Goal: Task Accomplishment & Management: Manage account settings

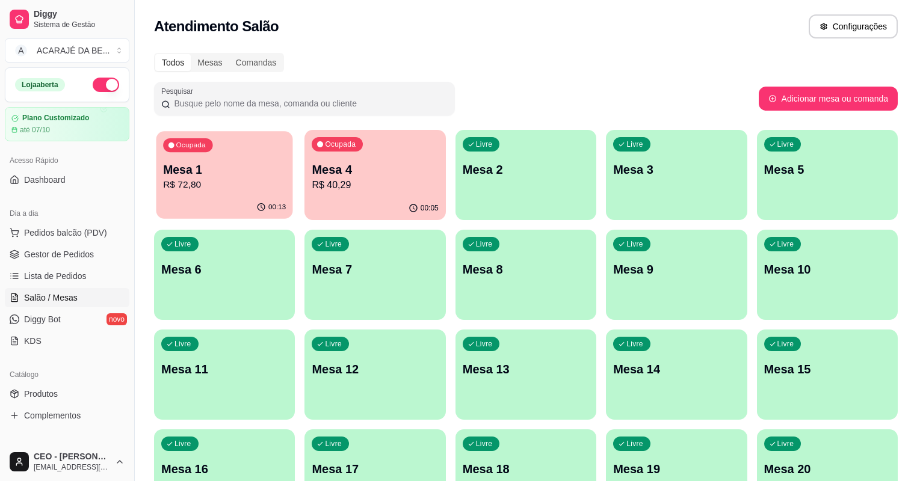
click at [183, 182] on p "R$ 72,80" at bounding box center [224, 185] width 123 height 14
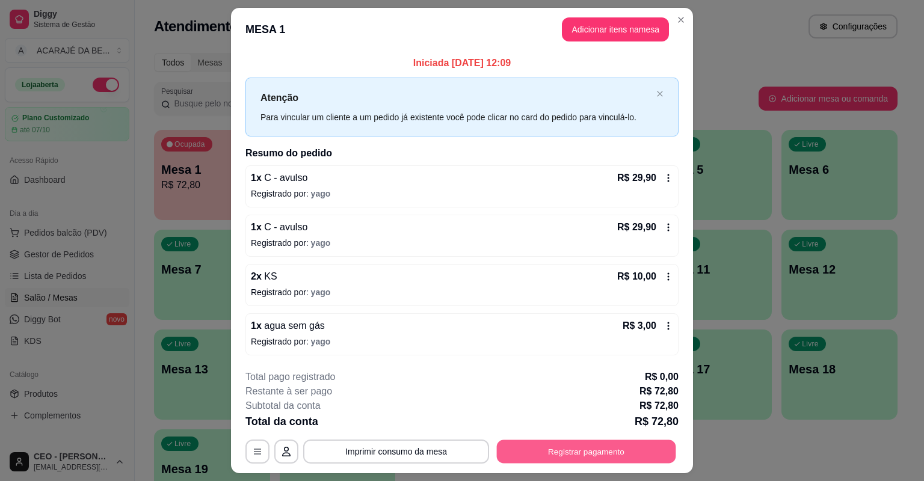
click at [561, 452] on button "Registrar pagamento" at bounding box center [586, 451] width 179 height 23
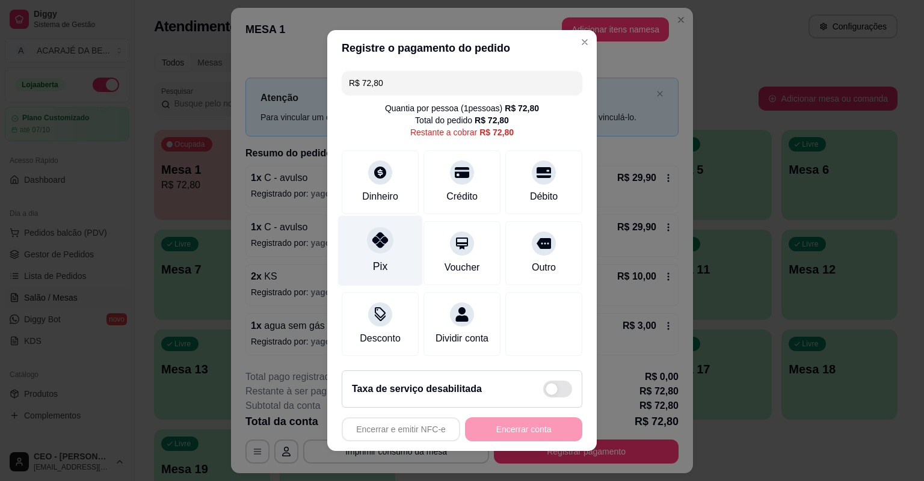
click at [392, 262] on div "Pix" at bounding box center [380, 251] width 85 height 70
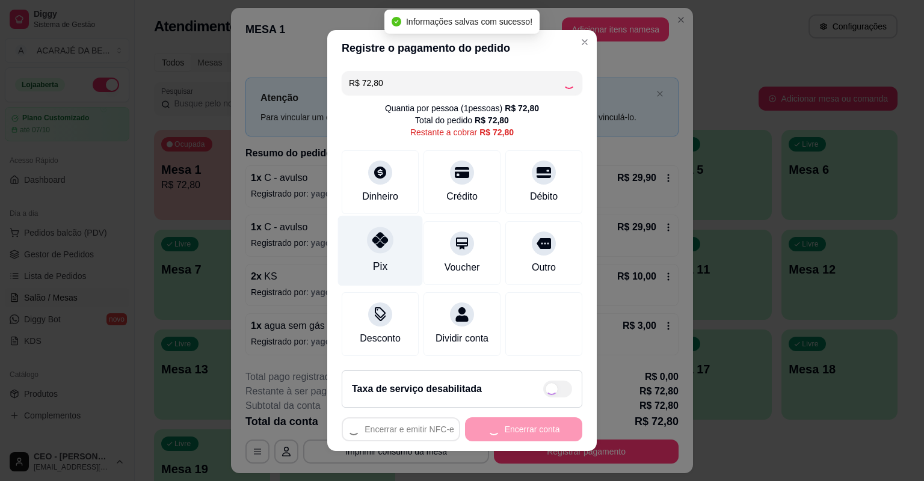
type input "R$ 0,00"
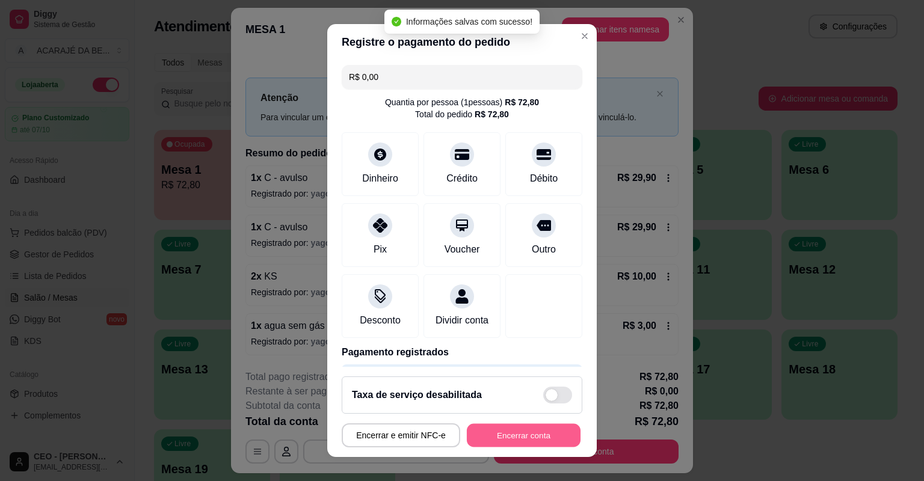
click at [551, 428] on button "Encerrar conta" at bounding box center [524, 435] width 114 height 23
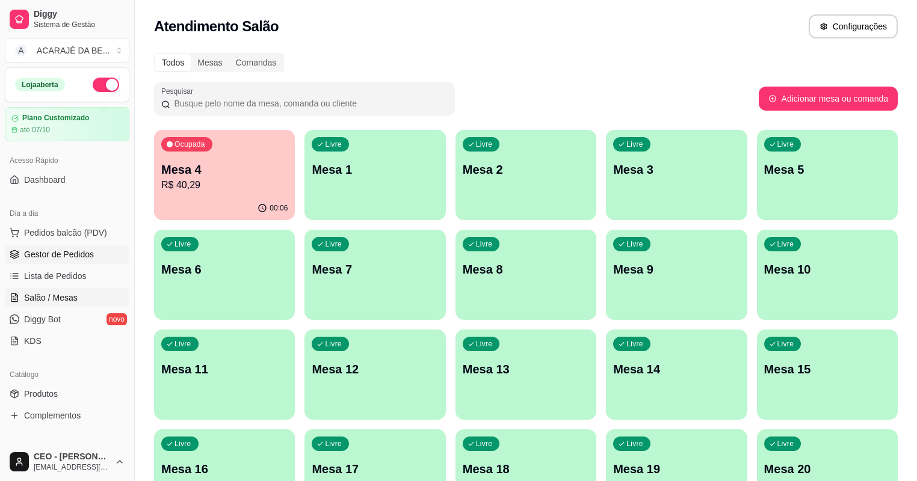
click at [72, 250] on span "Gestor de Pedidos" at bounding box center [59, 254] width 70 height 12
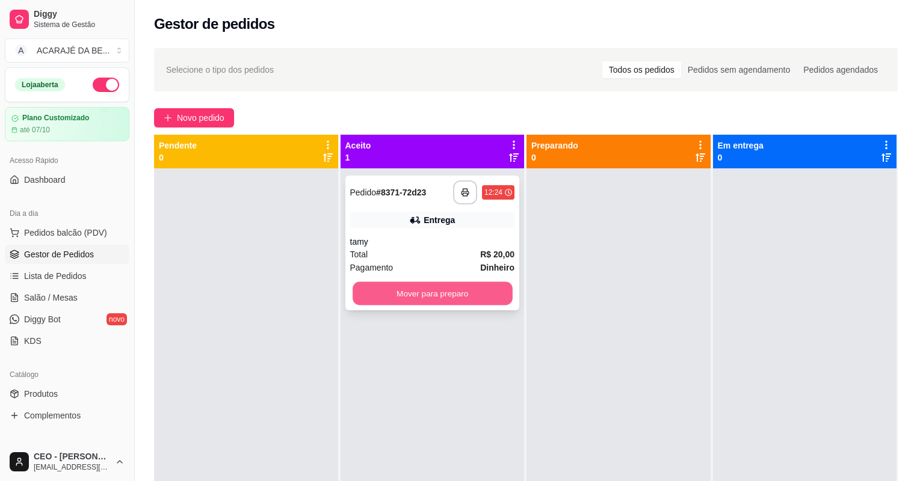
click at [474, 296] on button "Mover para preparo" at bounding box center [431, 293] width 159 height 23
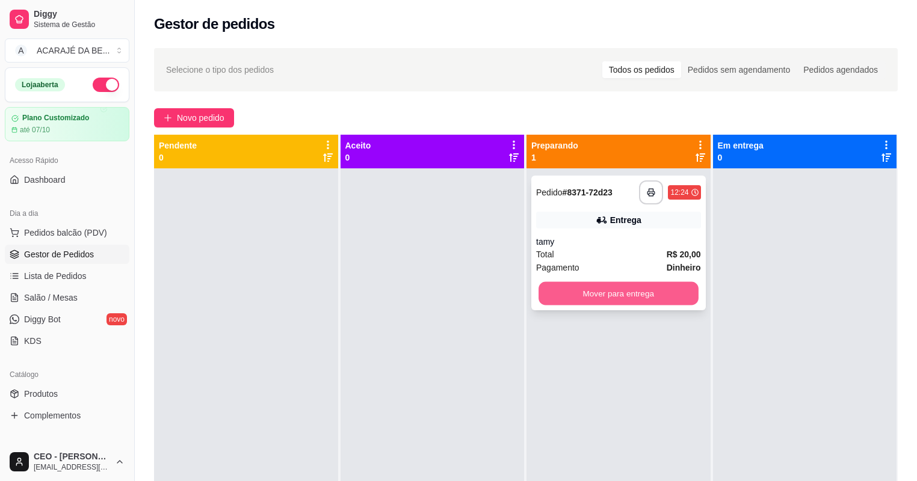
click at [628, 289] on button "Mover para entrega" at bounding box center [617, 293] width 159 height 23
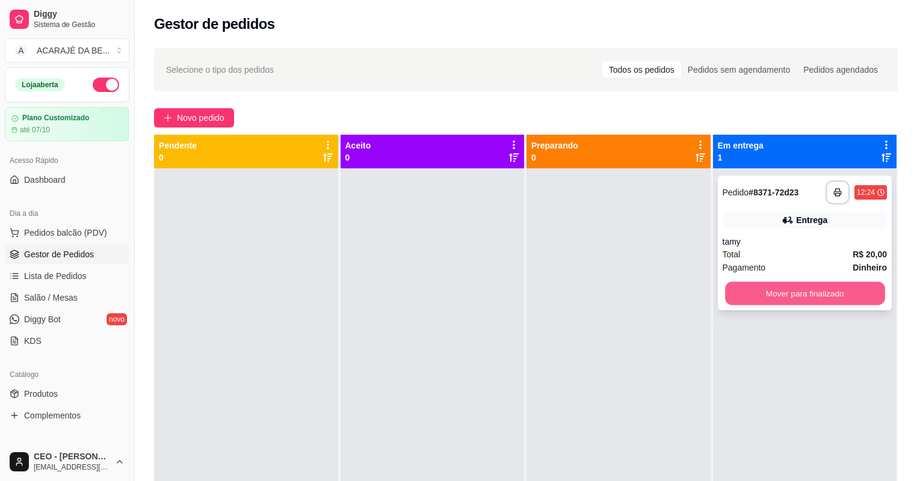
click at [760, 298] on button "Mover para finalizado" at bounding box center [804, 293] width 159 height 23
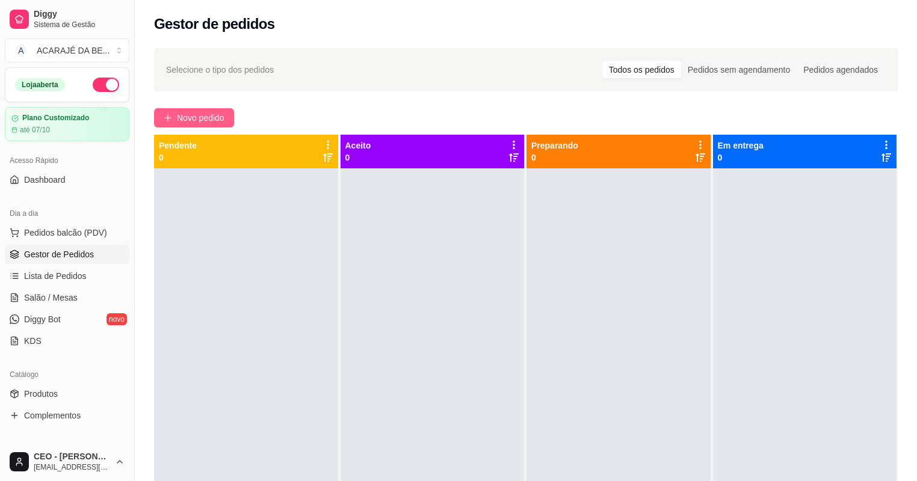
click at [224, 117] on span "Novo pedido" at bounding box center [201, 117] width 48 height 13
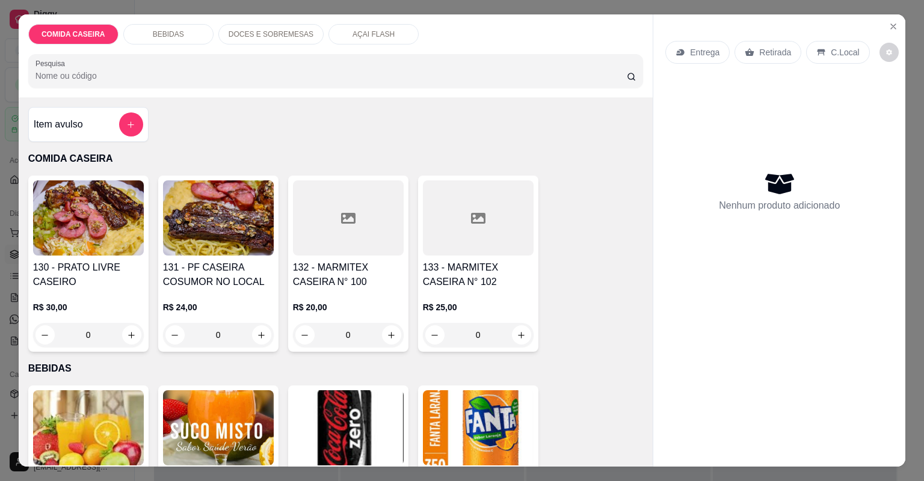
click at [361, 234] on div at bounding box center [348, 217] width 111 height 75
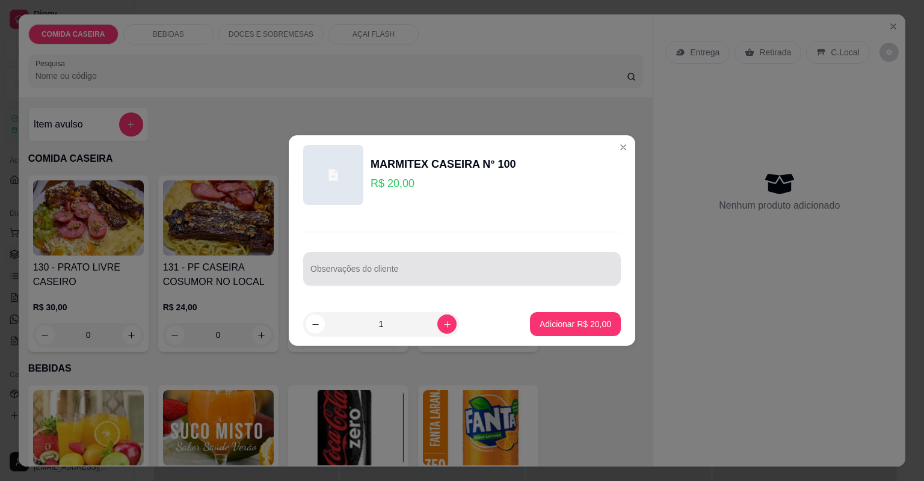
click at [444, 257] on div at bounding box center [461, 269] width 303 height 24
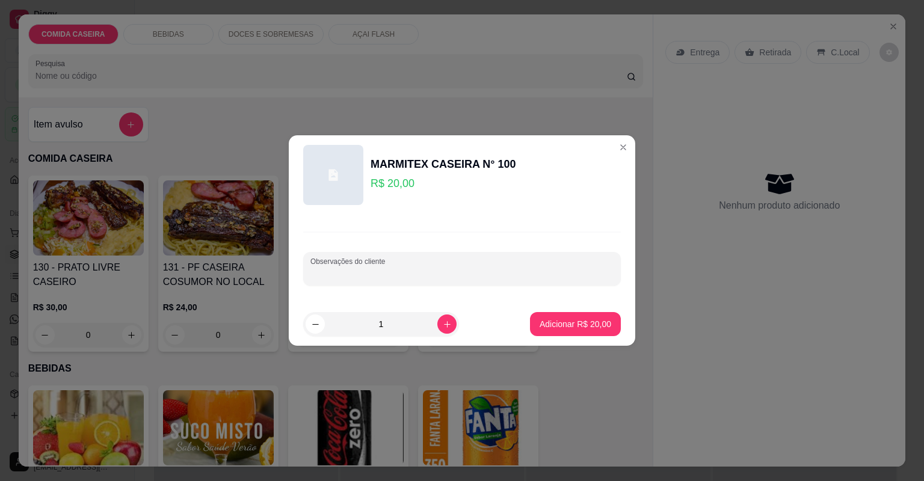
paste input "Feijão tropeiro Macarrão alho e óleo Purê Farofa de couve Beterraba Melancia Ch…"
type input "Feijão tropeiro Macarrão alho e óleo Purê Farofa de couve Beterraba Melancia Ch…"
click at [577, 322] on p "Adicionar R$ 20,00" at bounding box center [576, 323] width 70 height 11
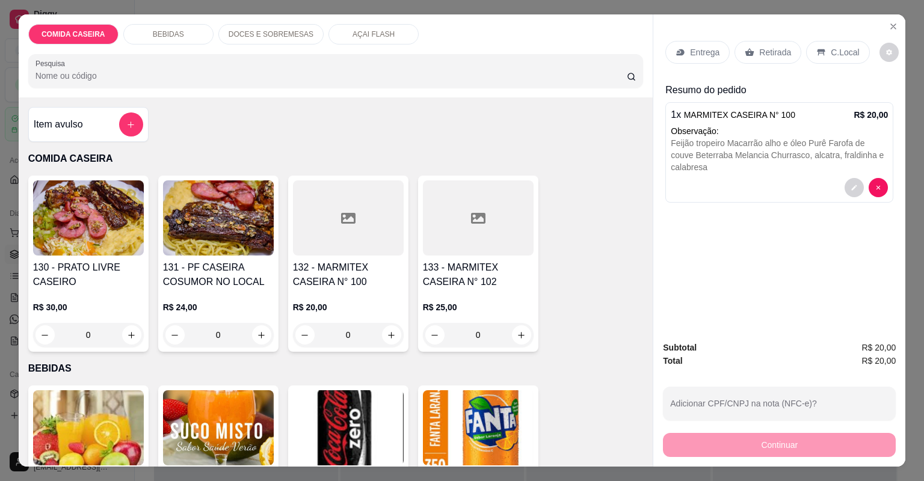
click at [351, 207] on div at bounding box center [348, 217] width 111 height 75
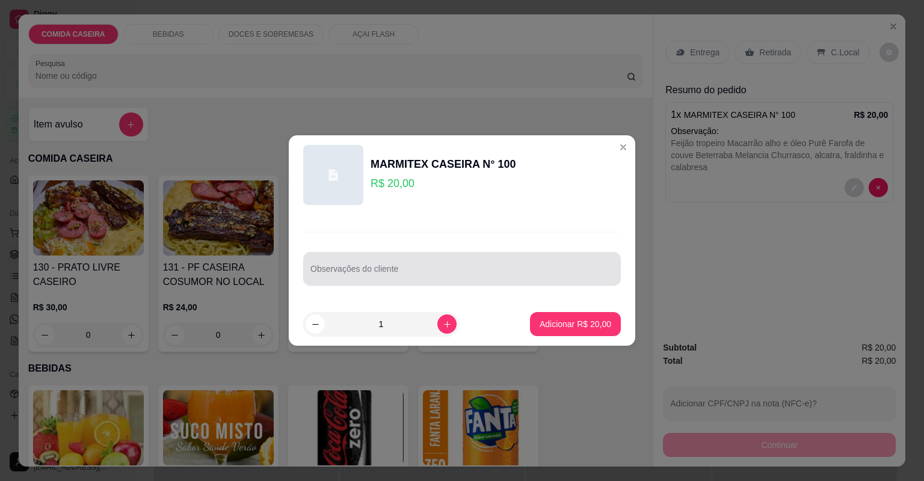
click at [439, 266] on div at bounding box center [461, 269] width 303 height 24
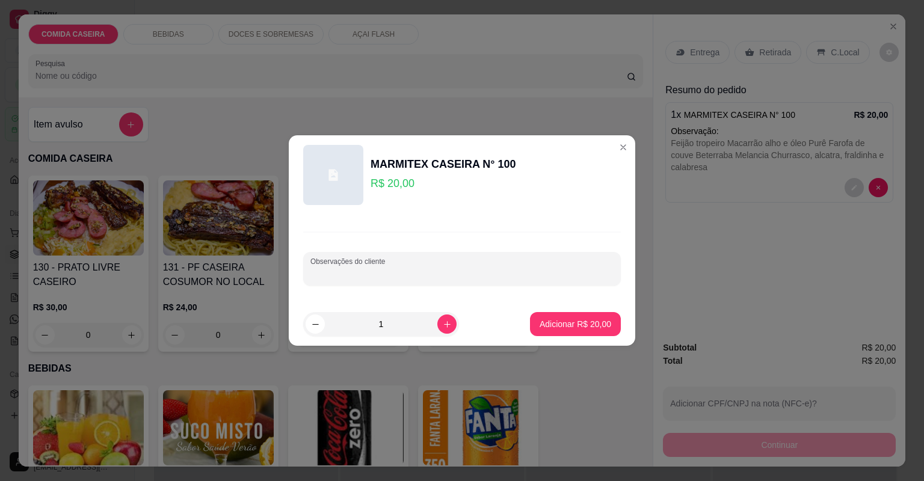
paste input "Feijão tropeiro, arroz branco, macarrão alho e óleo, couve com tomate, filé de …"
type input "Feijão tropeiro, arroz branco, macarrão alho e óleo, couve com tomate, filé de …"
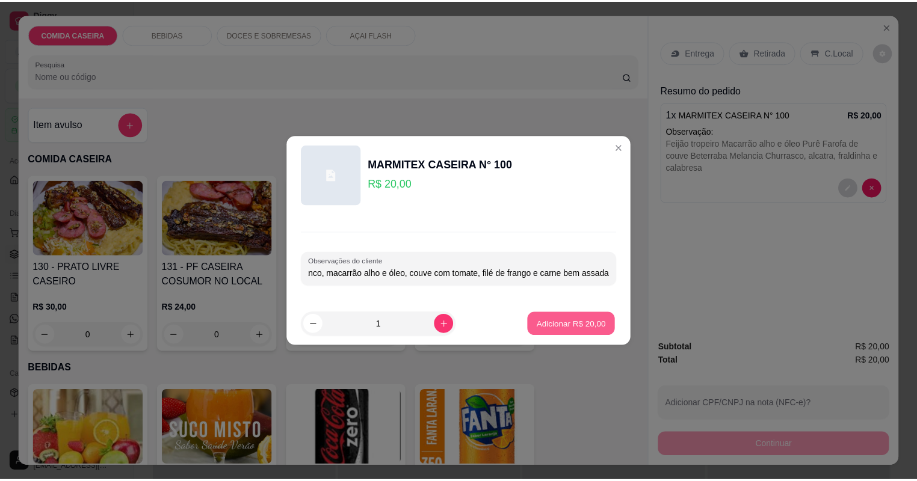
scroll to position [0, 0]
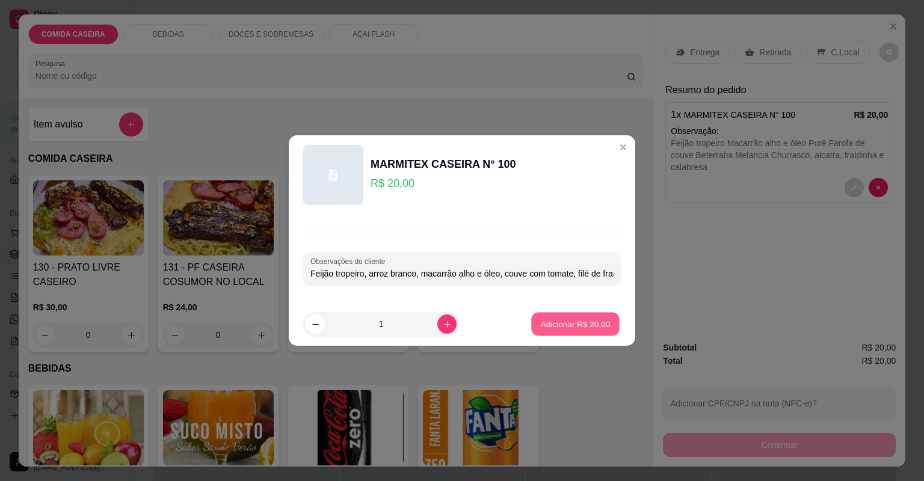
click at [582, 331] on button "Adicionar R$ 20,00" at bounding box center [575, 324] width 88 height 23
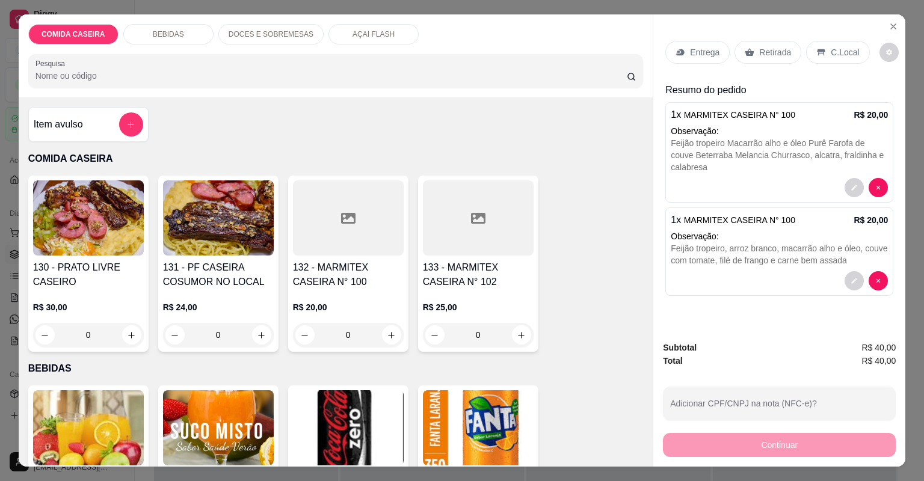
click at [705, 39] on div "Entrega Retirada C.Local" at bounding box center [779, 52] width 228 height 42
click at [702, 45] on div "Entrega" at bounding box center [697, 52] width 64 height 23
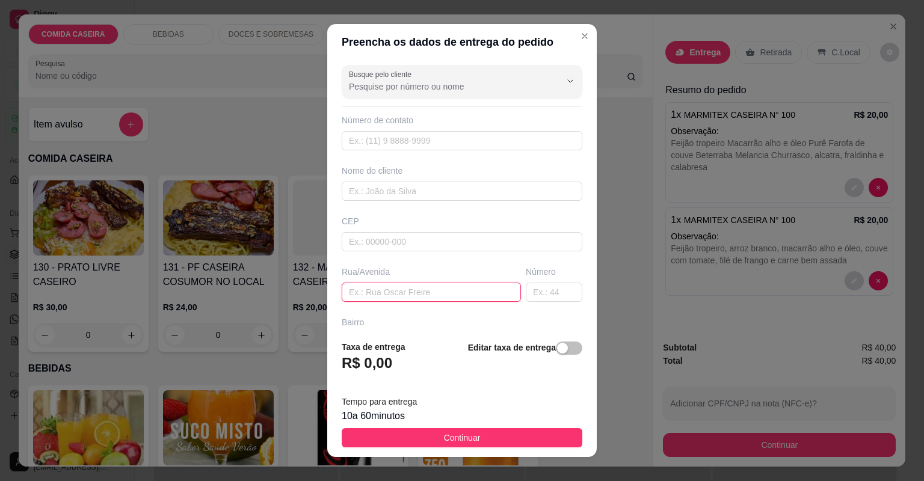
click at [462, 293] on input "text" at bounding box center [431, 292] width 179 height 19
paste input "Entregar na centro tec"
type input "Entregar na centro tec"
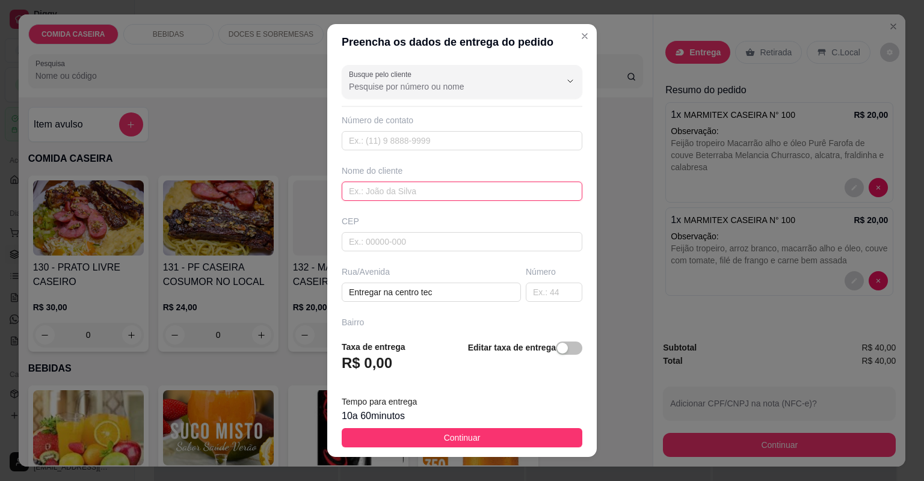
click at [453, 189] on input "text" at bounding box center [462, 191] width 241 height 19
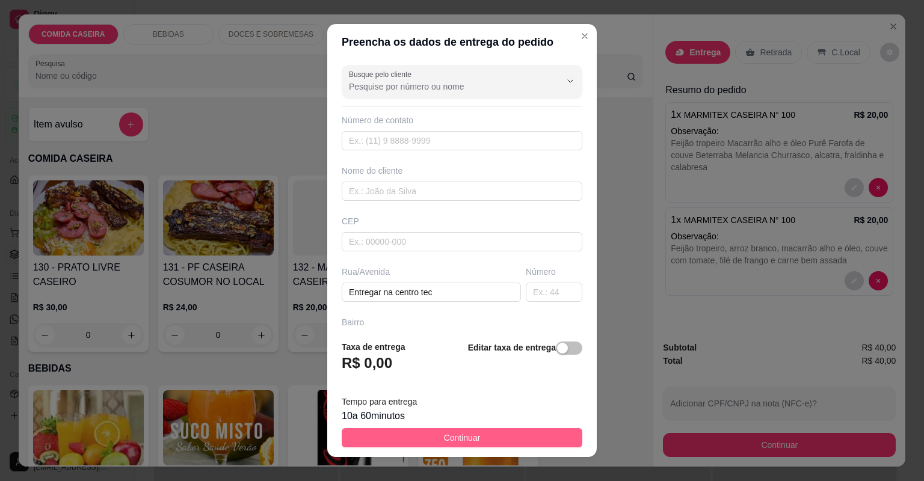
click at [495, 438] on button "Continuar" at bounding box center [462, 437] width 241 height 19
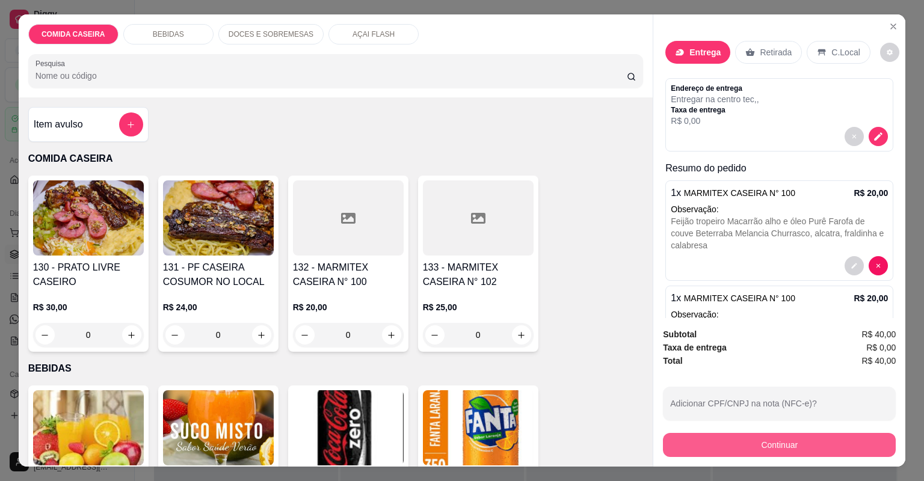
click at [783, 440] on button "Continuar" at bounding box center [779, 445] width 233 height 24
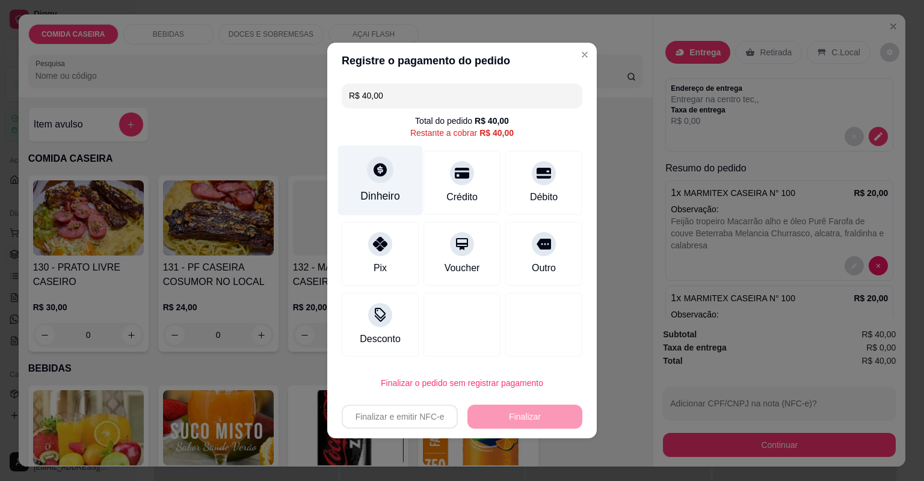
click at [378, 162] on div at bounding box center [380, 169] width 26 height 26
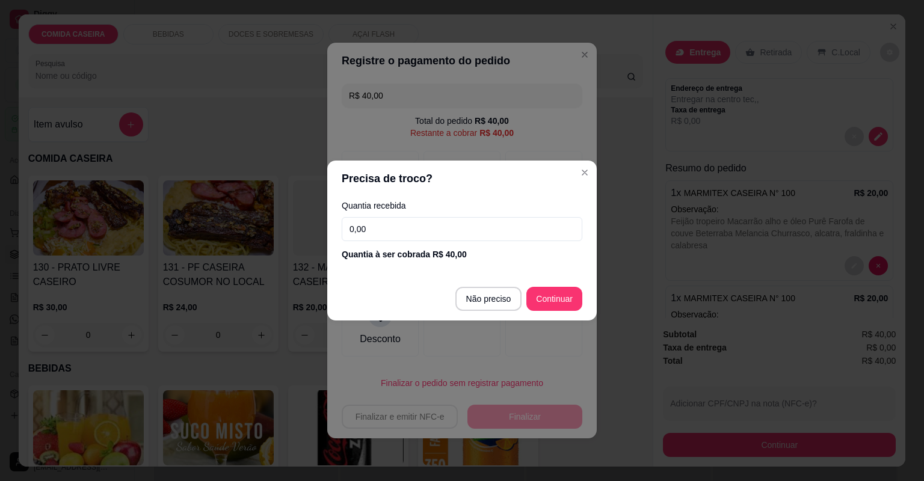
click at [425, 236] on input "0,00" at bounding box center [462, 229] width 241 height 24
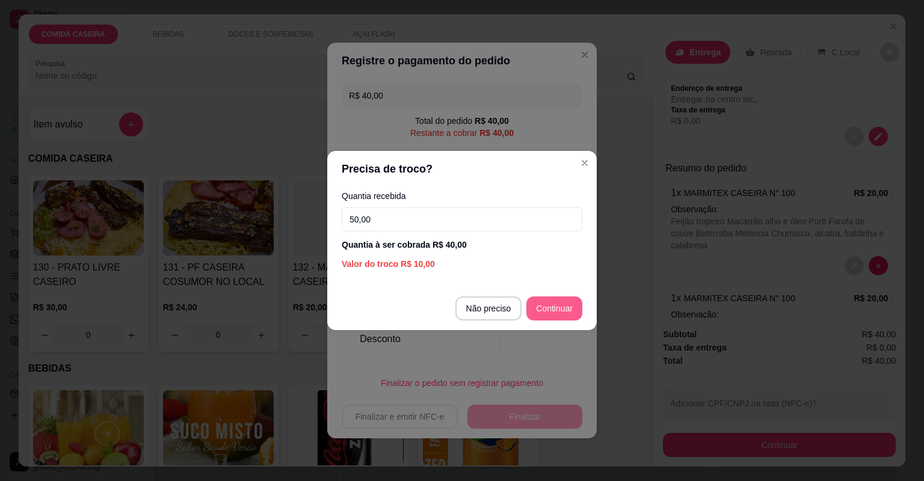
type input "50,00"
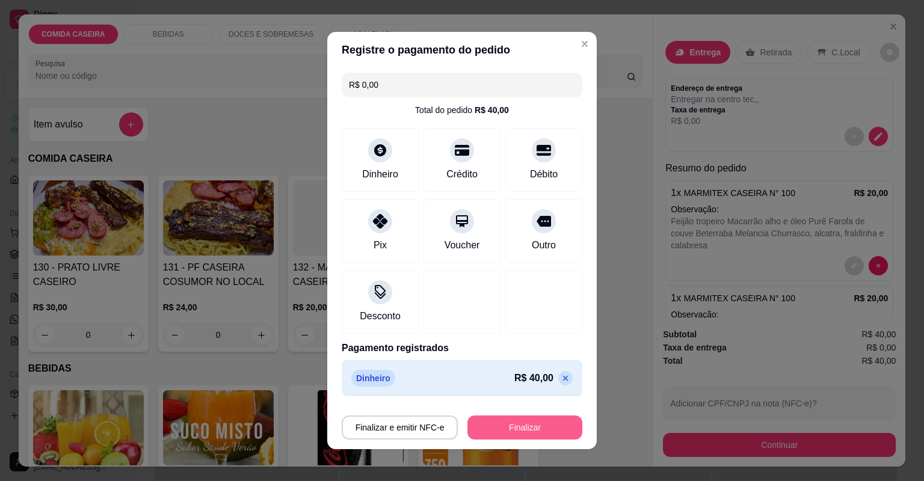
click at [491, 422] on button "Finalizar" at bounding box center [524, 428] width 115 height 24
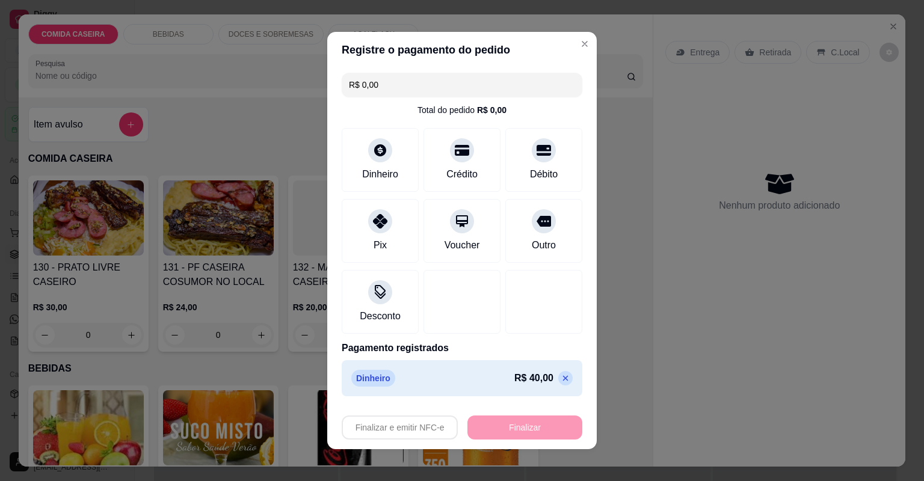
type input "-R$ 40,00"
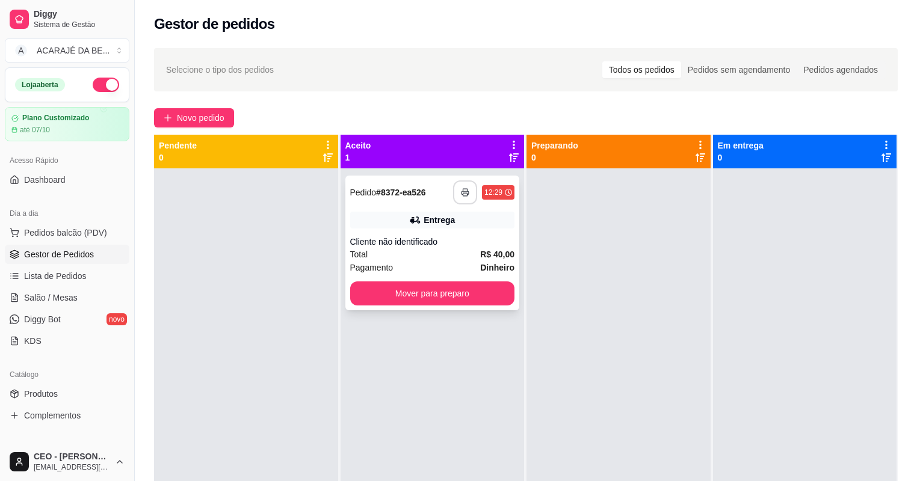
click at [457, 190] on button "button" at bounding box center [465, 192] width 24 height 24
click at [474, 296] on button "Mover para preparo" at bounding box center [431, 293] width 159 height 23
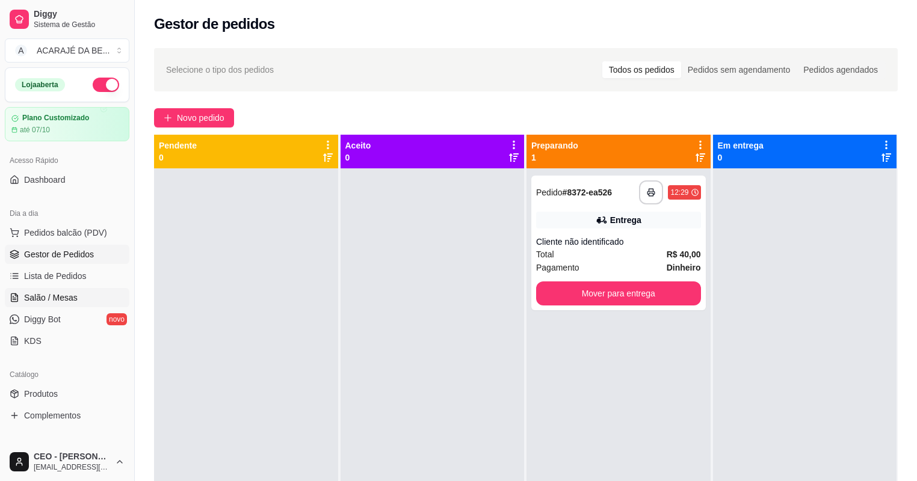
click at [44, 301] on span "Salão / Mesas" at bounding box center [51, 298] width 54 height 12
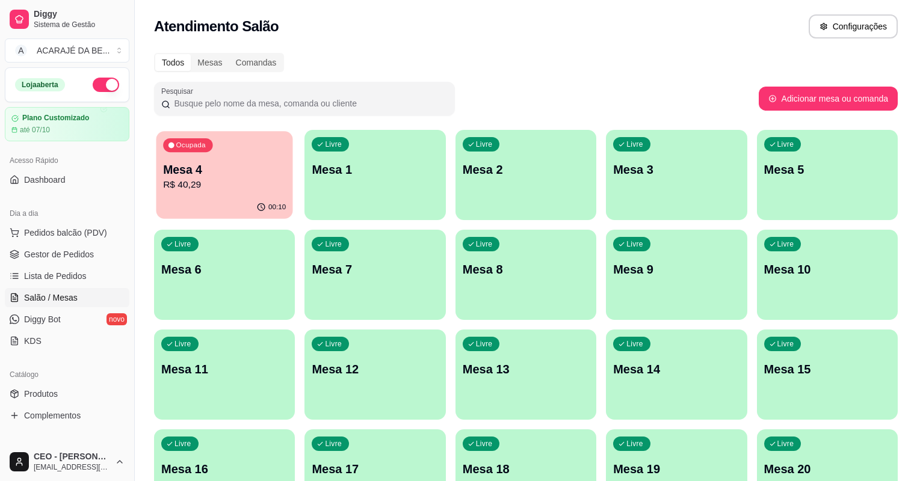
click at [208, 194] on div "Ocupada Mesa 4 R$ 40,29" at bounding box center [224, 163] width 137 height 65
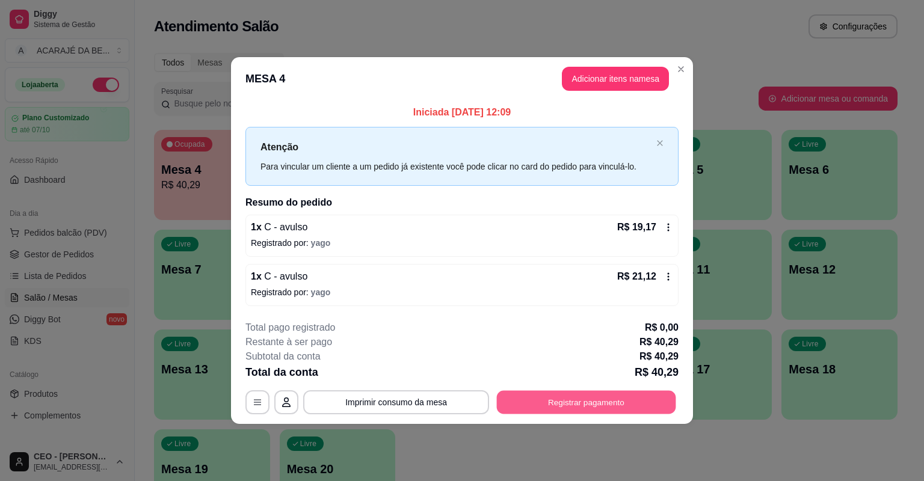
click at [585, 405] on button "Registrar pagamento" at bounding box center [586, 401] width 179 height 23
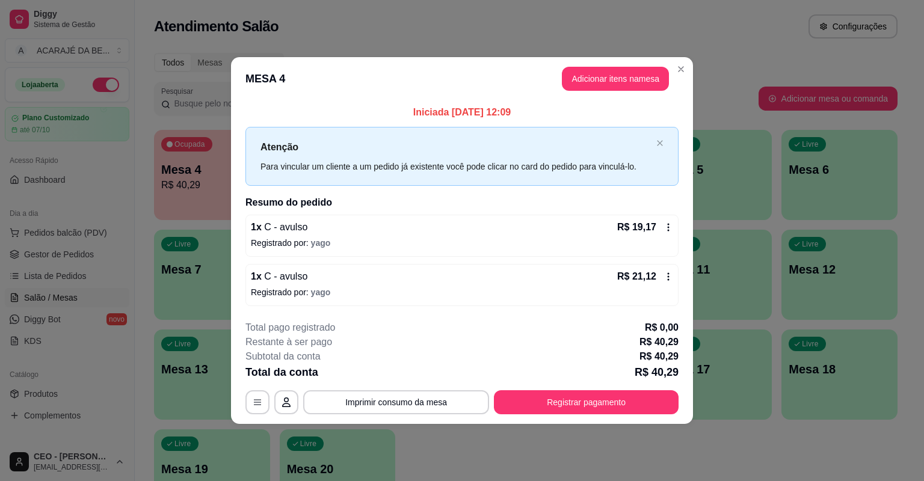
drag, startPoint x: 624, startPoint y: 389, endPoint x: 619, endPoint y: 393, distance: 6.8
click at [619, 393] on div "**********" at bounding box center [461, 368] width 433 height 94
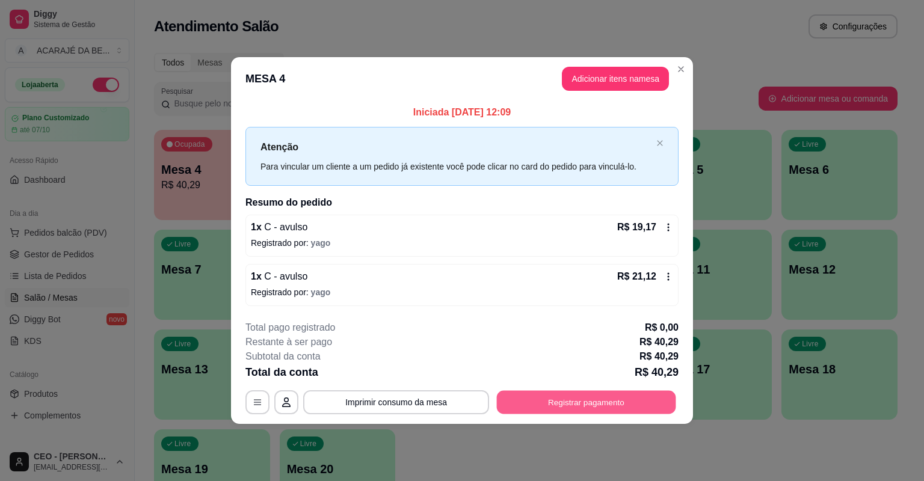
click at [609, 396] on button "Registrar pagamento" at bounding box center [586, 401] width 179 height 23
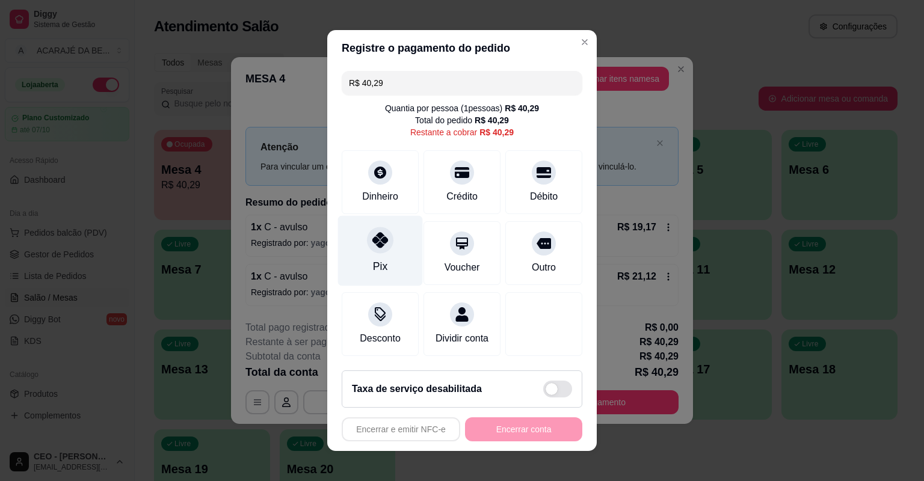
click at [361, 236] on div "Pix" at bounding box center [380, 251] width 85 height 70
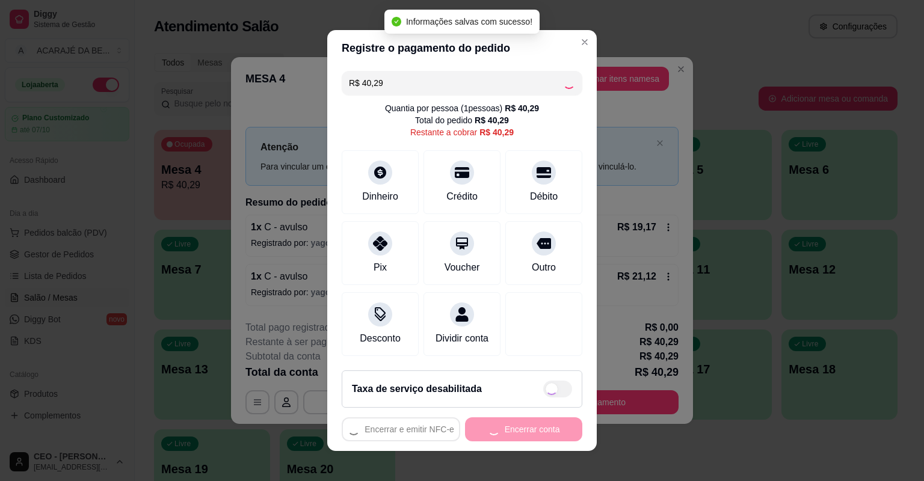
type input "R$ 0,00"
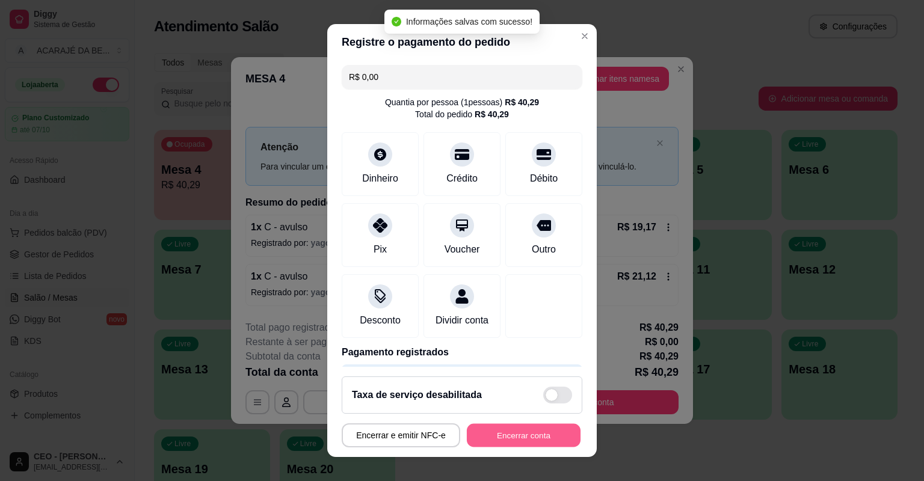
click at [532, 440] on button "Encerrar conta" at bounding box center [524, 435] width 114 height 23
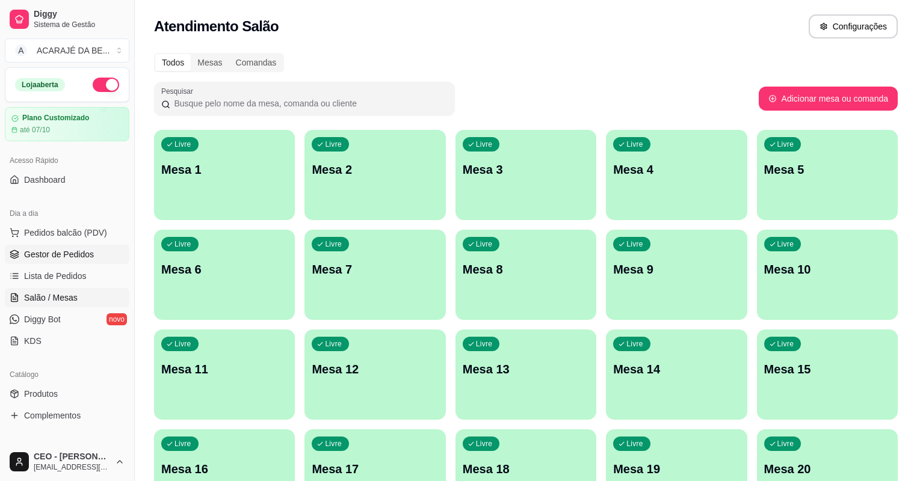
click at [61, 253] on span "Gestor de Pedidos" at bounding box center [59, 254] width 70 height 12
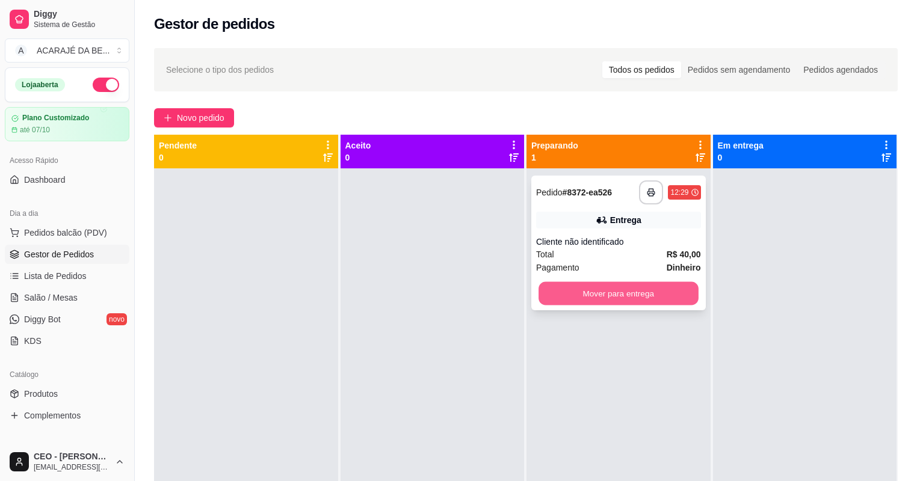
click at [657, 289] on button "Mover para entrega" at bounding box center [617, 293] width 159 height 23
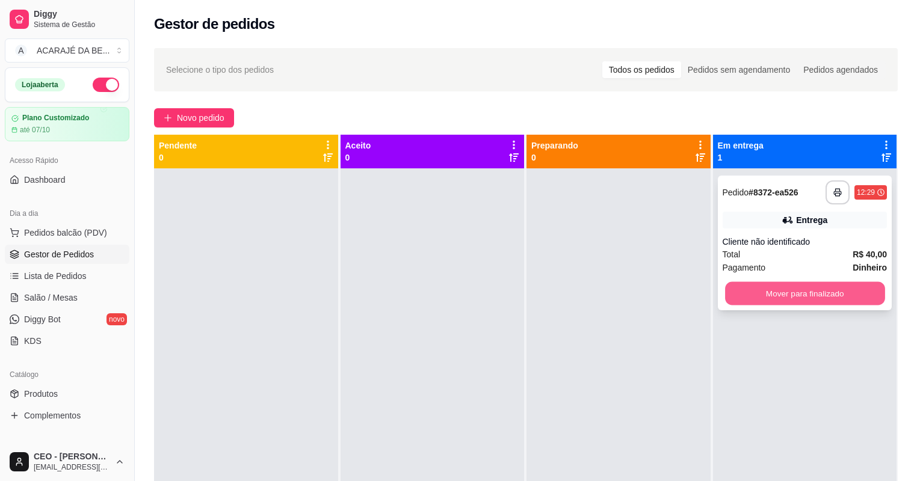
click at [831, 289] on button "Mover para finalizado" at bounding box center [804, 293] width 159 height 23
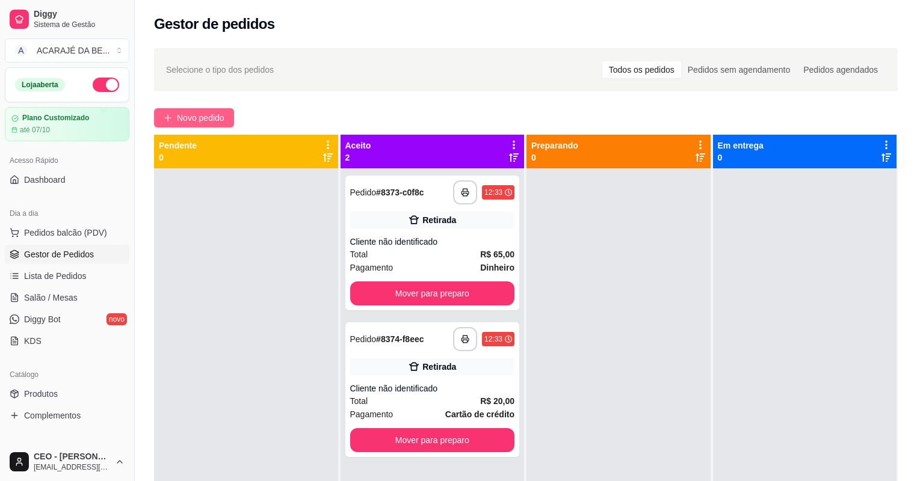
click at [213, 115] on span "Novo pedido" at bounding box center [201, 117] width 48 height 13
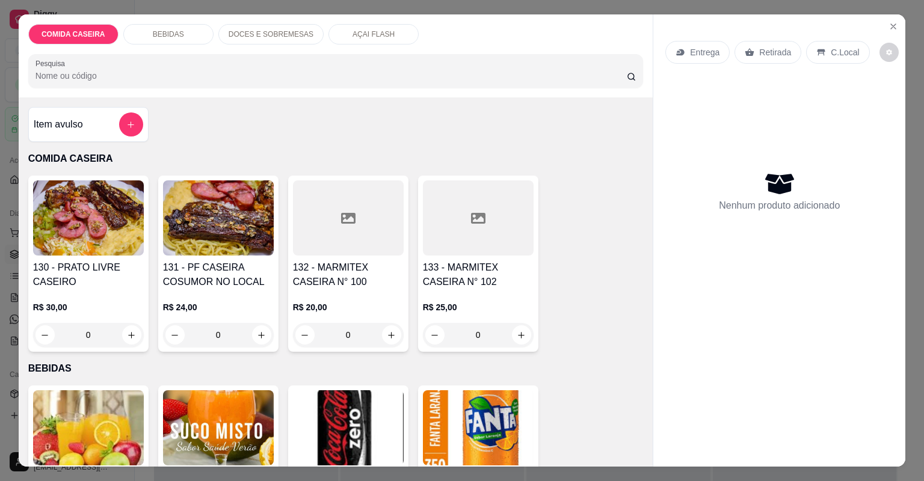
click at [308, 214] on div at bounding box center [348, 217] width 111 height 75
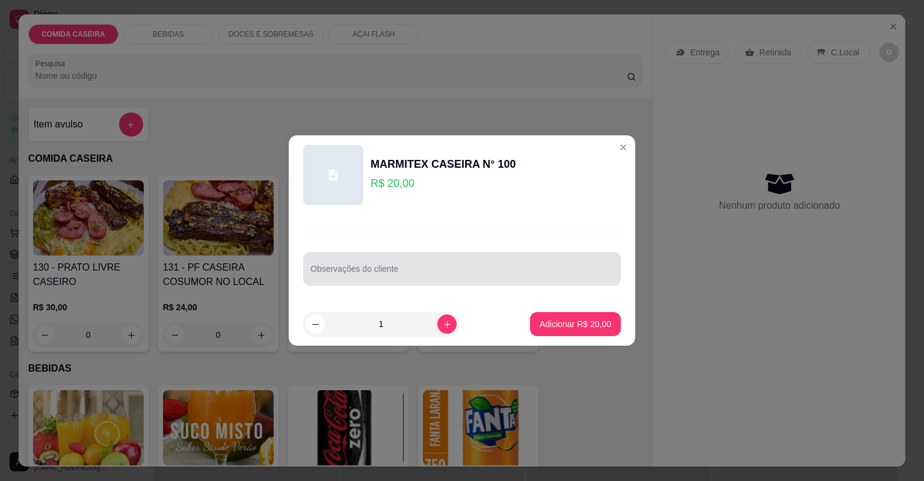
click at [433, 274] on input "Observações do cliente" at bounding box center [461, 274] width 303 height 12
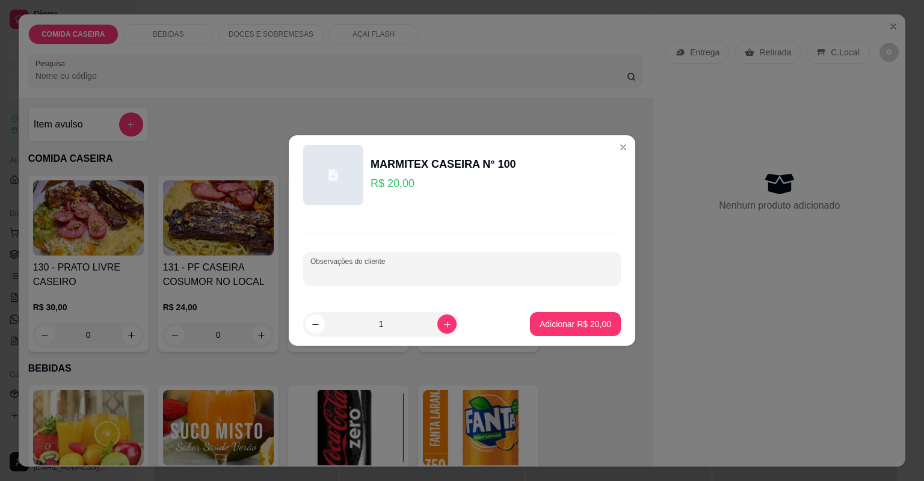
paste input "Salada de couve com tomate [PERSON_NAME] feijão preto carne cozida com verduras"
type input "Salada de couve com tomate [PERSON_NAME] feijão preto carne cozida com verduras…"
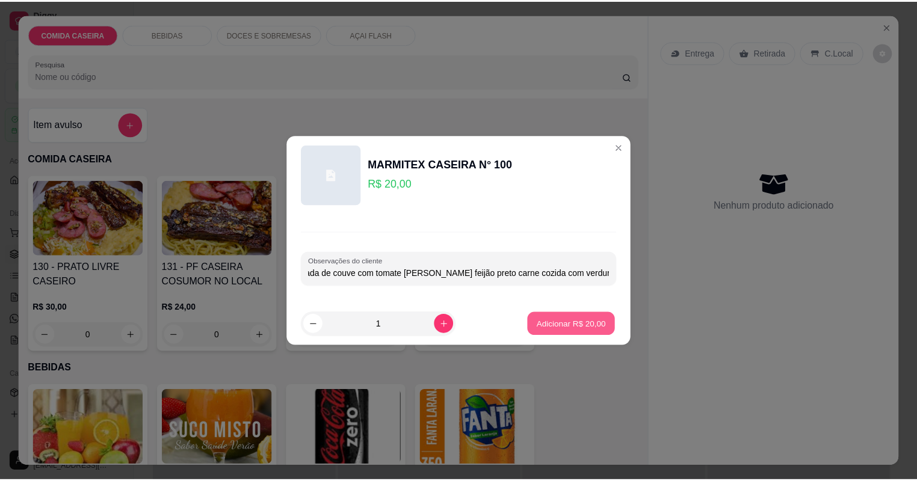
scroll to position [0, 0]
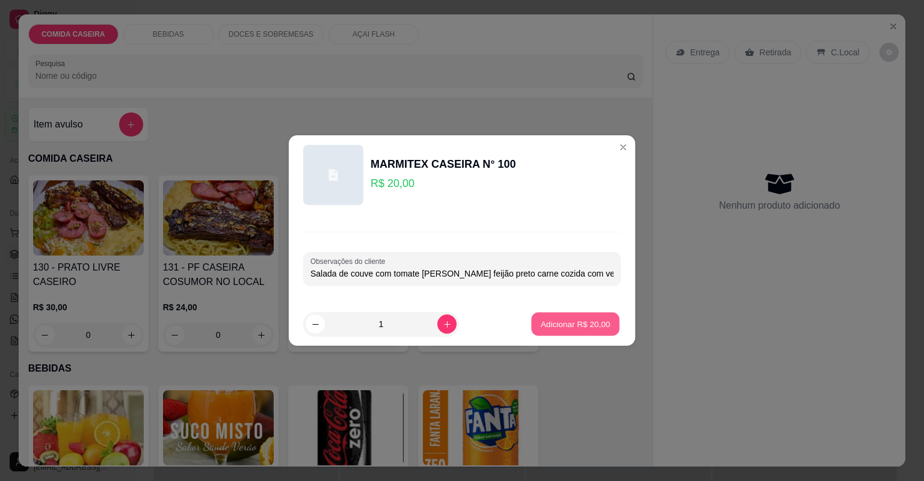
click at [558, 323] on p "Adicionar R$ 20,00" at bounding box center [576, 323] width 70 height 11
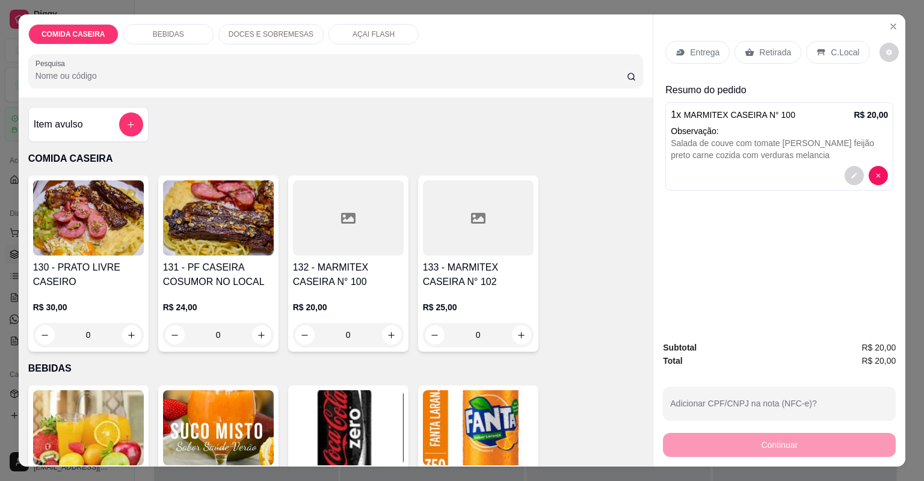
click at [719, 55] on div "Entrega" at bounding box center [697, 52] width 64 height 23
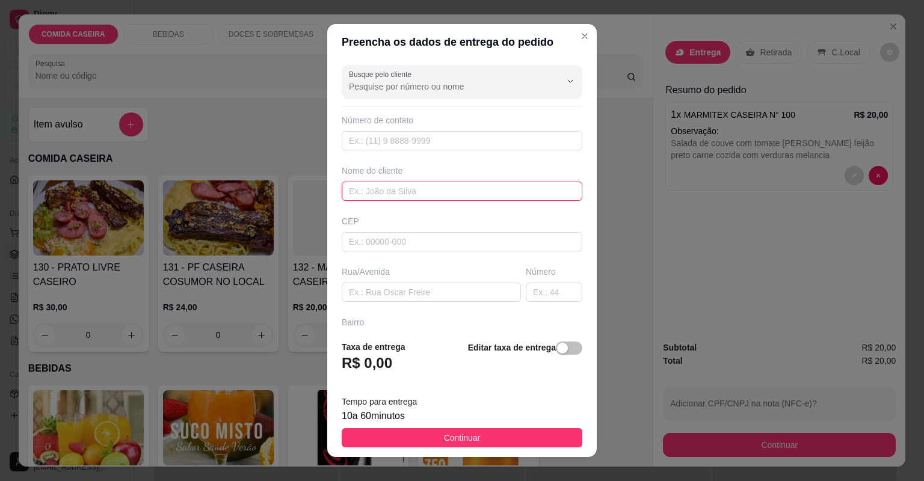
click at [487, 191] on input "text" at bounding box center [462, 191] width 241 height 19
type input "lary"
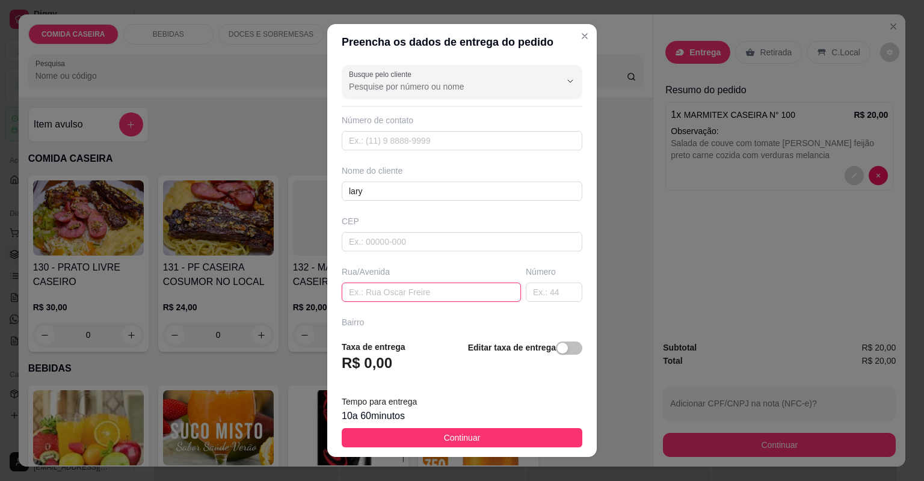
click at [462, 289] on input "text" at bounding box center [431, 292] width 179 height 19
click at [444, 438] on span "Continuar" at bounding box center [462, 437] width 37 height 13
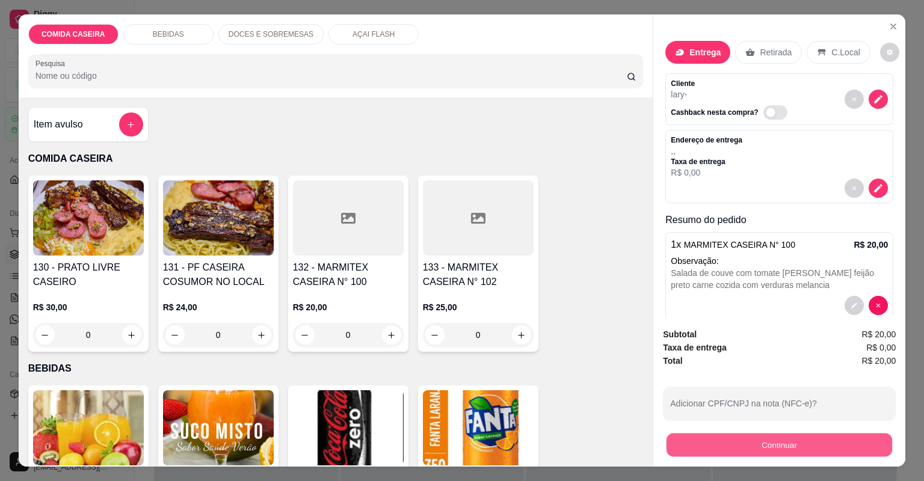
click at [722, 445] on button "Continuar" at bounding box center [779, 445] width 226 height 23
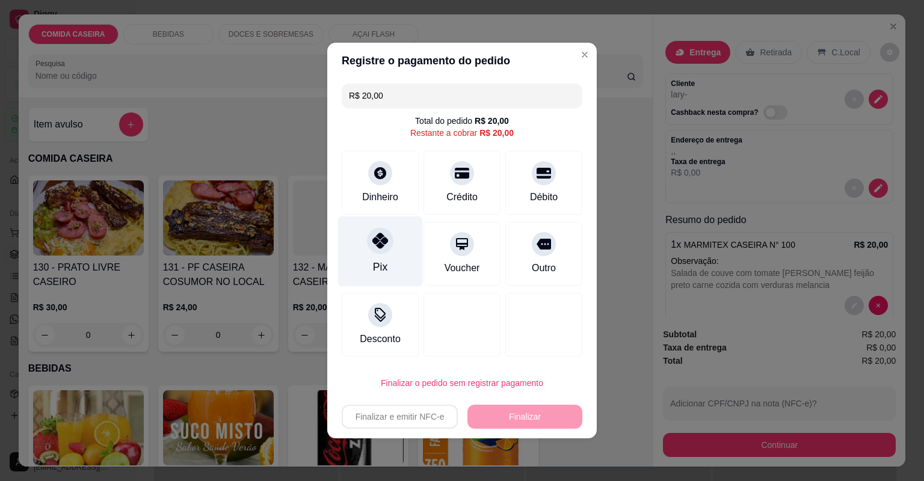
click at [372, 255] on div "Pix" at bounding box center [380, 252] width 85 height 70
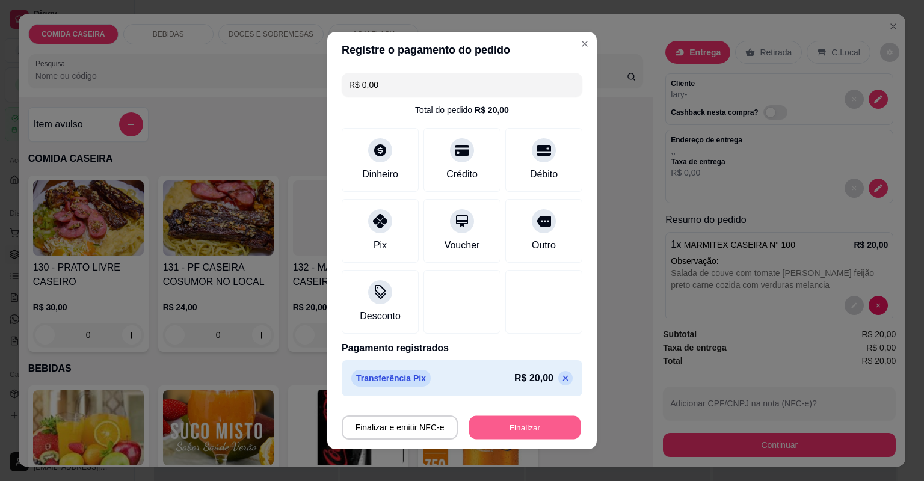
click at [528, 419] on button "Finalizar" at bounding box center [524, 427] width 111 height 23
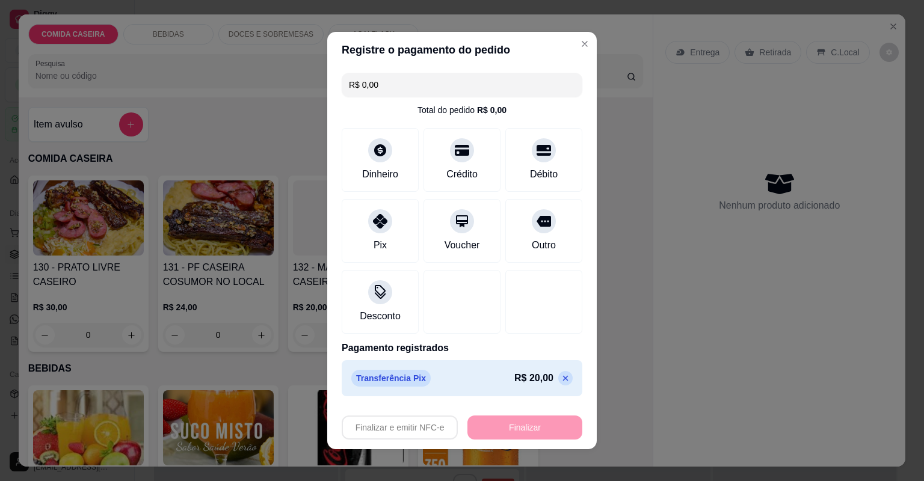
type input "-R$ 20,00"
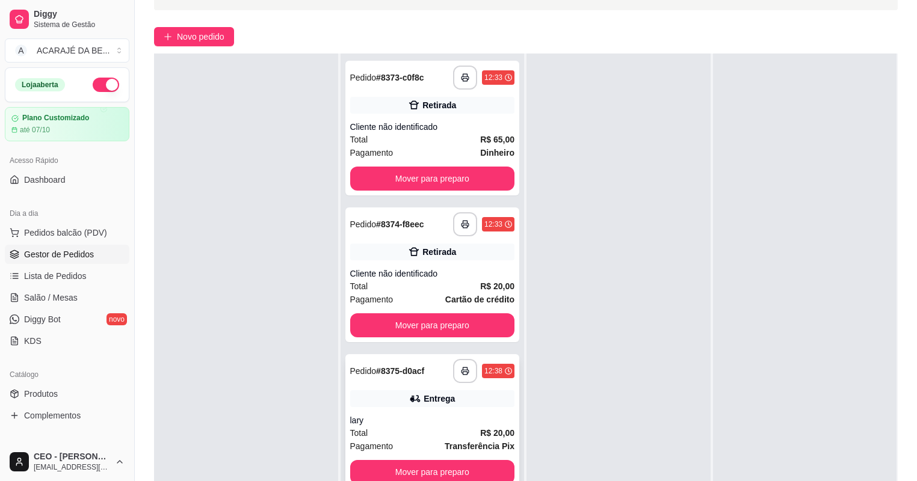
scroll to position [183, 0]
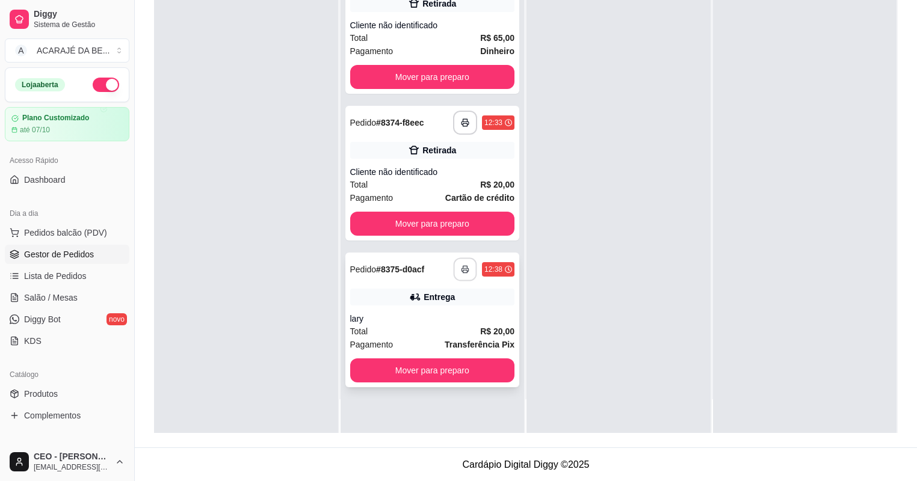
click at [461, 269] on icon "button" at bounding box center [465, 269] width 8 height 8
click at [410, 378] on button "Mover para preparo" at bounding box center [431, 370] width 159 height 23
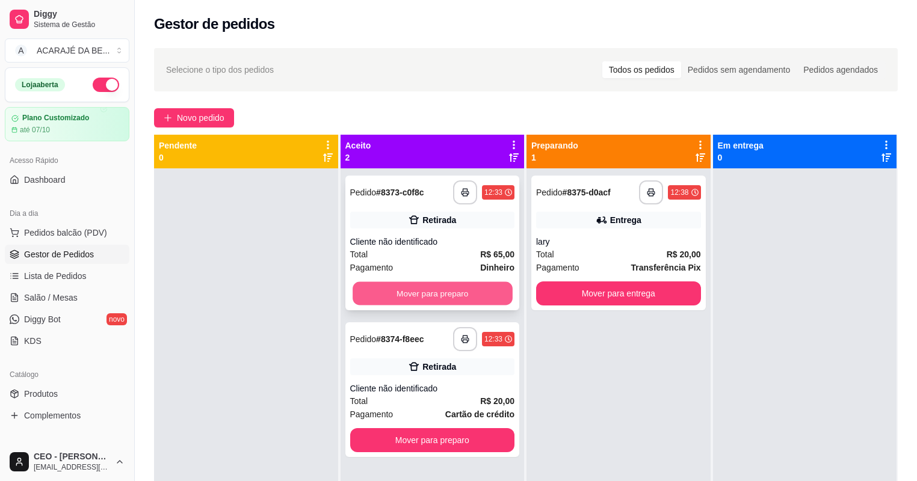
click at [483, 293] on button "Mover para preparo" at bounding box center [431, 293] width 159 height 23
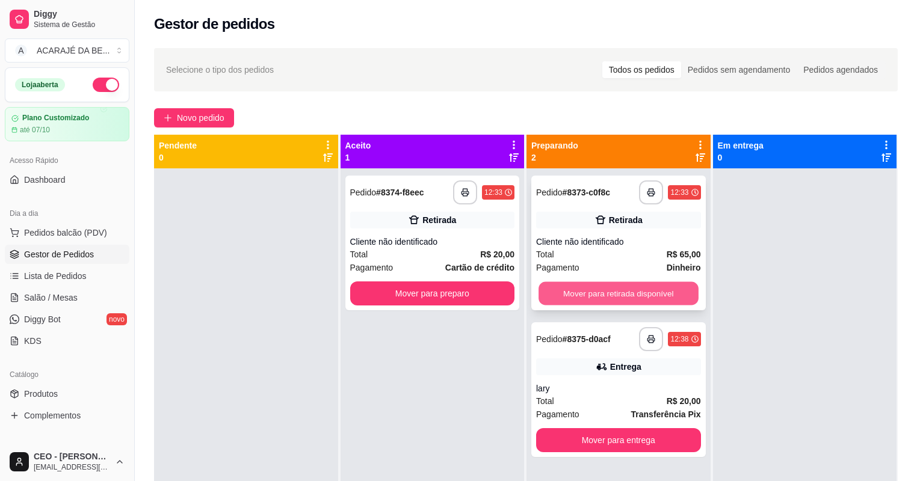
click at [592, 292] on button "Mover para retirada disponível" at bounding box center [617, 293] width 159 height 23
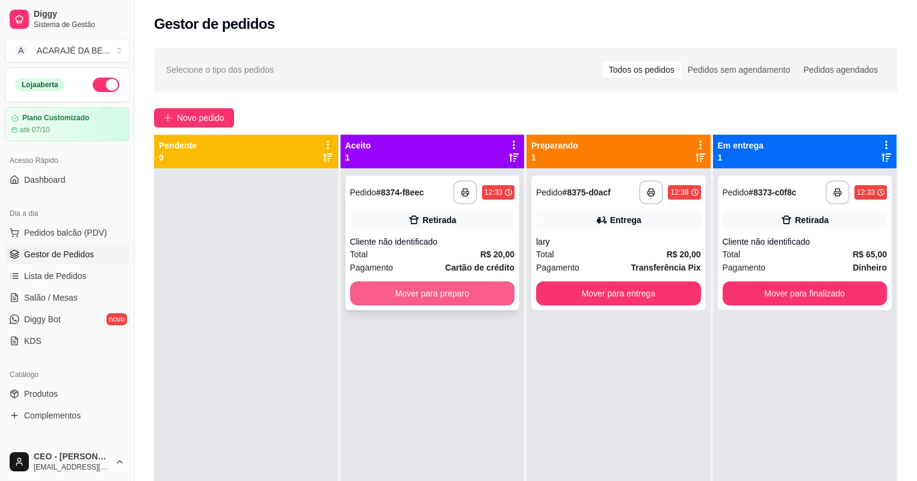
click at [500, 299] on button "Mover para preparo" at bounding box center [432, 293] width 165 height 24
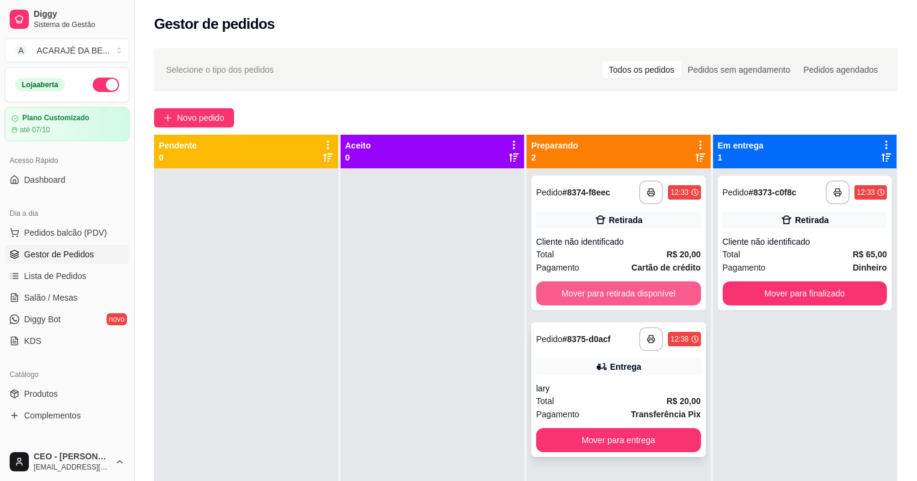
click at [573, 283] on button "Mover para retirada disponível" at bounding box center [618, 293] width 165 height 24
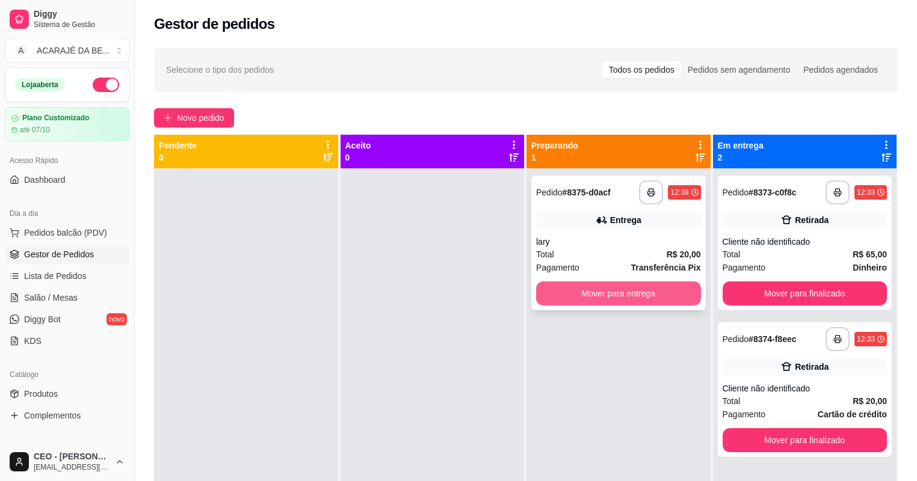
click at [652, 289] on button "Mover para entrega" at bounding box center [618, 293] width 165 height 24
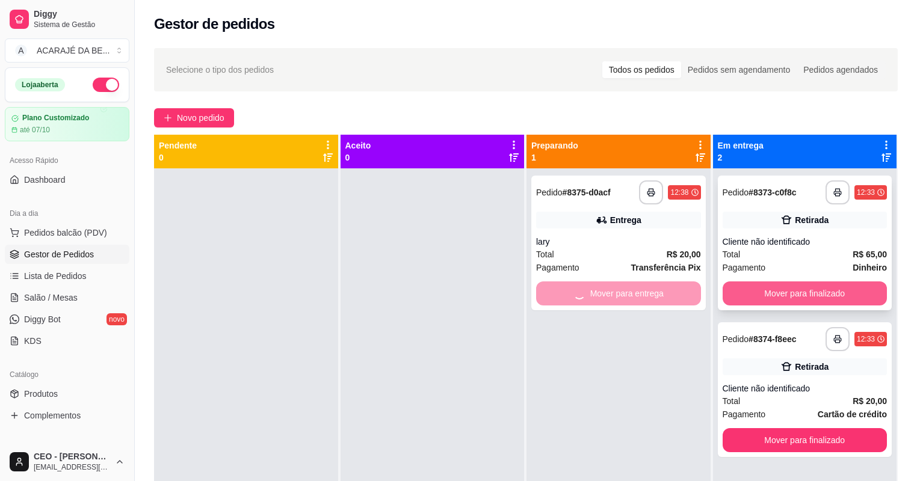
click at [784, 289] on button "Mover para finalizado" at bounding box center [804, 293] width 165 height 24
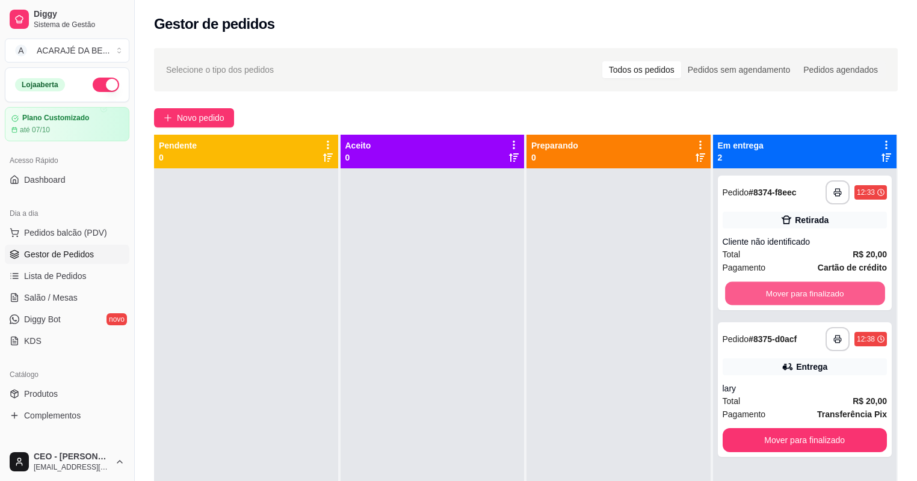
click at [783, 289] on button "Mover para finalizado" at bounding box center [804, 293] width 159 height 23
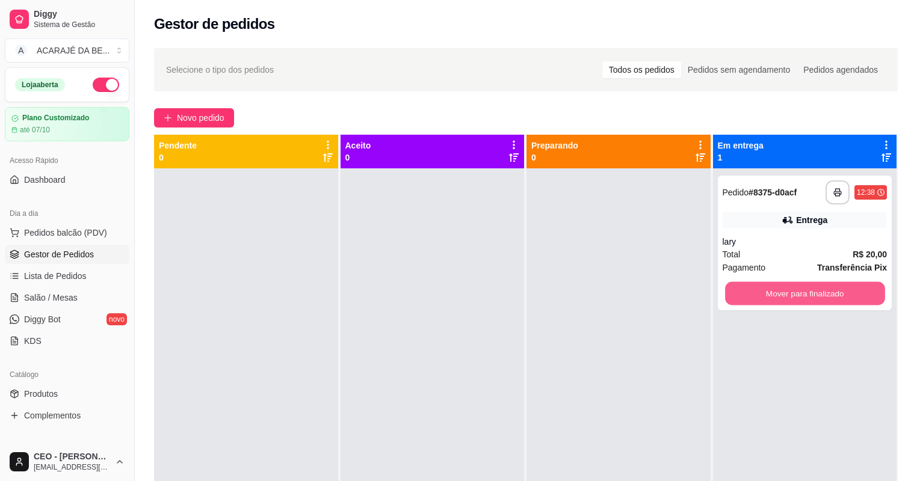
click at [783, 289] on button "Mover para finalizado" at bounding box center [804, 293] width 159 height 23
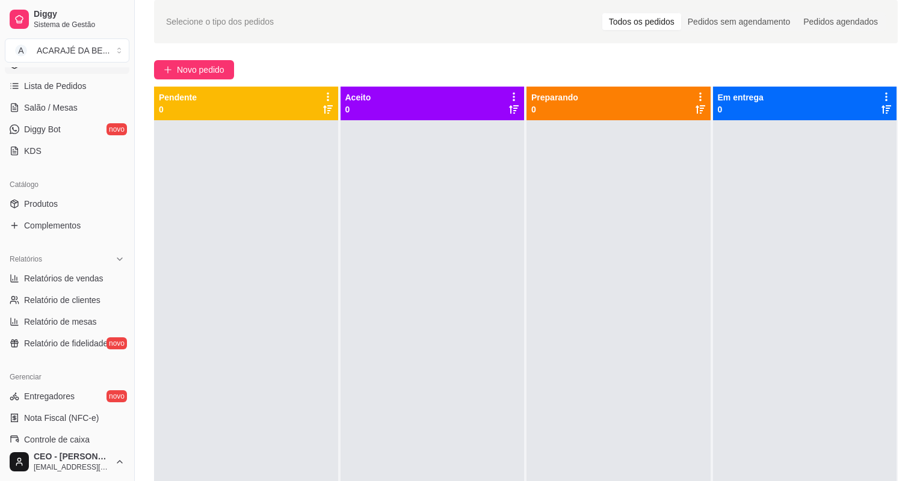
scroll to position [192, 0]
click at [84, 202] on link "Produtos" at bounding box center [67, 201] width 124 height 19
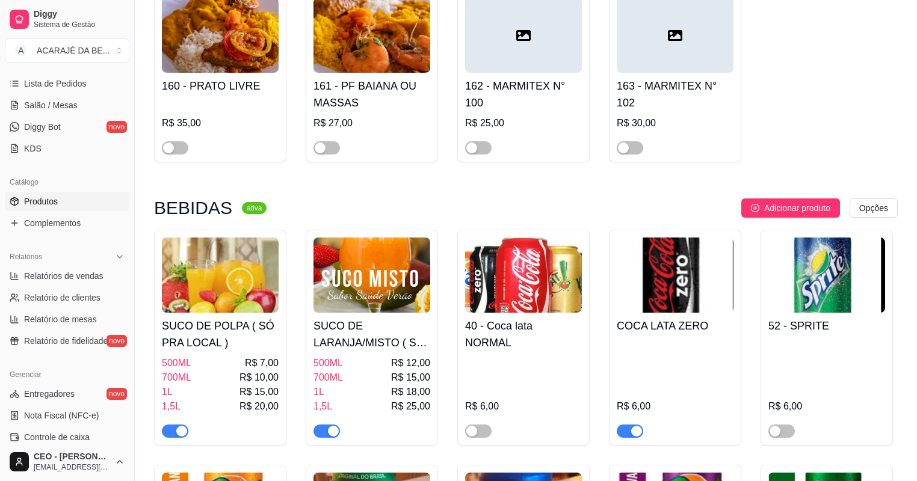
scroll to position [1347, 0]
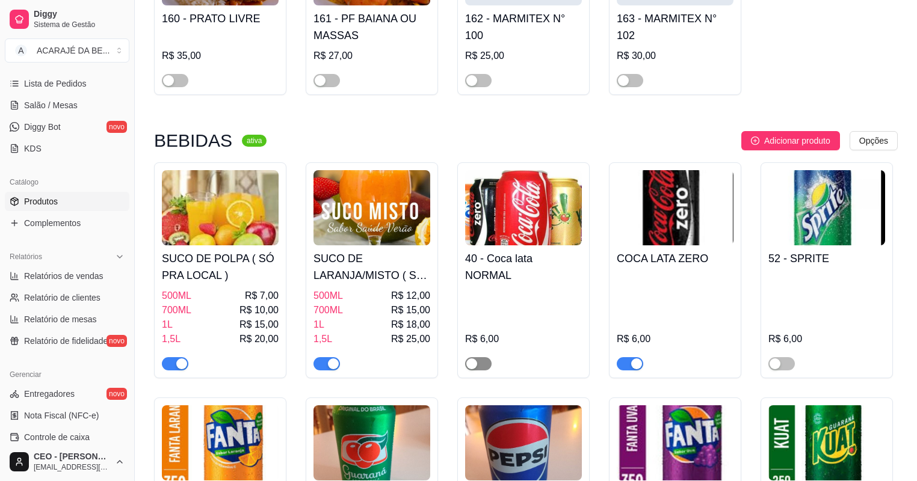
click at [476, 361] on span "button" at bounding box center [478, 363] width 26 height 13
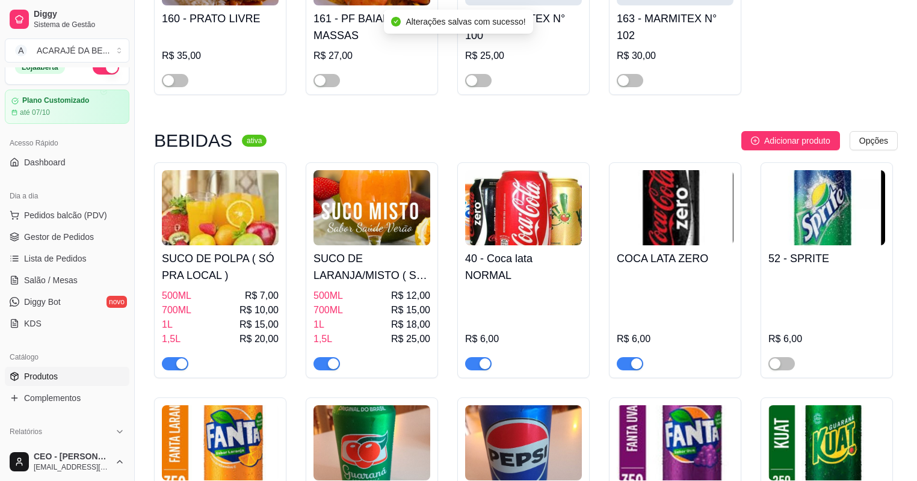
scroll to position [0, 0]
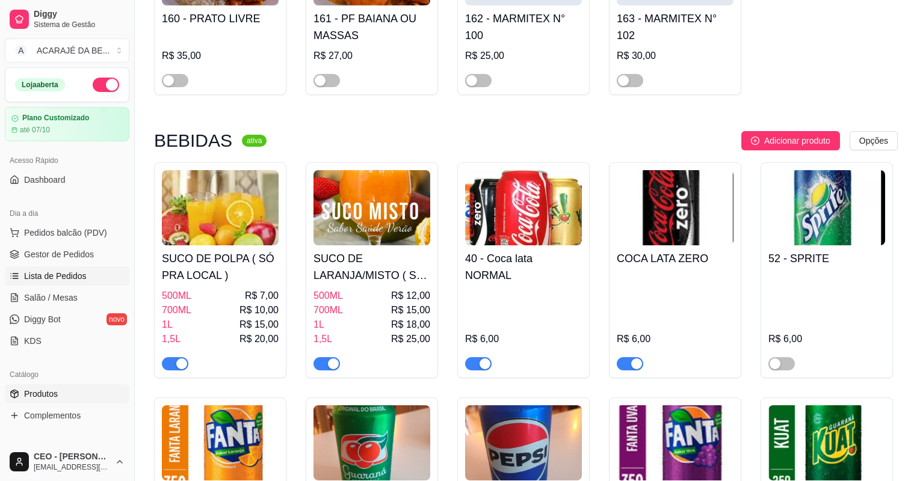
drag, startPoint x: 97, startPoint y: 271, endPoint x: 93, endPoint y: 265, distance: 6.9
click at [96, 269] on link "Lista de Pedidos" at bounding box center [67, 275] width 124 height 19
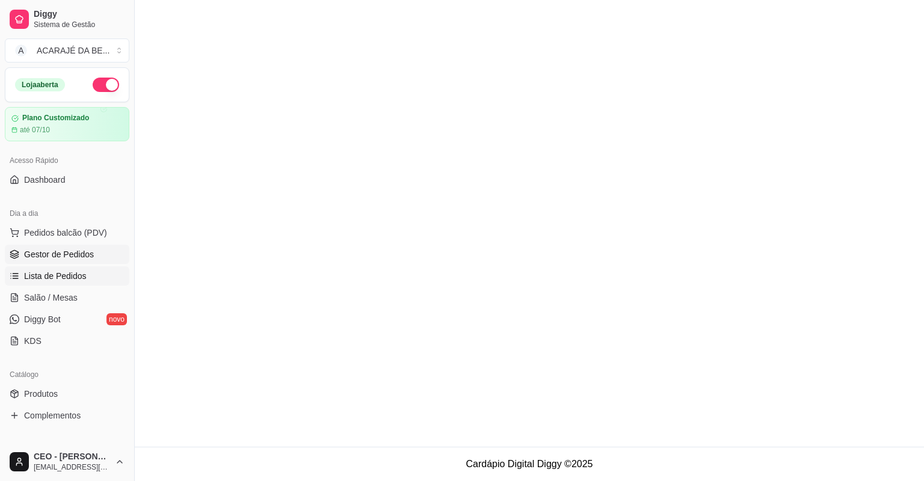
click at [79, 245] on link "Gestor de Pedidos" at bounding box center [67, 254] width 124 height 19
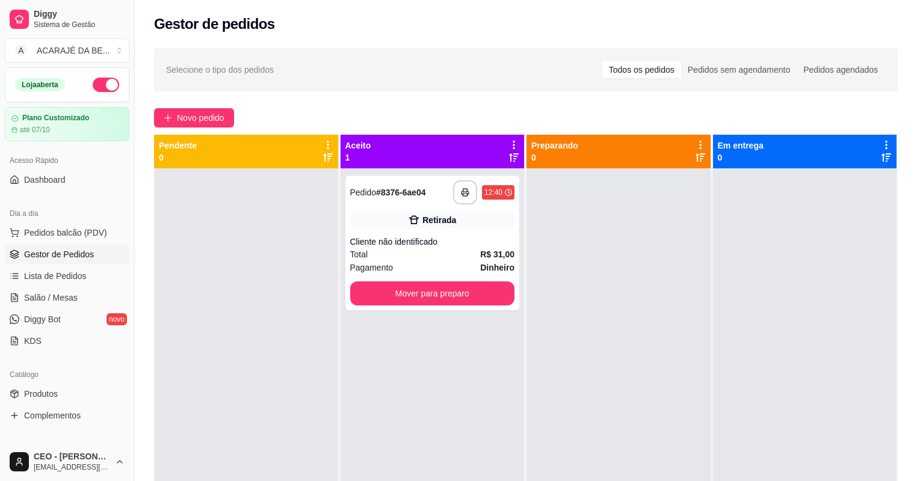
scroll to position [135, 0]
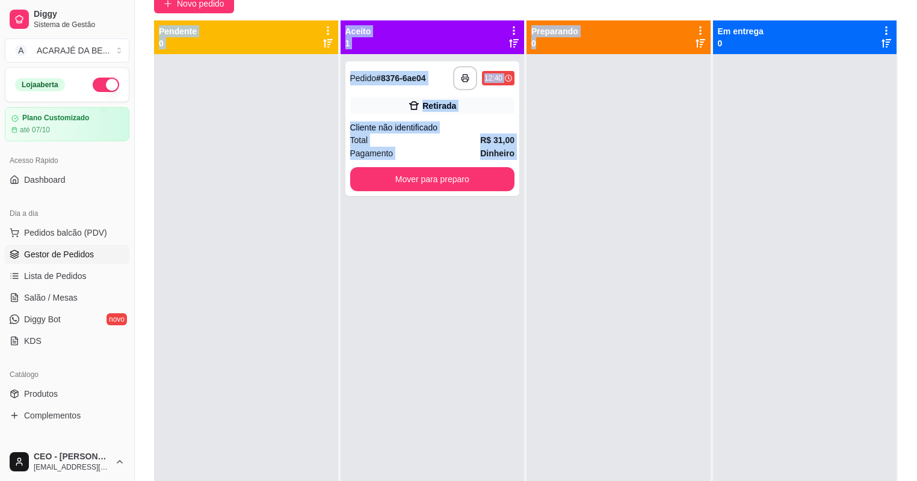
drag, startPoint x: 551, startPoint y: 284, endPoint x: 734, endPoint y: 503, distance: 285.7
click at [734, 367] on html "**********" at bounding box center [458, 126] width 917 height 481
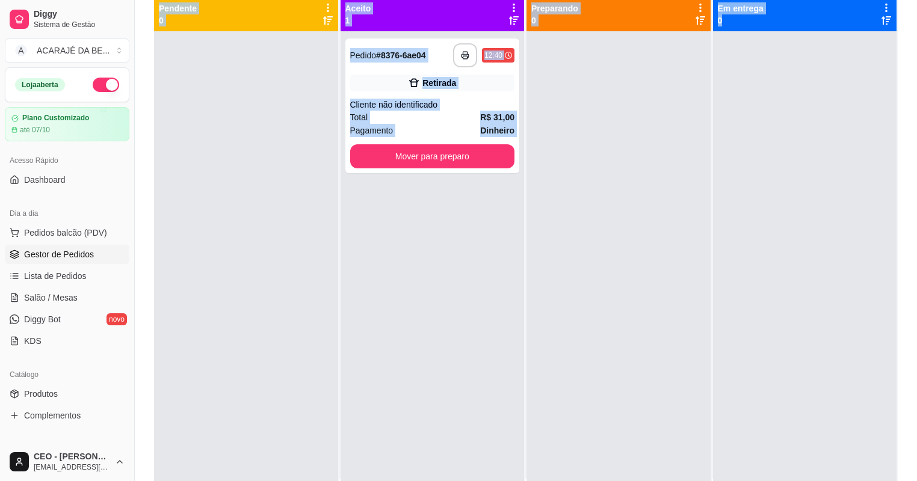
scroll to position [0, 0]
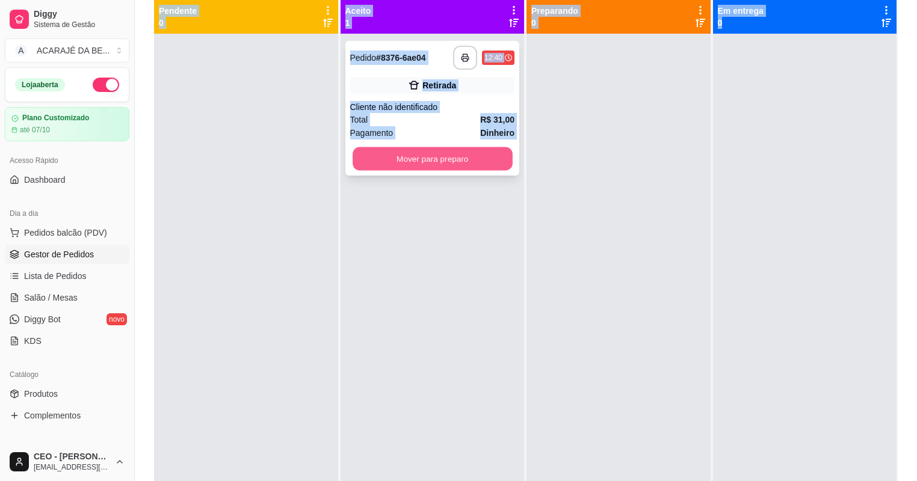
click at [441, 162] on button "Mover para preparo" at bounding box center [431, 158] width 159 height 23
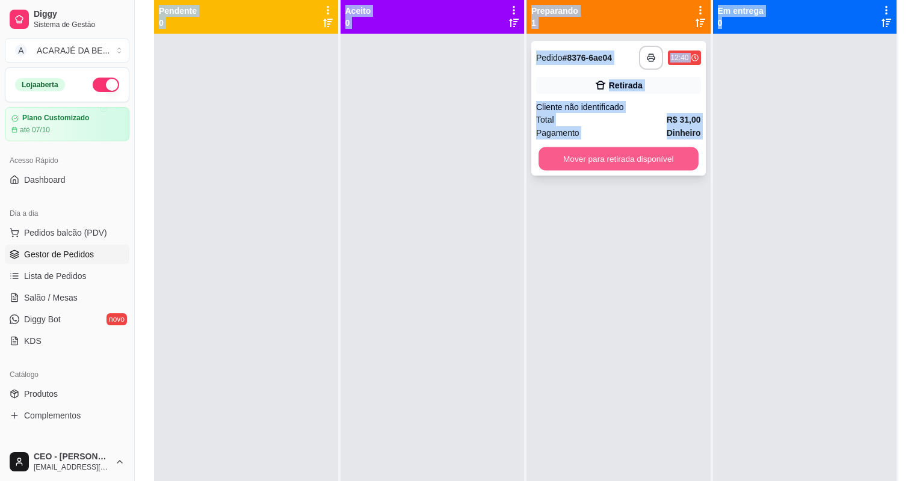
click at [667, 156] on button "Mover para retirada disponível" at bounding box center [617, 158] width 159 height 23
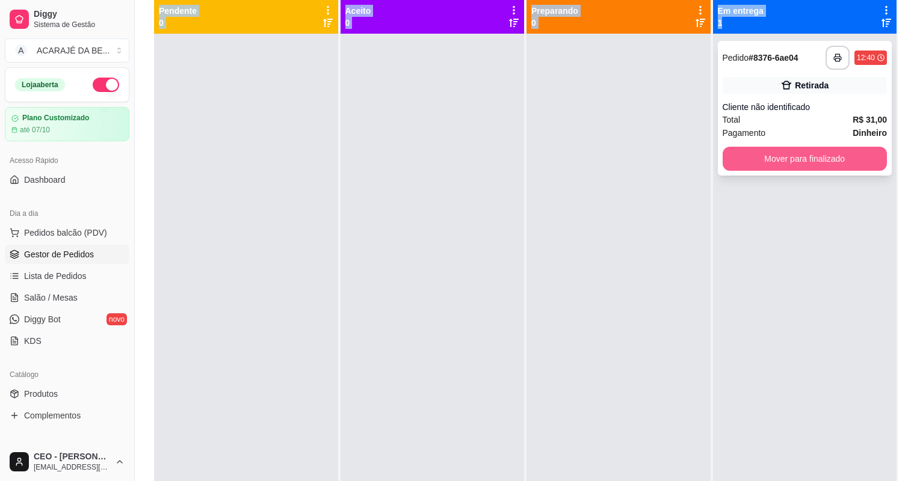
click at [726, 162] on button "Mover para finalizado" at bounding box center [804, 159] width 165 height 24
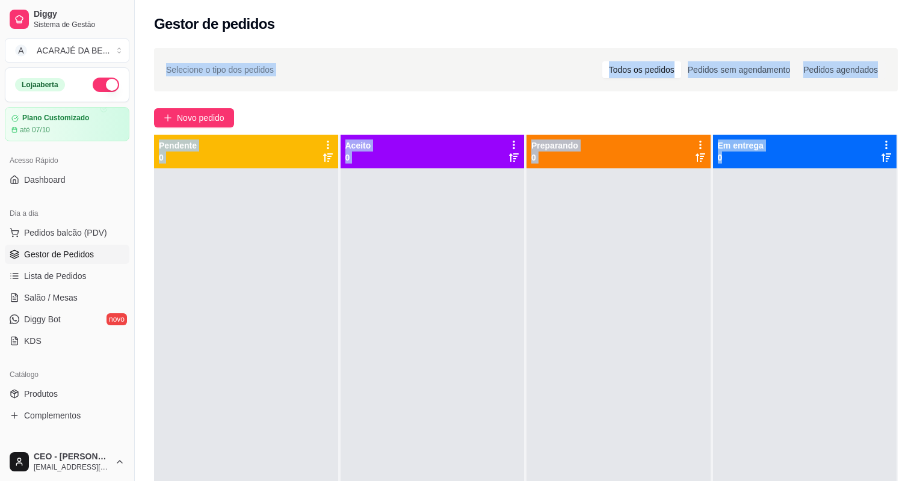
click at [693, 204] on div at bounding box center [618, 408] width 184 height 481
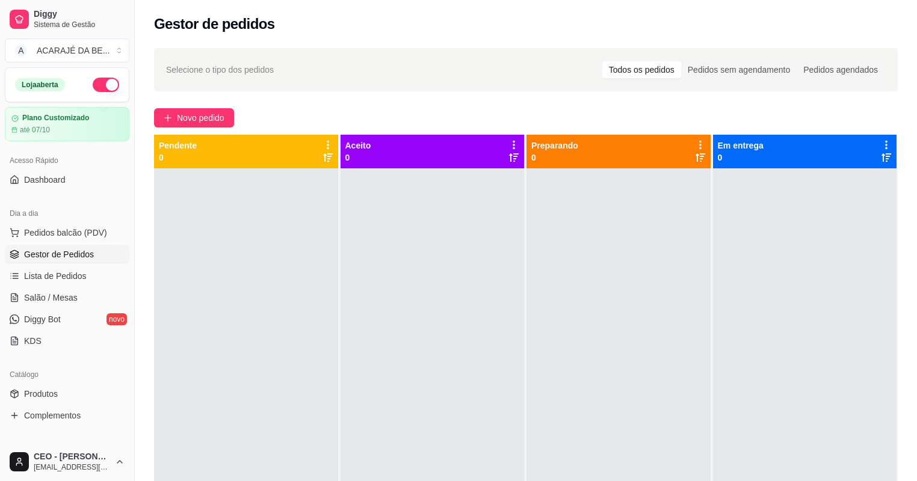
click at [693, 204] on div at bounding box center [618, 408] width 184 height 481
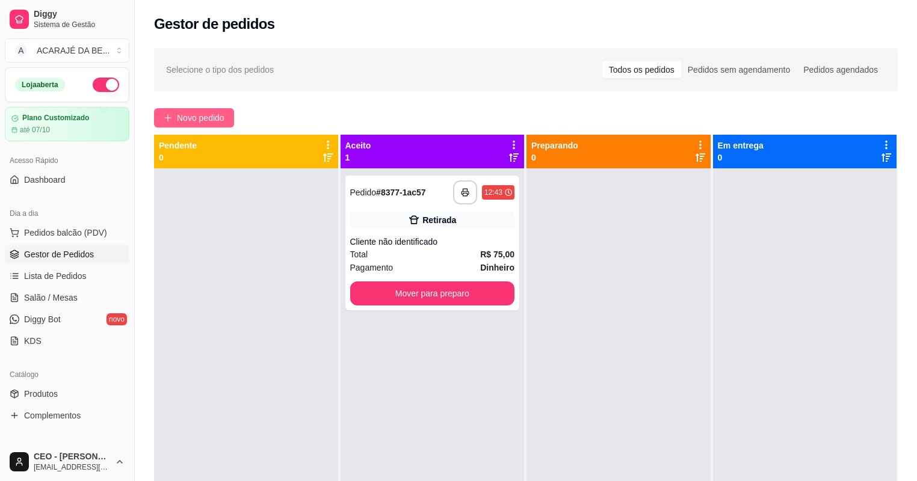
click at [217, 115] on span "Novo pedido" at bounding box center [201, 117] width 48 height 13
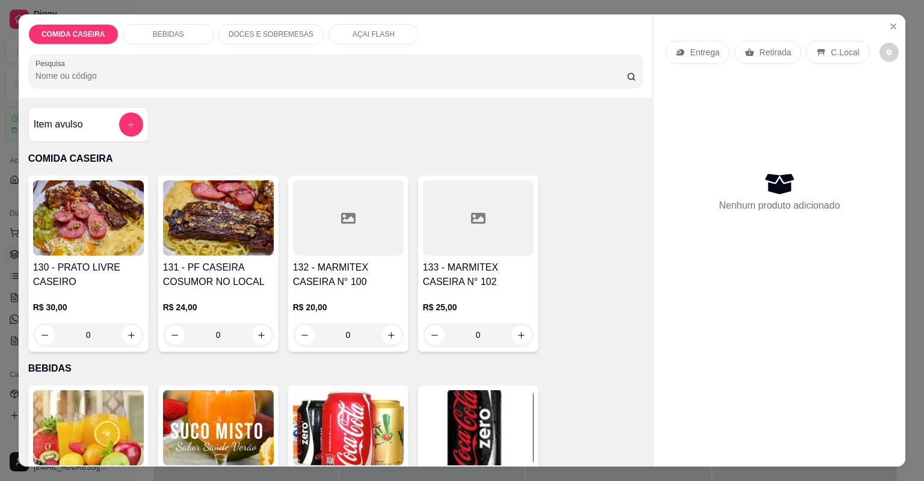
click at [371, 221] on div at bounding box center [348, 217] width 111 height 75
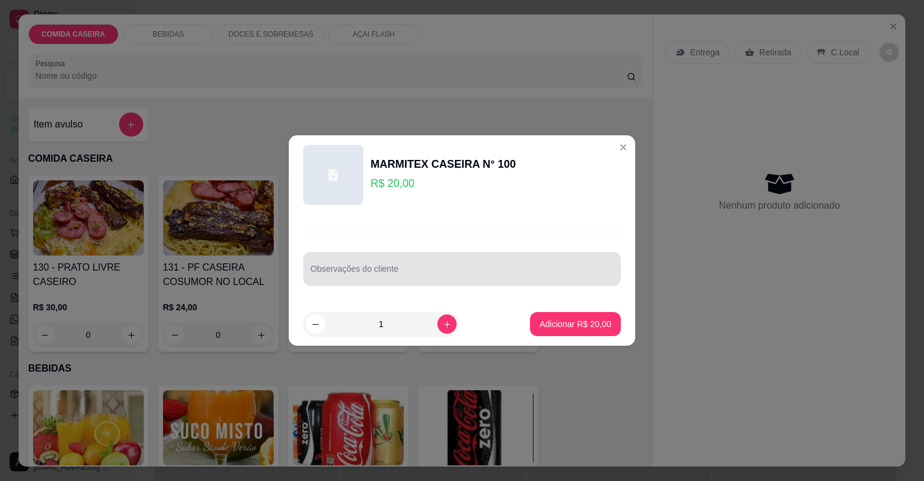
click at [450, 264] on div at bounding box center [461, 269] width 303 height 24
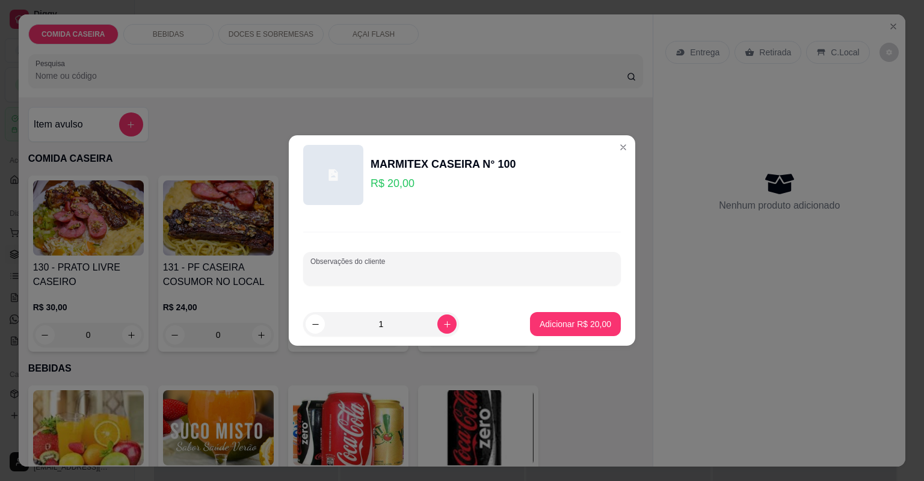
paste input "Feijão tropeiro, arroz, carne cozida cm verduras, vinagrete"
type input "Feijão tropeiro, arroz, carne cozida cm verduras, vinagrete"
click at [562, 322] on p "Adicionar R$ 20,00" at bounding box center [575, 324] width 72 height 12
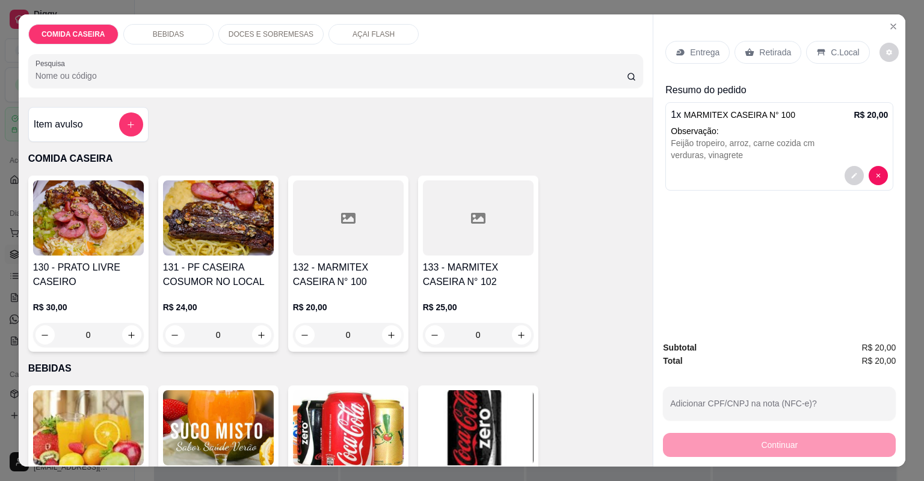
click at [696, 54] on p "Entrega" at bounding box center [704, 52] width 29 height 12
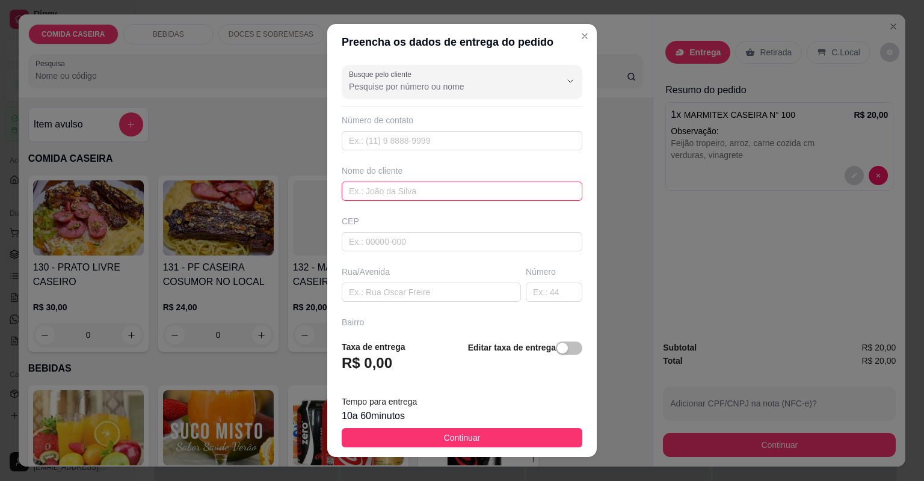
click at [452, 188] on input "text" at bounding box center [462, 191] width 241 height 19
type input "fatinha"
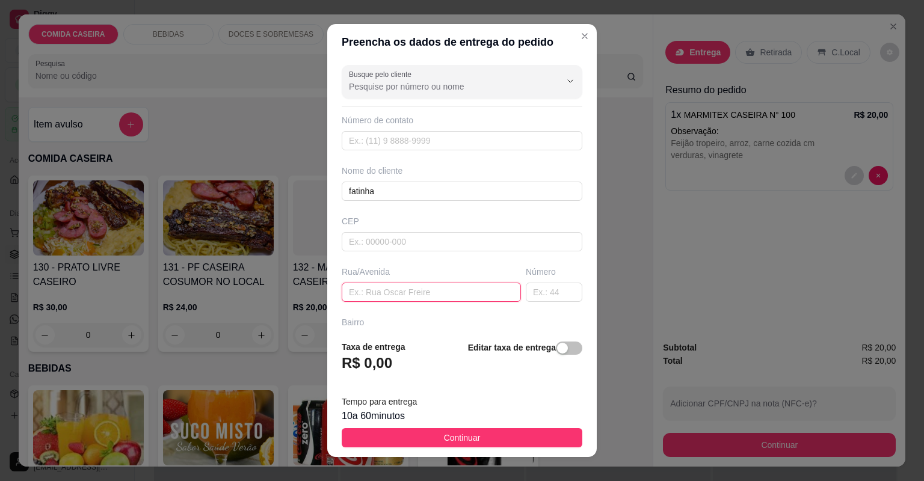
click at [402, 296] on input "text" at bounding box center [431, 292] width 179 height 19
paste input "[GEOGRAPHIC_DATA]"
paste input "Em frente a [DEMOGRAPHIC_DATA] Jerusalém"
type input "[GEOGRAPHIC_DATA] Em frente a [DEMOGRAPHIC_DATA][GEOGRAPHIC_DATA]"
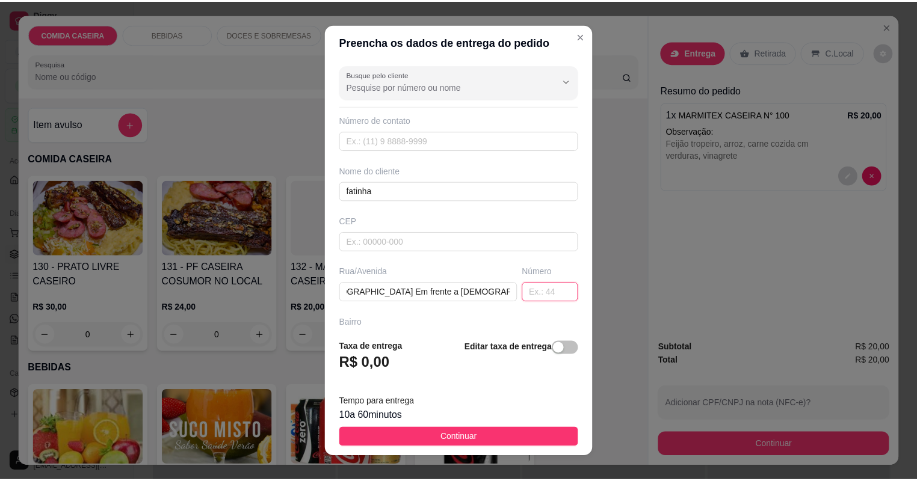
scroll to position [0, 0]
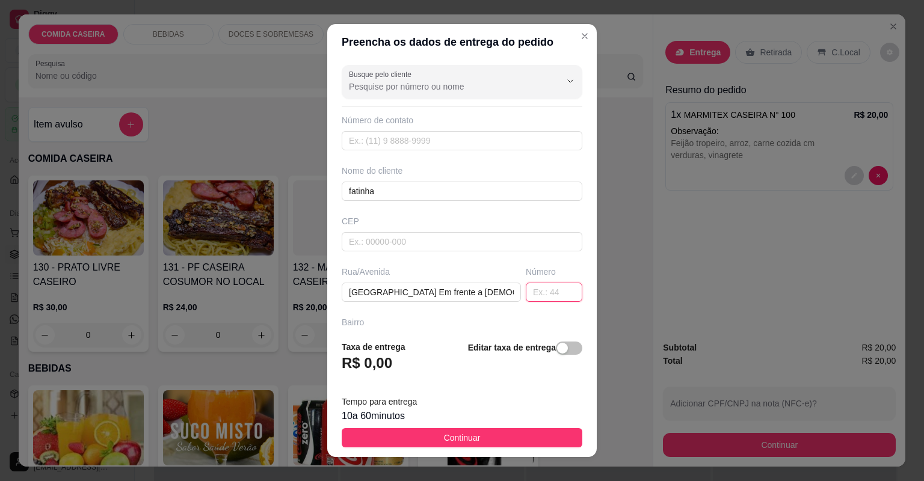
click at [551, 285] on input "text" at bounding box center [554, 292] width 57 height 19
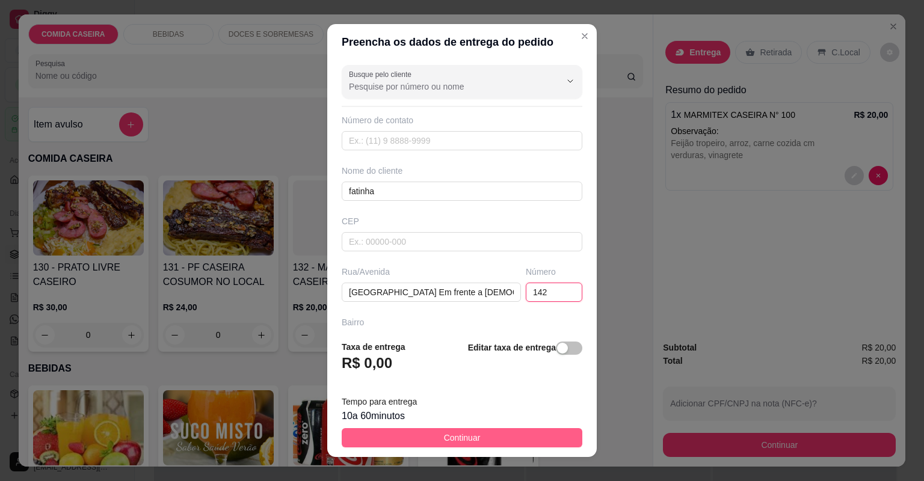
type input "142"
click at [473, 435] on button "Continuar" at bounding box center [462, 437] width 241 height 19
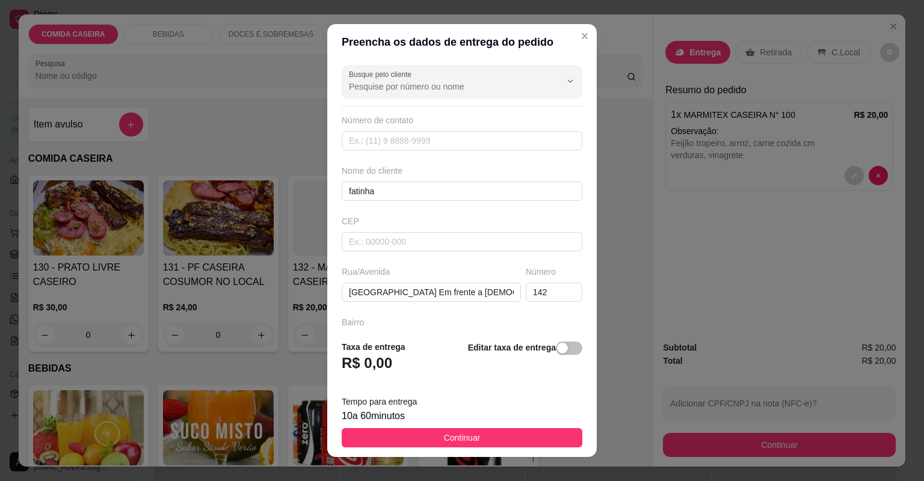
click at [473, 435] on img at bounding box center [478, 427] width 111 height 75
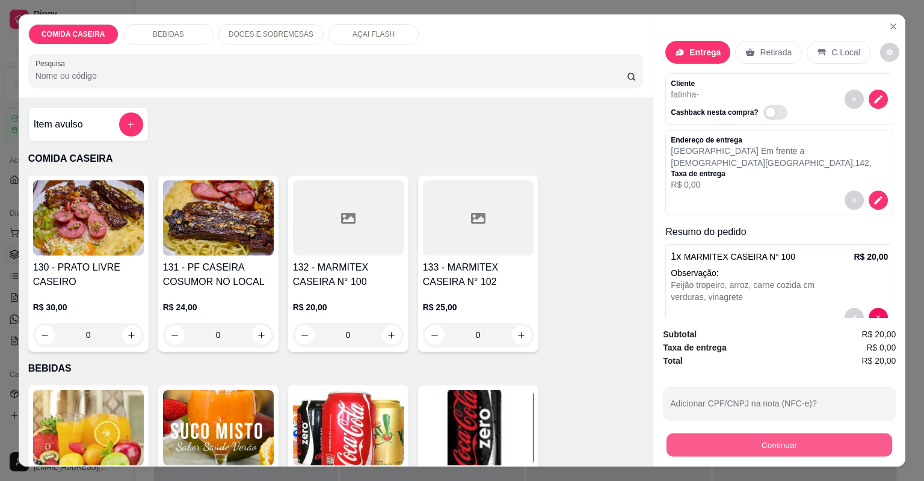
click at [725, 440] on button "Continuar" at bounding box center [779, 445] width 226 height 23
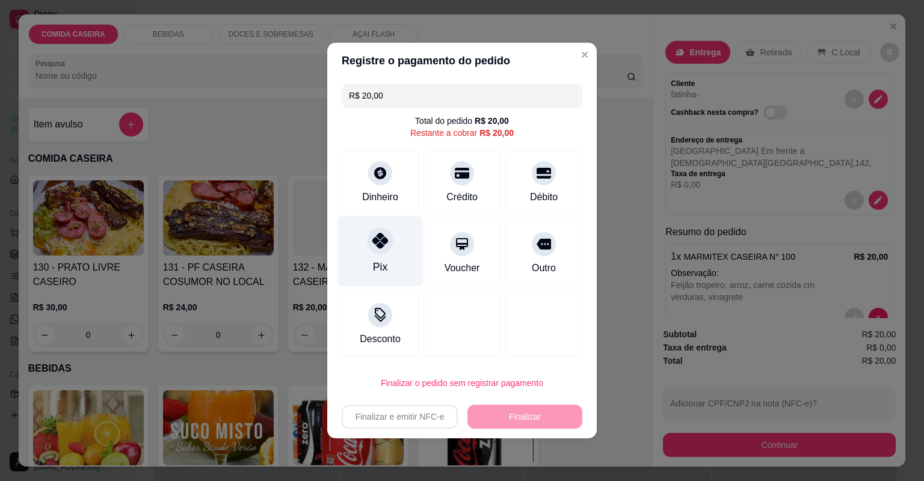
click at [369, 249] on div at bounding box center [380, 240] width 26 height 26
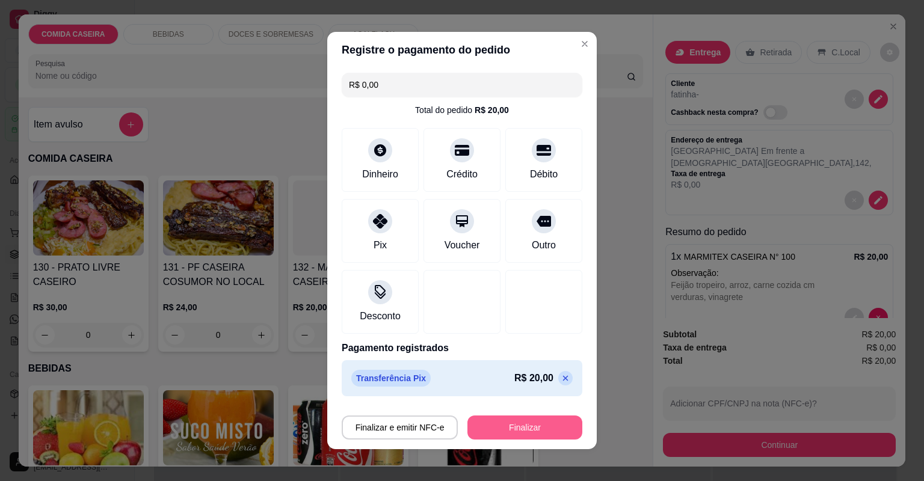
click at [529, 431] on button "Finalizar" at bounding box center [524, 428] width 115 height 24
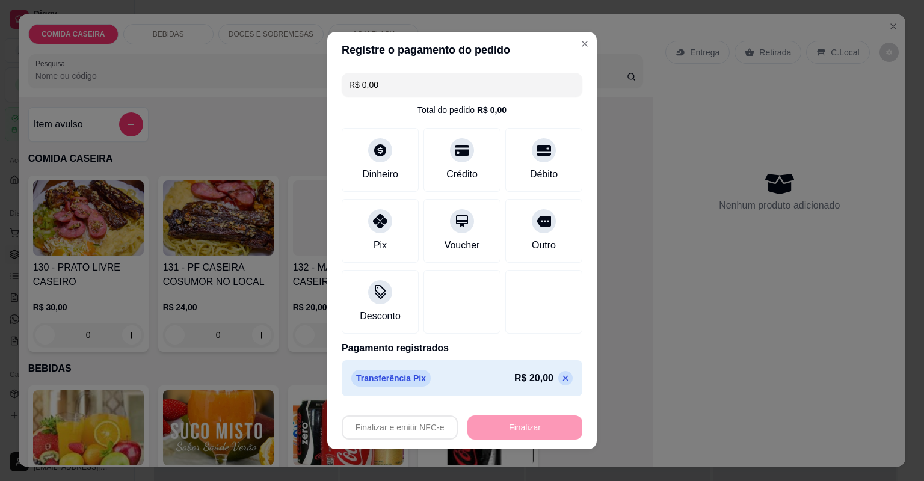
type input "-R$ 20,00"
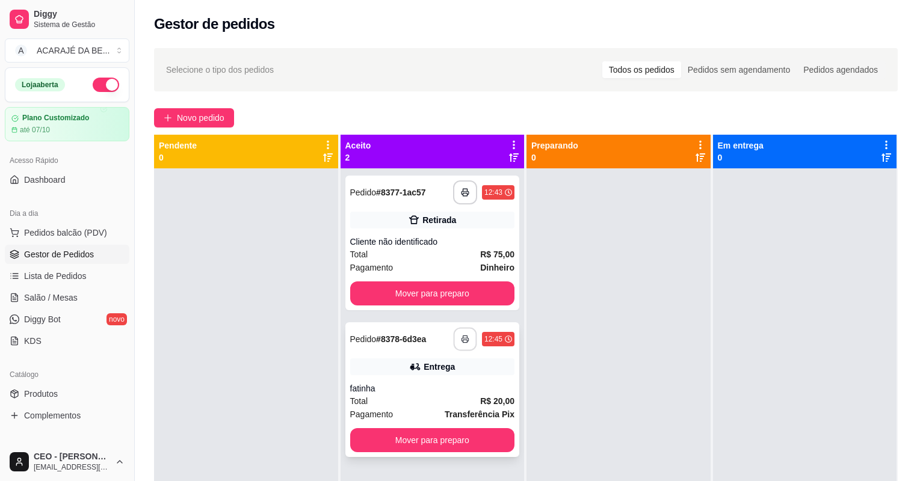
click at [466, 342] on icon "button" at bounding box center [465, 339] width 8 height 8
click at [478, 287] on button "Mover para preparo" at bounding box center [432, 293] width 165 height 24
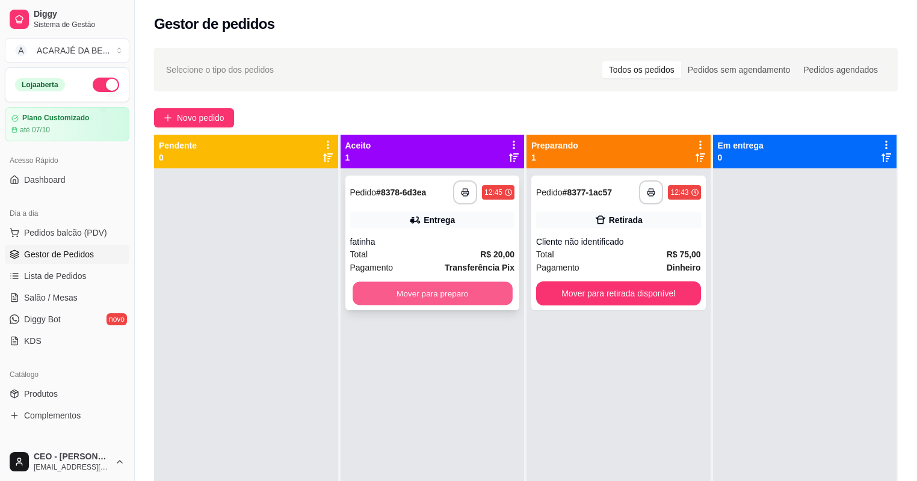
click at [491, 298] on button "Mover para preparo" at bounding box center [431, 293] width 159 height 23
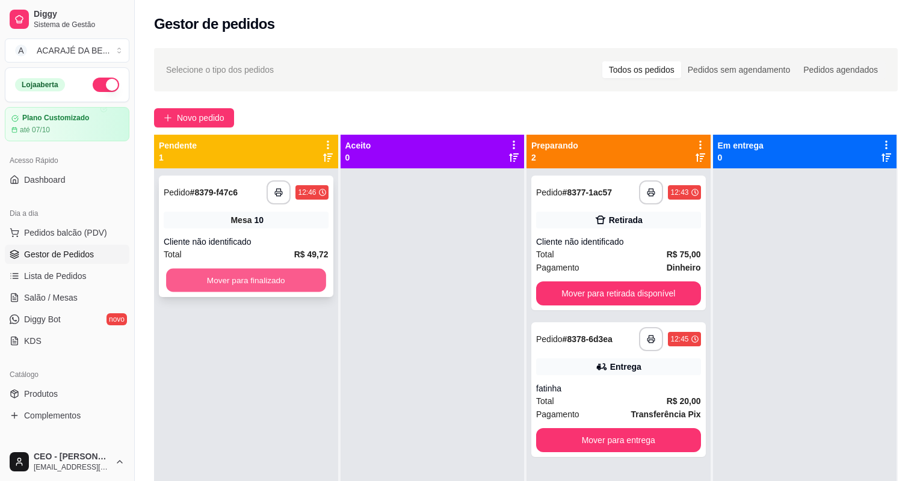
click at [293, 256] on div "**********" at bounding box center [246, 236] width 174 height 121
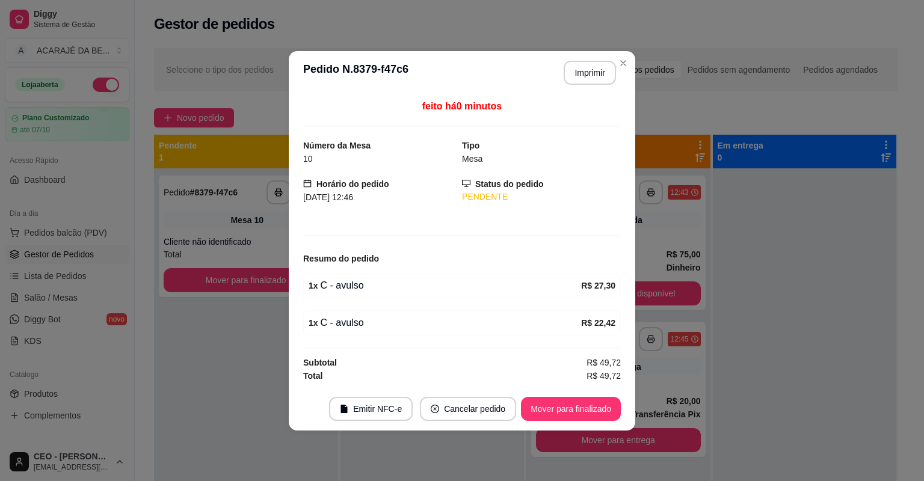
click at [204, 114] on span "Novo pedido" at bounding box center [201, 117] width 48 height 13
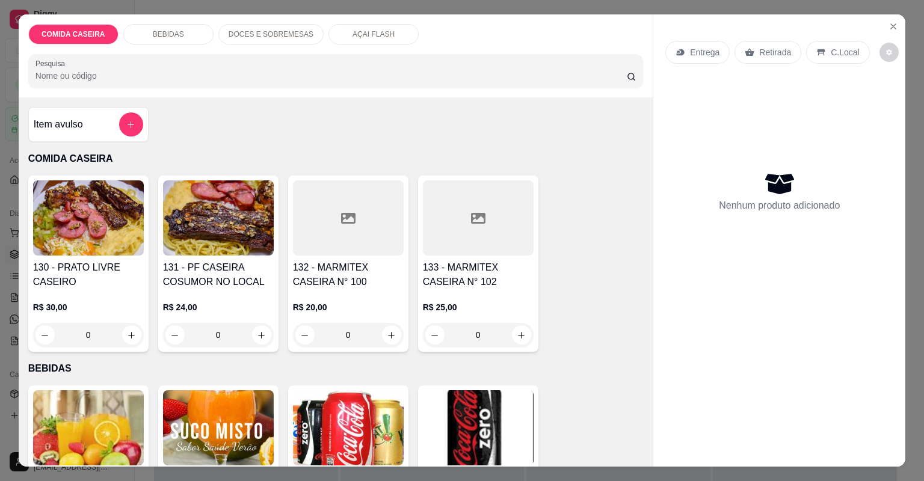
click at [331, 219] on div at bounding box center [348, 217] width 111 height 75
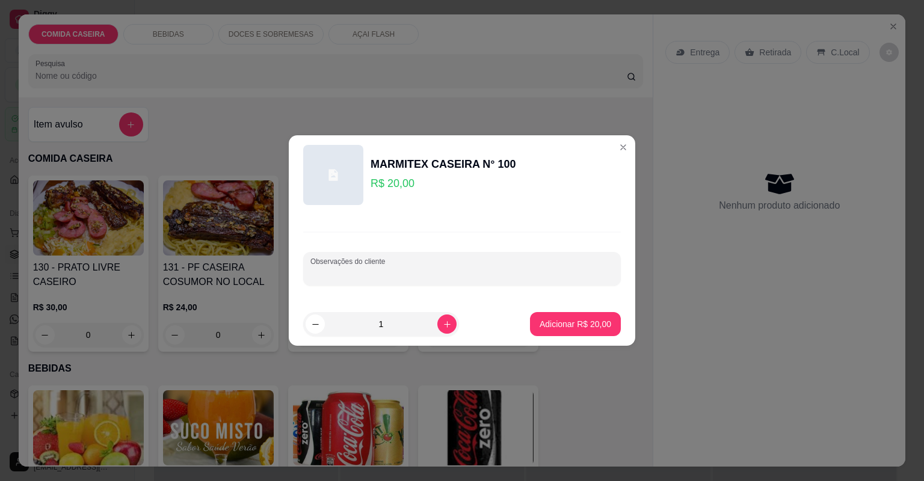
click at [395, 279] on input "Observações do cliente" at bounding box center [461, 274] width 303 height 12
type input "feijao preto arroz farofa macarrao vinagrete carne cozida com verduras"
click at [589, 319] on p "Adicionar R$ 20,00" at bounding box center [575, 324] width 72 height 12
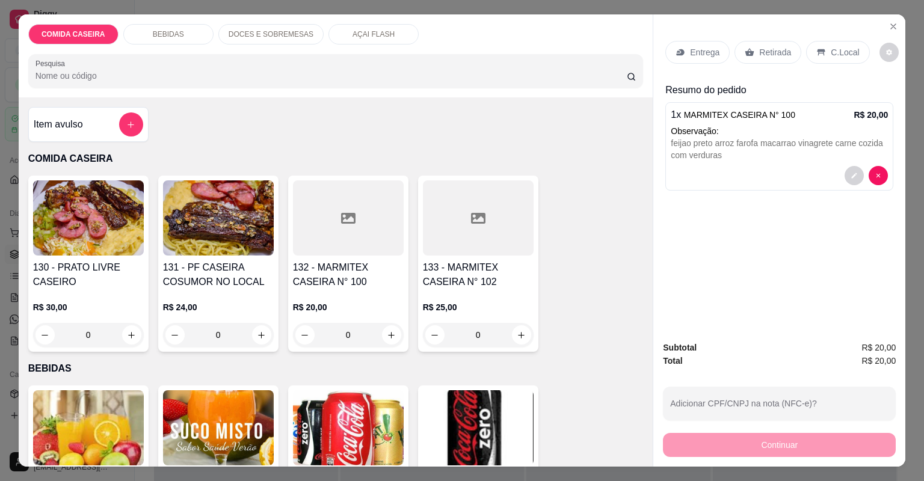
click at [700, 55] on p "Entrega" at bounding box center [704, 52] width 29 height 12
click at [713, 56] on p "Entrega" at bounding box center [704, 52] width 29 height 12
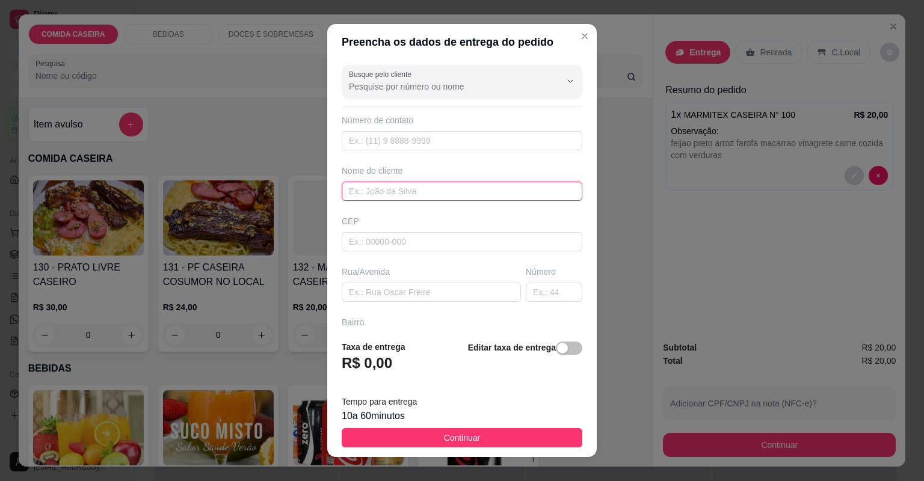
click at [473, 192] on input "text" at bounding box center [462, 191] width 241 height 19
type input "leyde"
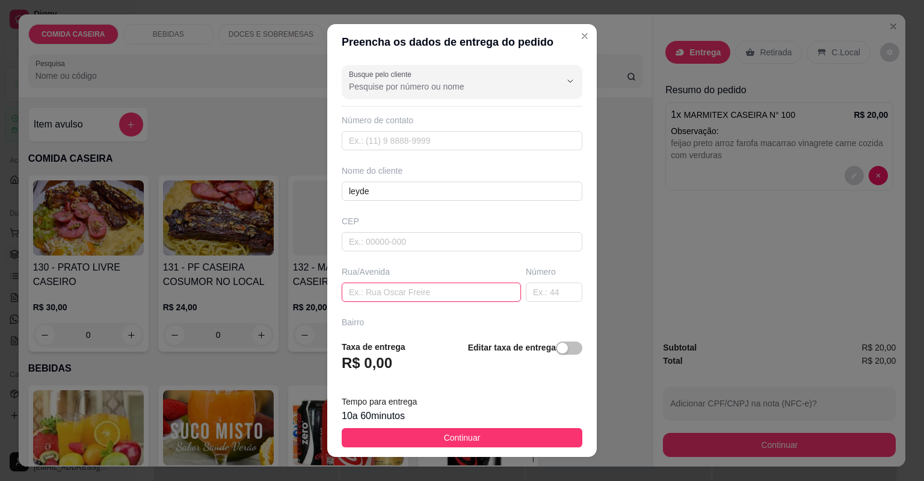
click at [454, 296] on input "text" at bounding box center [431, 292] width 179 height 19
paste input "Endereço rua 2"
paste input "Em [DOMAIN_NAME] mercadinho de deneon"
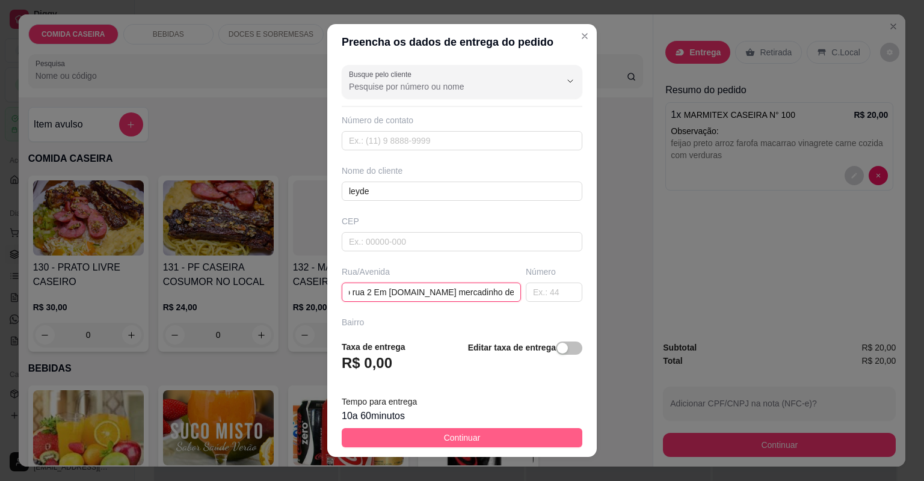
type input "Endereço rua 2 Em [DOMAIN_NAME] mercadinho de deneon"
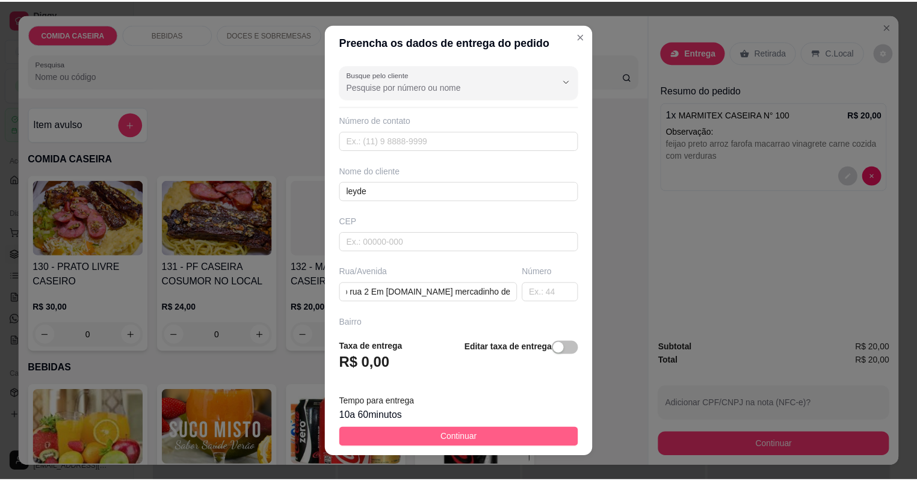
scroll to position [0, 0]
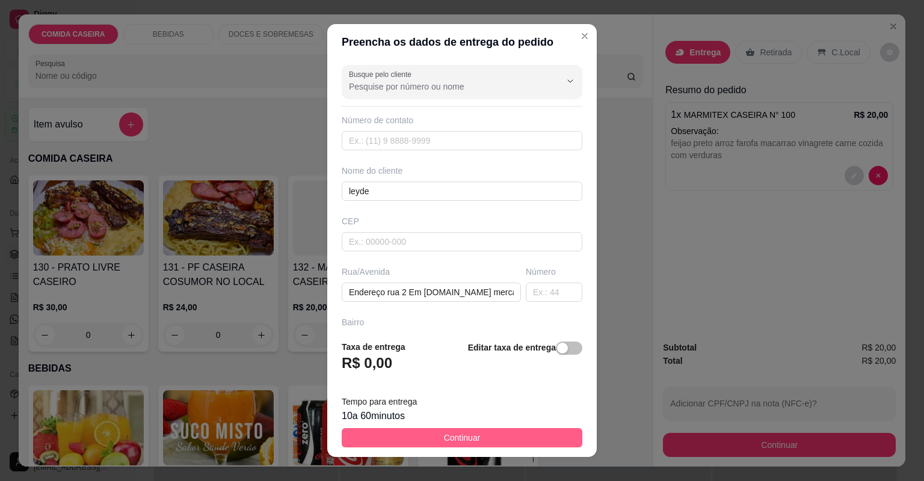
click at [556, 438] on button "Continuar" at bounding box center [462, 437] width 241 height 19
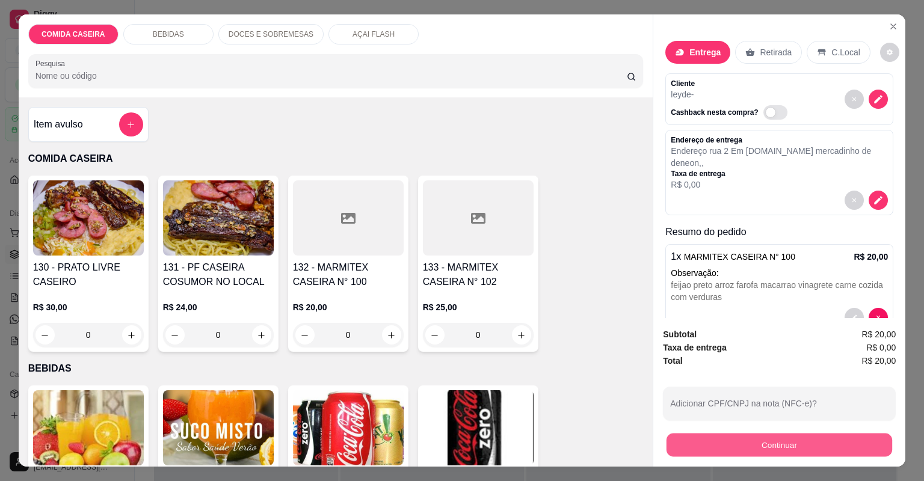
click at [801, 444] on button "Continuar" at bounding box center [779, 445] width 226 height 23
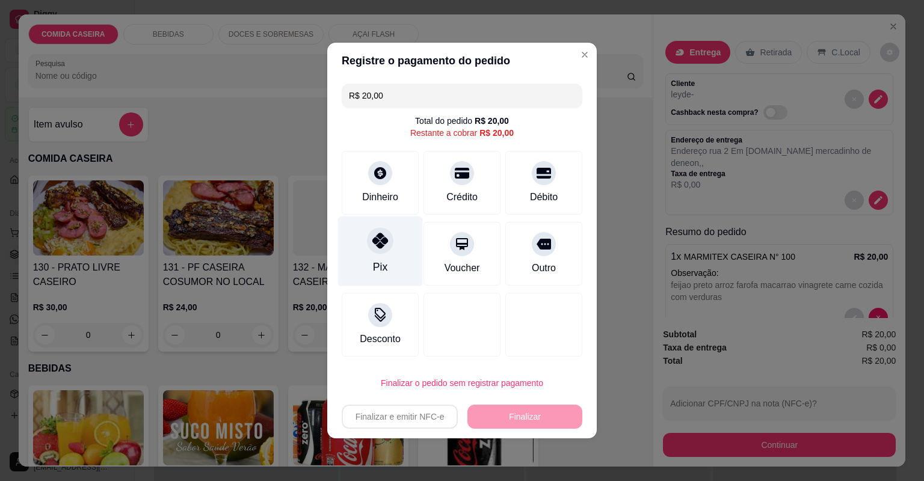
click at [372, 245] on icon at bounding box center [380, 241] width 16 height 16
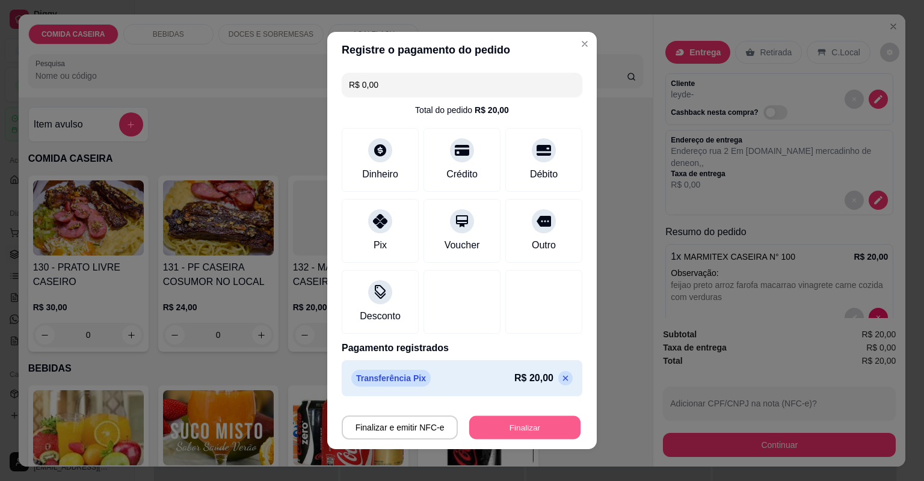
click at [532, 423] on button "Finalizar" at bounding box center [524, 427] width 111 height 23
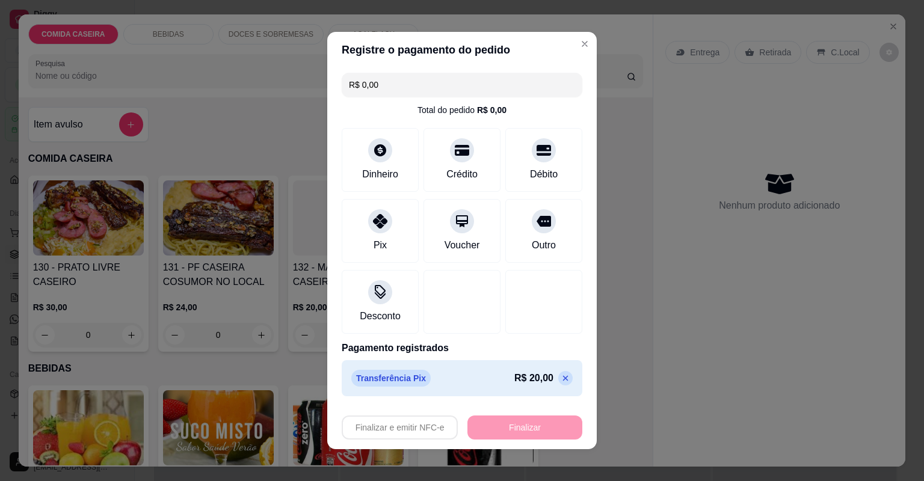
type input "-R$ 20,00"
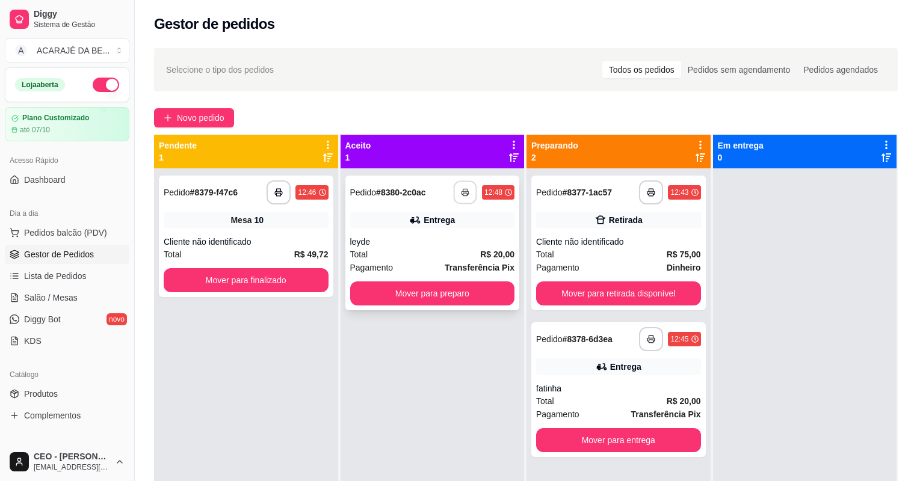
click at [461, 188] on icon "button" at bounding box center [465, 192] width 8 height 8
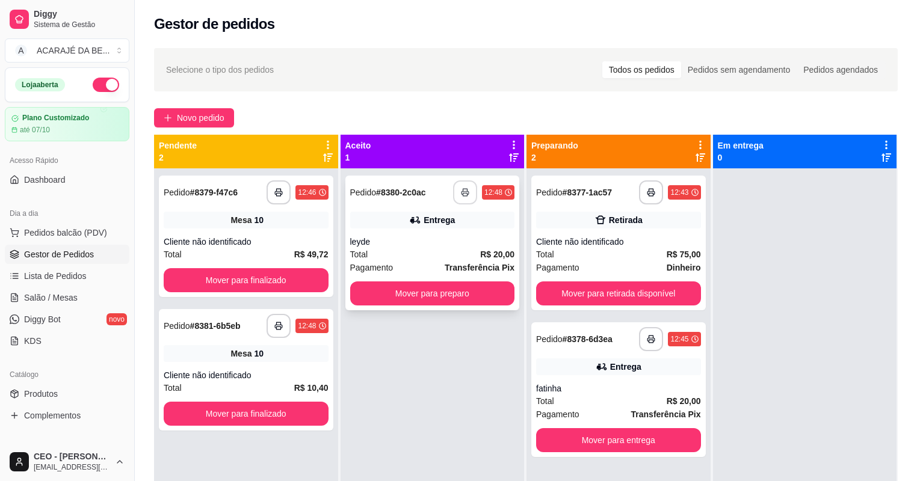
click at [449, 291] on button "Mover para preparo" at bounding box center [432, 293] width 165 height 24
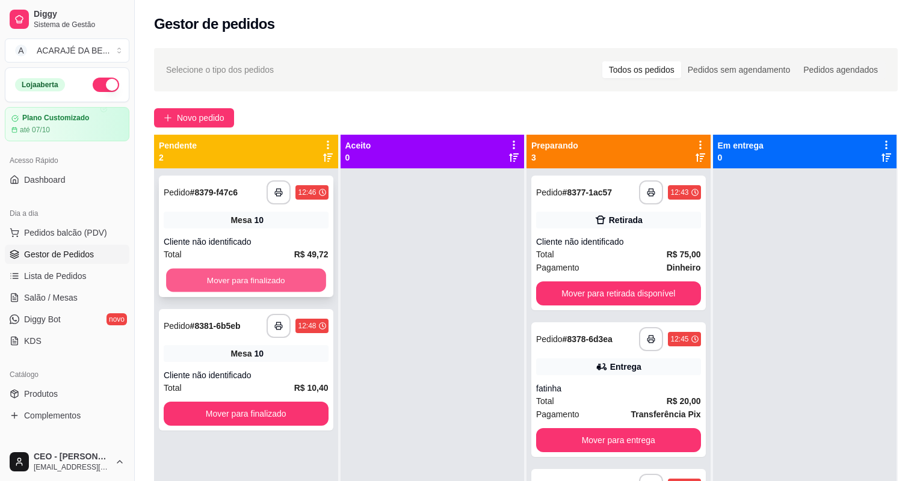
click at [296, 277] on button "Mover para finalizado" at bounding box center [245, 280] width 159 height 23
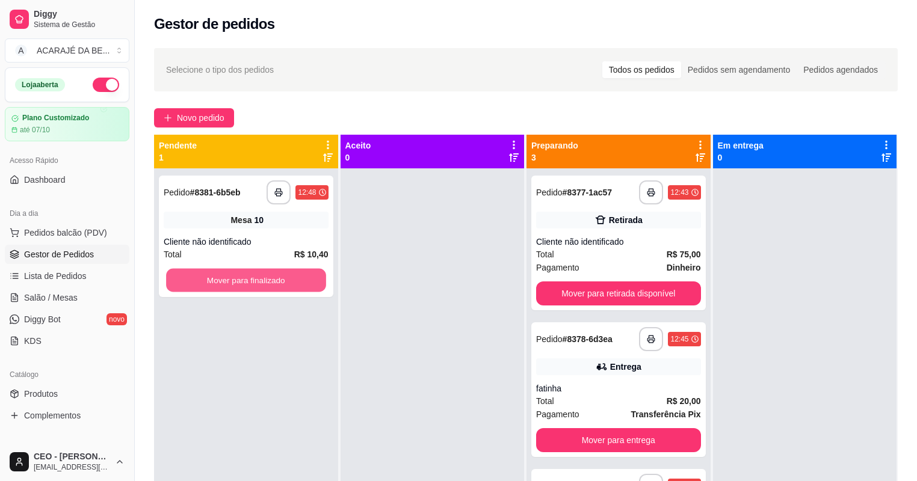
click at [296, 282] on button "Mover para finalizado" at bounding box center [245, 280] width 159 height 23
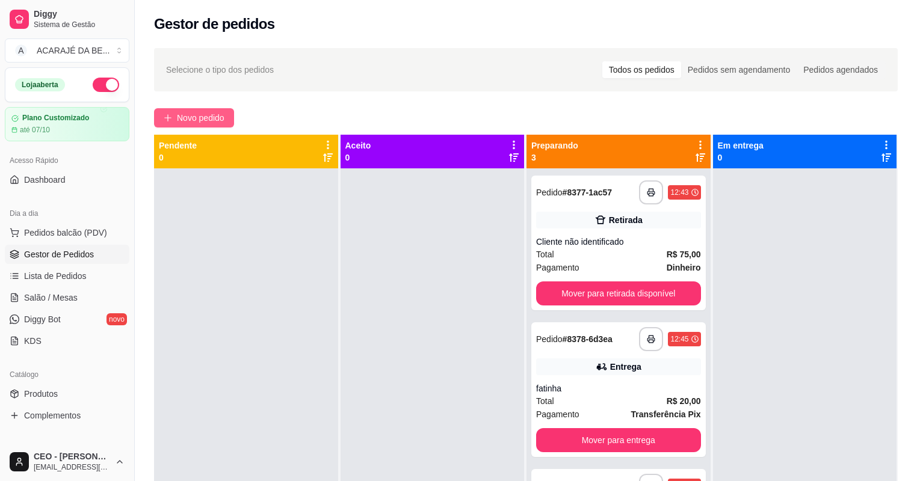
click at [193, 115] on span "Novo pedido" at bounding box center [201, 117] width 48 height 13
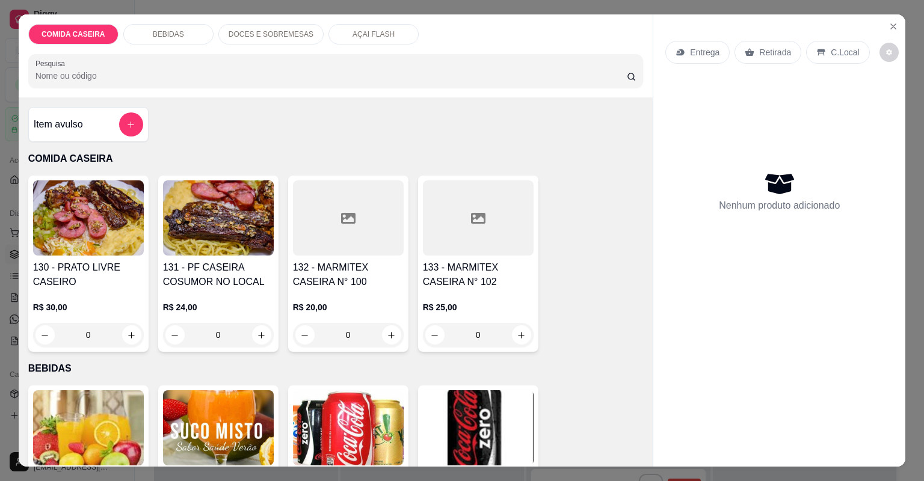
click at [494, 232] on div at bounding box center [478, 217] width 111 height 75
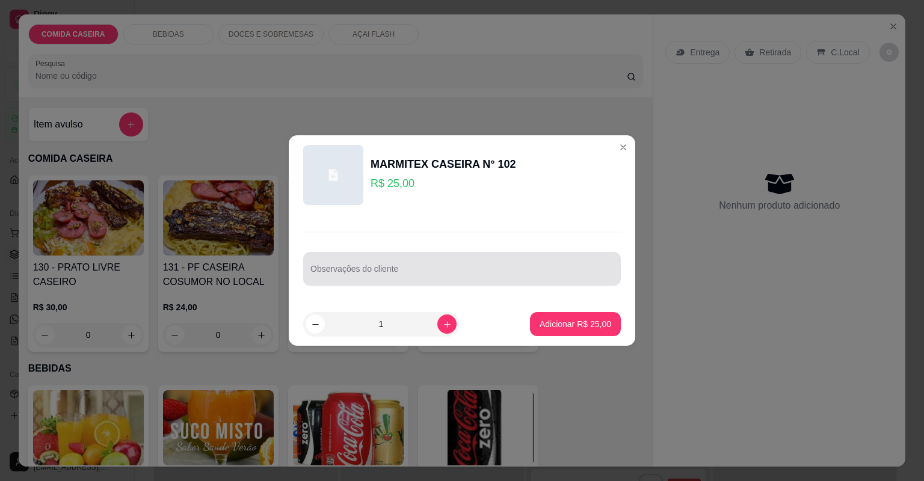
click at [458, 262] on div at bounding box center [461, 269] width 303 height 24
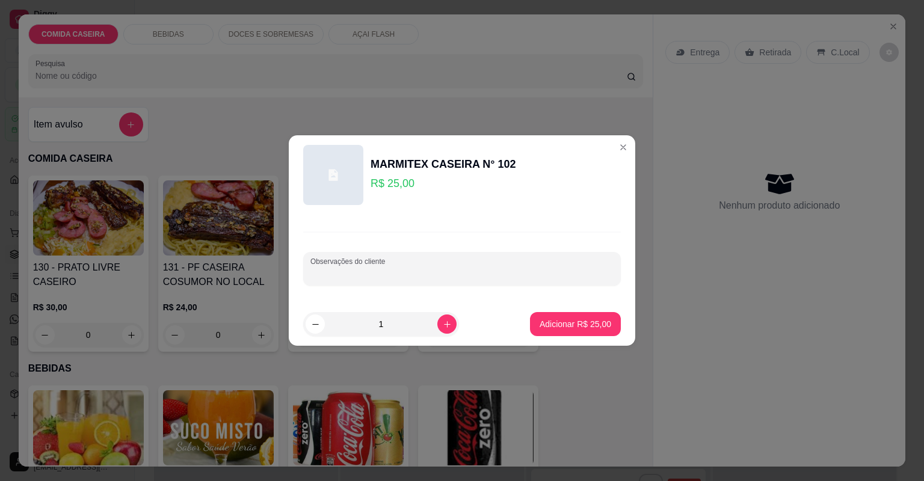
paste input "Feijão tropeiro sarapatel arroz farofa"
type input "Feijão tropeiro sarapatel arroz farofa"
click at [568, 322] on p "Adicionar R$ 25,00" at bounding box center [576, 323] width 70 height 11
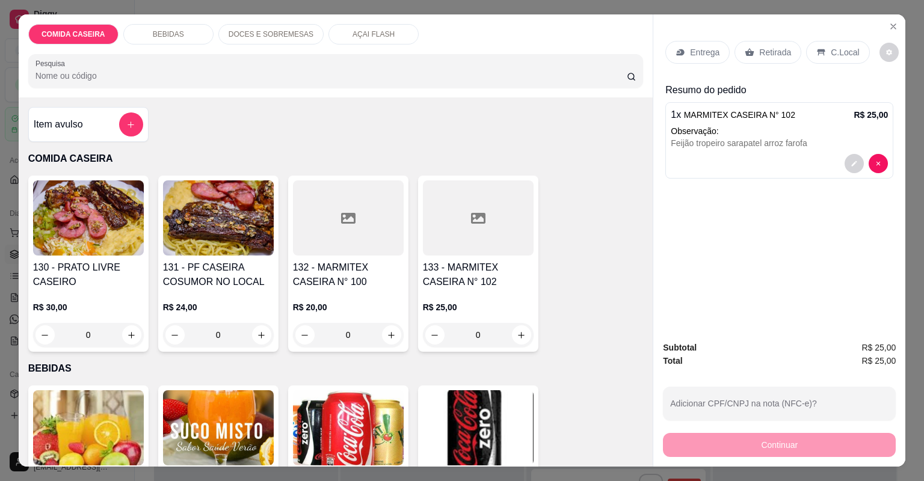
click at [686, 43] on div "Entrega" at bounding box center [697, 52] width 64 height 23
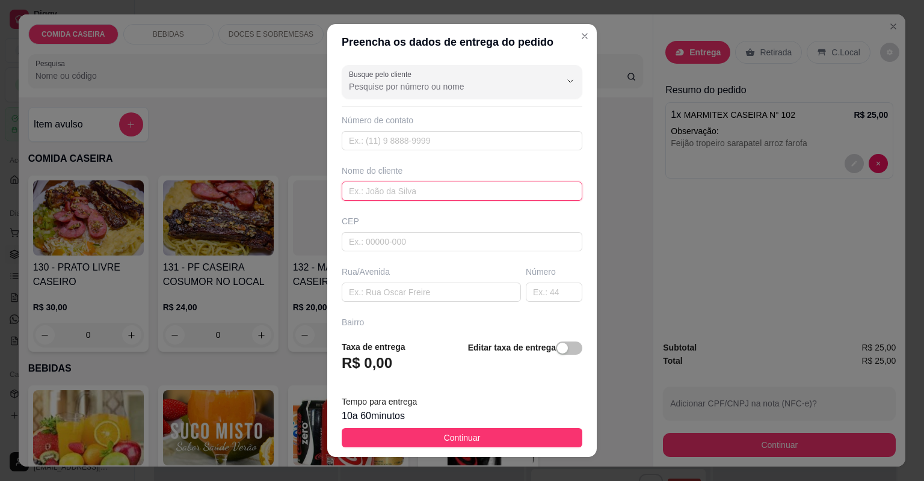
click at [366, 184] on input "text" at bounding box center [462, 191] width 241 height 19
type input "[PERSON_NAME]"
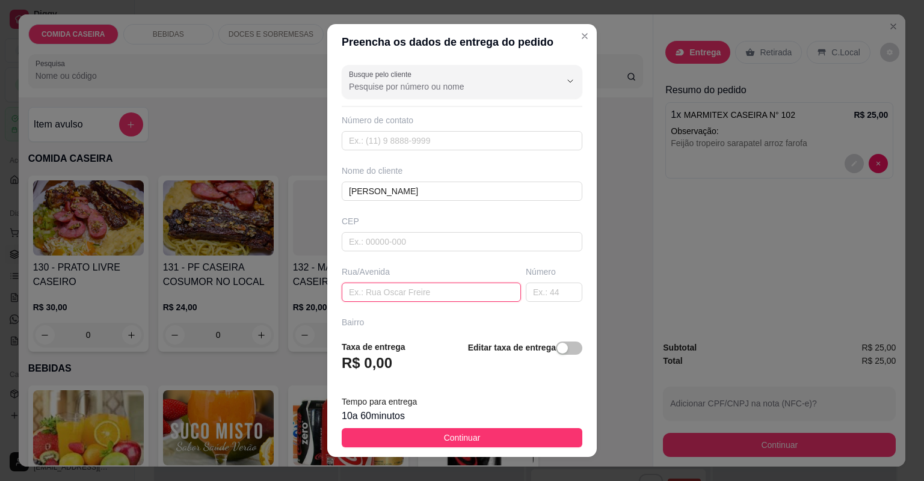
click at [384, 290] on input "text" at bounding box center [431, 292] width 179 height 19
type input "b"
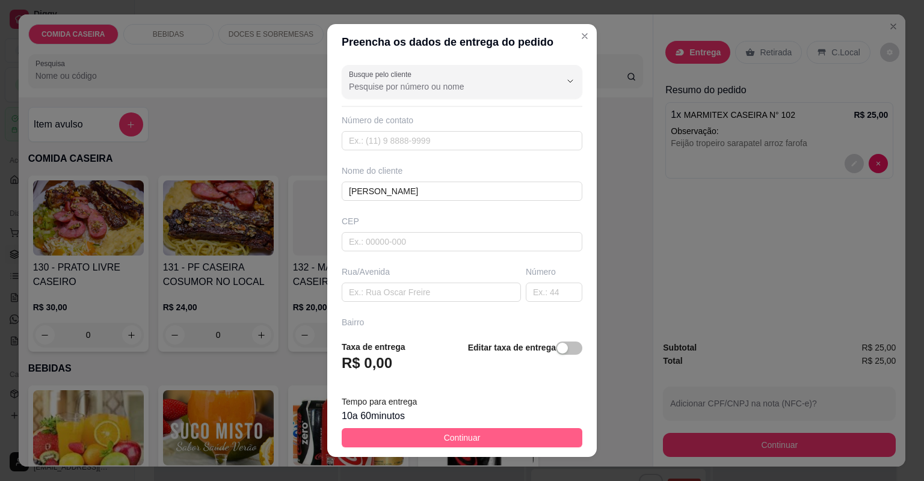
click at [447, 438] on span "Continuar" at bounding box center [462, 437] width 37 height 13
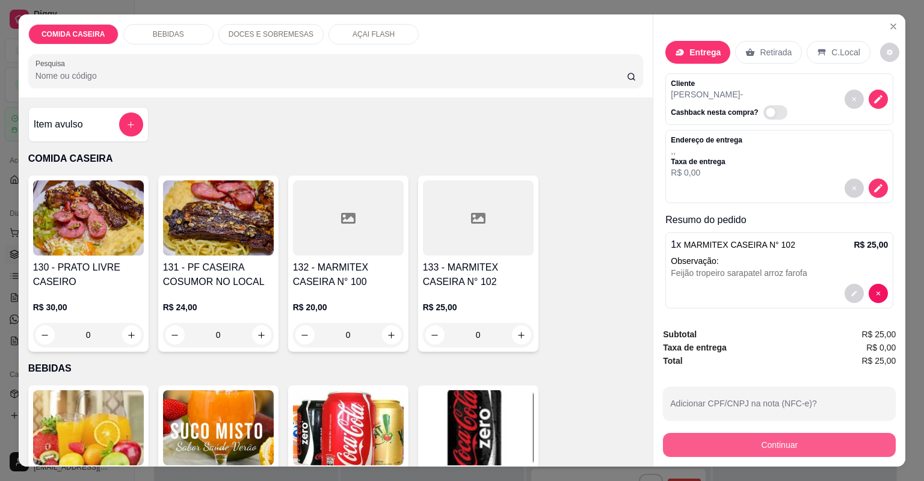
click at [680, 440] on button "Continuar" at bounding box center [779, 445] width 233 height 24
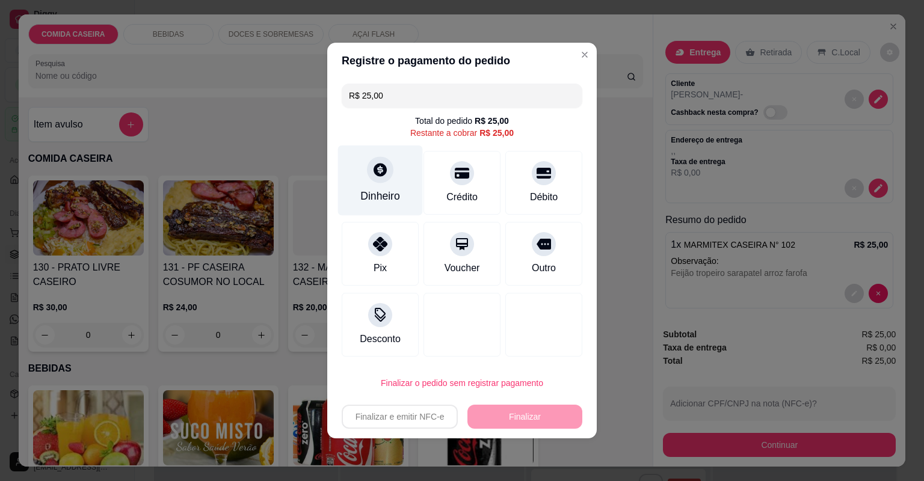
click at [395, 192] on div "Dinheiro" at bounding box center [380, 196] width 40 height 16
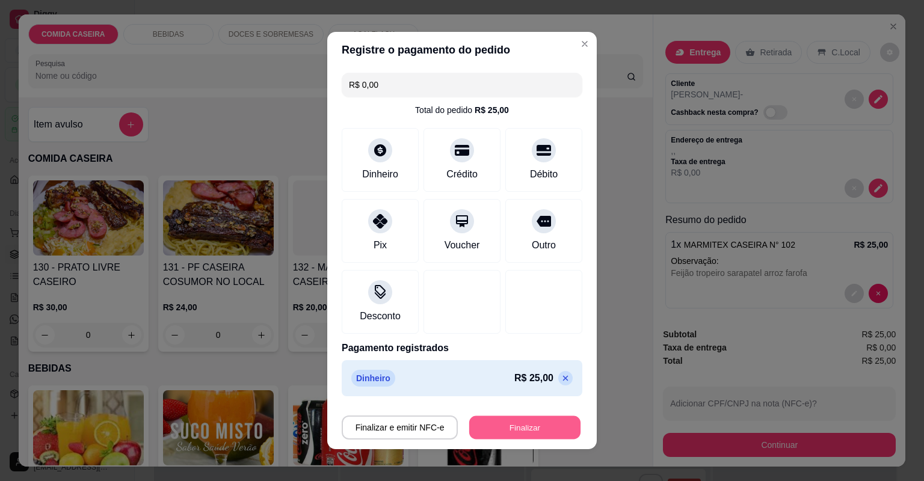
click at [527, 428] on button "Finalizar" at bounding box center [524, 427] width 111 height 23
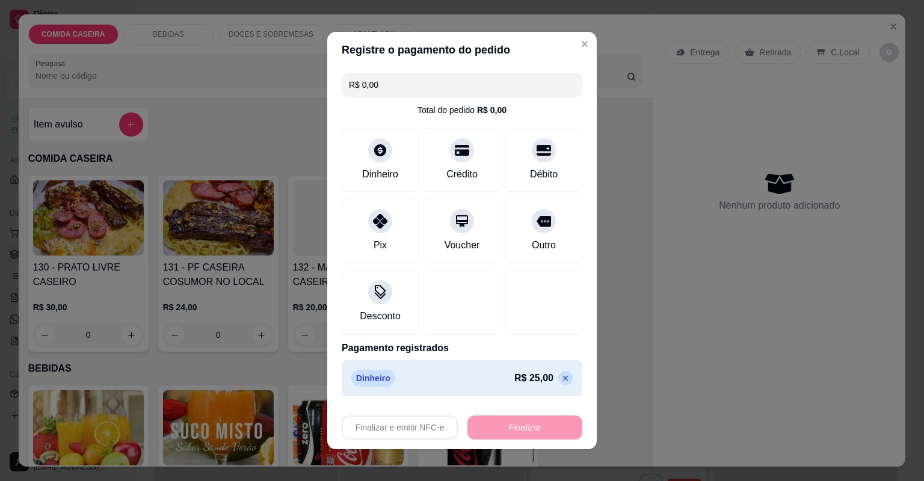
type input "-R$ 25,00"
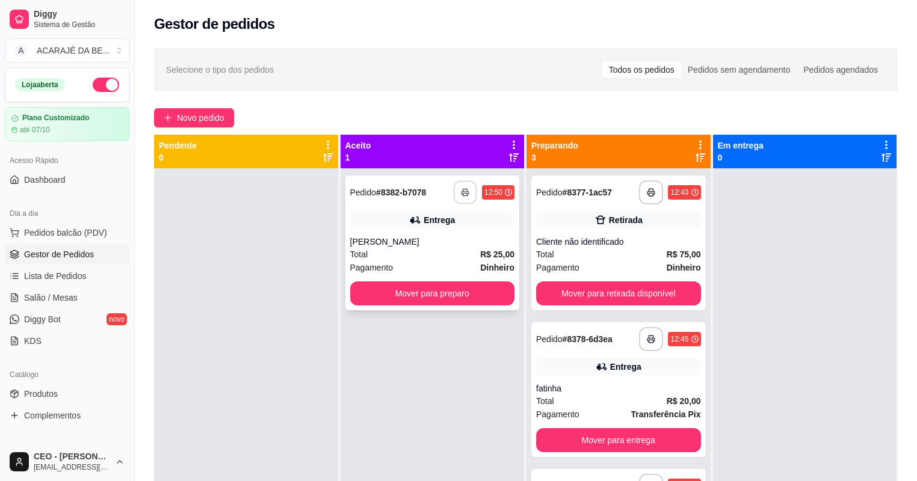
click at [457, 191] on button "button" at bounding box center [464, 192] width 23 height 23
click at [484, 290] on button "Mover para preparo" at bounding box center [432, 293] width 165 height 24
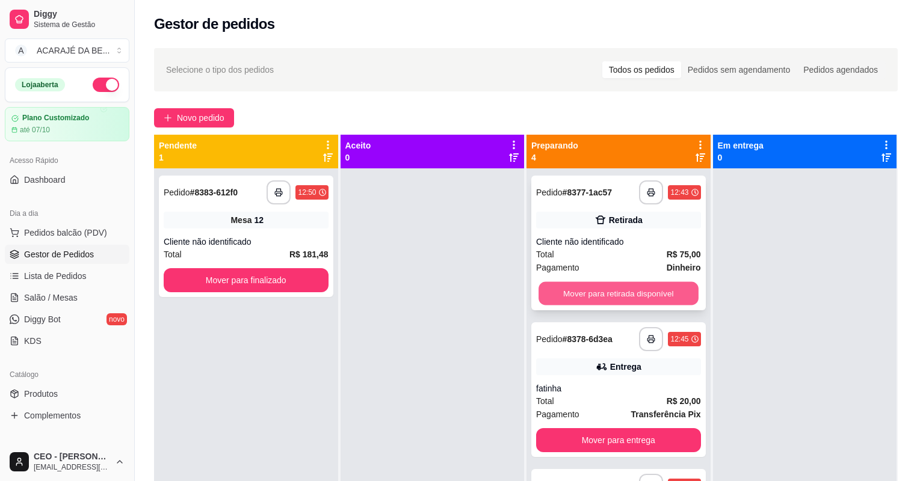
click at [663, 290] on button "Mover para retirada disponível" at bounding box center [617, 293] width 159 height 23
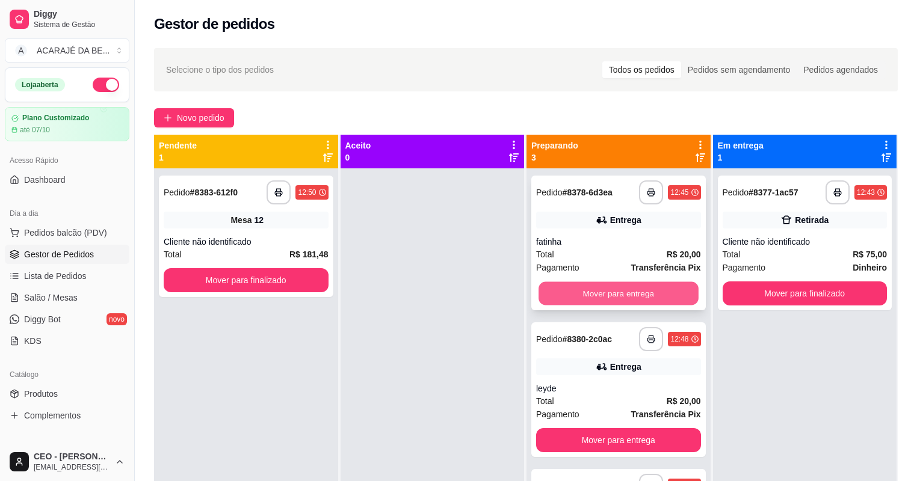
click at [664, 291] on button "Mover para entrega" at bounding box center [617, 293] width 159 height 23
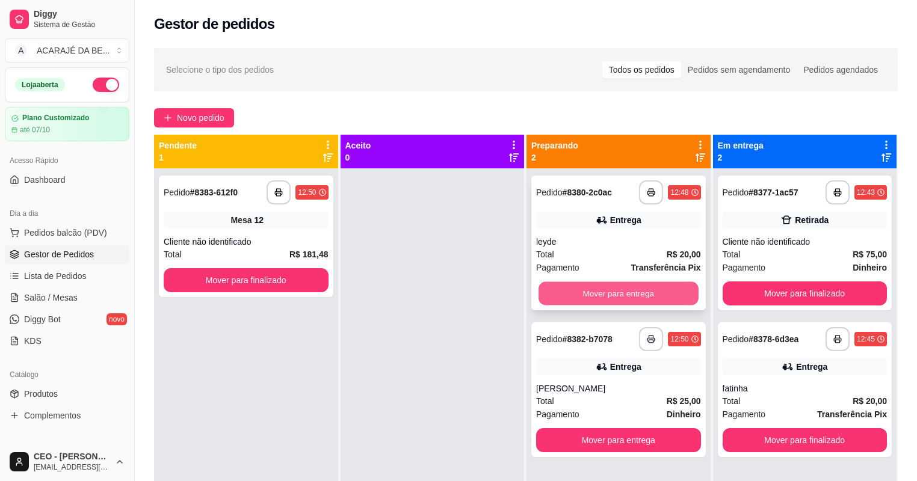
click at [664, 291] on button "Mover para entrega" at bounding box center [617, 293] width 159 height 23
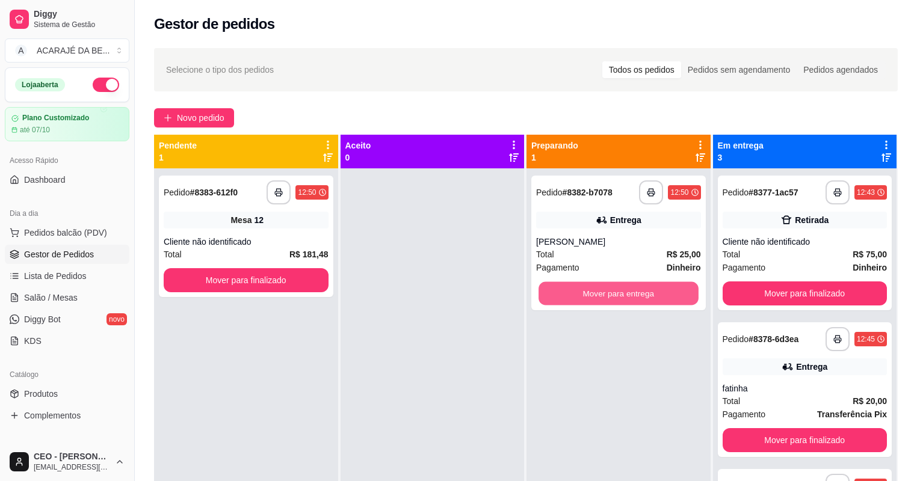
click at [664, 291] on button "Mover para entrega" at bounding box center [617, 293] width 159 height 23
click at [664, 291] on div "Mover para entrega" at bounding box center [618, 293] width 165 height 24
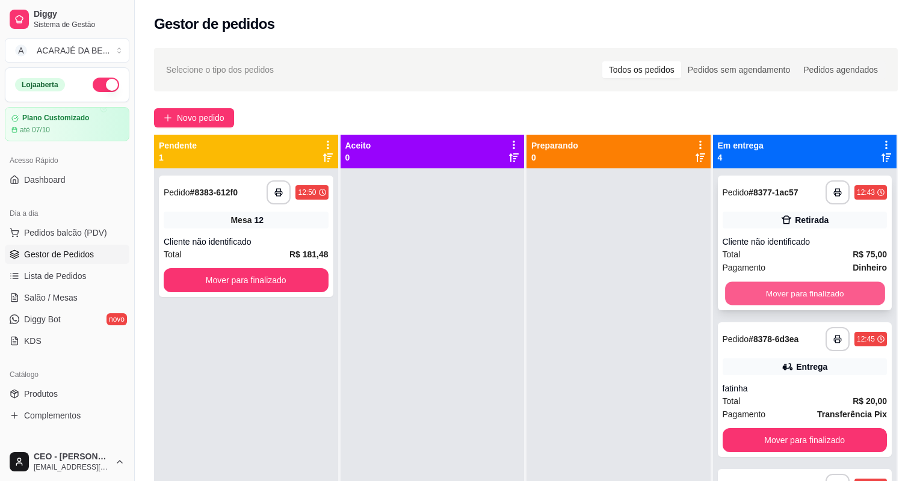
click at [770, 293] on button "Mover para finalizado" at bounding box center [804, 293] width 159 height 23
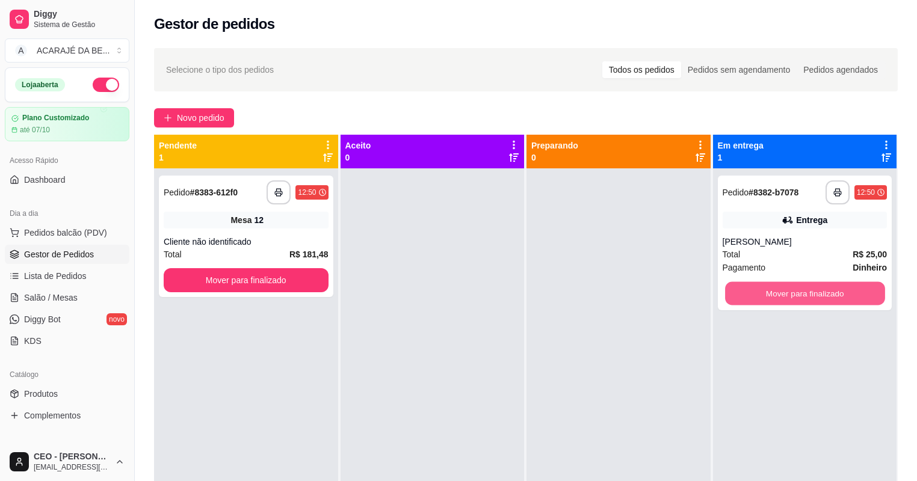
click at [770, 293] on button "Mover para finalizado" at bounding box center [804, 293] width 159 height 23
click at [770, 293] on div "Mover para finalizado" at bounding box center [804, 293] width 165 height 24
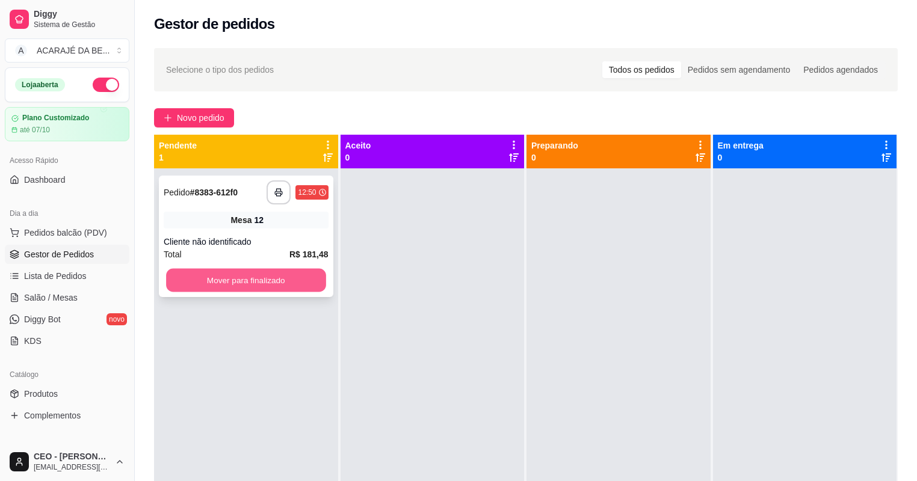
click at [316, 286] on button "Mover para finalizado" at bounding box center [245, 280] width 159 height 23
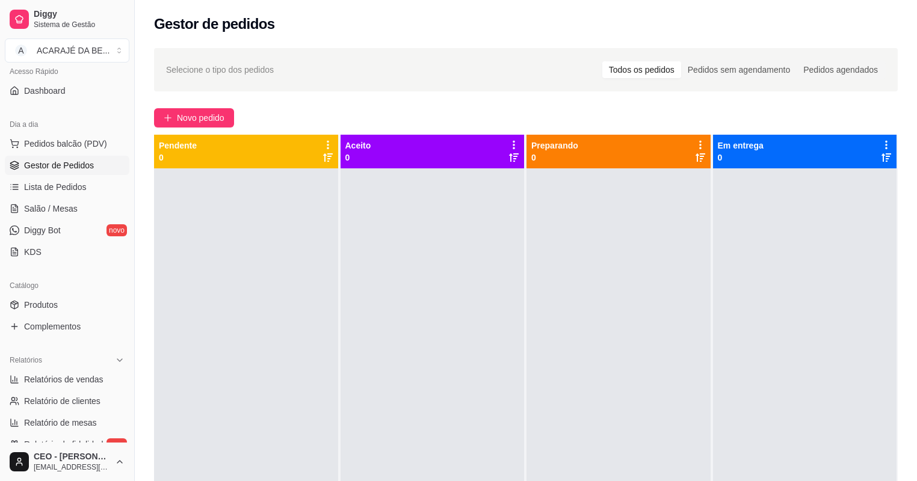
scroll to position [96, 0]
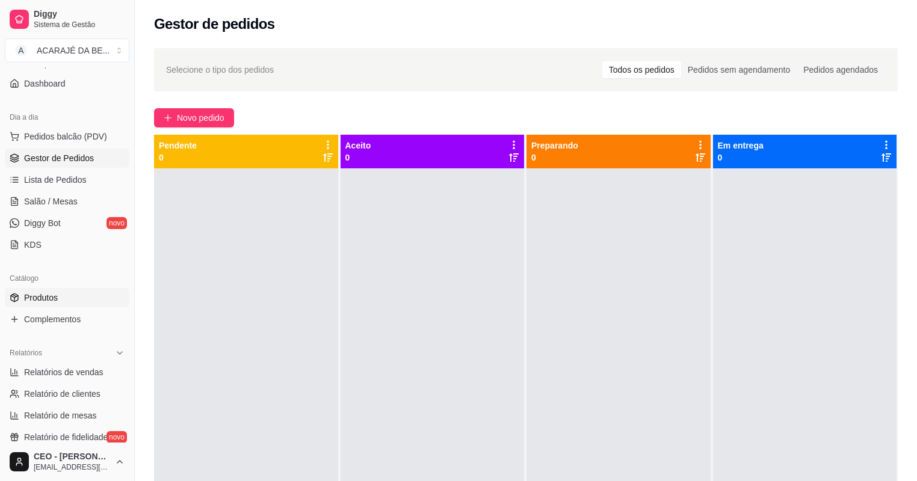
click at [50, 298] on span "Produtos" at bounding box center [41, 298] width 34 height 12
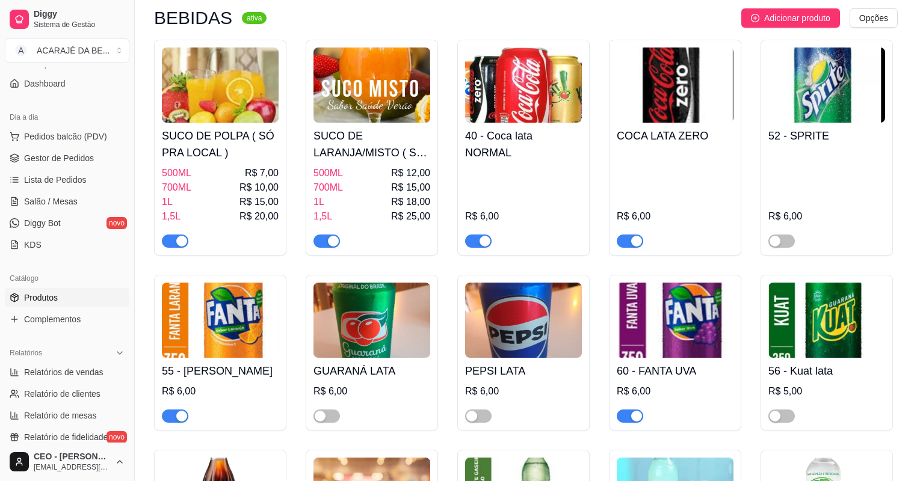
scroll to position [1491, 0]
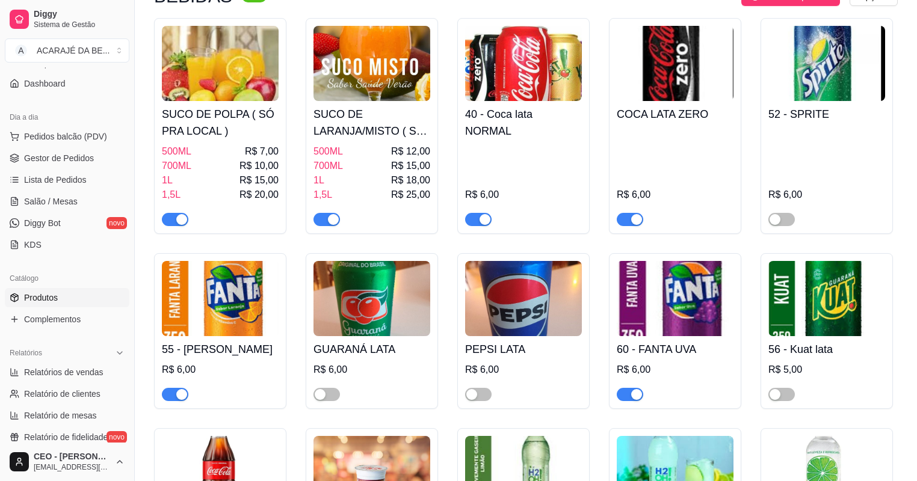
click at [485, 224] on div "button" at bounding box center [484, 219] width 11 height 11
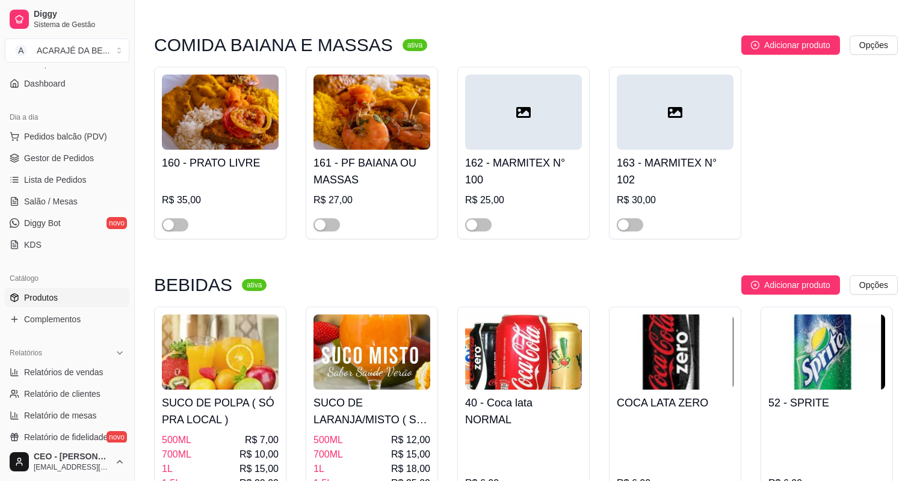
scroll to position [962, 0]
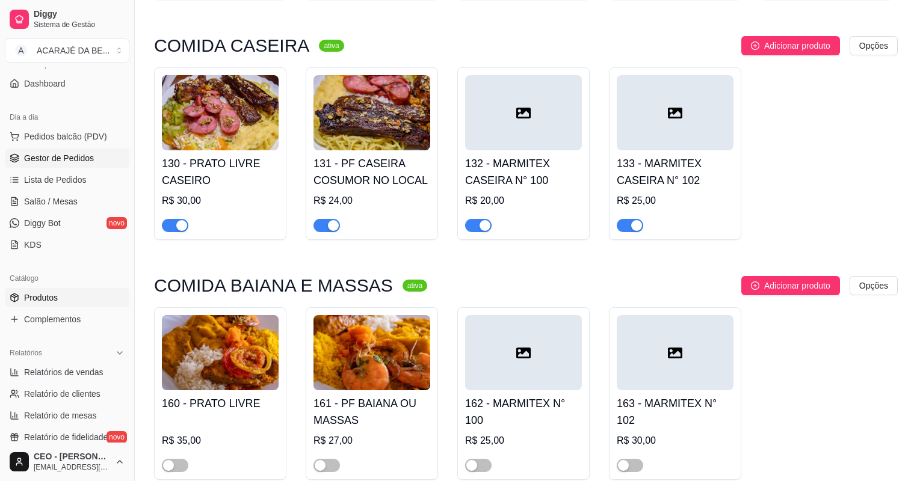
click at [70, 154] on span "Gestor de Pedidos" at bounding box center [59, 158] width 70 height 12
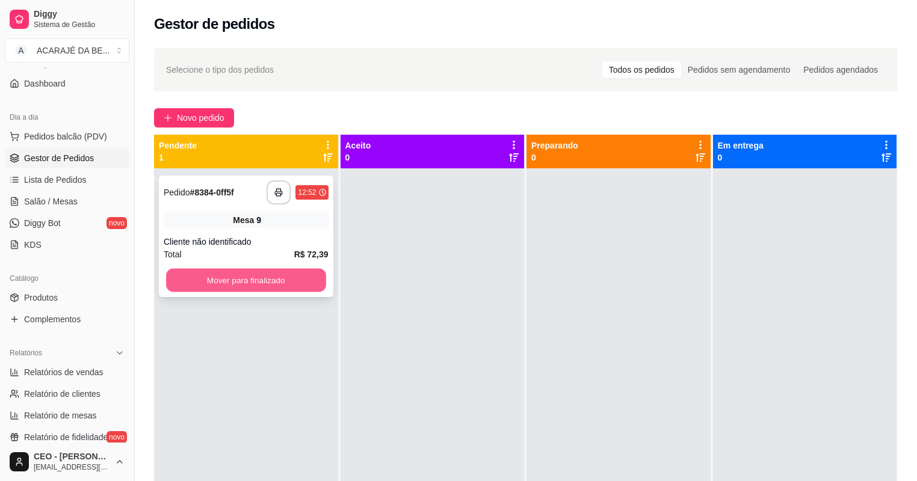
click at [284, 288] on button "Mover para finalizado" at bounding box center [245, 280] width 159 height 23
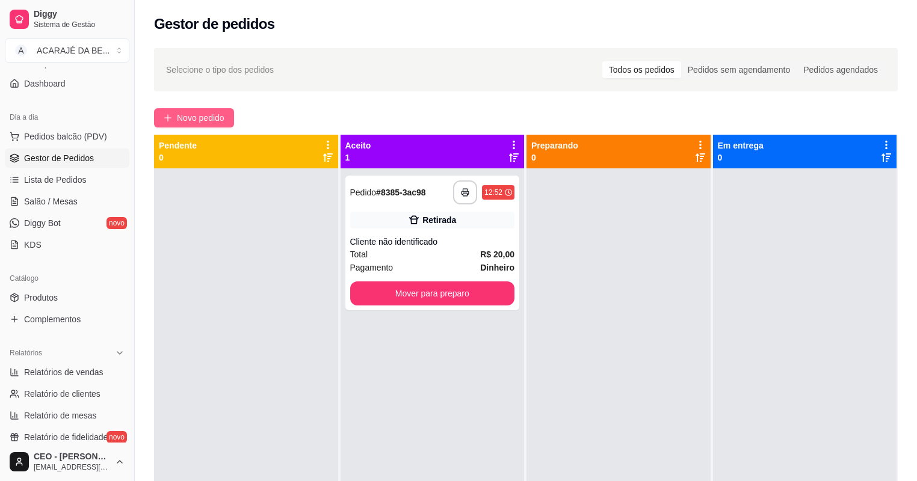
click at [200, 108] on div "**********" at bounding box center [526, 335] width 782 height 589
click at [220, 113] on span "Novo pedido" at bounding box center [201, 117] width 48 height 13
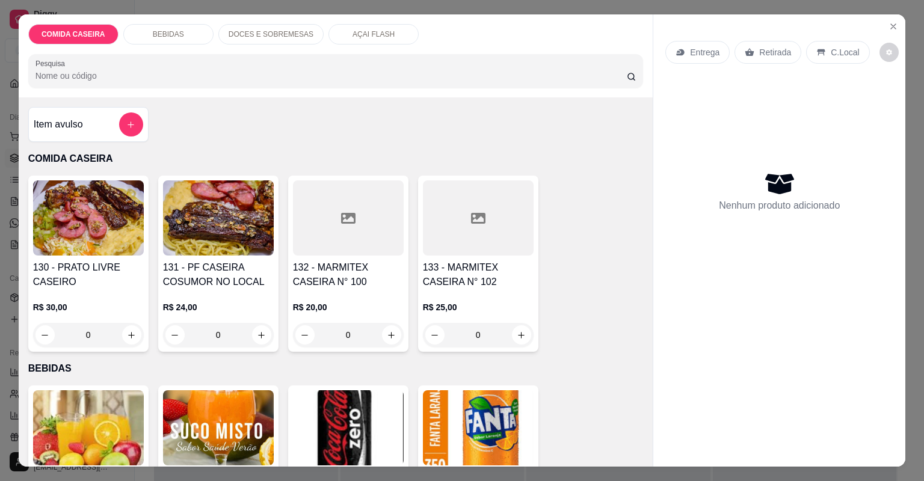
click at [473, 209] on div at bounding box center [478, 217] width 111 height 75
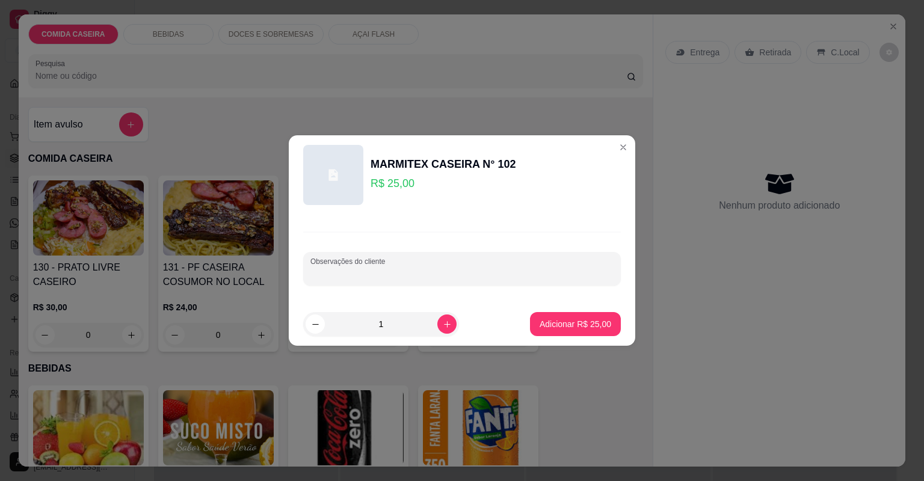
click at [479, 269] on input "Observações do cliente" at bounding box center [461, 274] width 303 height 12
paste input "Feijão tropeiro, arroz, macarrão, purê de batata, farofa de bacon e calabresa, …"
type input "Feijão tropeiro, arroz, macarrão, purê de batata, farofa de bacon e calabresa, …"
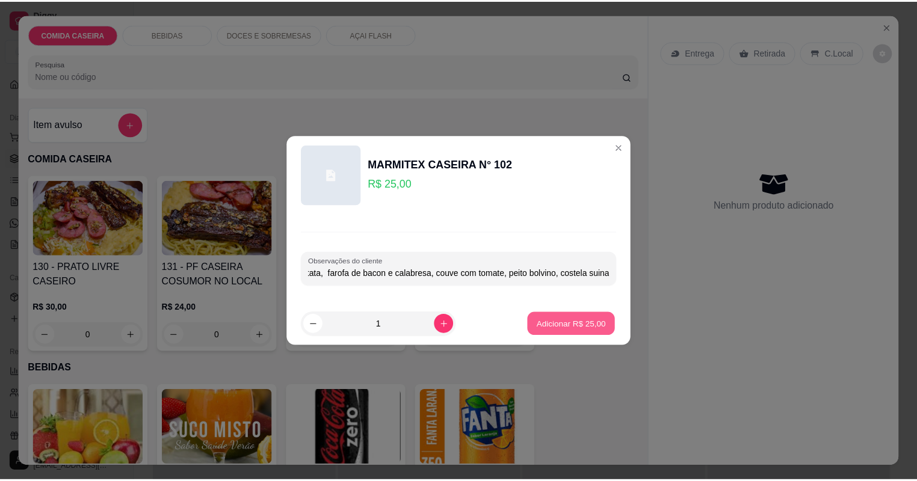
scroll to position [0, 0]
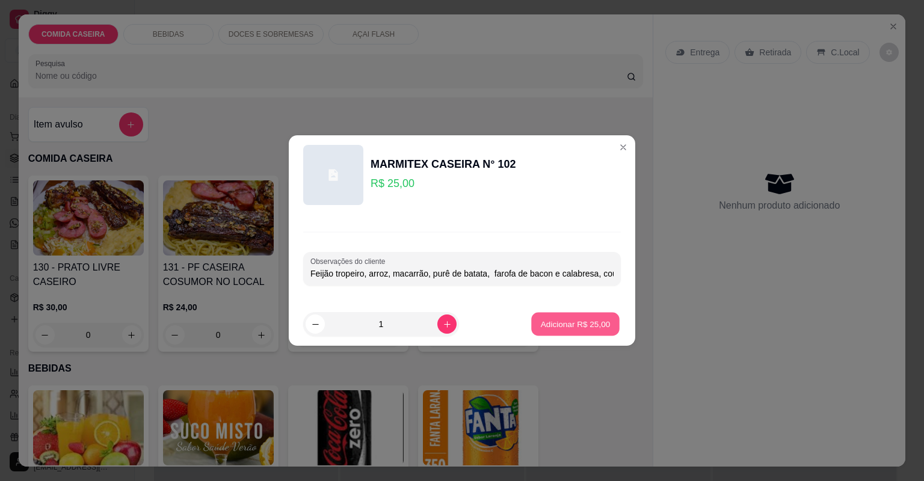
click at [580, 328] on p "Adicionar R$ 25,00" at bounding box center [576, 323] width 70 height 11
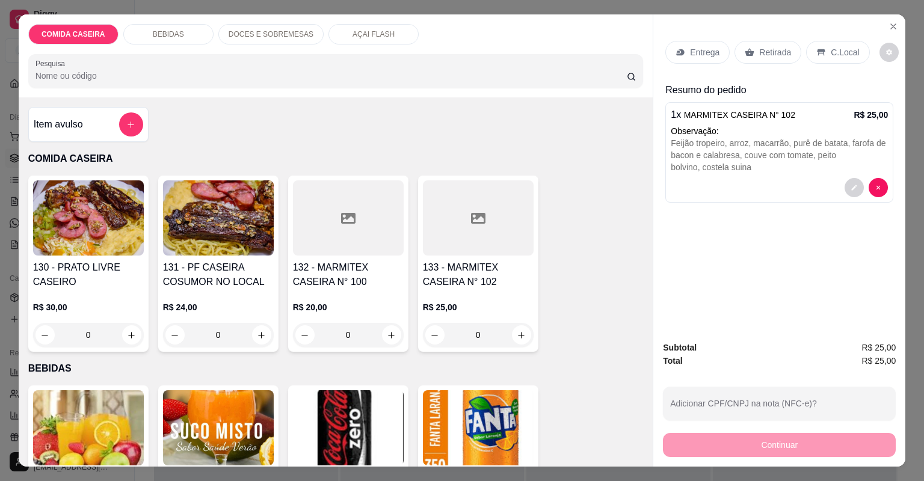
click at [695, 47] on p "Entrega" at bounding box center [704, 52] width 29 height 12
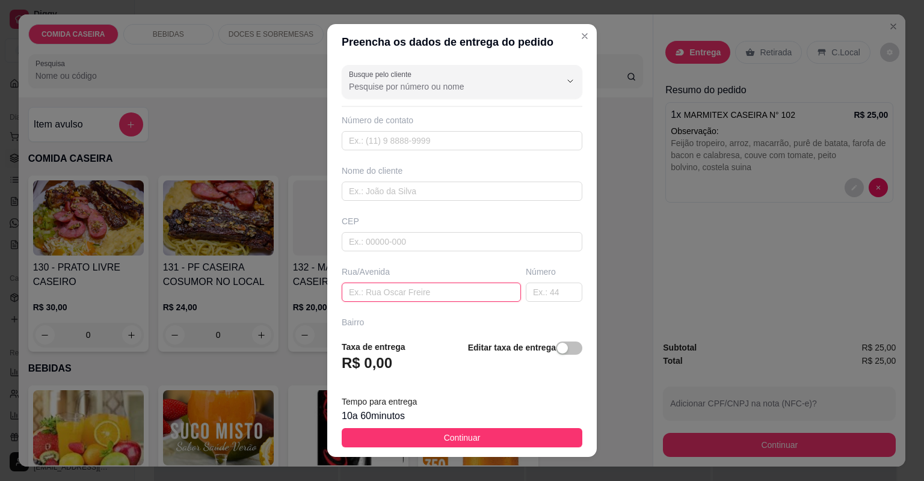
click at [470, 291] on input "text" at bounding box center [431, 292] width 179 height 19
paste input "Miro variedades"
type input "Miro variedades"
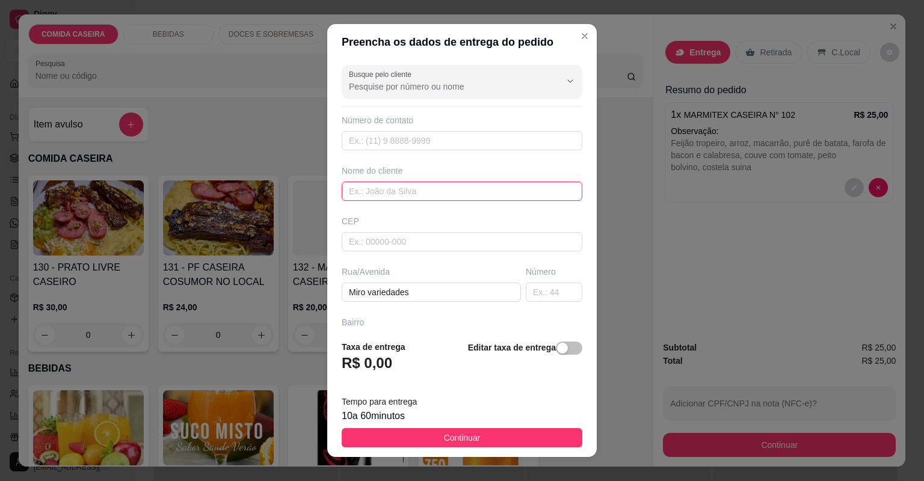
click at [423, 188] on input "text" at bounding box center [462, 191] width 241 height 19
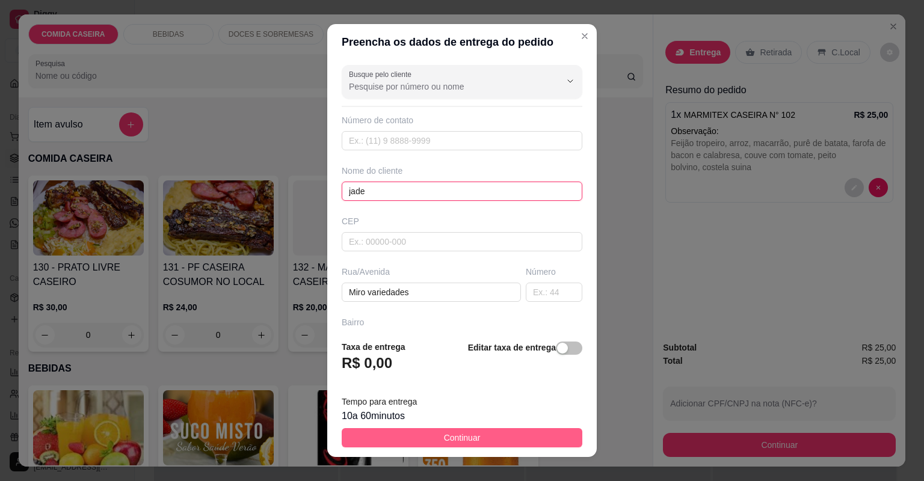
type input "jade"
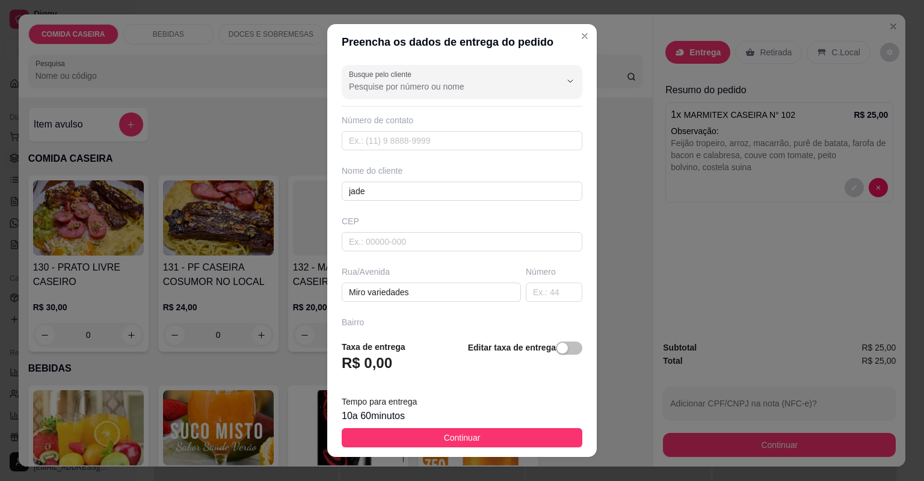
click at [476, 434] on button "Continuar" at bounding box center [462, 437] width 241 height 19
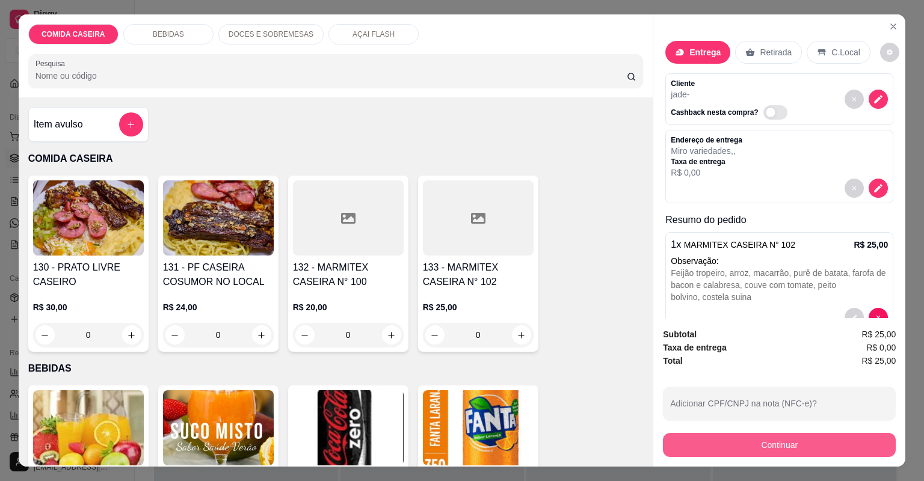
click at [682, 441] on button "Continuar" at bounding box center [779, 445] width 233 height 24
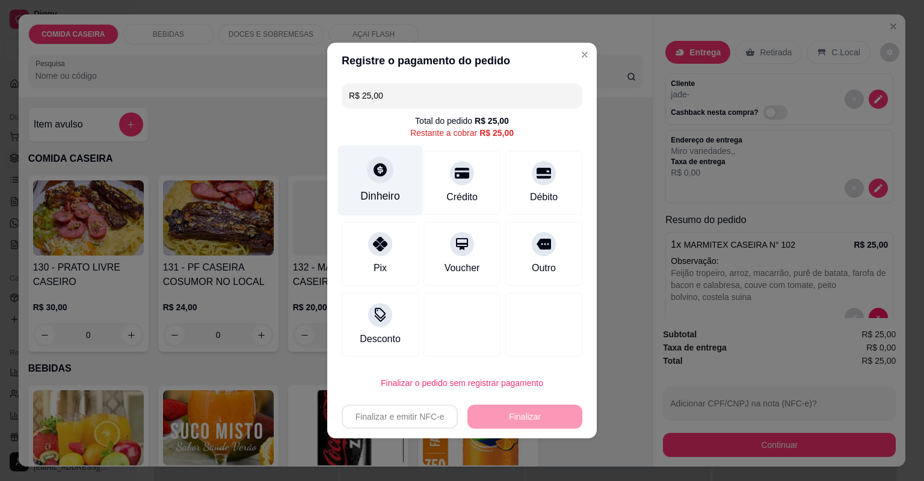
click at [397, 192] on div "Dinheiro" at bounding box center [380, 196] width 40 height 16
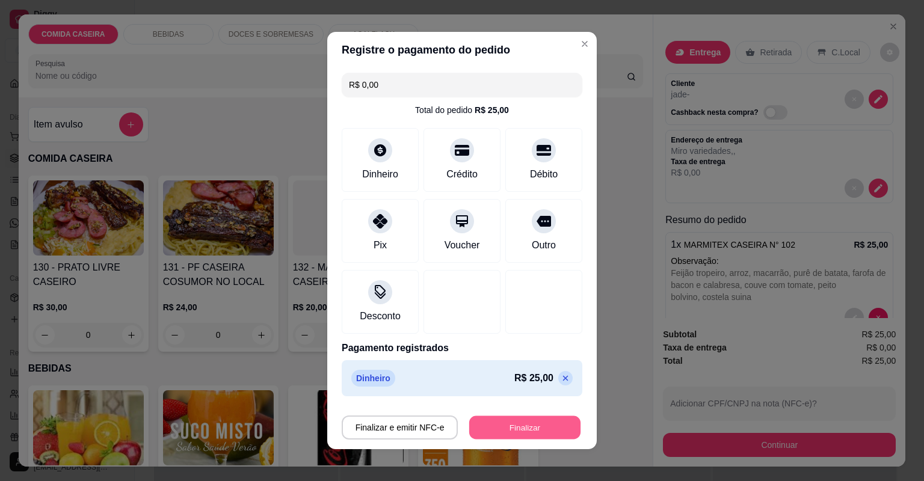
click at [476, 426] on button "Finalizar" at bounding box center [524, 427] width 111 height 23
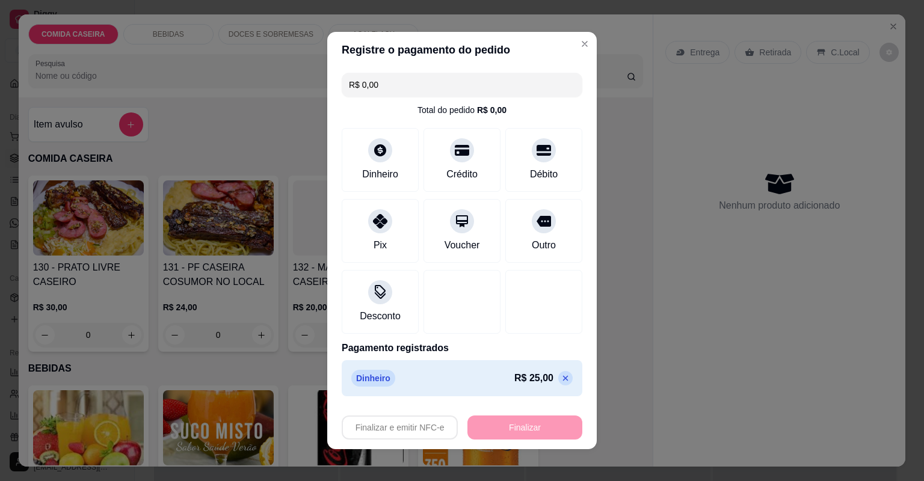
type input "-R$ 25,00"
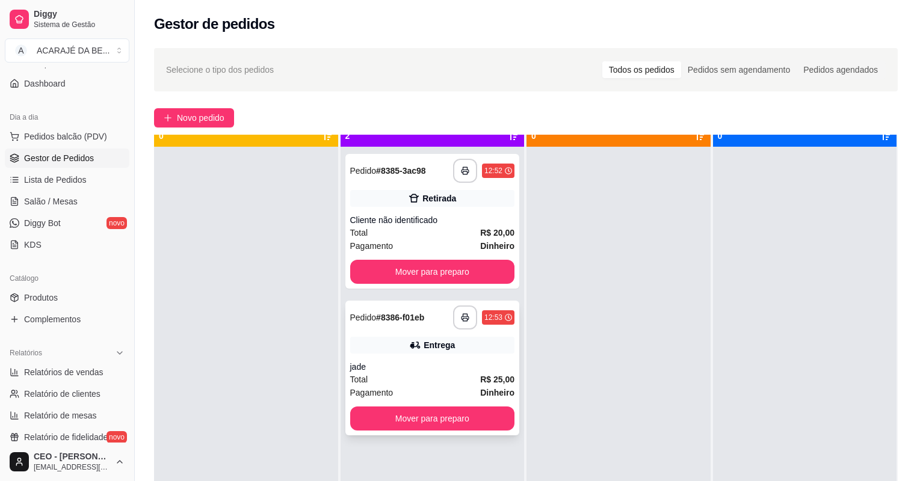
scroll to position [34, 0]
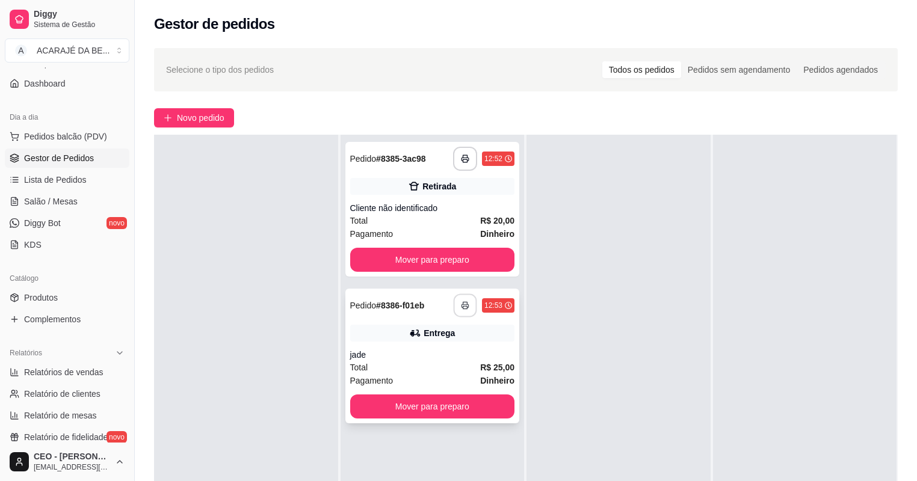
click at [461, 307] on icon "button" at bounding box center [464, 305] width 7 height 3
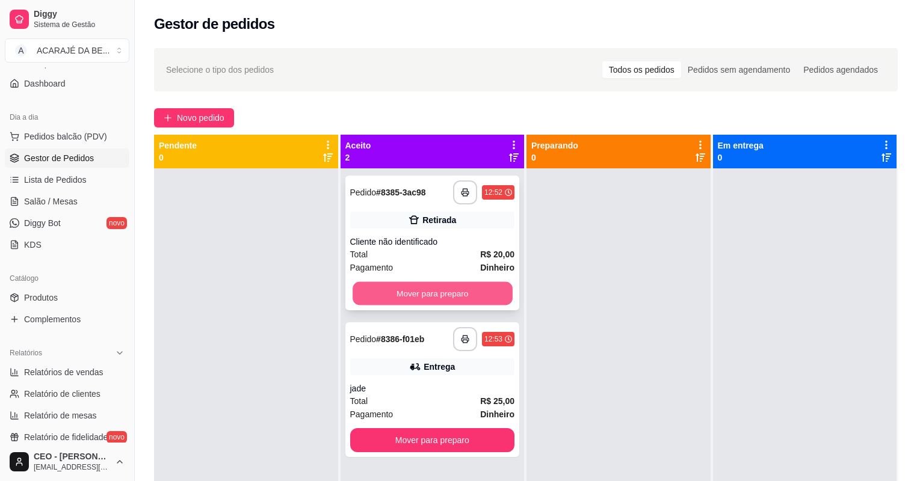
click at [484, 298] on button "Mover para preparo" at bounding box center [431, 293] width 159 height 23
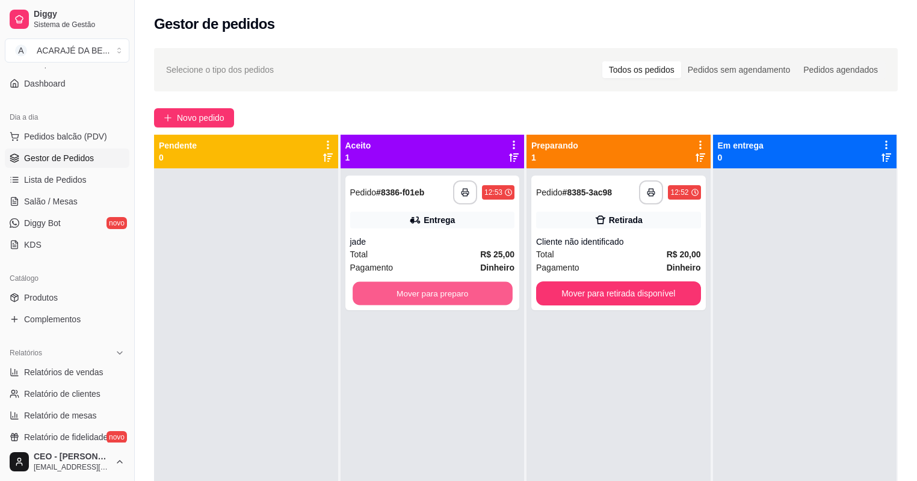
click at [484, 298] on button "Mover para preparo" at bounding box center [431, 293] width 159 height 23
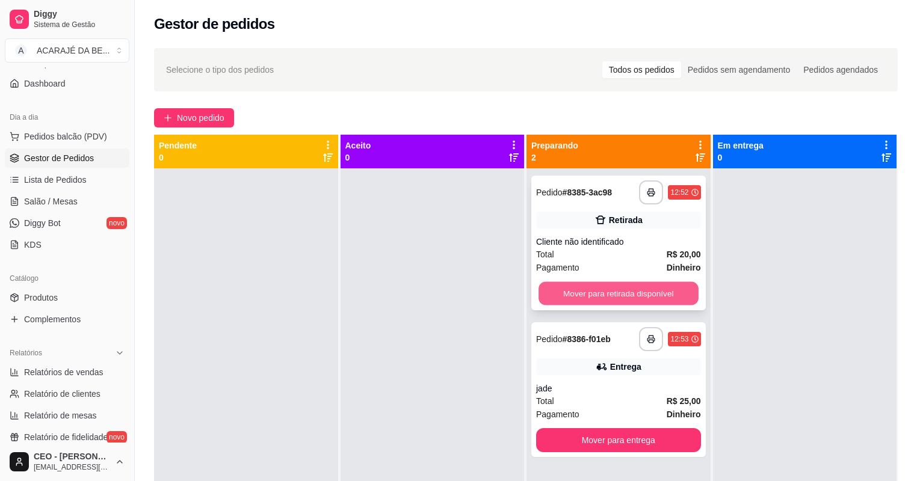
click at [681, 296] on button "Mover para retirada disponível" at bounding box center [617, 293] width 159 height 23
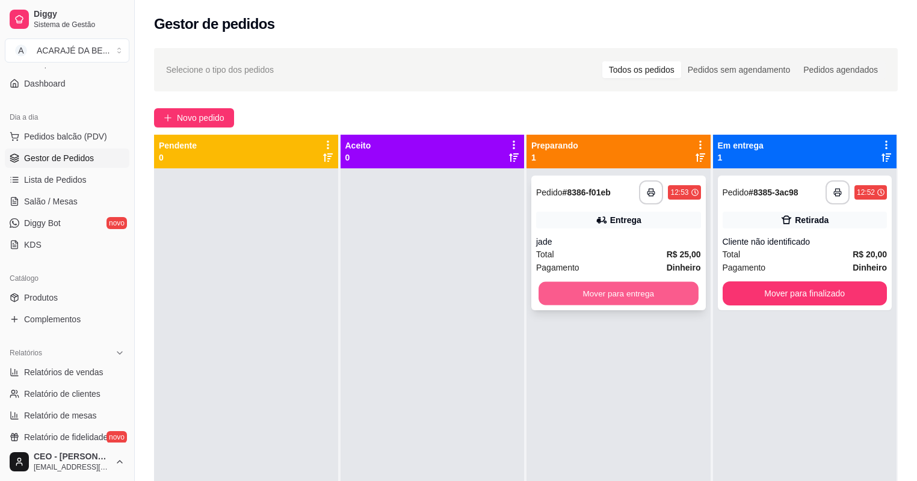
click at [685, 292] on button "Mover para entrega" at bounding box center [617, 293] width 159 height 23
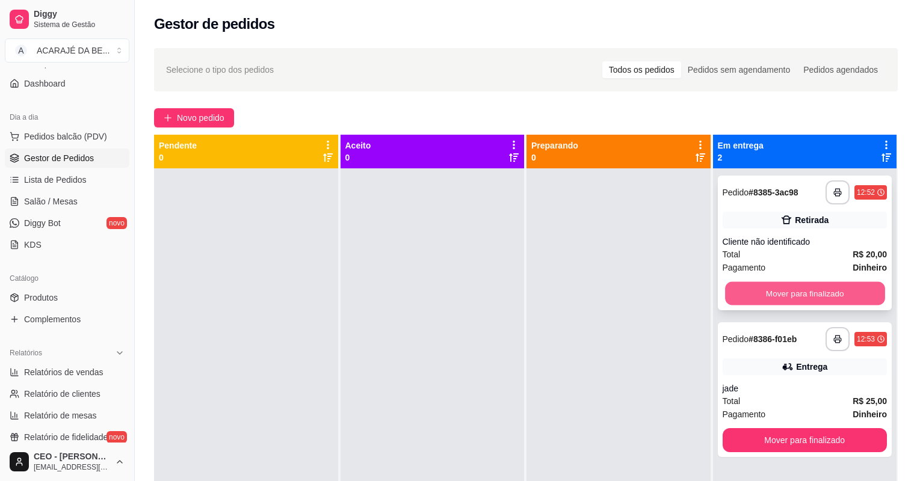
click at [840, 290] on button "Mover para finalizado" at bounding box center [804, 293] width 159 height 23
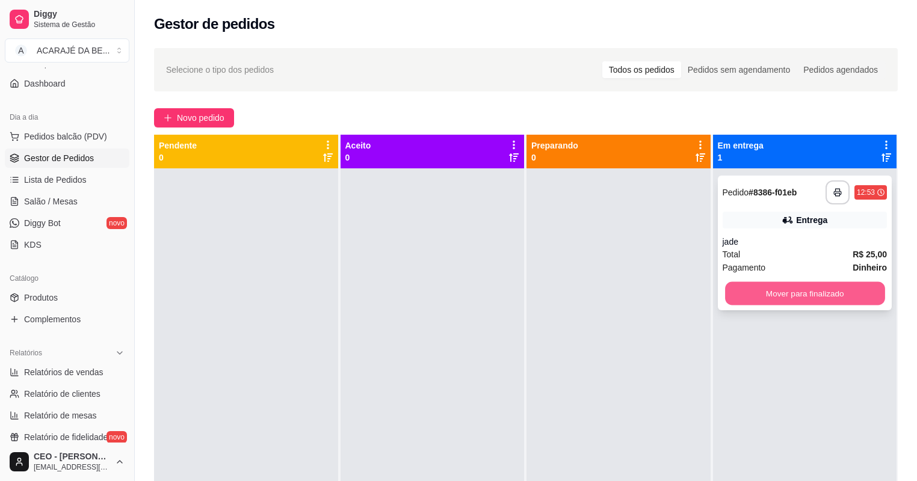
click at [834, 301] on button "Mover para finalizado" at bounding box center [804, 293] width 159 height 23
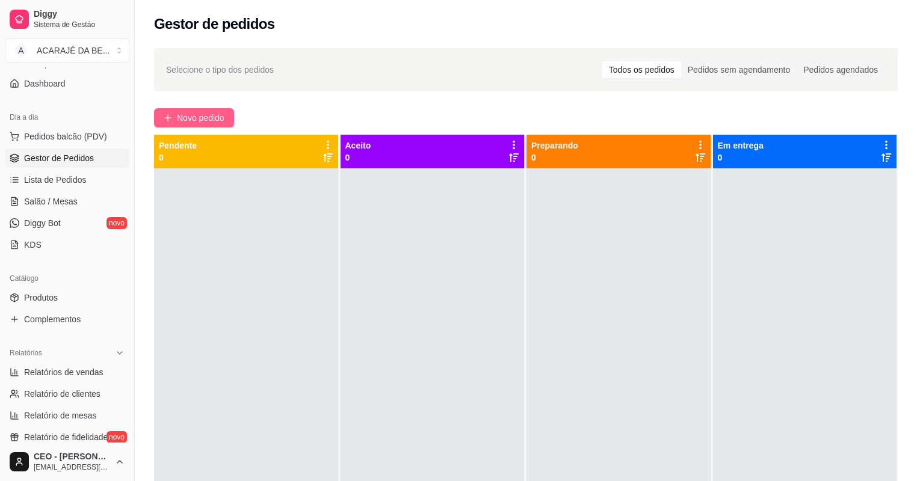
click at [204, 112] on span "Novo pedido" at bounding box center [201, 117] width 48 height 13
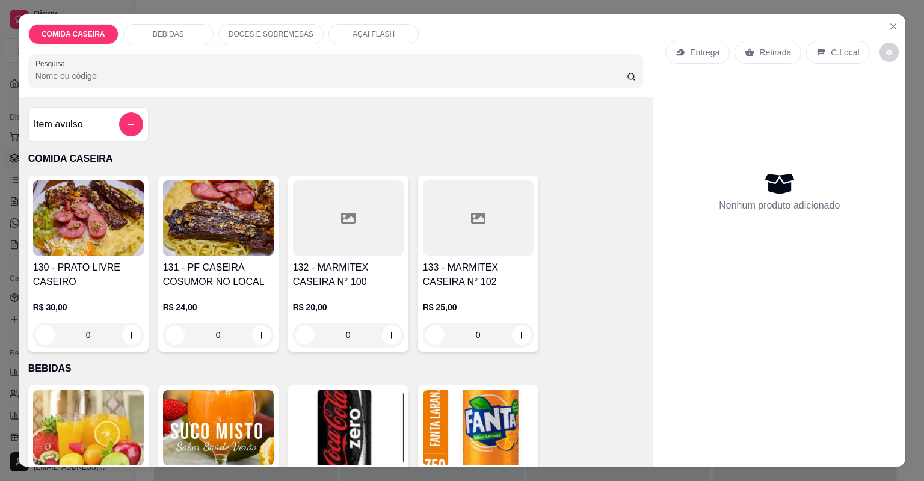
click at [460, 243] on div at bounding box center [478, 217] width 111 height 75
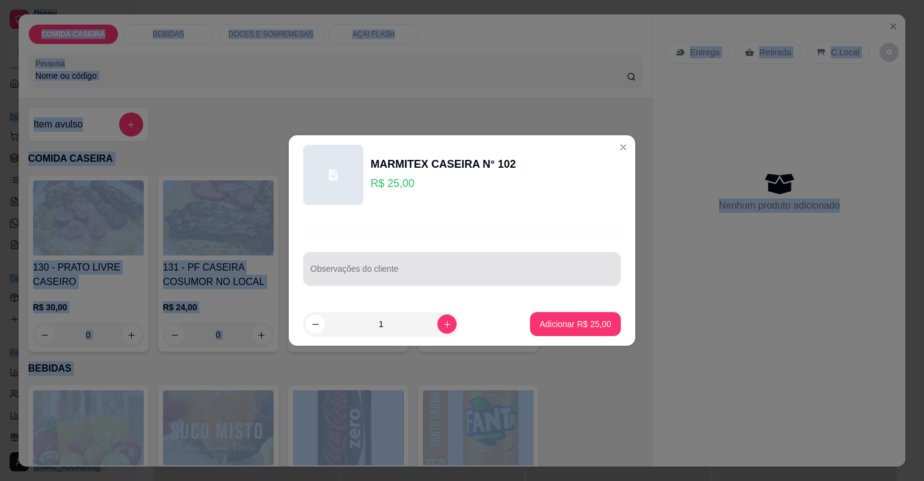
drag, startPoint x: 460, startPoint y: 243, endPoint x: 459, endPoint y: 263, distance: 19.9
click at [459, 263] on div at bounding box center [461, 269] width 303 height 24
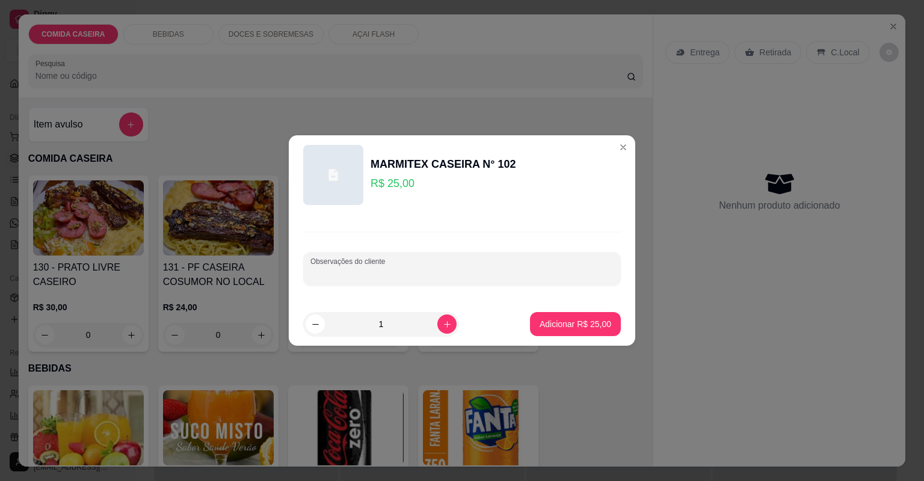
paste input "Arroz feijão tropeiro salada calabresa e frango"
type input "Arroz feijão tropeiro salada calabresa e frango"
click at [582, 318] on p "Adicionar R$ 25,00" at bounding box center [576, 323] width 70 height 11
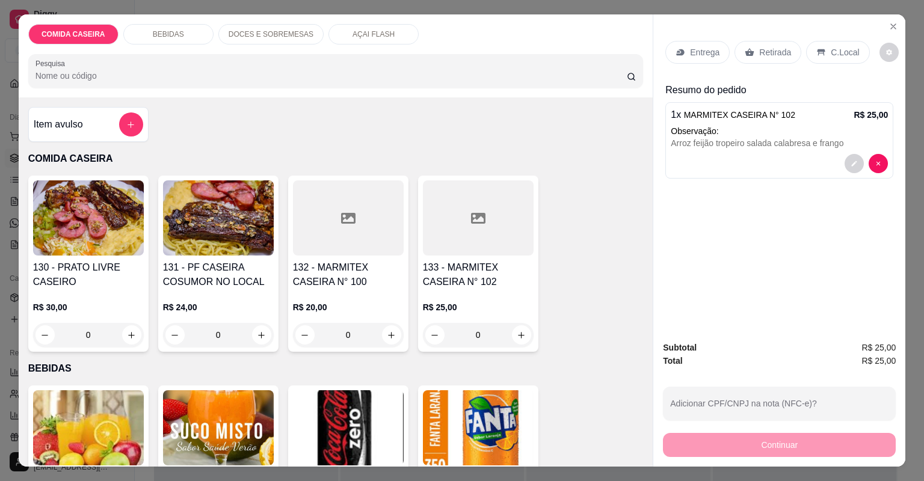
click at [714, 46] on p "Entrega" at bounding box center [704, 52] width 29 height 12
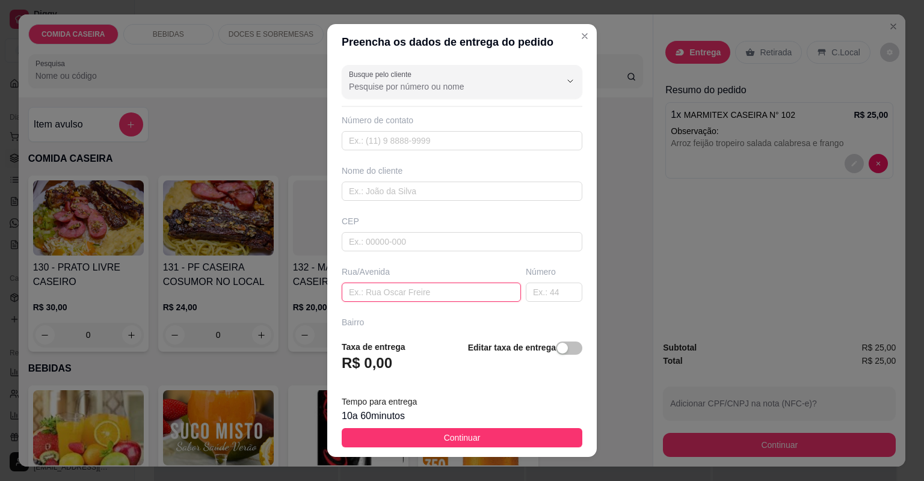
click at [453, 284] on input "text" at bounding box center [431, 292] width 179 height 19
paste input "Eu quero de 25 endereço bairro [GEOGRAPHIC_DATA] [STREET_ADDRESS] próximo à [DE…"
type input "Eu quero de 25 endereço bairro [GEOGRAPHIC_DATA] [STREET_ADDRESS] próximo à [DE…"
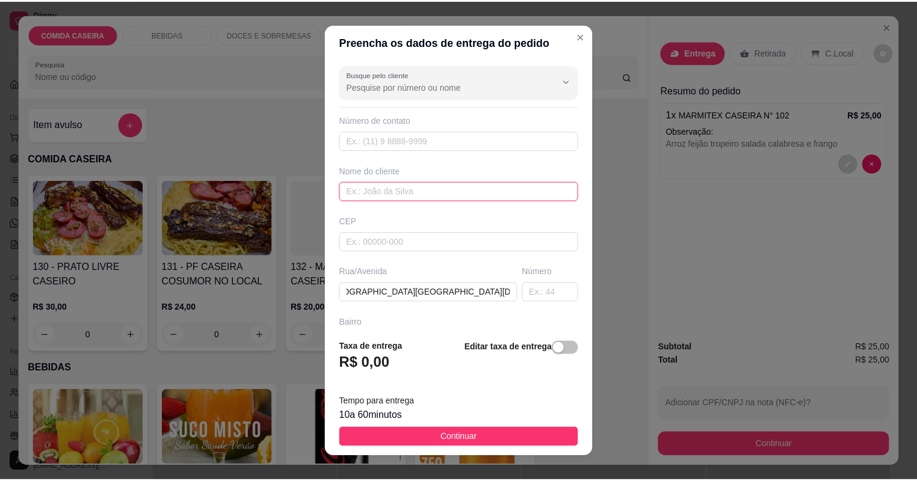
scroll to position [0, 0]
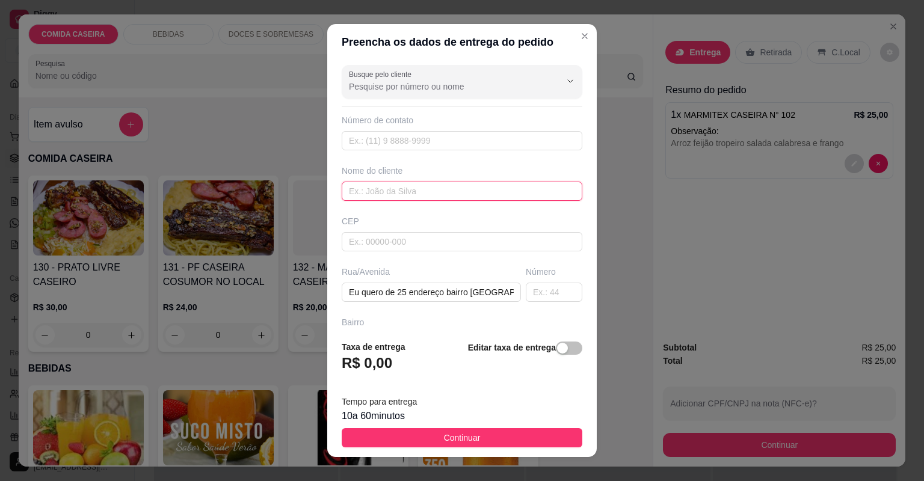
click at [459, 184] on input "text" at bounding box center [462, 191] width 241 height 19
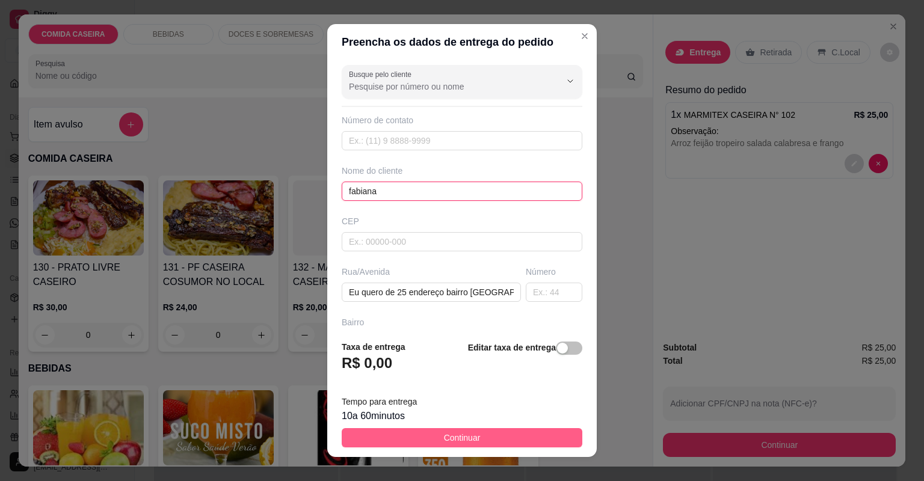
type input "fabiana"
click at [469, 438] on span "Continuar" at bounding box center [462, 437] width 37 height 13
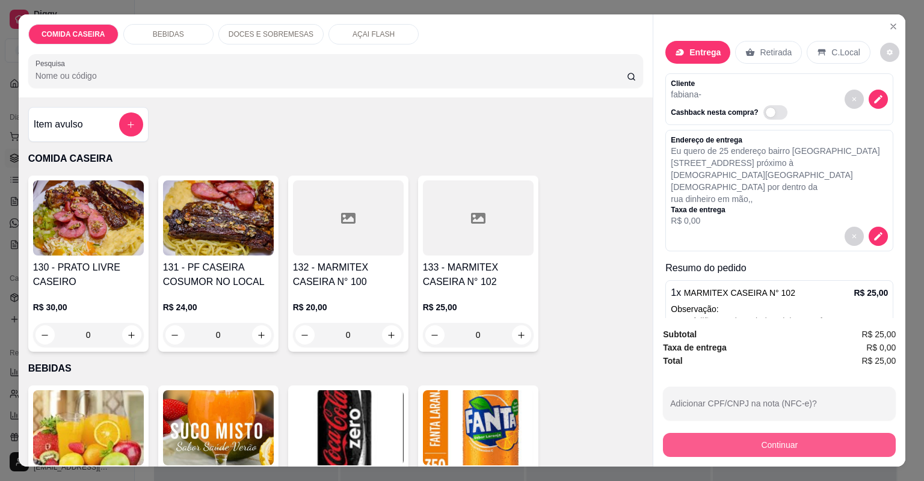
click at [722, 449] on button "Continuar" at bounding box center [779, 445] width 233 height 24
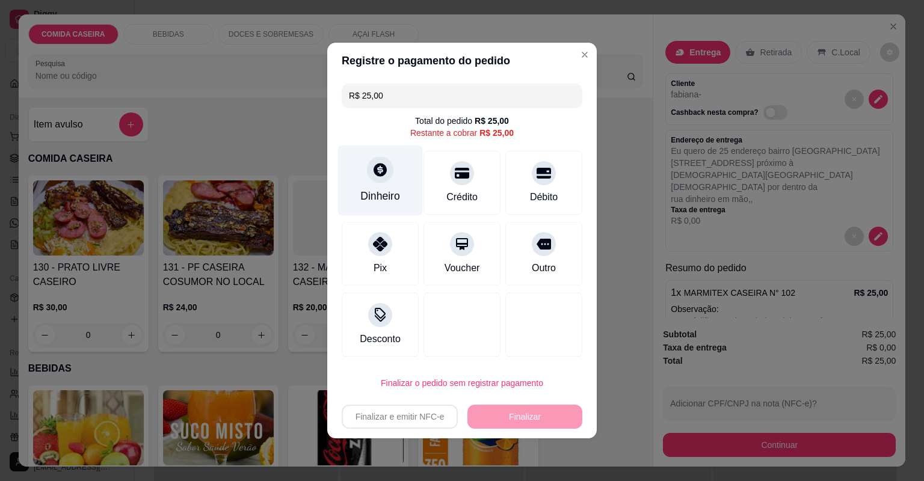
click at [399, 192] on div "Dinheiro" at bounding box center [380, 181] width 85 height 70
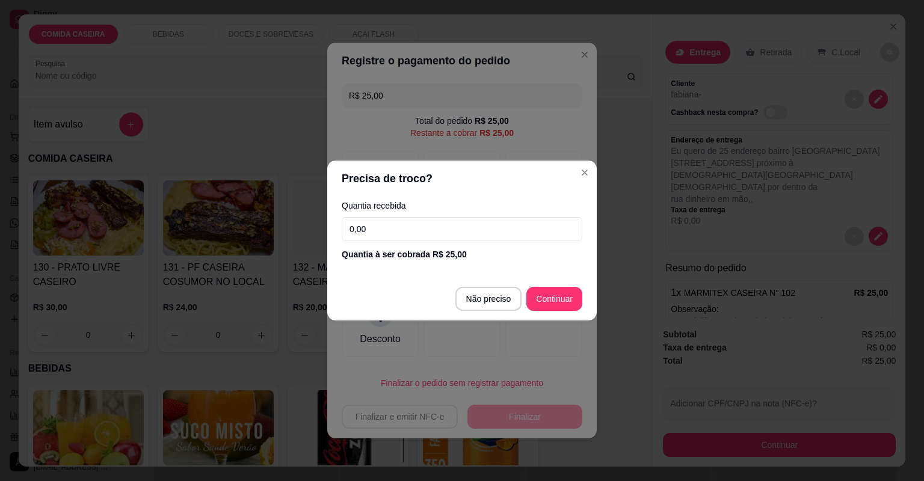
click at [480, 232] on input "0,00" at bounding box center [462, 229] width 241 height 24
click at [479, 232] on input "0,00" at bounding box center [462, 229] width 241 height 24
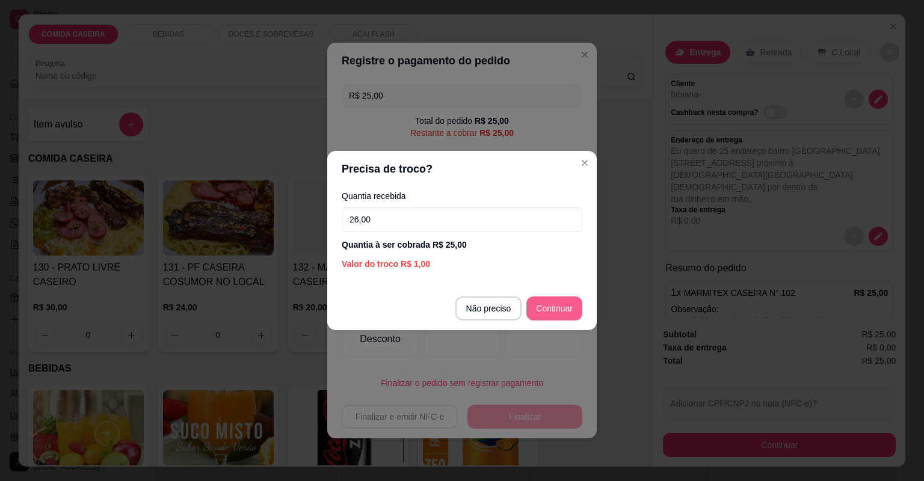
type input "26,00"
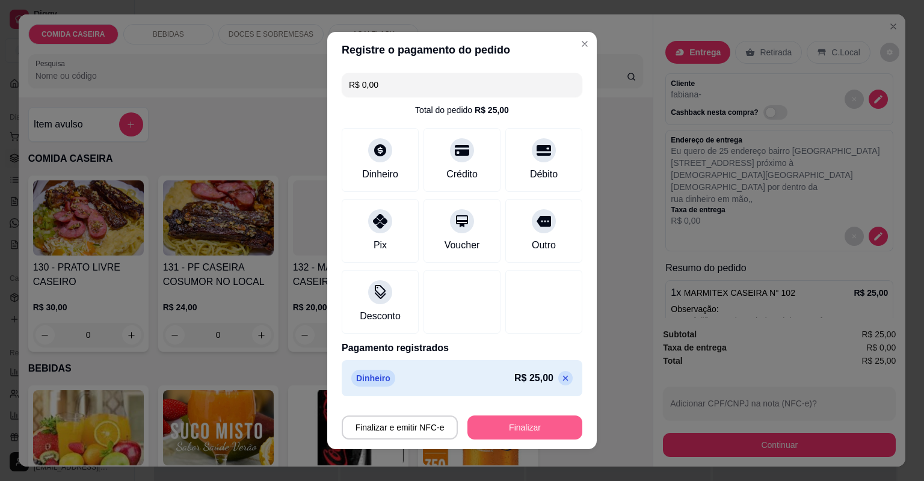
click at [548, 428] on button "Finalizar" at bounding box center [524, 428] width 115 height 24
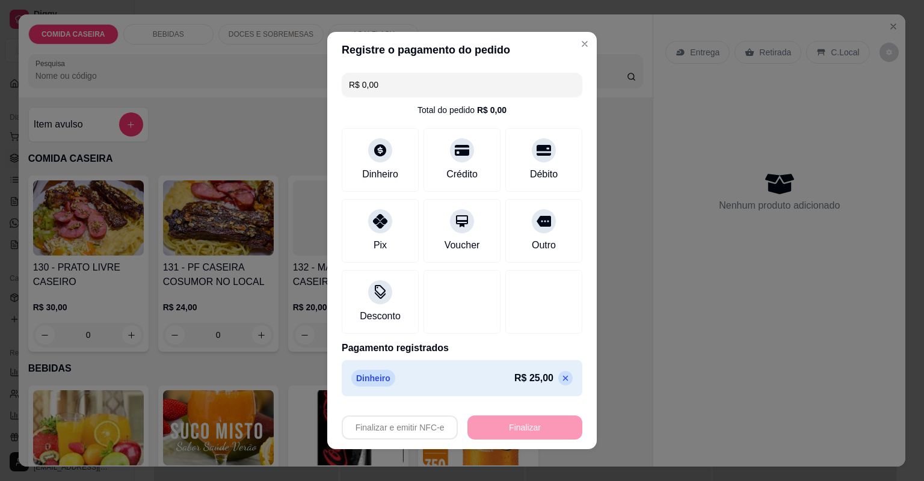
type input "-R$ 25,00"
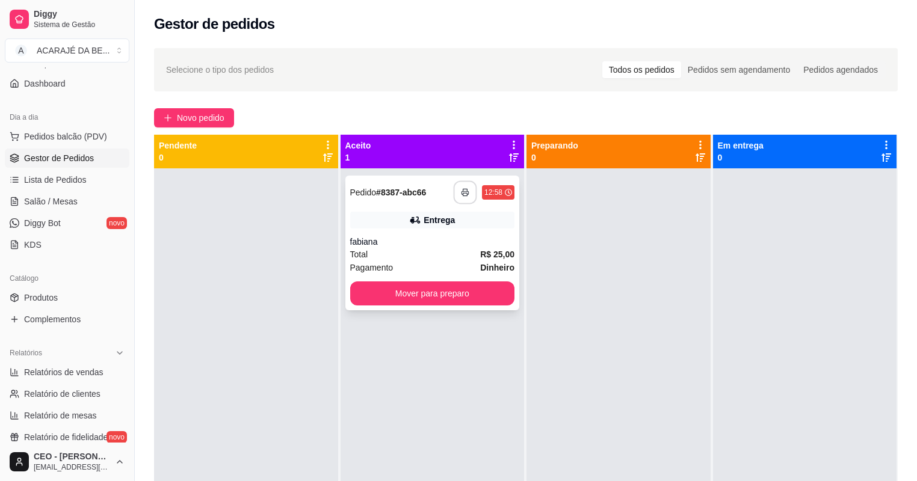
click at [456, 194] on button "button" at bounding box center [464, 192] width 23 height 23
click at [462, 298] on button "Mover para preparo" at bounding box center [431, 293] width 159 height 23
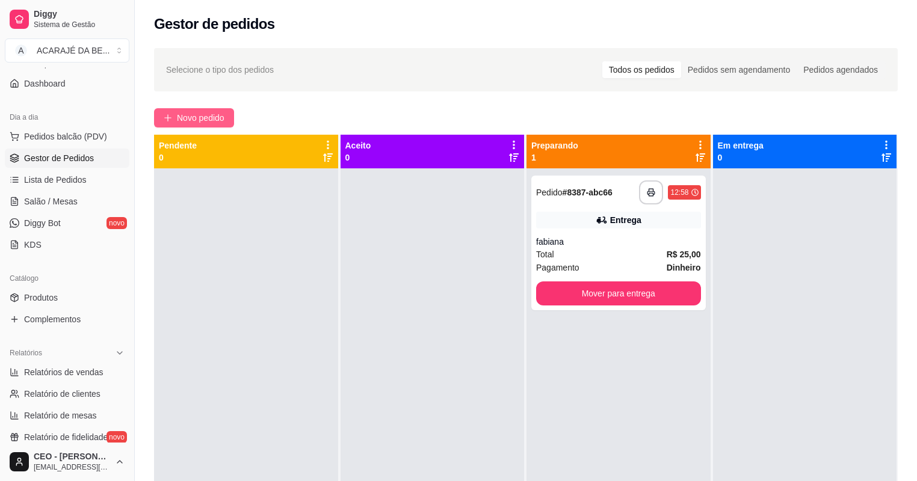
click at [221, 115] on span "Novo pedido" at bounding box center [201, 117] width 48 height 13
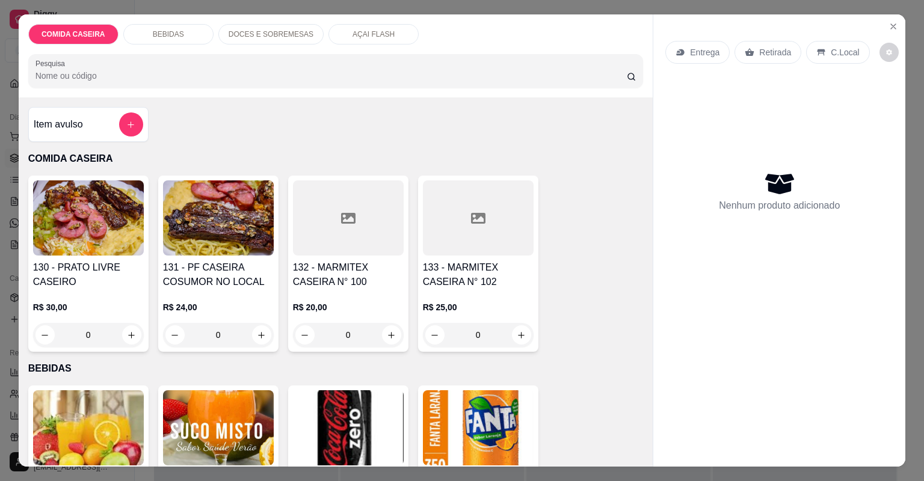
click at [378, 210] on div at bounding box center [348, 217] width 111 height 75
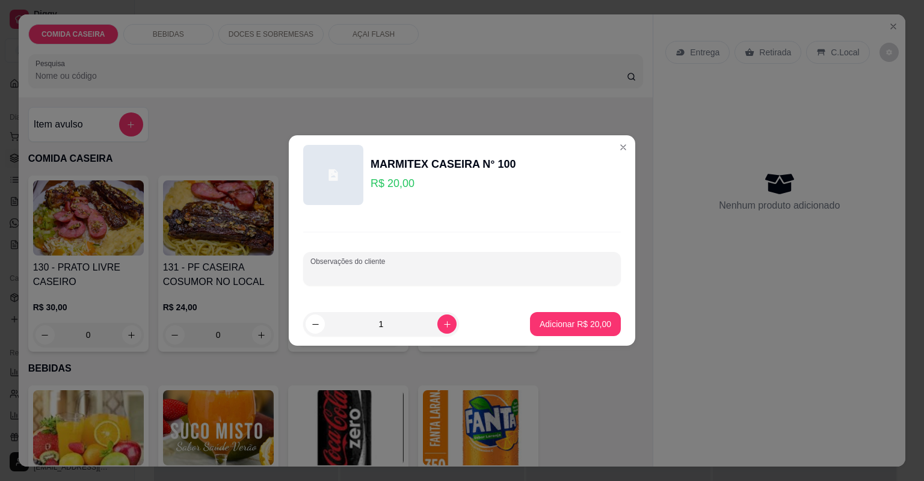
click at [442, 270] on input "Observações do cliente" at bounding box center [461, 274] width 303 height 12
paste input "Arroz branco, Sarapatel e Vinagrete"
type input "Arroz branco, Sarapatel e Vinagrete"
click at [583, 315] on button "Adicionar R$ 20,00" at bounding box center [575, 324] width 91 height 24
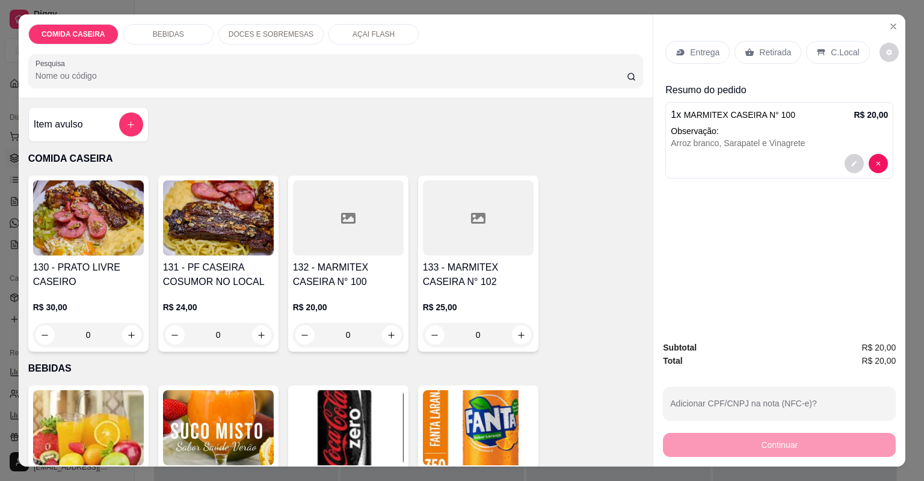
click at [357, 247] on div at bounding box center [348, 217] width 111 height 75
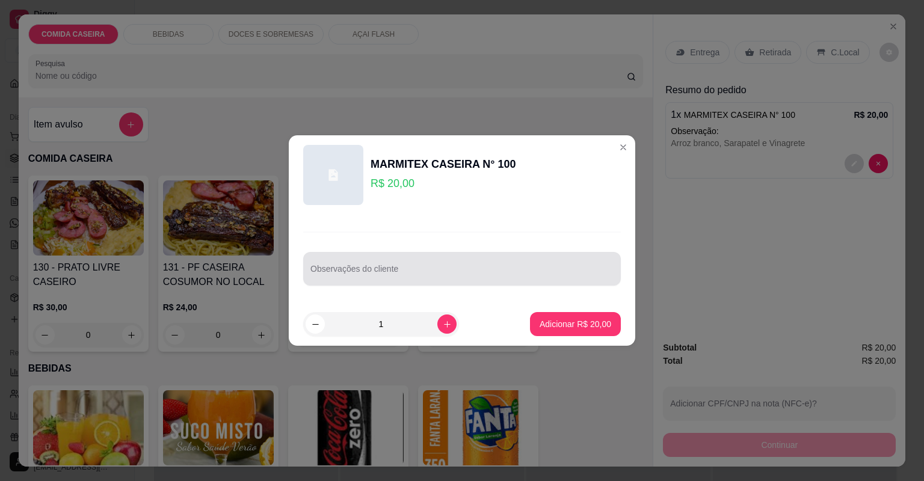
click at [483, 265] on div at bounding box center [461, 269] width 303 height 24
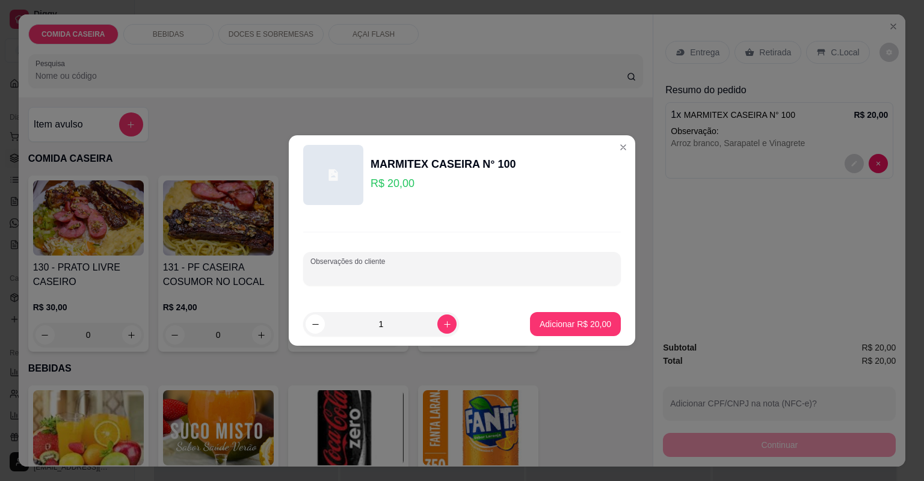
paste input "Carne do sol e calabresa acebolada, Vinagrete, Macarrão alho e óleo"
type input "Carne do sol e calabresa acebolada, Vinagrete, Macarrão alho e óleo"
click at [603, 329] on button "Adicionar R$ 20,00" at bounding box center [575, 324] width 88 height 23
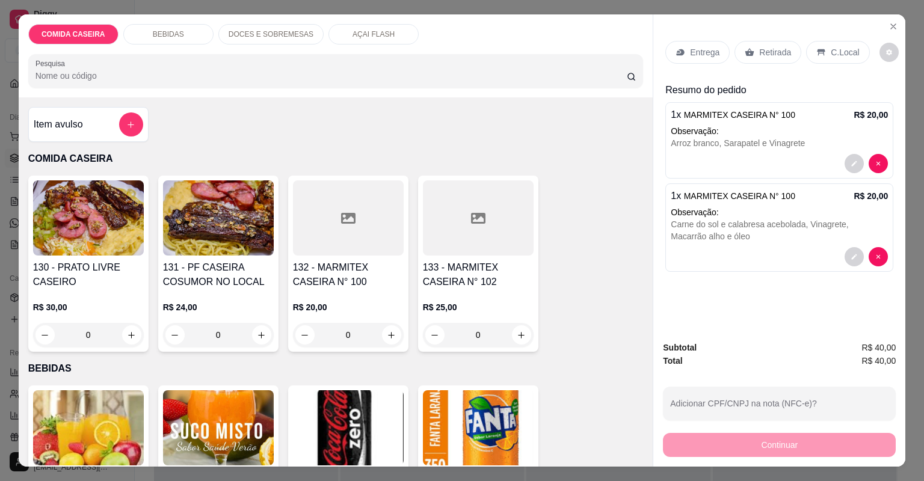
click at [363, 238] on div at bounding box center [348, 217] width 111 height 75
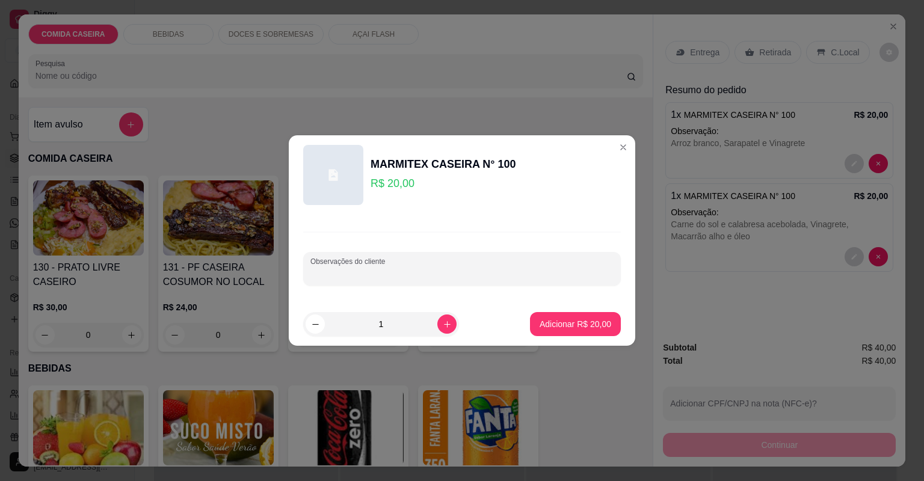
click at [473, 270] on input "Observações do cliente" at bounding box center [461, 274] width 303 height 12
paste input "Macarrão, purê, salada beterraba,repolho c/ manga,coxinha da assada"
type input "Macarrão, purê, salada beterraba,repolho c/ manga,coxinha da assada"
click at [594, 319] on p "Adicionar R$ 20,00" at bounding box center [576, 323] width 70 height 11
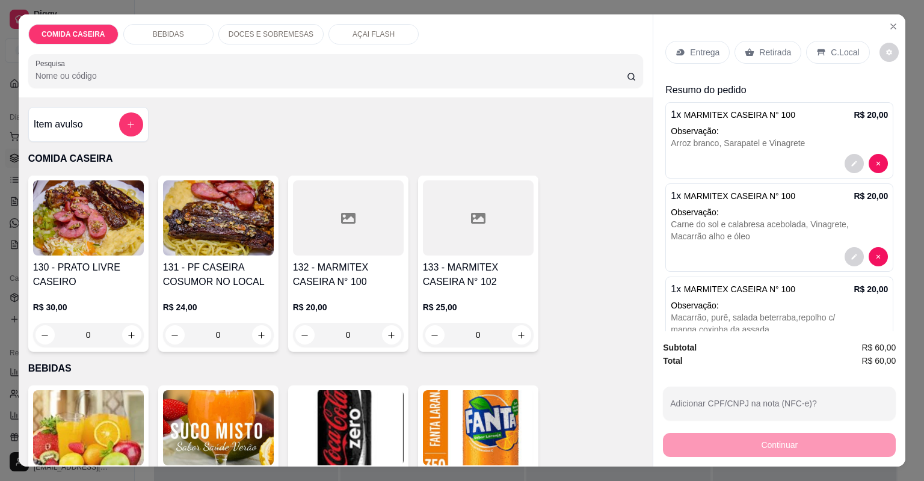
click at [704, 48] on p "Entrega" at bounding box center [704, 52] width 29 height 12
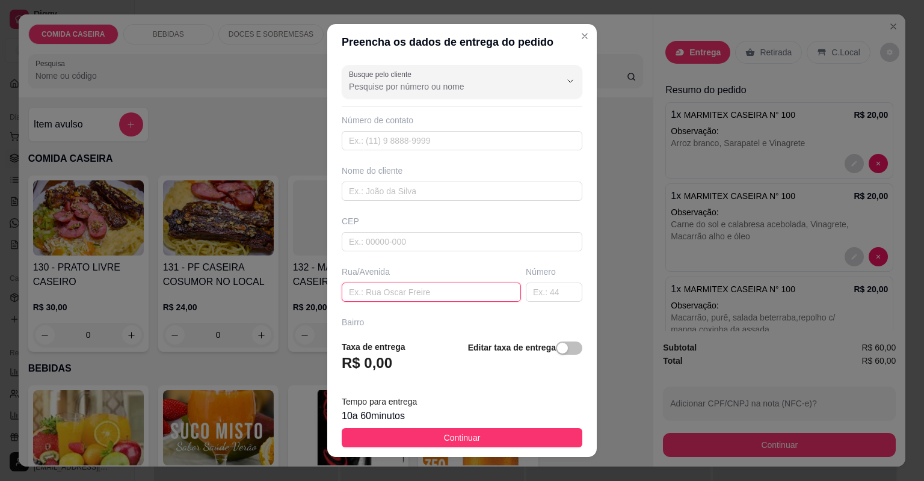
click at [431, 293] on input "text" at bounding box center [431, 292] width 179 height 19
paste input "[STREET_ADDRESS][PERSON_NAME]"
type input "[STREET_ADDRESS][PERSON_NAME]"
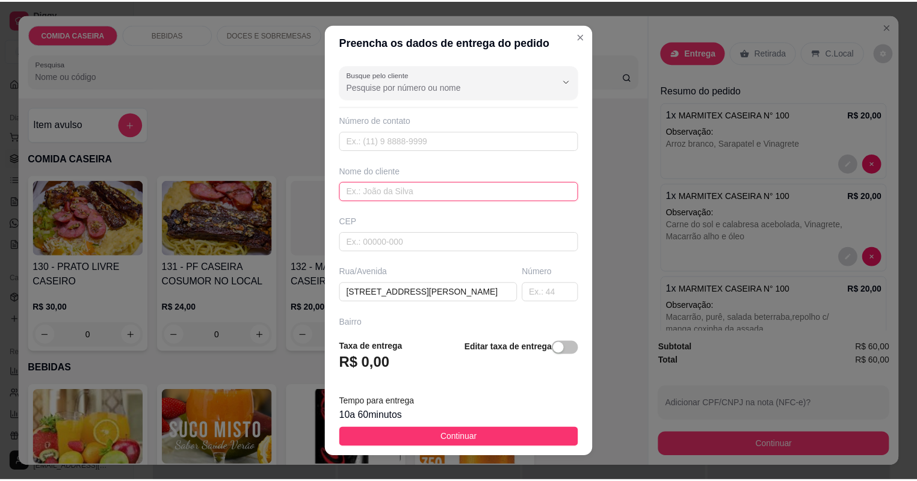
scroll to position [0, 0]
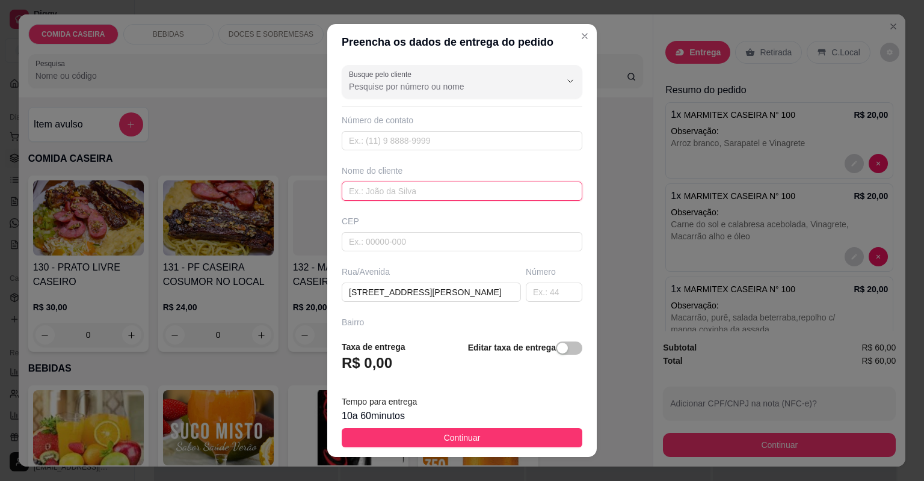
click at [435, 190] on input "text" at bounding box center [462, 191] width 241 height 19
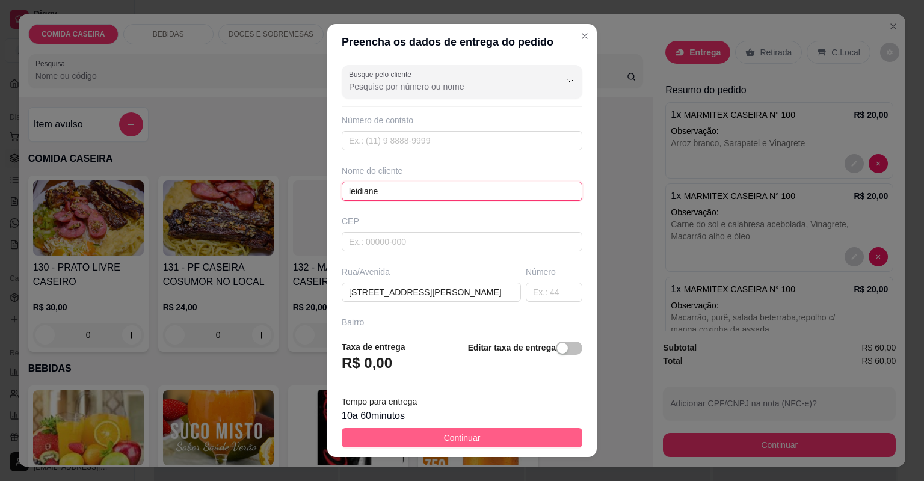
type input "leidiane"
click at [497, 432] on button "Continuar" at bounding box center [462, 437] width 241 height 19
click at [497, 432] on img at bounding box center [478, 427] width 111 height 75
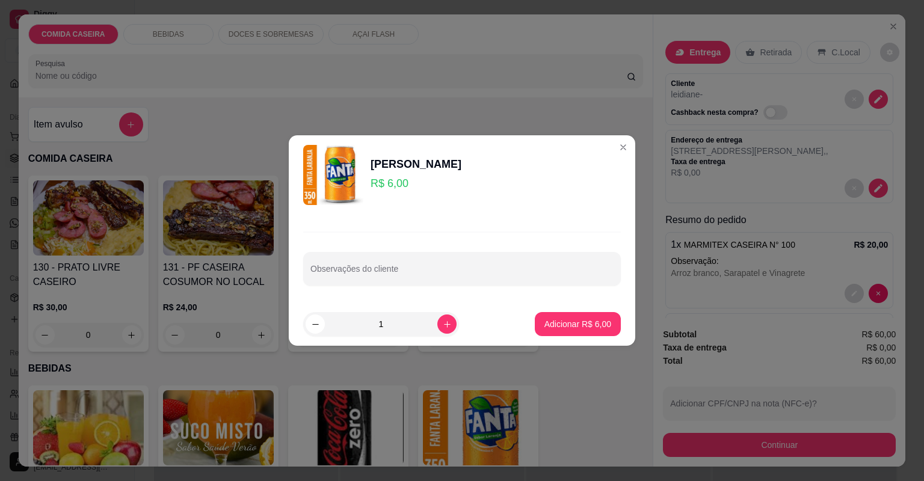
click at [729, 446] on button "Continuar" at bounding box center [779, 445] width 233 height 24
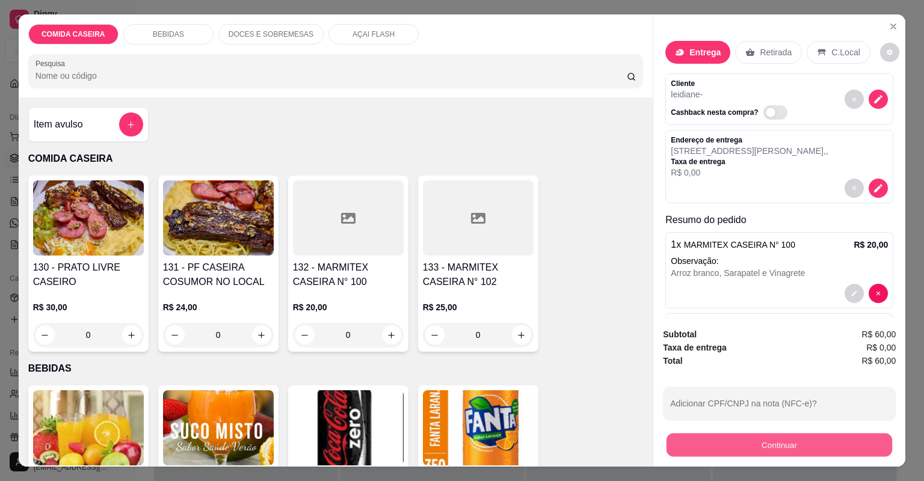
click at [710, 449] on button "Continuar" at bounding box center [779, 445] width 226 height 23
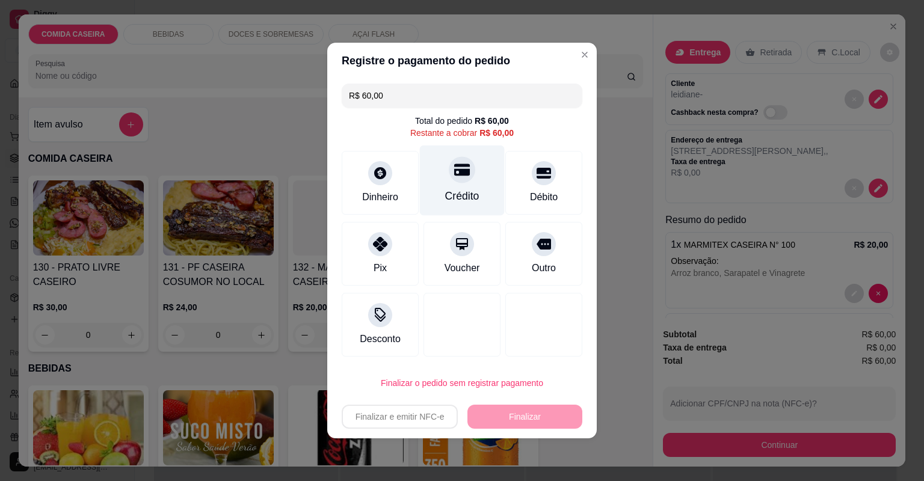
click at [456, 177] on icon at bounding box center [462, 170] width 16 height 16
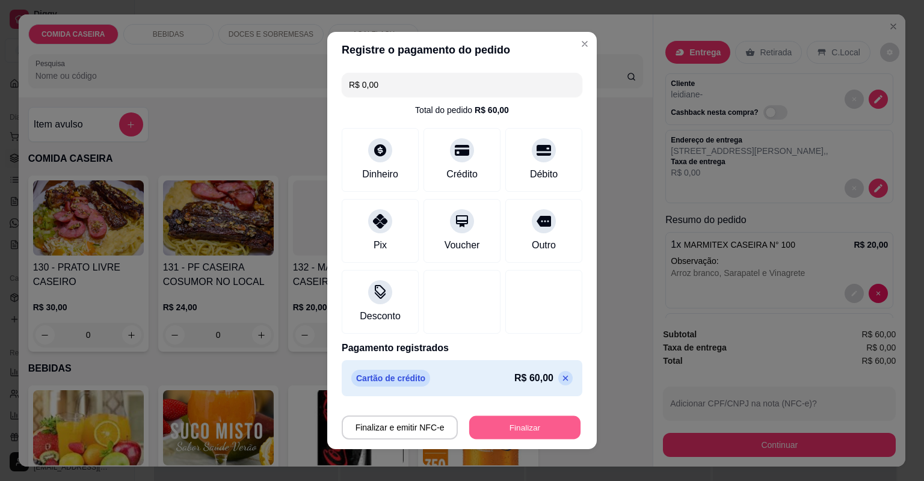
click at [551, 425] on button "Finalizar" at bounding box center [524, 427] width 111 height 23
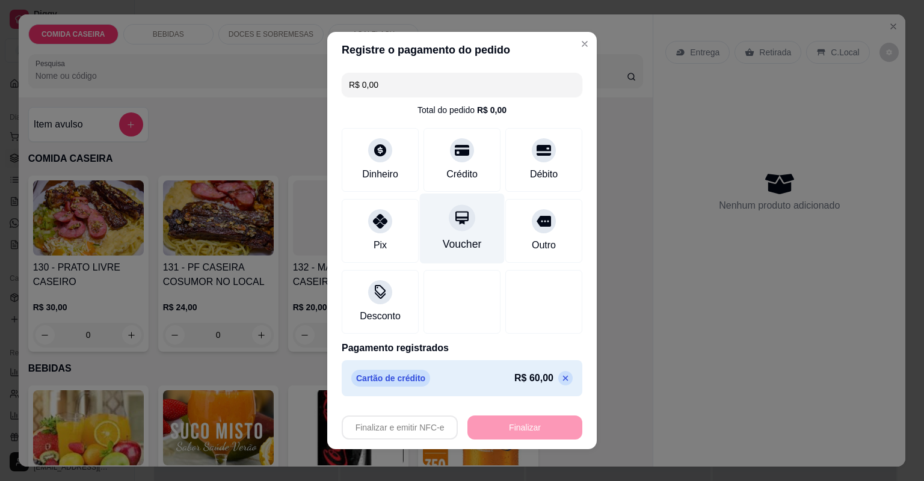
type input "-R$ 60,00"
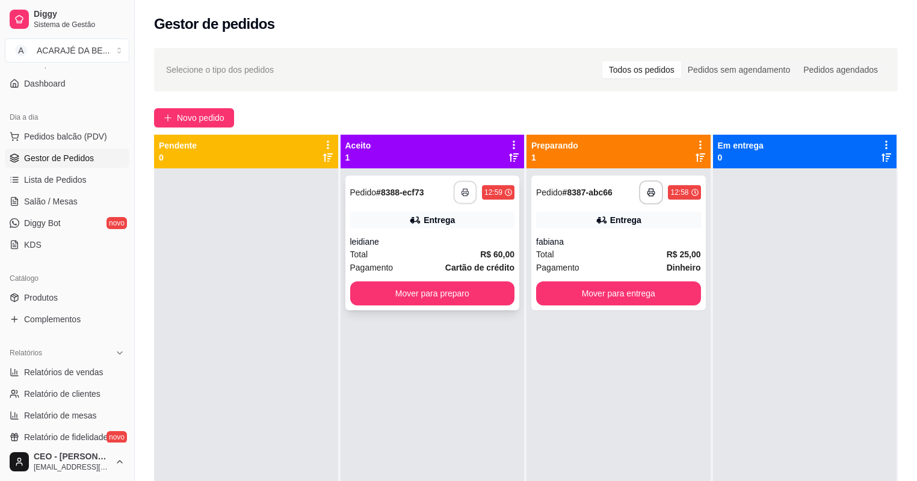
click at [457, 188] on button "button" at bounding box center [464, 192] width 23 height 23
click at [464, 291] on button "Mover para preparo" at bounding box center [432, 293] width 165 height 24
click at [464, 291] on div "Mover para preparo" at bounding box center [432, 293] width 165 height 24
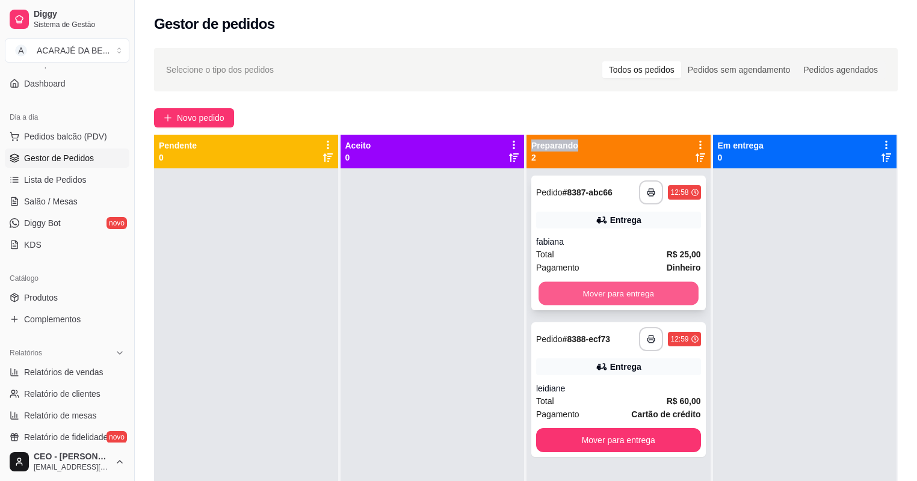
click at [664, 291] on button "Mover para entrega" at bounding box center [617, 293] width 159 height 23
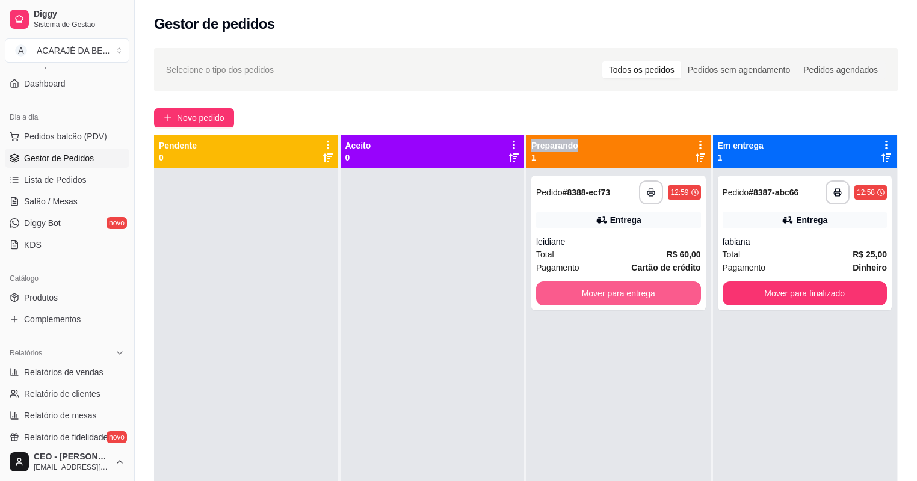
click at [671, 291] on button "Mover para entrega" at bounding box center [618, 293] width 165 height 24
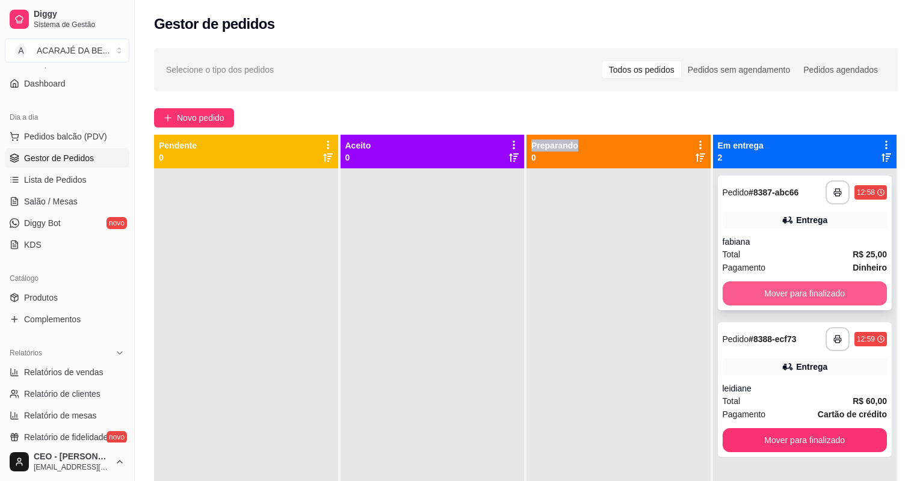
click at [733, 287] on button "Mover para finalizado" at bounding box center [804, 293] width 165 height 24
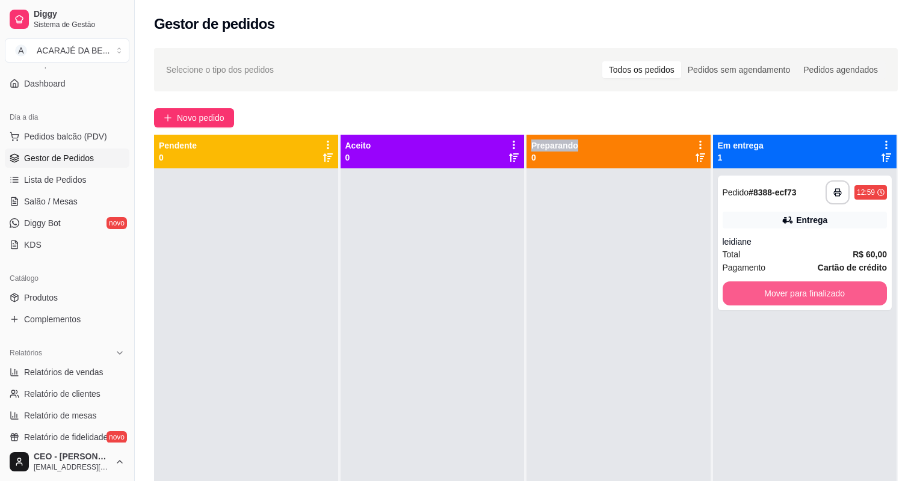
click at [733, 287] on button "Mover para finalizado" at bounding box center [804, 293] width 165 height 24
click at [733, 287] on div "Mover para finalizado" at bounding box center [804, 293] width 165 height 24
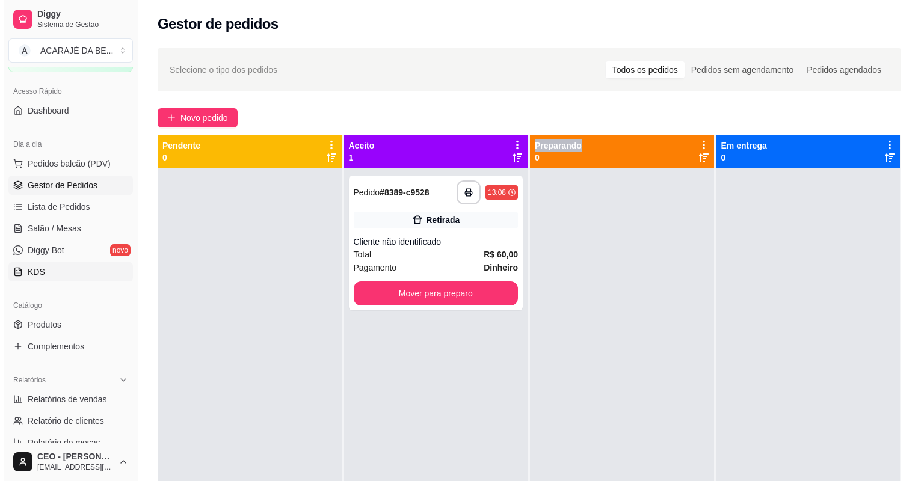
scroll to position [48, 0]
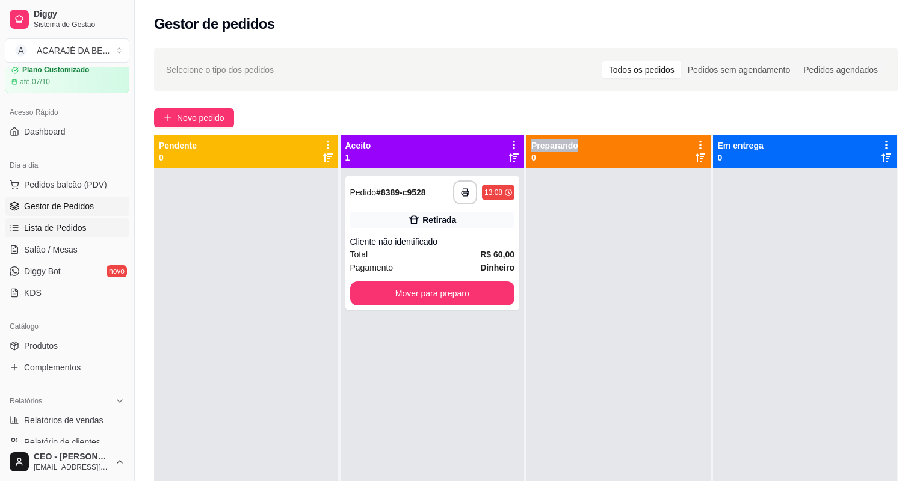
click at [56, 233] on span "Lista de Pedidos" at bounding box center [55, 228] width 63 height 12
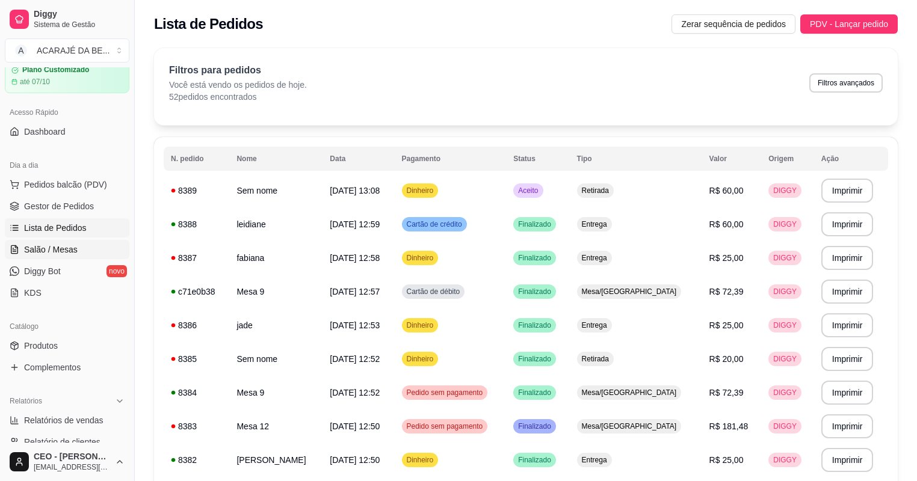
click at [87, 240] on link "Salão / Mesas" at bounding box center [67, 249] width 124 height 19
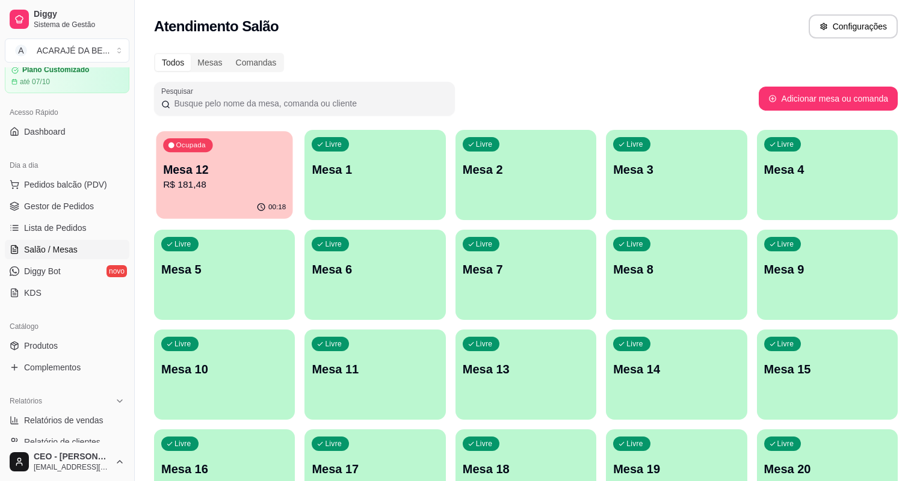
click at [202, 188] on p "R$ 181,48" at bounding box center [224, 185] width 123 height 14
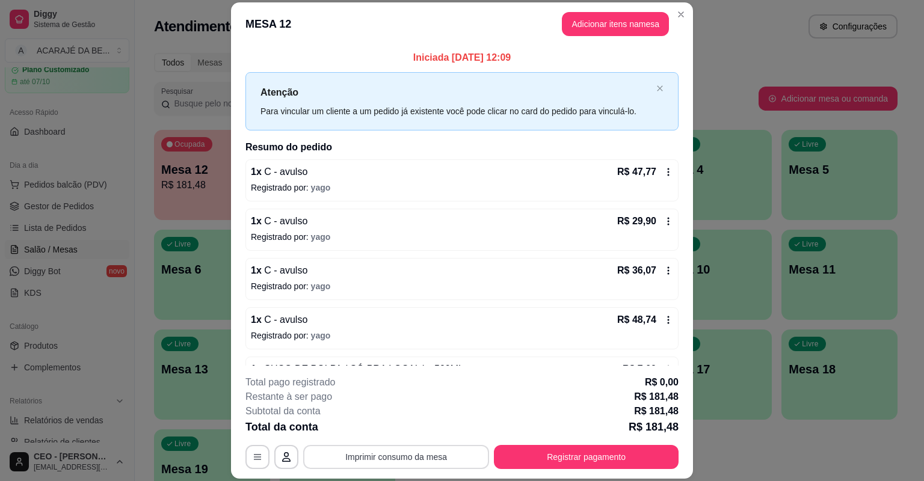
click at [426, 452] on button "Imprimir consumo da mesa" at bounding box center [396, 457] width 186 height 24
click at [633, 462] on button "Registrar pagamento" at bounding box center [586, 457] width 185 height 24
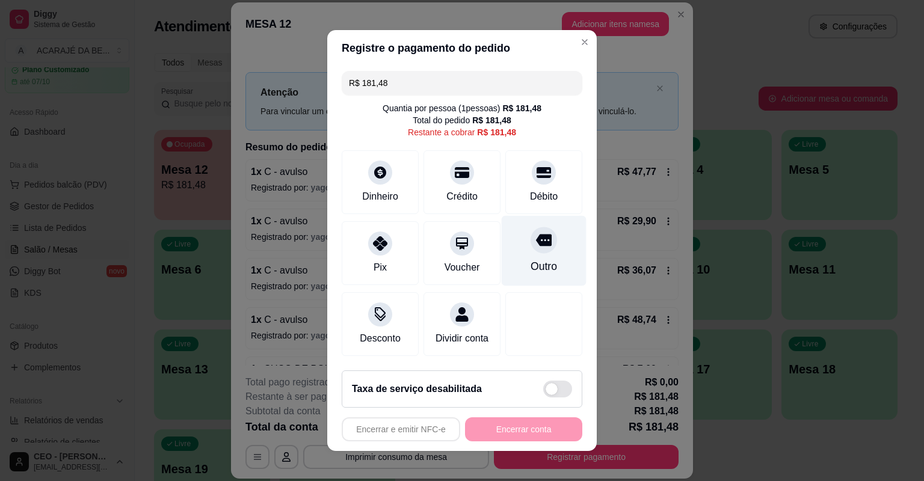
click at [545, 233] on div at bounding box center [543, 240] width 26 height 26
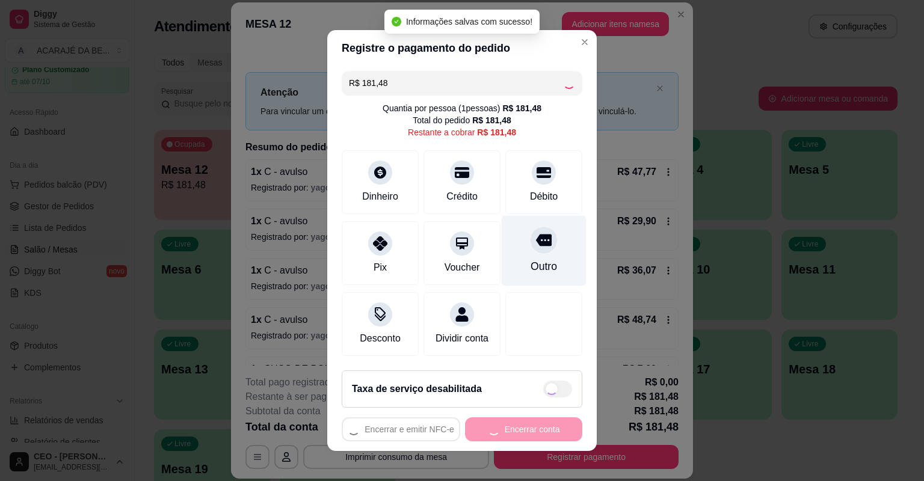
type input "R$ 0,00"
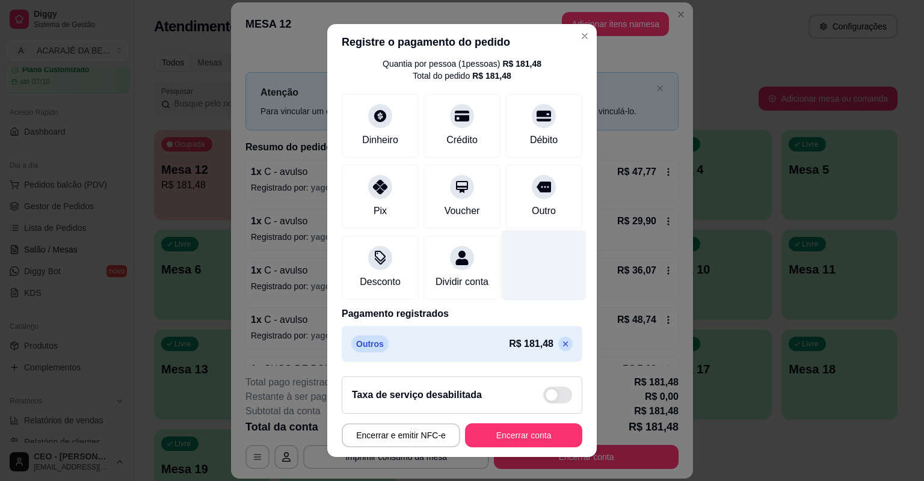
scroll to position [14, 0]
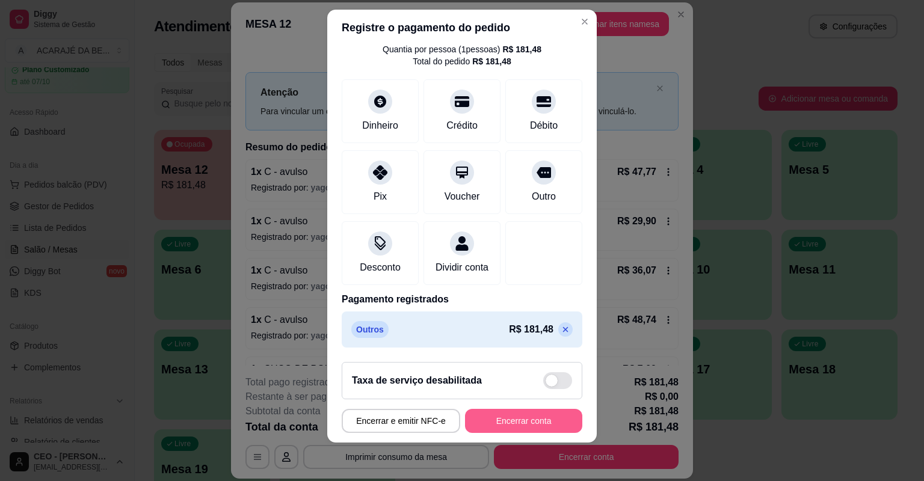
click at [535, 414] on button "Encerrar conta" at bounding box center [523, 421] width 117 height 24
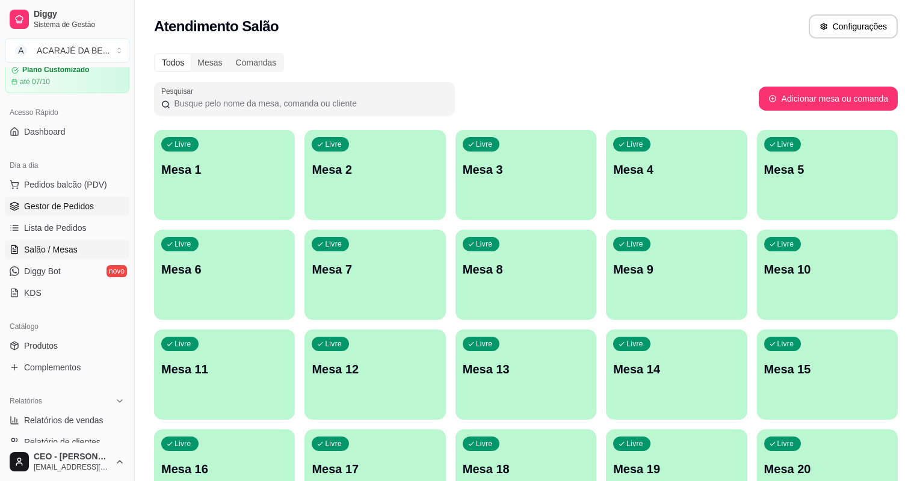
click at [68, 201] on span "Gestor de Pedidos" at bounding box center [59, 206] width 70 height 12
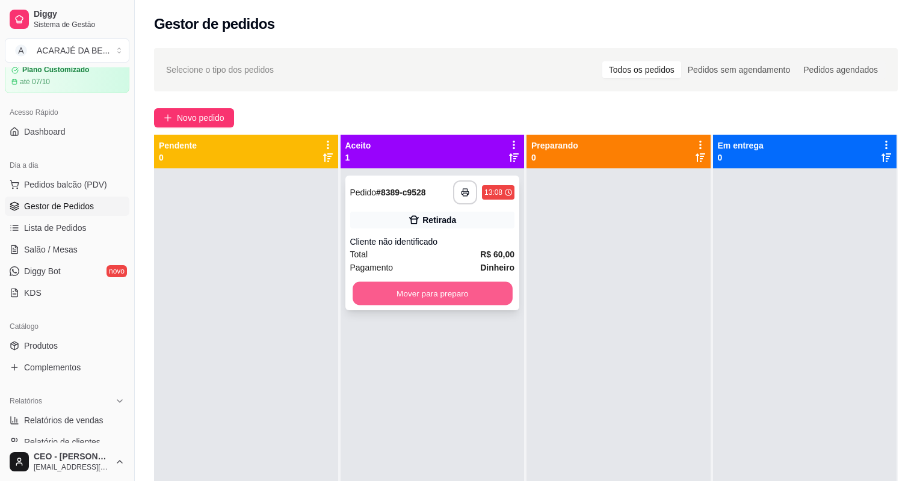
click at [431, 287] on button "Mover para preparo" at bounding box center [431, 293] width 159 height 23
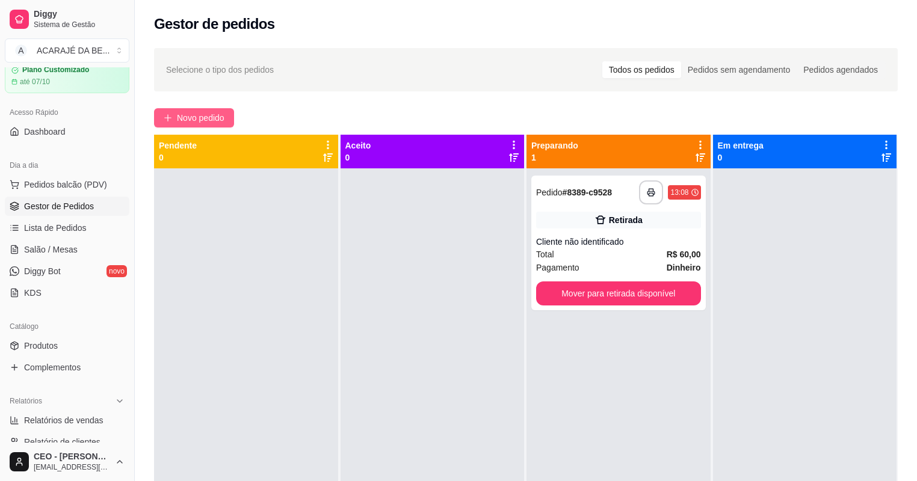
click at [219, 117] on span "Novo pedido" at bounding box center [201, 117] width 48 height 13
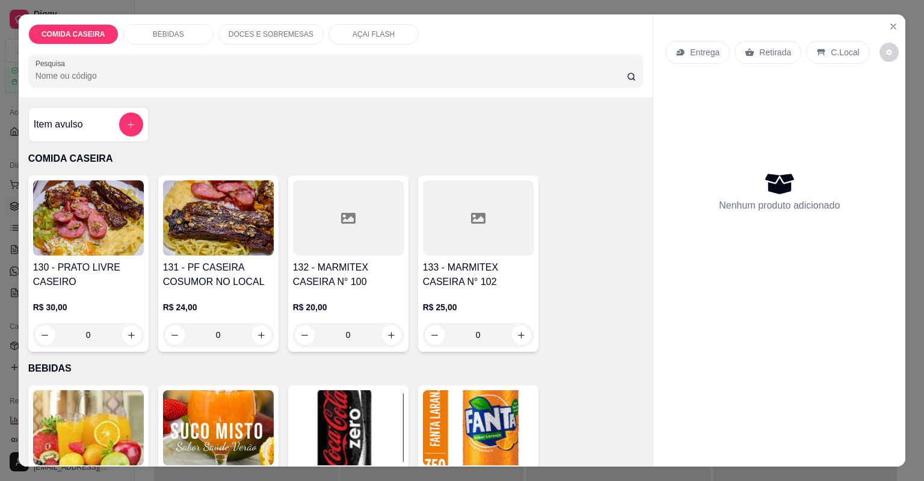
click at [324, 211] on div at bounding box center [348, 217] width 111 height 75
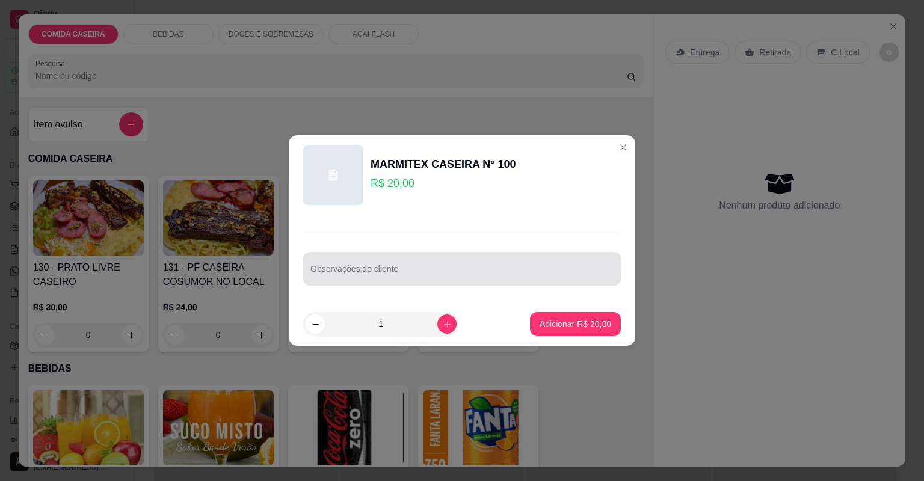
click at [343, 275] on input "Observações do cliente" at bounding box center [461, 274] width 303 height 12
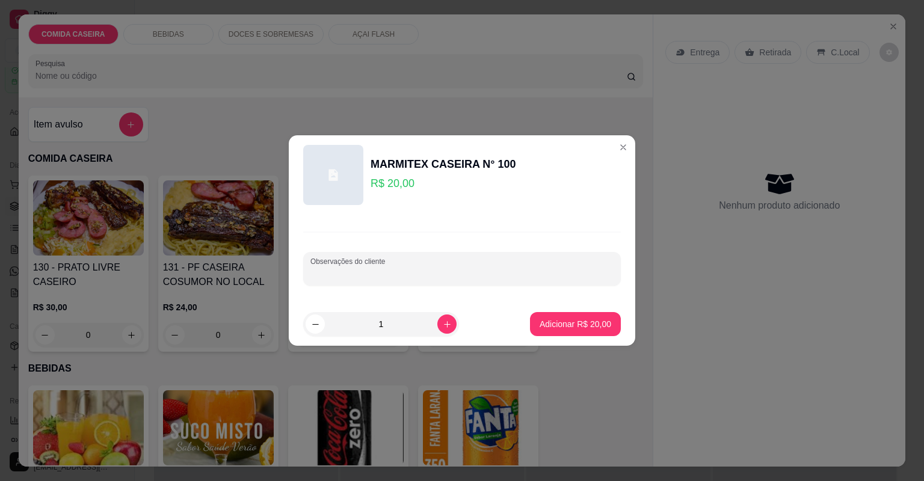
paste input "Feijão tropeiro (pouco) Purê Farofa de couve … Rúcula com tomate Alcatra (sem g…"
type input "Feijão tropeiro (pouco) Purê Farofa de couve … Rúcula com tomate Alcatra (sem g…"
click at [555, 320] on p "Adicionar R$ 20,00" at bounding box center [575, 324] width 72 height 12
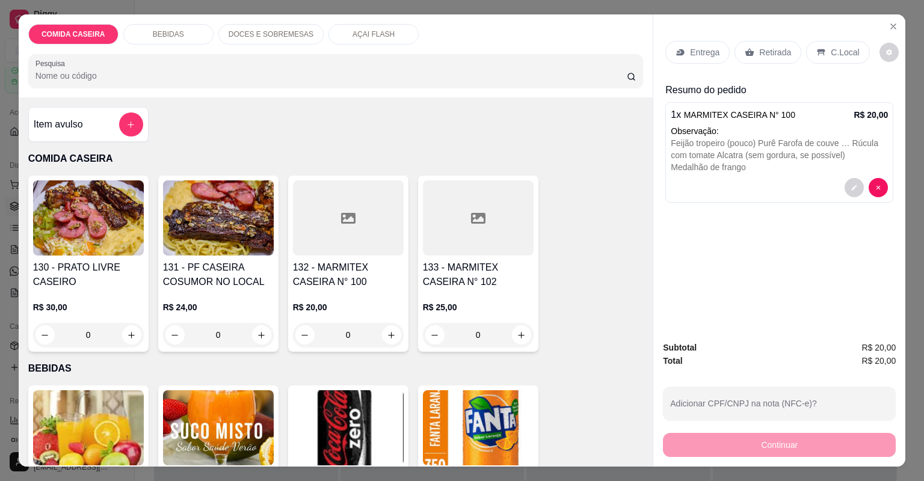
click at [709, 52] on p "Entrega" at bounding box center [704, 52] width 29 height 12
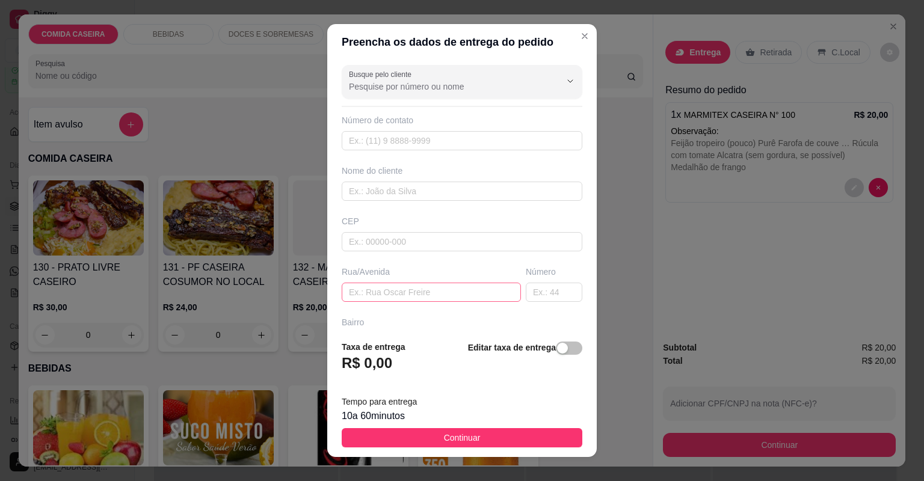
drag, startPoint x: 479, startPoint y: 279, endPoint x: 471, endPoint y: 284, distance: 8.7
click at [475, 282] on div "Rua/Avenida" at bounding box center [431, 284] width 184 height 36
click at [471, 284] on input "text" at bounding box center [431, 292] width 179 height 19
paste input "[STREET_ADDRESS][PERSON_NAME] centro Referência: [GEOGRAPHIC_DATA], casa da esq…"
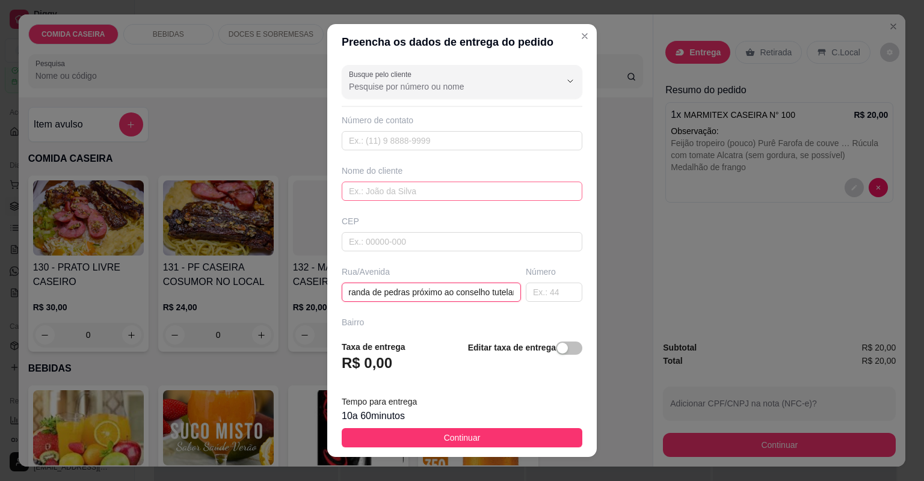
type input "[STREET_ADDRESS][PERSON_NAME] centro Referência: [GEOGRAPHIC_DATA], casa da esq…"
click at [462, 185] on input "text" at bounding box center [462, 191] width 241 height 19
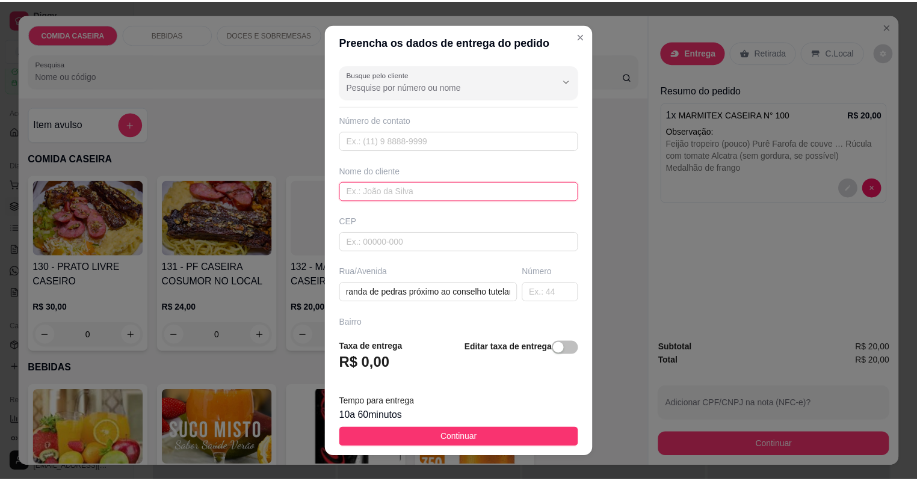
scroll to position [0, 0]
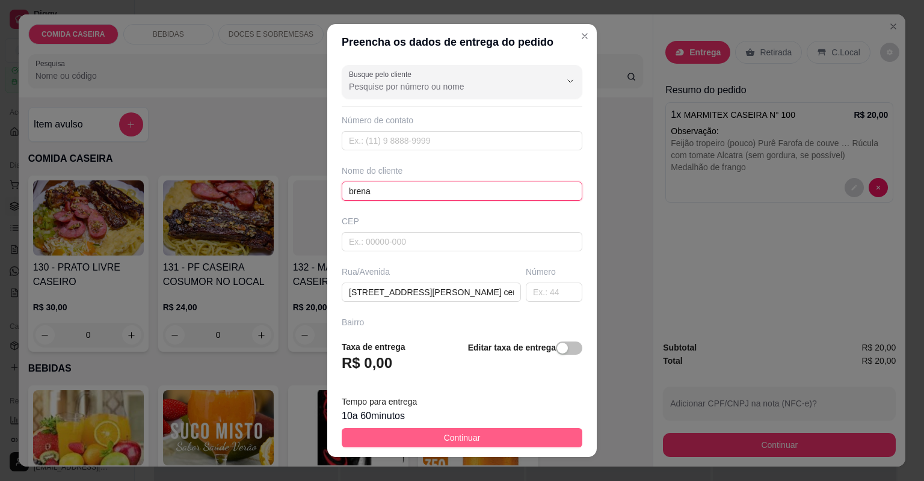
type input "brena"
click at [529, 442] on button "Continuar" at bounding box center [462, 437] width 241 height 19
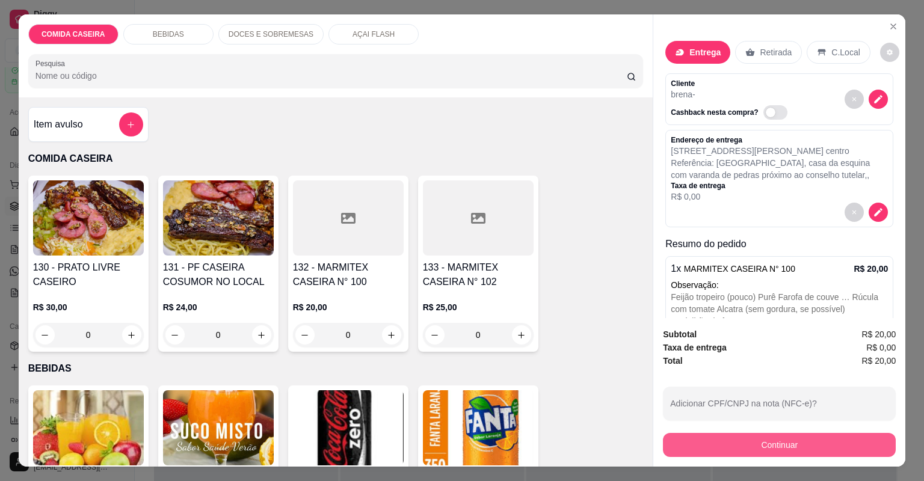
click at [743, 445] on button "Continuar" at bounding box center [779, 445] width 233 height 24
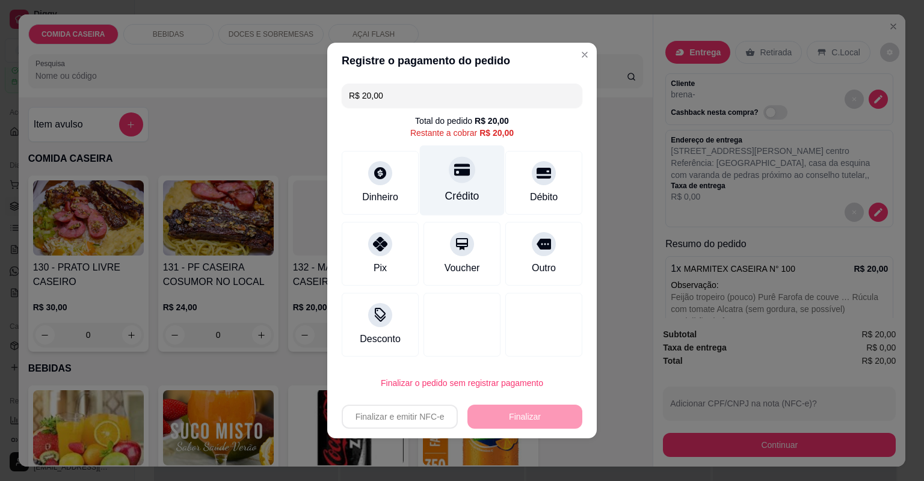
click at [453, 188] on div "Crédito" at bounding box center [462, 181] width 85 height 70
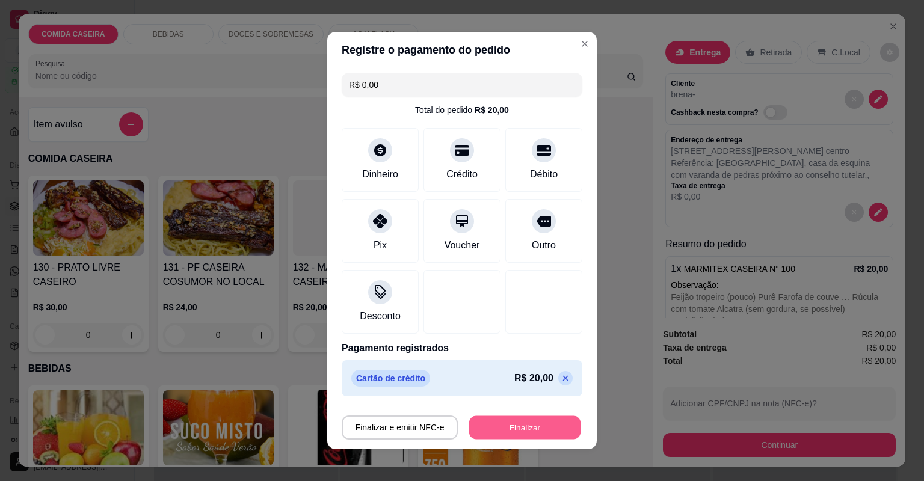
click at [532, 431] on button "Finalizar" at bounding box center [524, 427] width 111 height 23
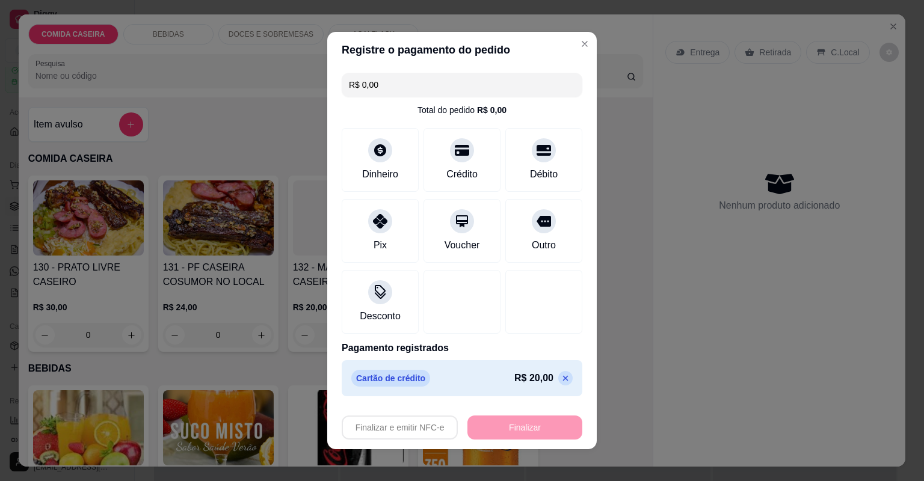
type input "-R$ 20,00"
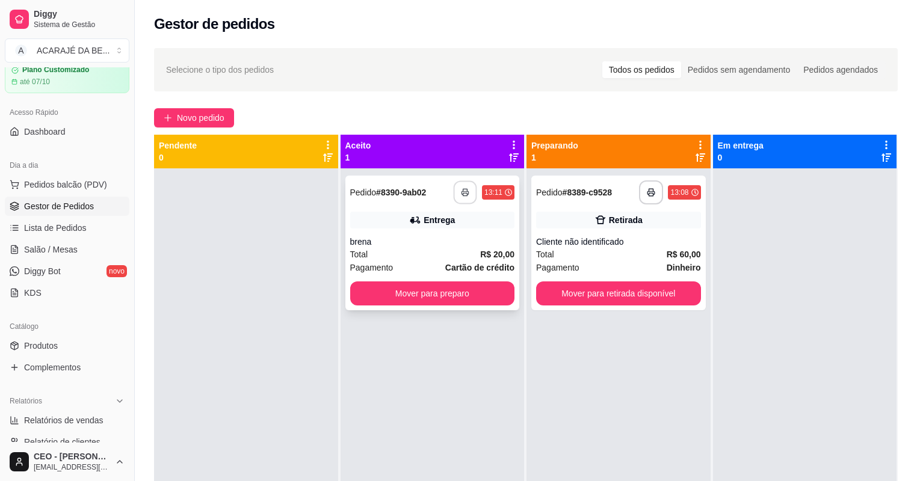
click at [462, 194] on icon "button" at bounding box center [465, 192] width 8 height 8
click at [481, 289] on button "Mover para preparo" at bounding box center [431, 293] width 159 height 23
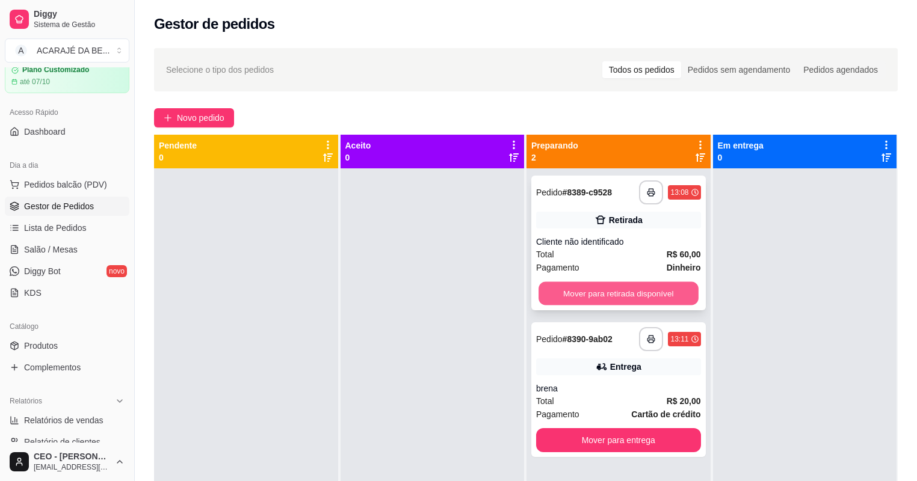
click at [604, 292] on button "Mover para retirada disponível" at bounding box center [617, 293] width 159 height 23
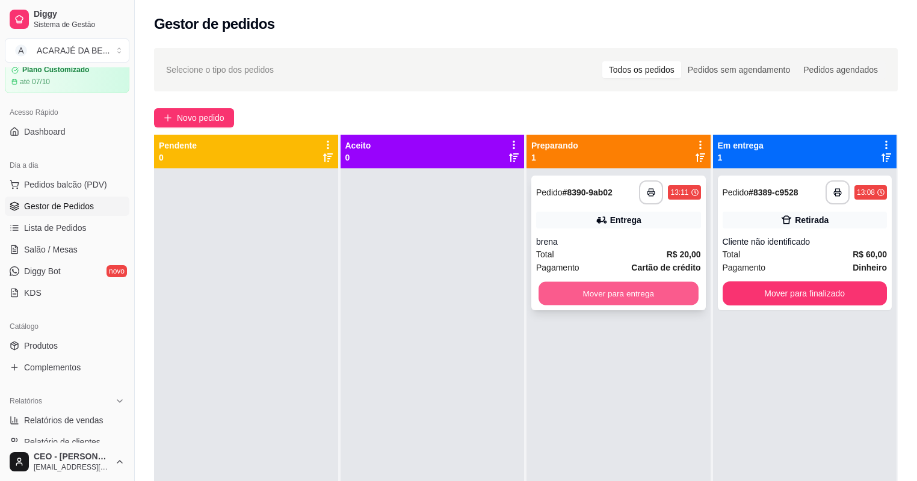
click at [630, 287] on button "Mover para entrega" at bounding box center [617, 293] width 159 height 23
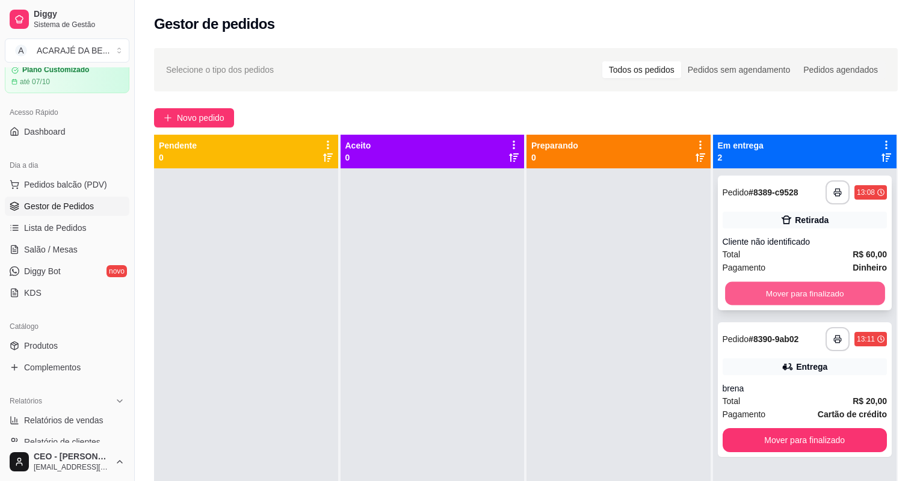
click at [796, 287] on button "Mover para finalizado" at bounding box center [804, 293] width 159 height 23
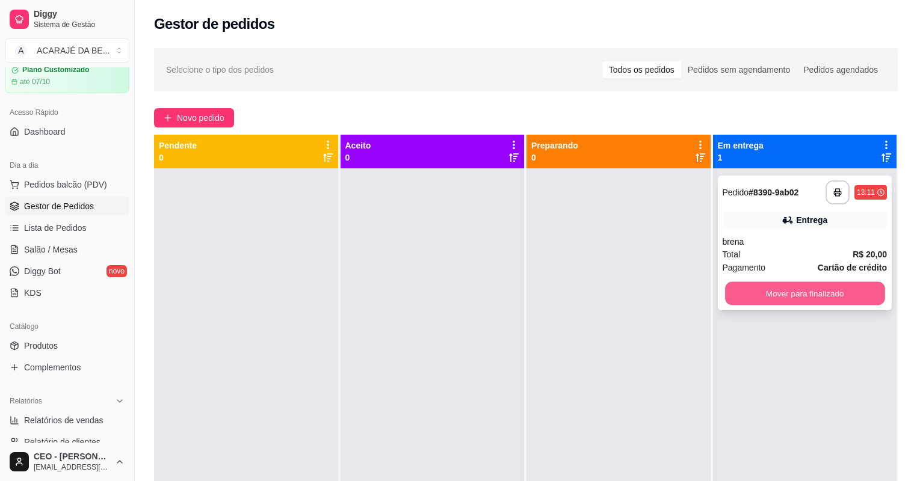
click at [798, 290] on button "Mover para finalizado" at bounding box center [804, 293] width 159 height 23
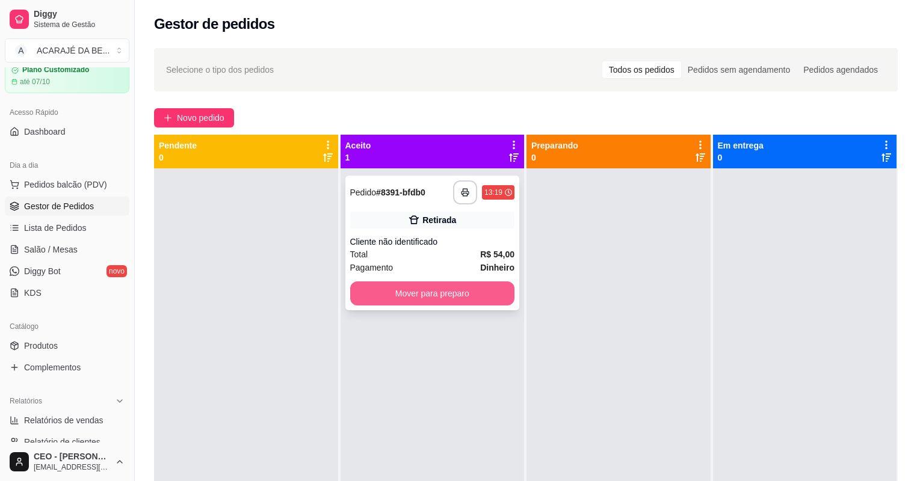
click at [453, 301] on button "Mover para preparo" at bounding box center [432, 293] width 165 height 24
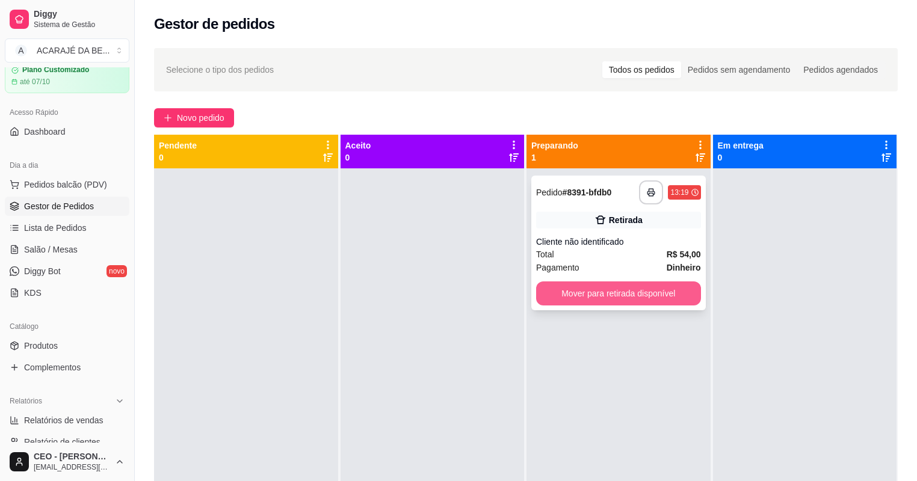
click at [627, 293] on button "Mover para retirada disponível" at bounding box center [618, 293] width 165 height 24
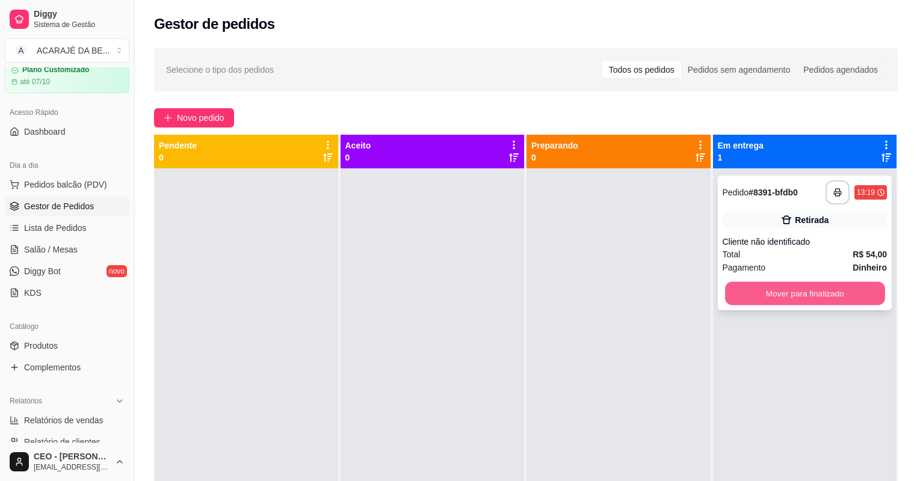
click at [808, 297] on button "Mover para finalizado" at bounding box center [804, 293] width 159 height 23
click at [808, 297] on div "Mover para finalizado" at bounding box center [804, 293] width 165 height 24
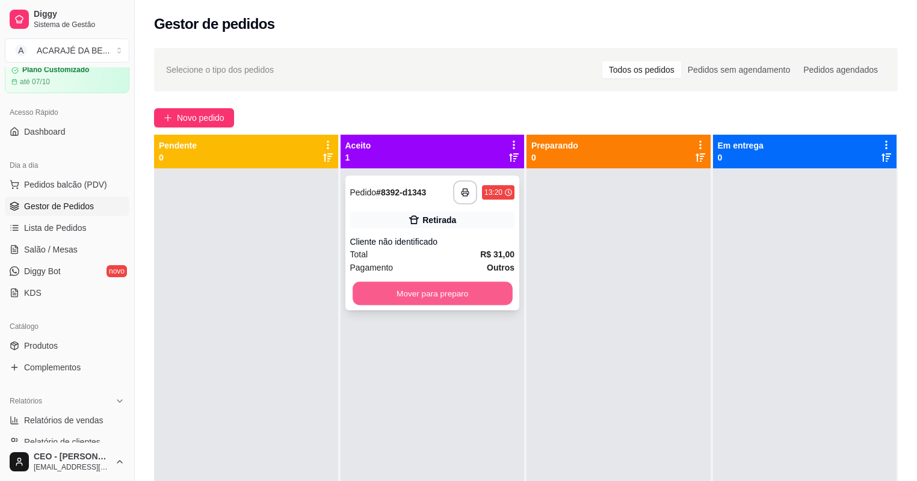
click at [480, 301] on button "Mover para preparo" at bounding box center [431, 293] width 159 height 23
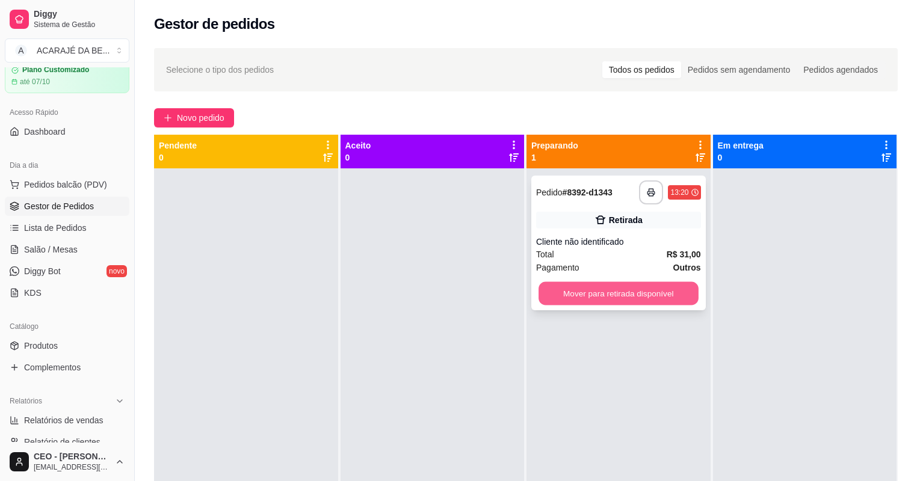
click at [613, 290] on button "Mover para retirada disponível" at bounding box center [617, 293] width 159 height 23
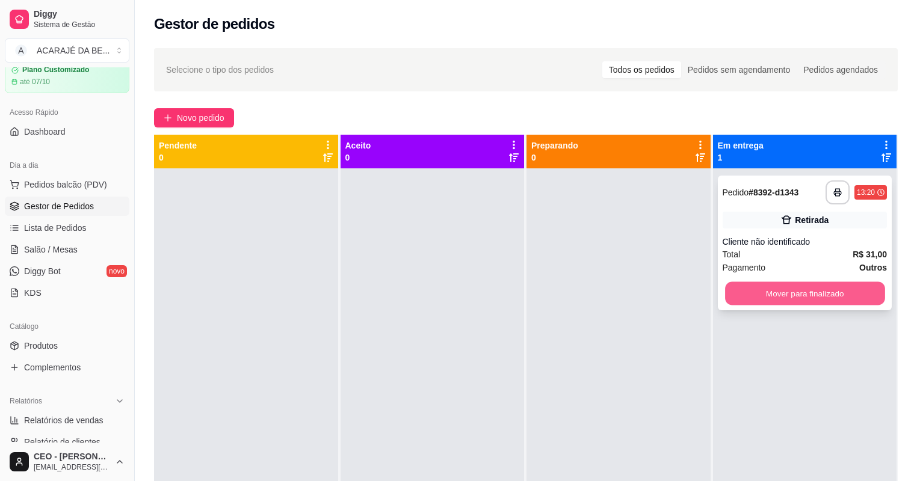
click at [773, 296] on button "Mover para finalizado" at bounding box center [804, 293] width 159 height 23
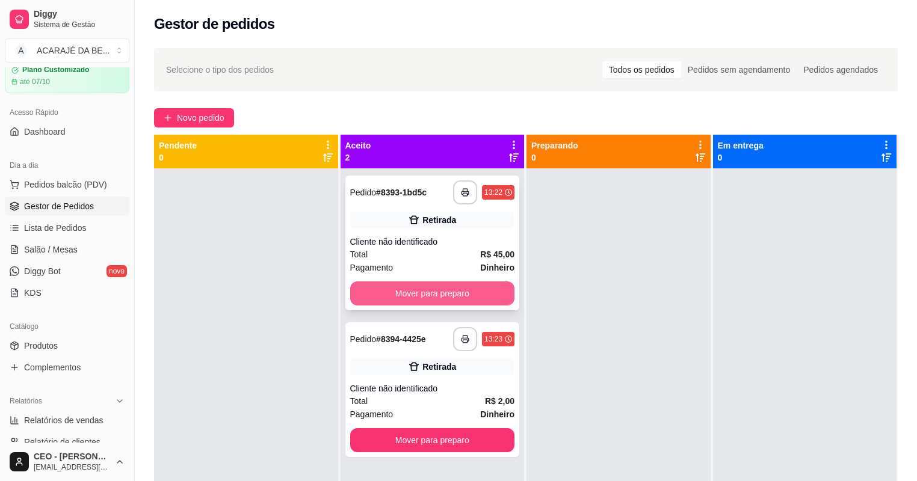
click at [428, 295] on button "Mover para preparo" at bounding box center [432, 293] width 165 height 24
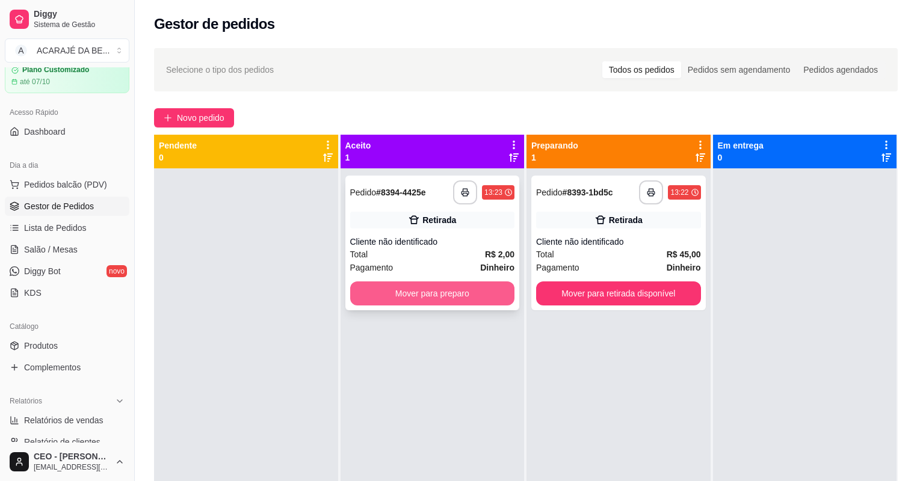
click at [468, 295] on button "Mover para preparo" at bounding box center [432, 293] width 165 height 24
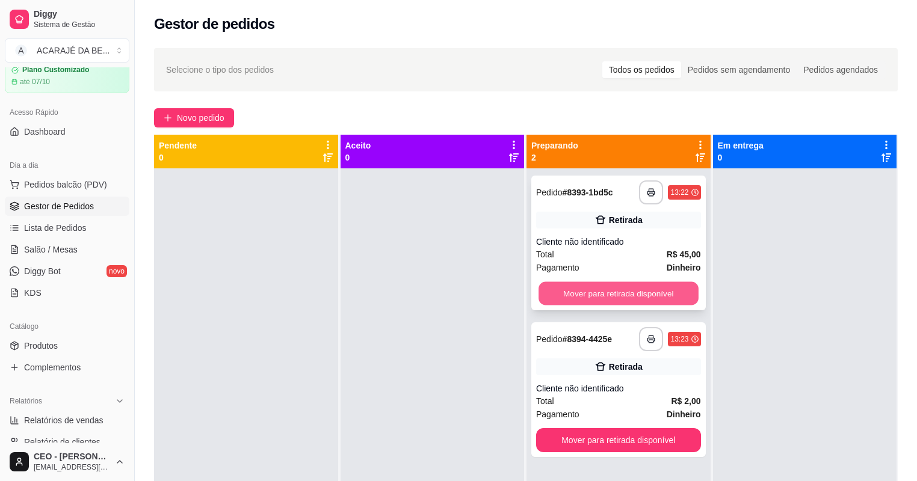
click at [618, 293] on button "Mover para retirada disponível" at bounding box center [617, 293] width 159 height 23
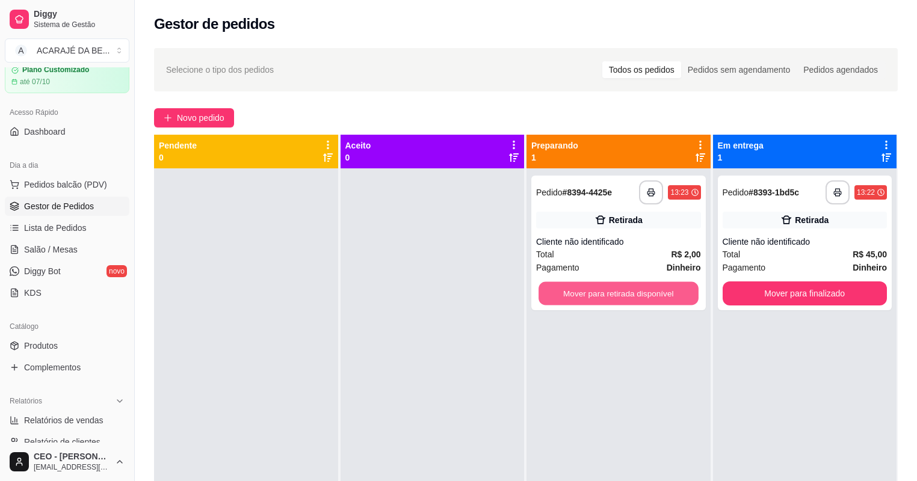
click at [618, 293] on button "Mover para retirada disponível" at bounding box center [617, 293] width 159 height 23
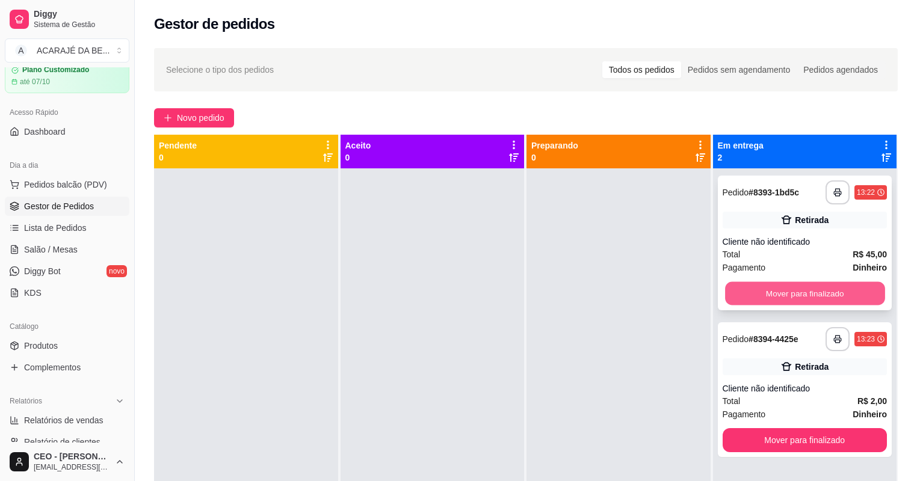
click at [751, 291] on button "Mover para finalizado" at bounding box center [804, 293] width 159 height 23
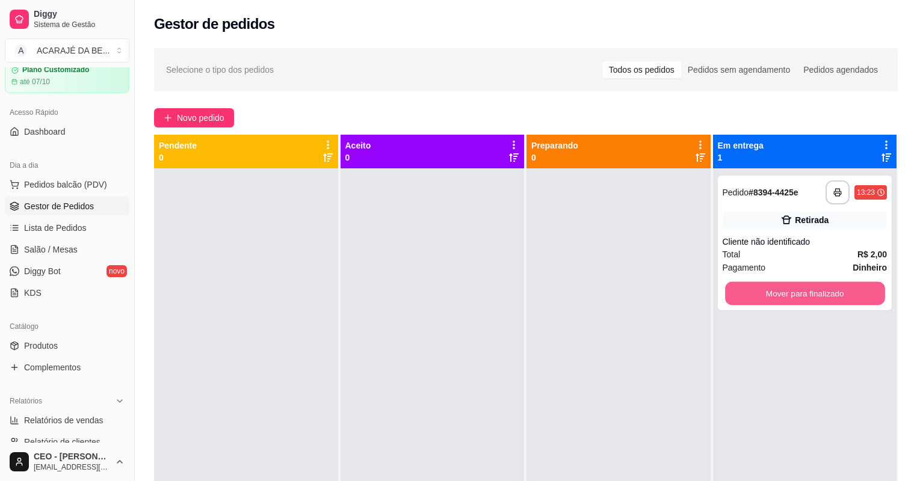
click at [743, 296] on button "Mover para finalizado" at bounding box center [804, 293] width 159 height 23
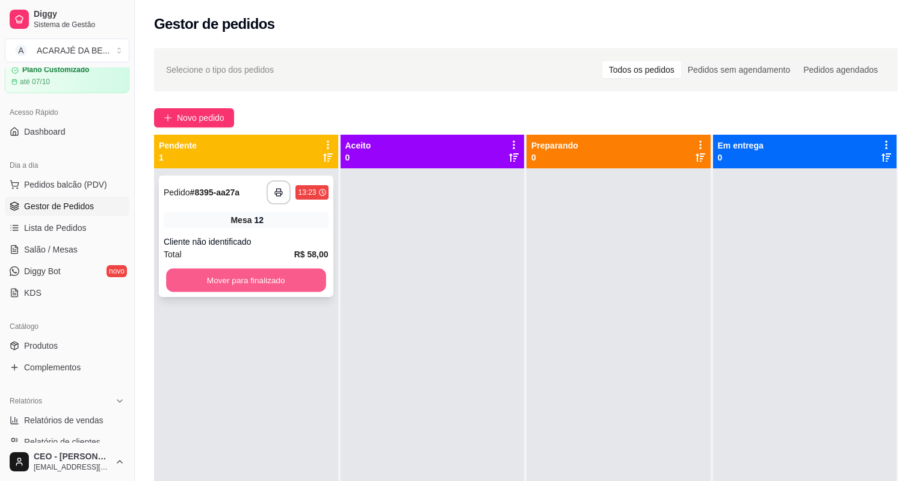
click at [244, 274] on button "Mover para finalizado" at bounding box center [245, 280] width 159 height 23
click at [285, 273] on button "Mover para finalizado" at bounding box center [245, 280] width 159 height 23
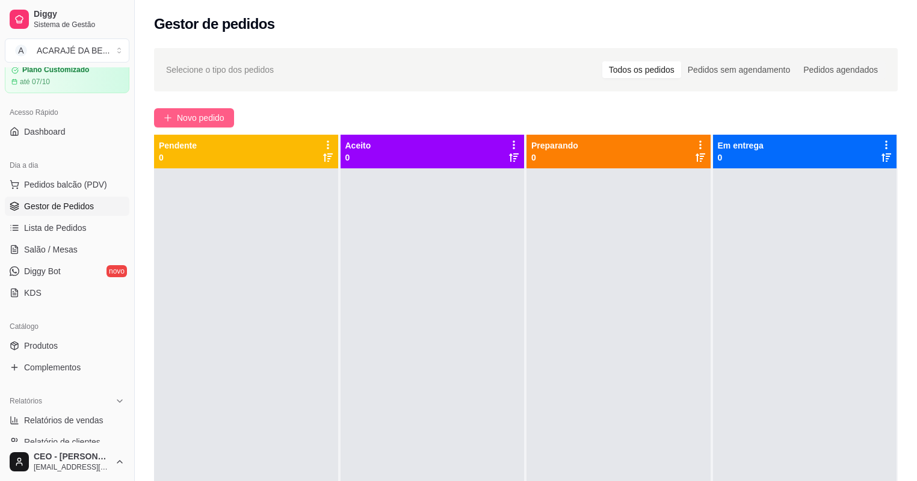
click at [224, 120] on span "Novo pedido" at bounding box center [201, 117] width 48 height 13
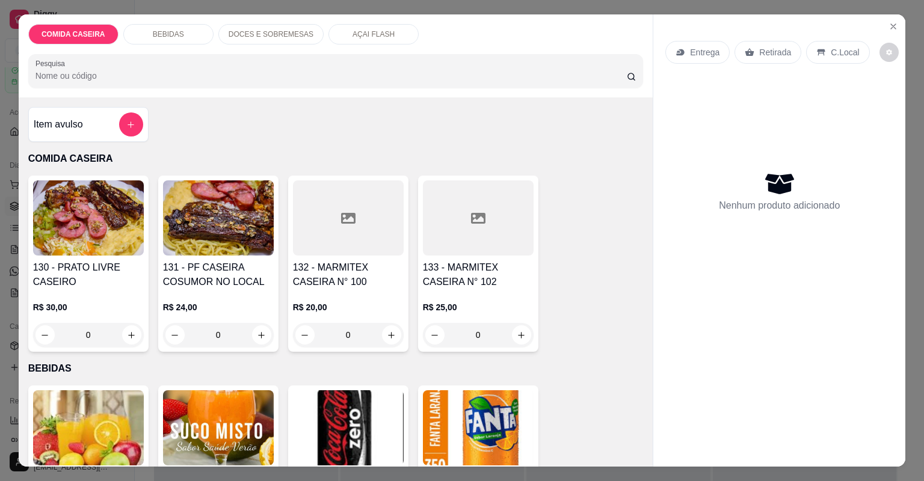
click at [382, 226] on div at bounding box center [348, 217] width 111 height 75
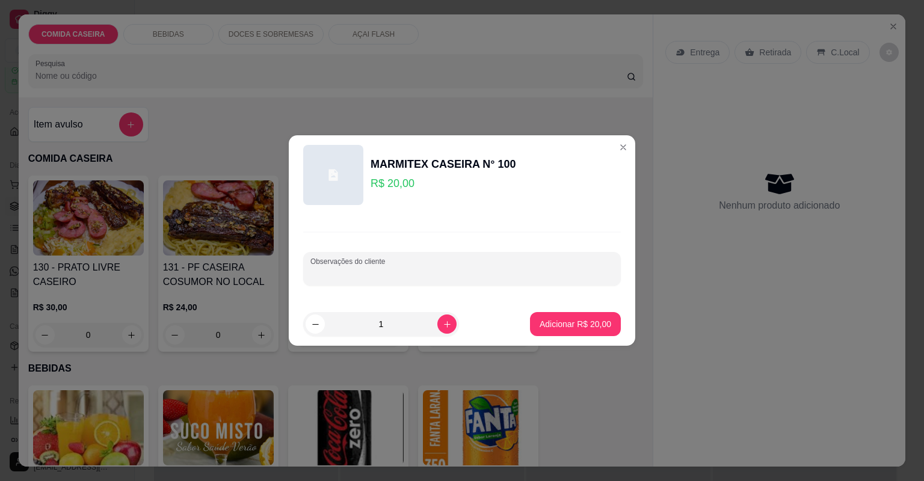
click at [411, 268] on input "Observações do cliente" at bounding box center [461, 274] width 303 height 12
paste input "Churrasco, alcatra, linguiça, asinha. Feijão tropeiro Arroz Macarrão Purê Couve…"
type input "Churrasco, alcatra, linguiça, asinha. Feijão tropeiro Arroz Macarrão Purê Couve…"
click at [585, 315] on button "Adicionar R$ 20,00" at bounding box center [575, 324] width 88 height 23
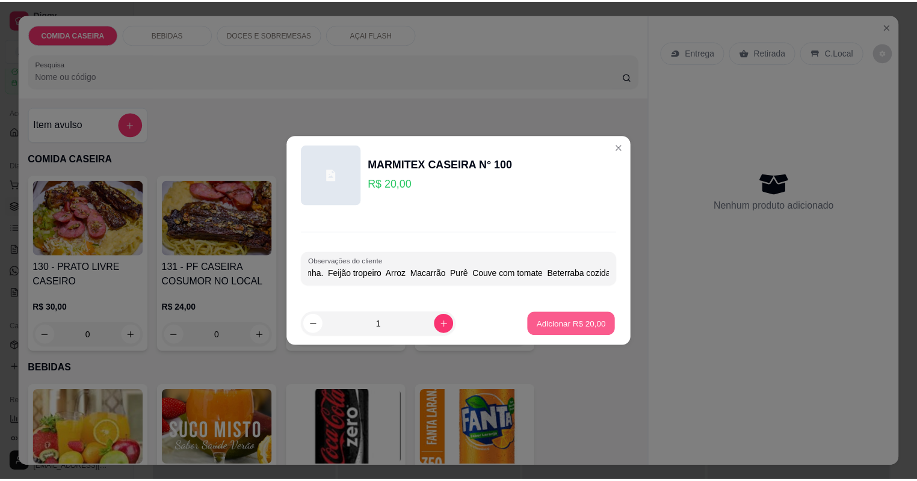
scroll to position [0, 0]
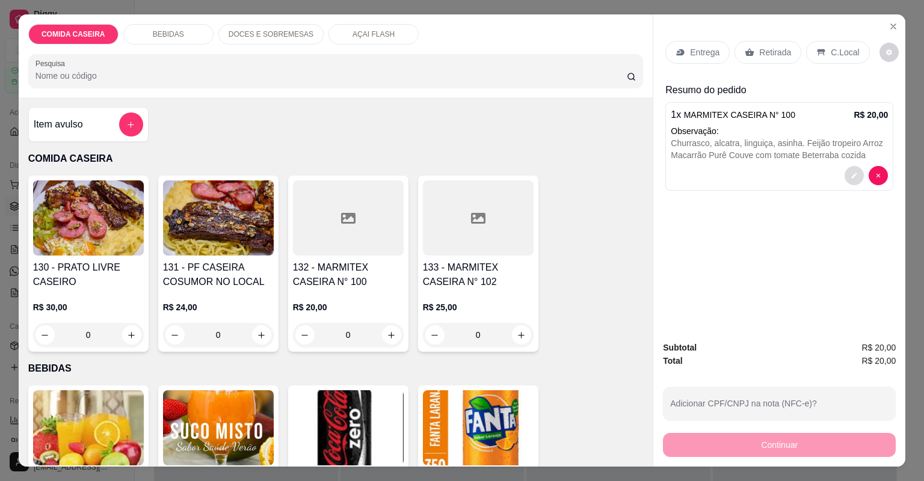
click at [853, 167] on button "decrease-product-quantity" at bounding box center [853, 175] width 19 height 19
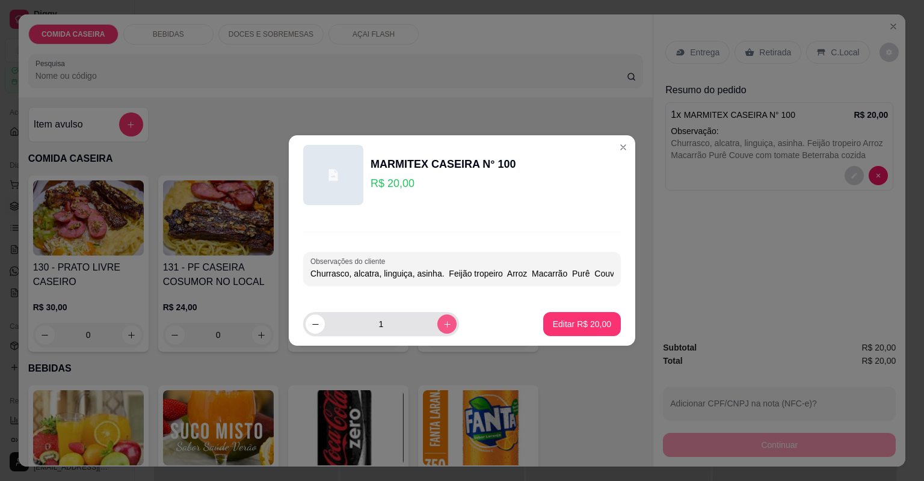
click at [443, 323] on icon "increase-product-quantity" at bounding box center [447, 324] width 9 height 9
type input "2"
click at [594, 320] on p "Editar R$ 40,00" at bounding box center [581, 323] width 57 height 11
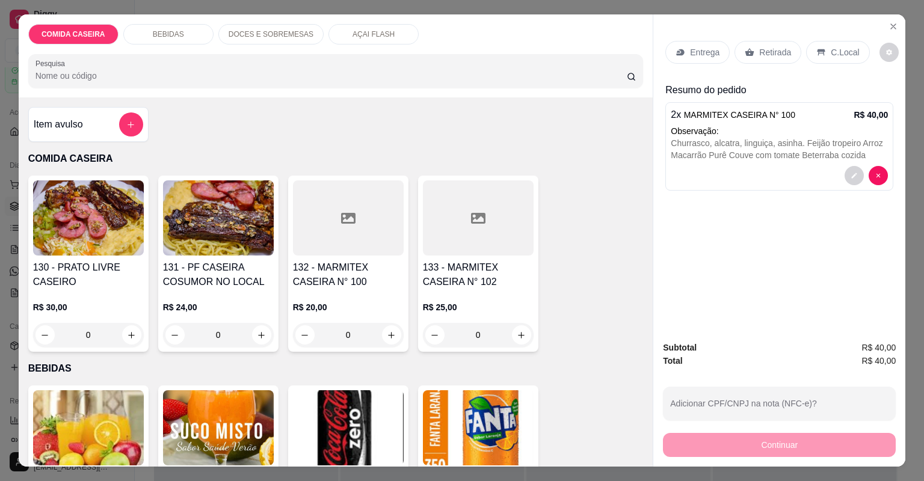
click at [698, 51] on p "Entrega" at bounding box center [704, 52] width 29 height 12
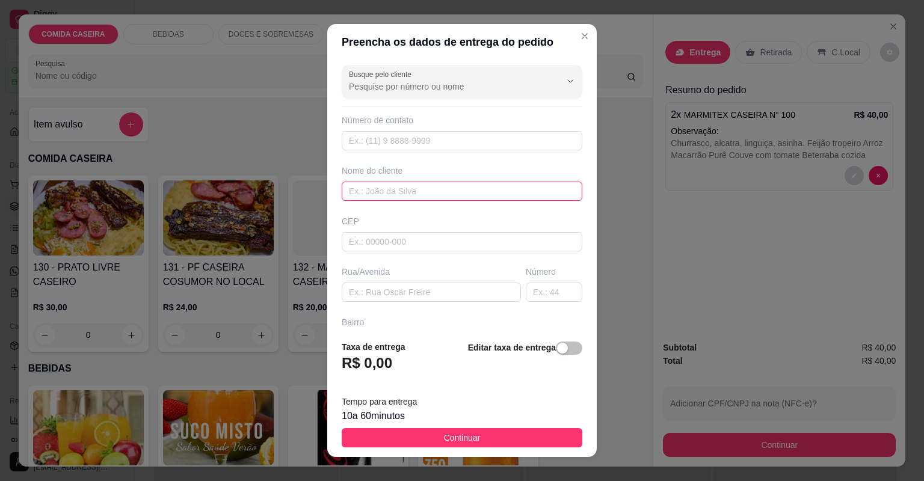
click at [474, 186] on input "text" at bounding box center [462, 191] width 241 height 19
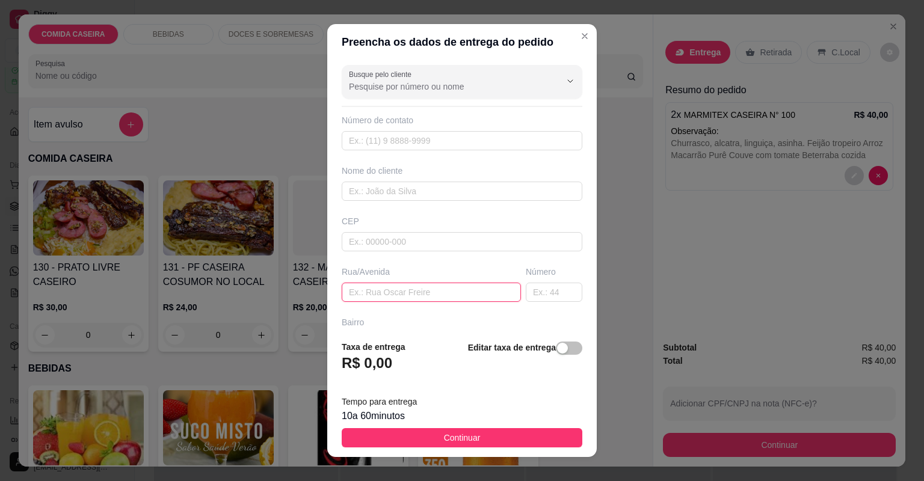
click at [445, 290] on input "text" at bounding box center [431, 292] width 179 height 19
paste input "[GEOGRAPHIC_DATA]"
type input "[GEOGRAPHIC_DATA]"
click at [416, 178] on div "Nome do cliente" at bounding box center [461, 183] width 245 height 36
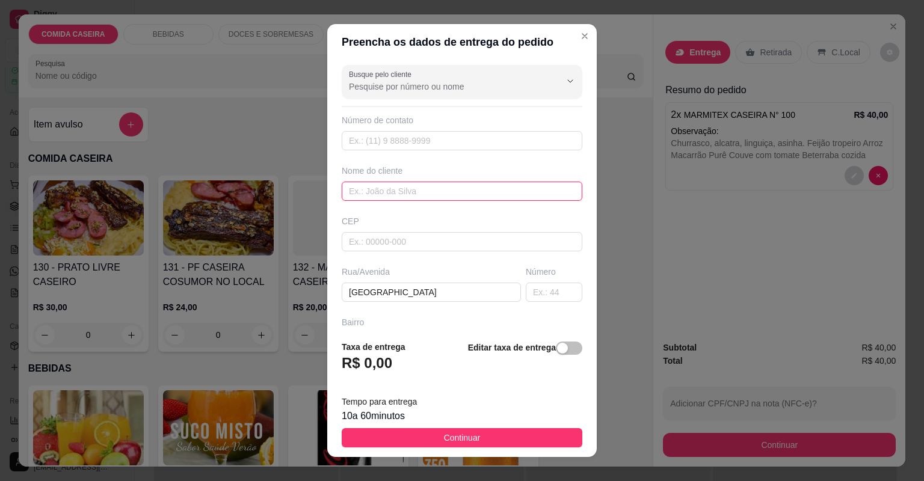
click at [419, 185] on input "text" at bounding box center [462, 191] width 241 height 19
type input "iza"
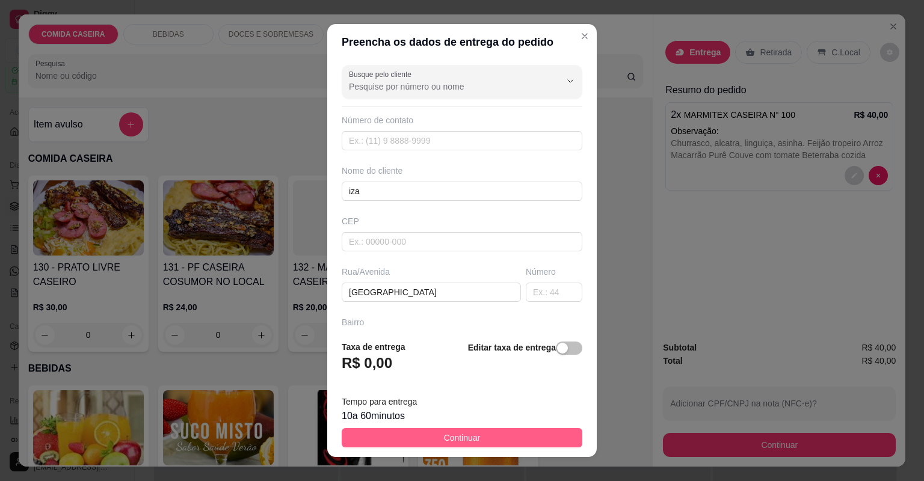
click at [515, 440] on button "Continuar" at bounding box center [462, 437] width 241 height 19
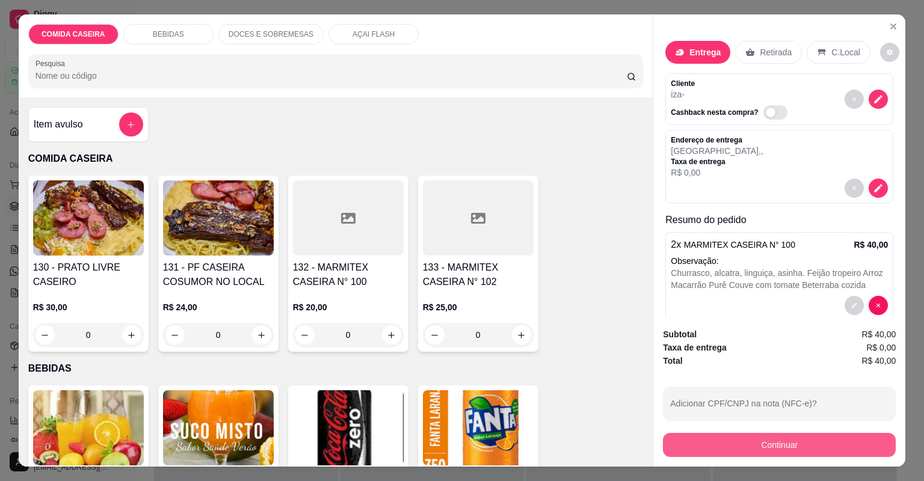
click at [721, 440] on button "Continuar" at bounding box center [779, 445] width 233 height 24
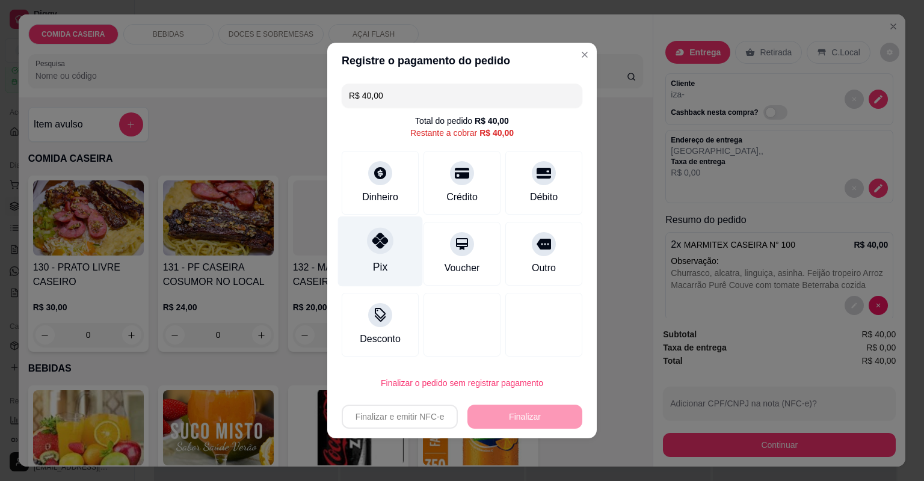
click at [402, 244] on div "Pix" at bounding box center [380, 252] width 85 height 70
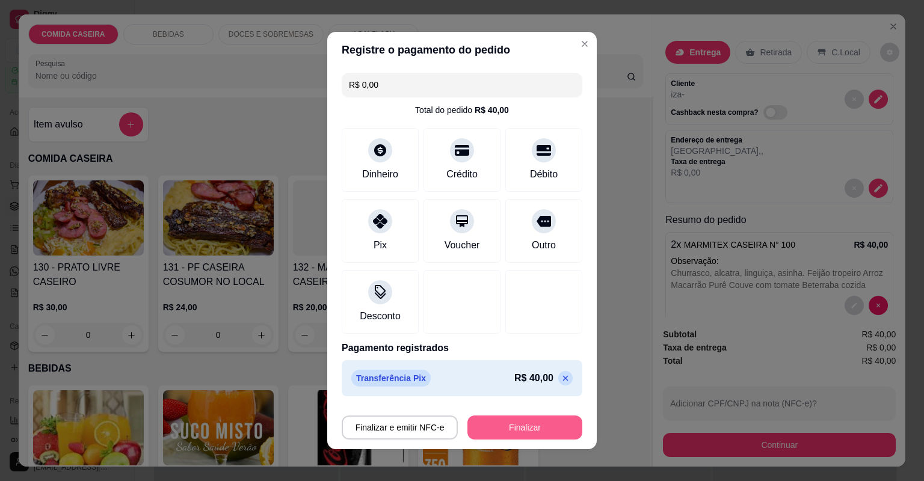
click at [500, 432] on button "Finalizar" at bounding box center [524, 428] width 115 height 24
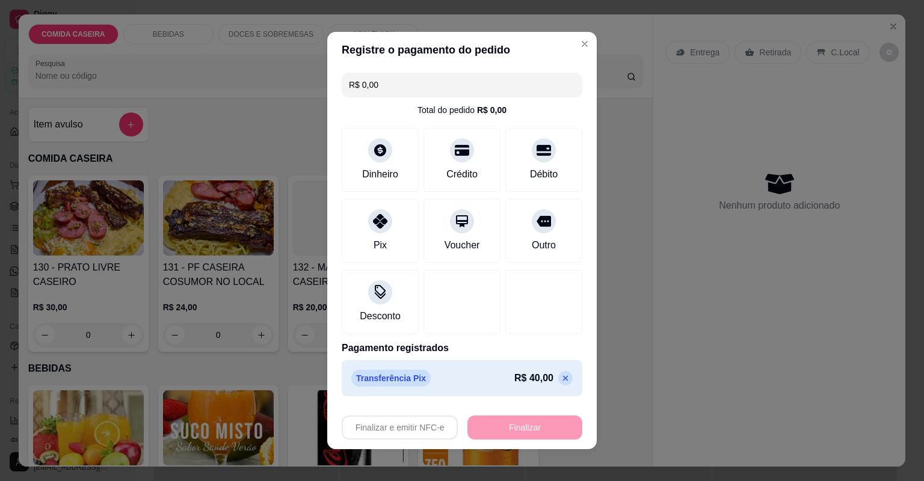
type input "-R$ 40,00"
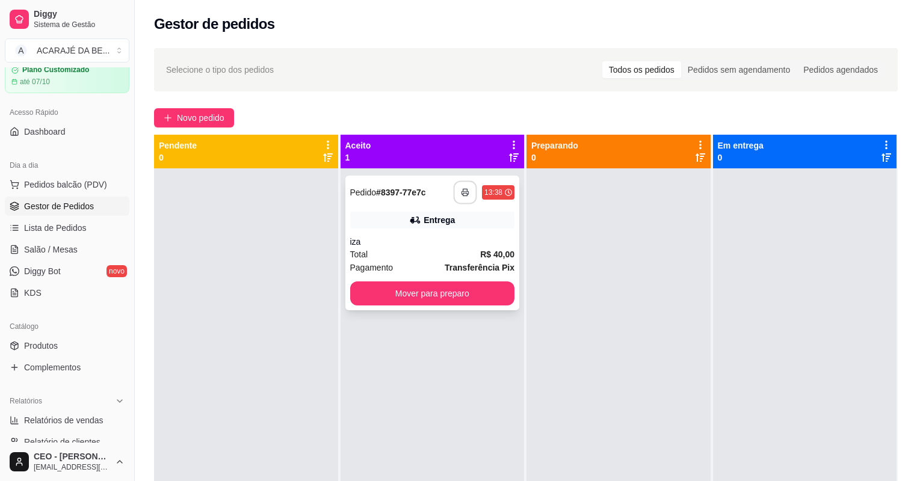
click at [459, 185] on button "button" at bounding box center [464, 192] width 23 height 23
click at [428, 296] on button "Mover para preparo" at bounding box center [432, 293] width 165 height 24
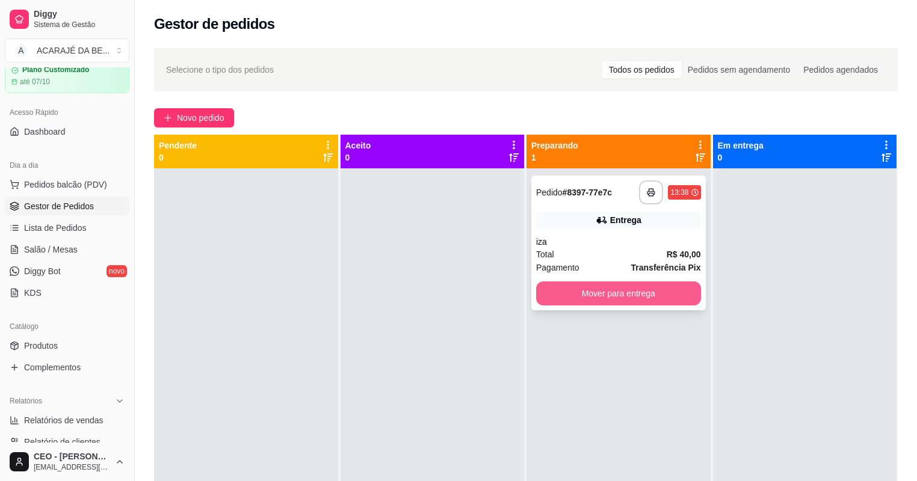
click at [591, 286] on button "Mover para entrega" at bounding box center [618, 293] width 165 height 24
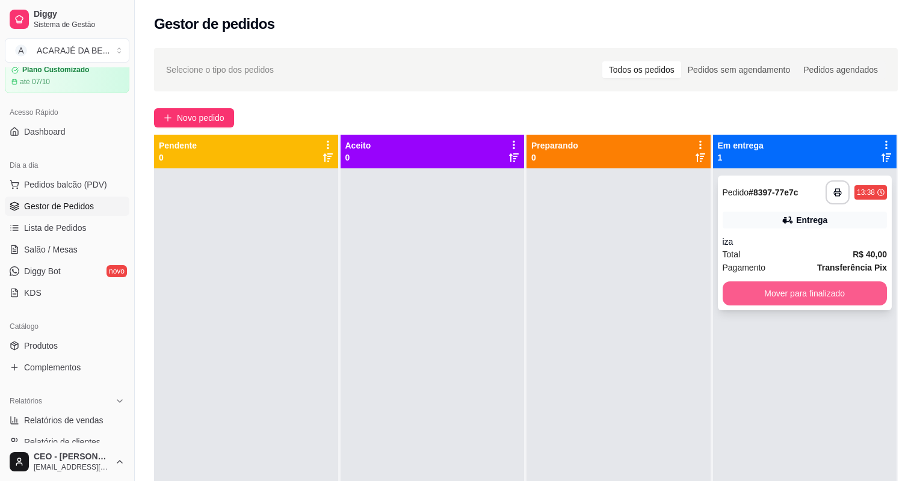
click at [820, 300] on button "Mover para finalizado" at bounding box center [804, 293] width 165 height 24
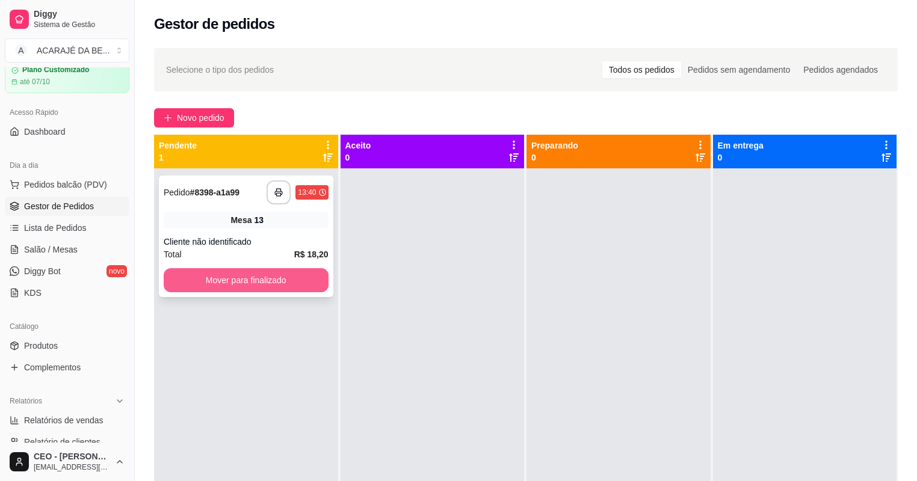
click at [283, 269] on button "Mover para finalizado" at bounding box center [246, 280] width 165 height 24
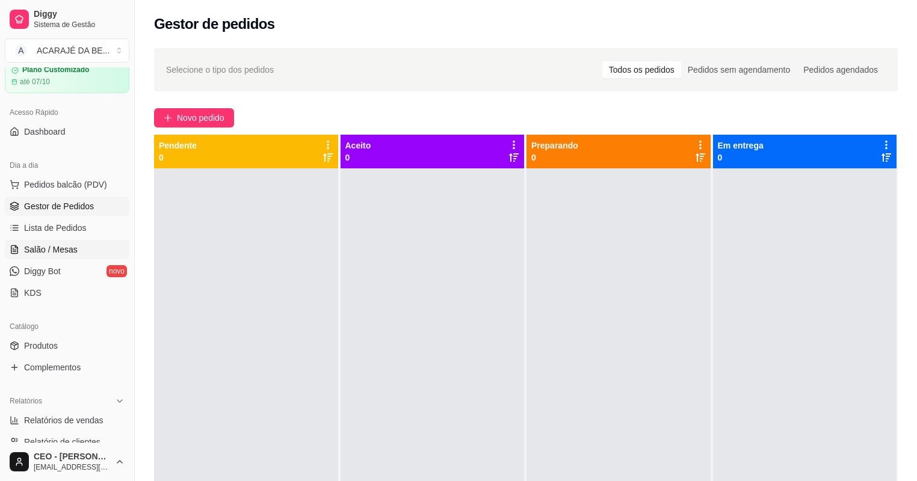
click at [46, 241] on link "Salão / Mesas" at bounding box center [67, 249] width 124 height 19
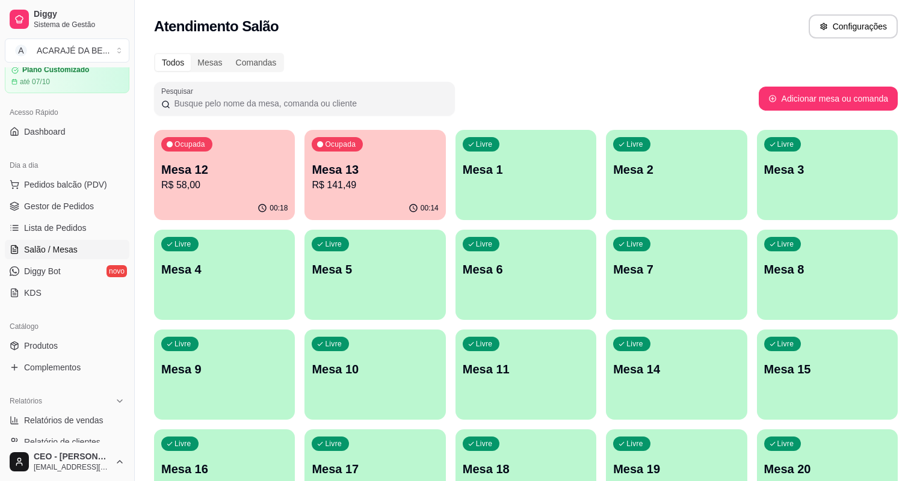
click at [325, 189] on p "R$ 141,49" at bounding box center [375, 185] width 126 height 14
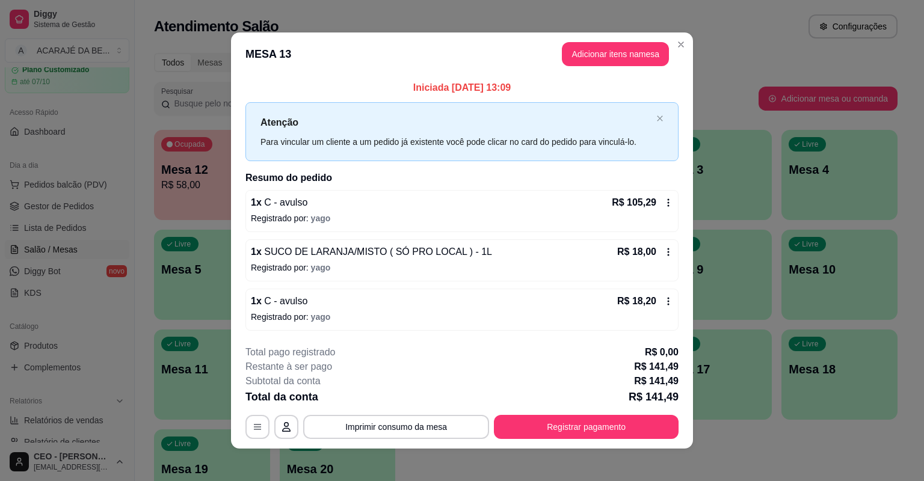
click at [610, 61] on button "Adicionar itens na mesa" at bounding box center [615, 54] width 107 height 24
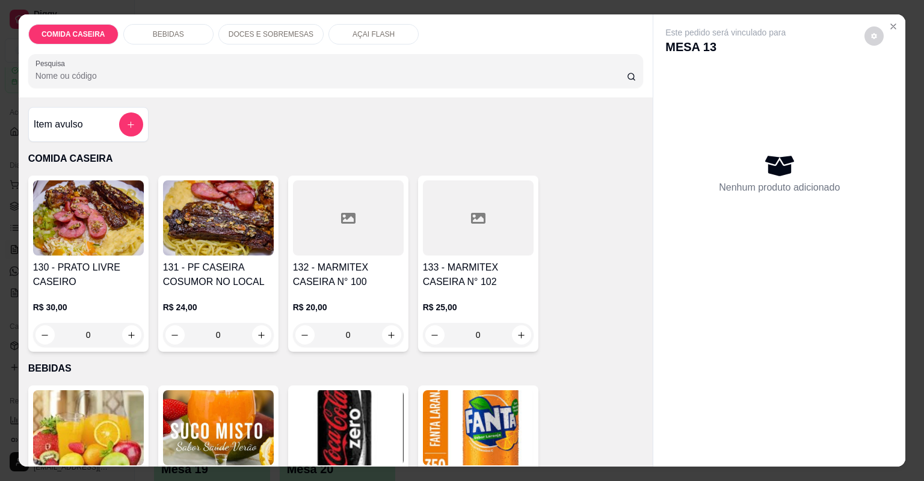
click at [366, 39] on div "AÇAI FLASH" at bounding box center [373, 34] width 90 height 20
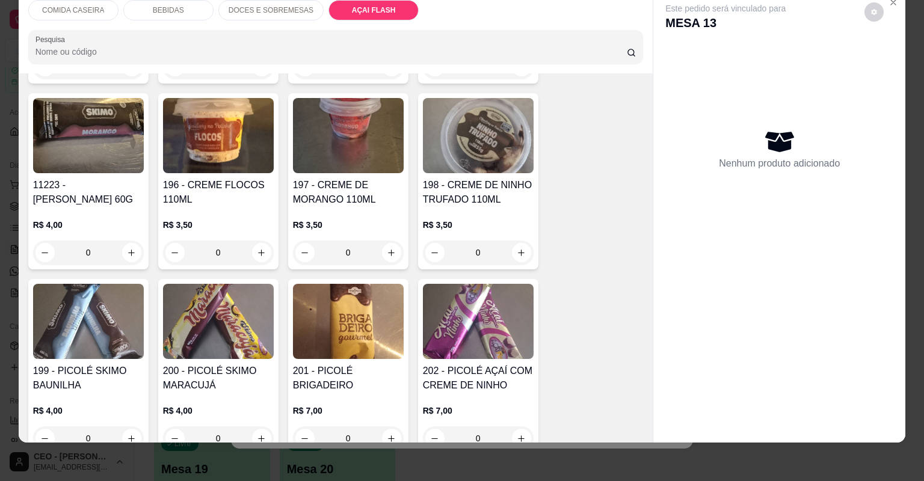
scroll to position [1988, 0]
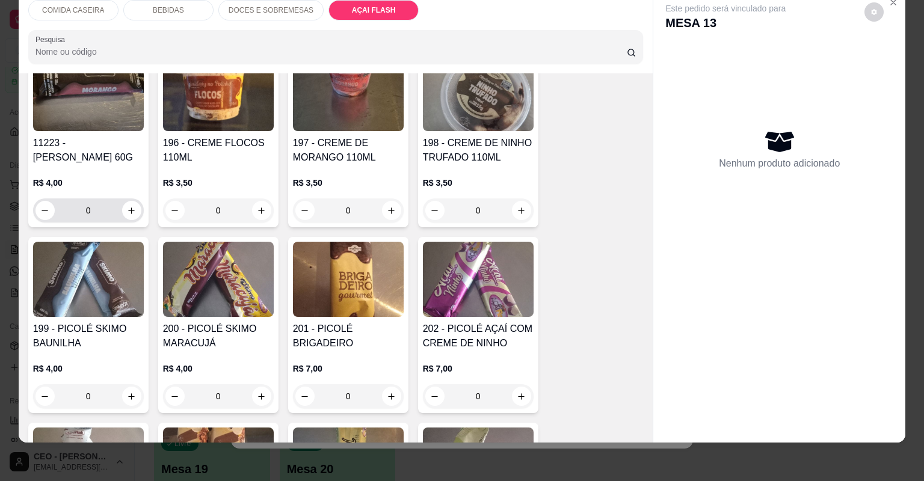
click at [128, 204] on div "0" at bounding box center [88, 210] width 106 height 24
click at [128, 201] on button "increase-product-quantity" at bounding box center [131, 210] width 19 height 19
type input "1"
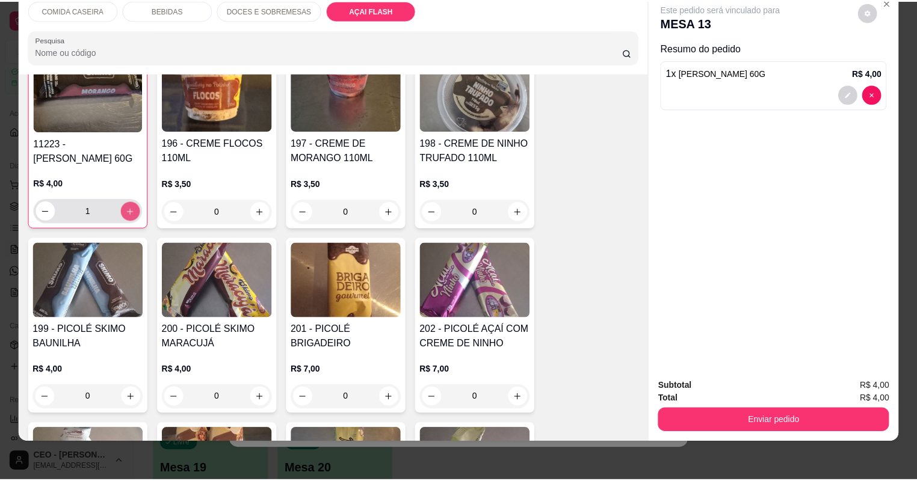
scroll to position [1988, 0]
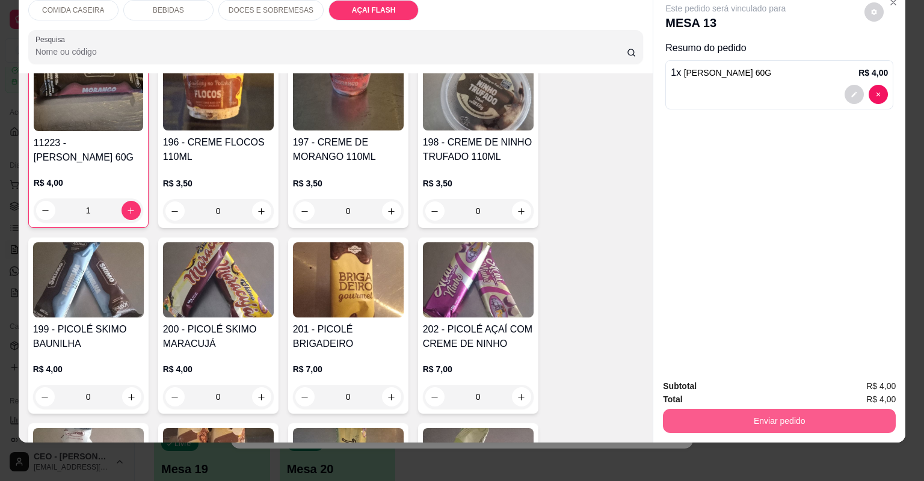
click at [671, 411] on button "Enviar pedido" at bounding box center [779, 421] width 233 height 24
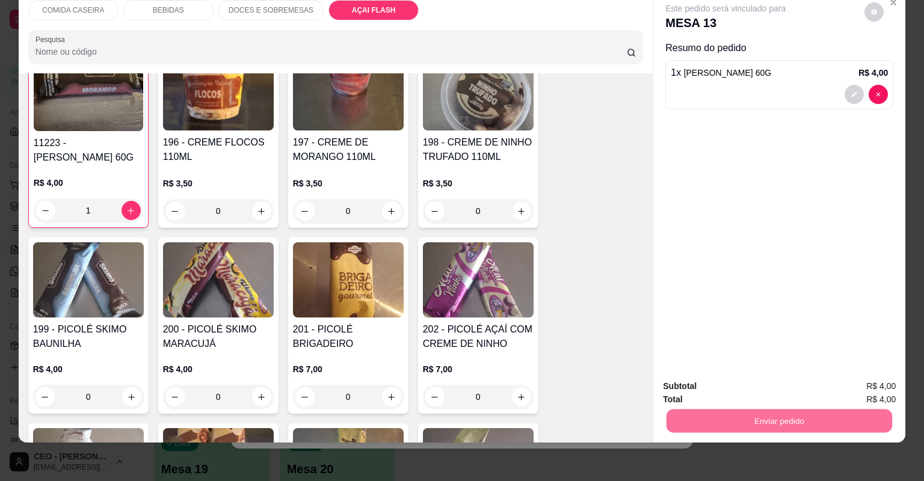
click at [720, 394] on button "Não registrar e enviar pedido" at bounding box center [740, 391] width 125 height 23
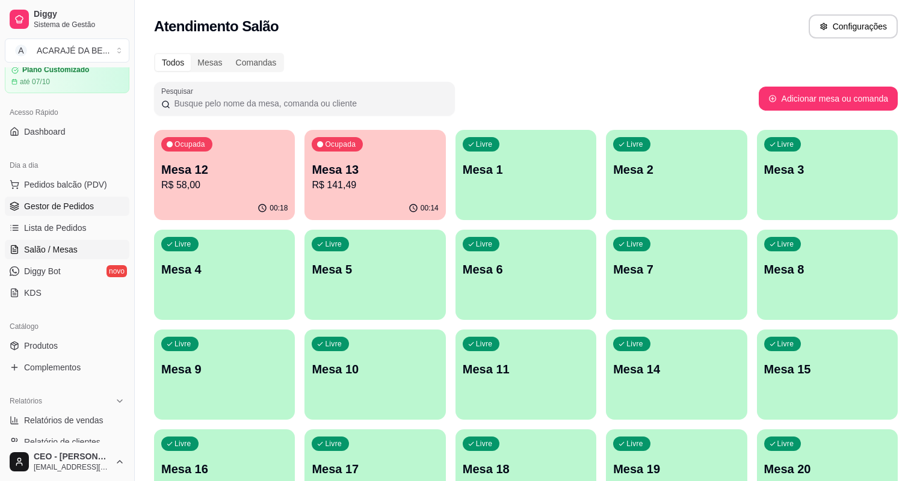
click at [99, 208] on link "Gestor de Pedidos" at bounding box center [67, 206] width 124 height 19
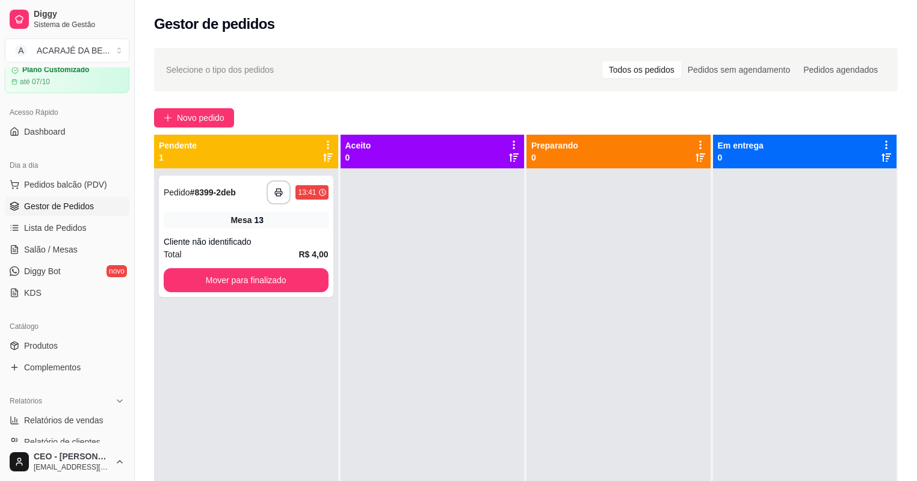
click at [194, 107] on div "**********" at bounding box center [526, 335] width 782 height 589
click at [200, 125] on button "Novo pedido" at bounding box center [194, 117] width 80 height 19
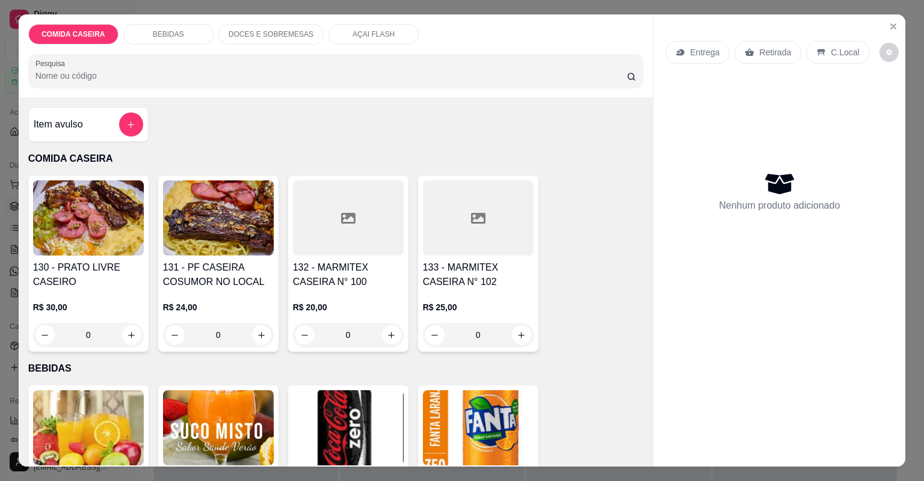
click at [331, 231] on div at bounding box center [348, 217] width 111 height 75
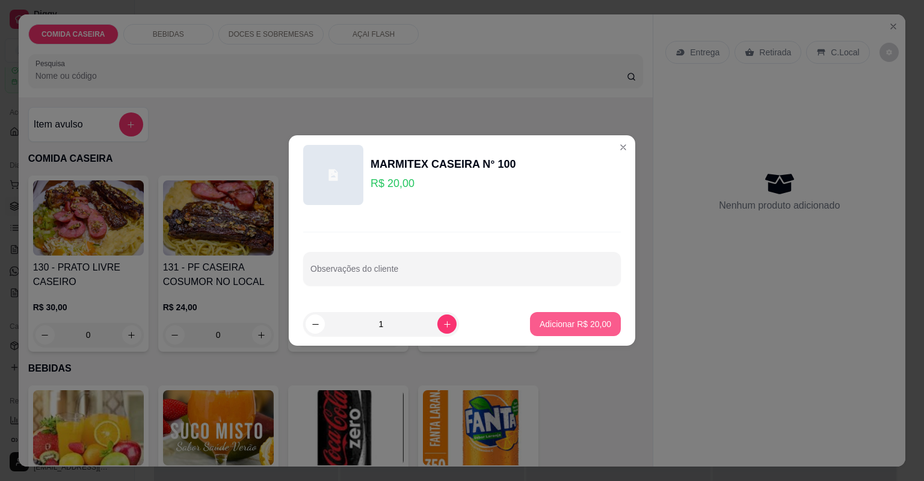
click at [549, 328] on p "Adicionar R$ 20,00" at bounding box center [575, 324] width 72 height 12
type input "1"
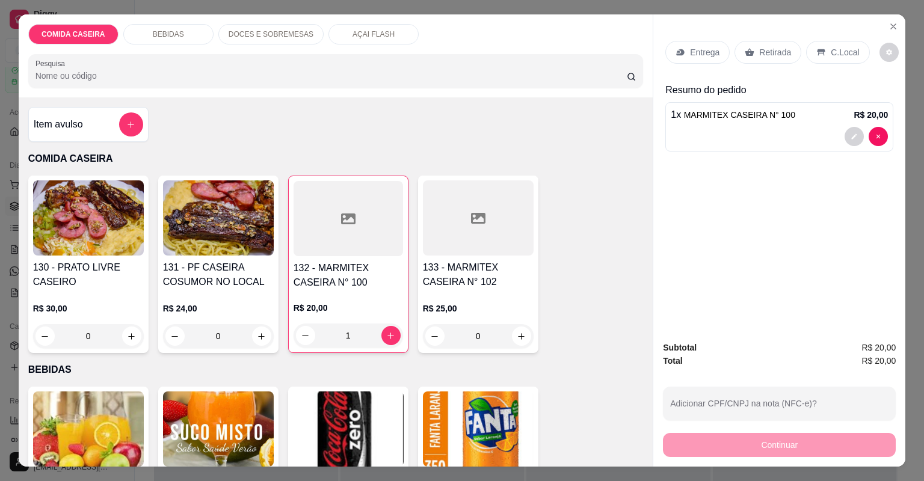
click at [765, 49] on p "Retirada" at bounding box center [775, 52] width 32 height 12
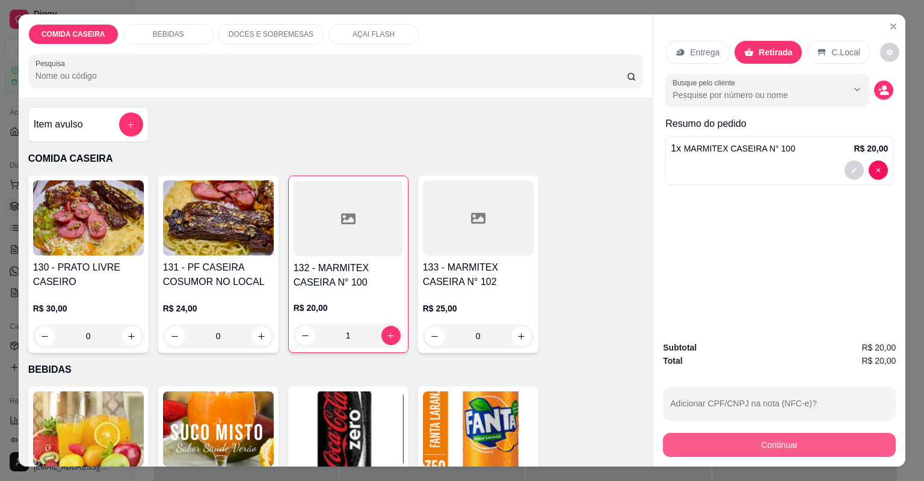
click at [726, 443] on button "Continuar" at bounding box center [779, 445] width 233 height 24
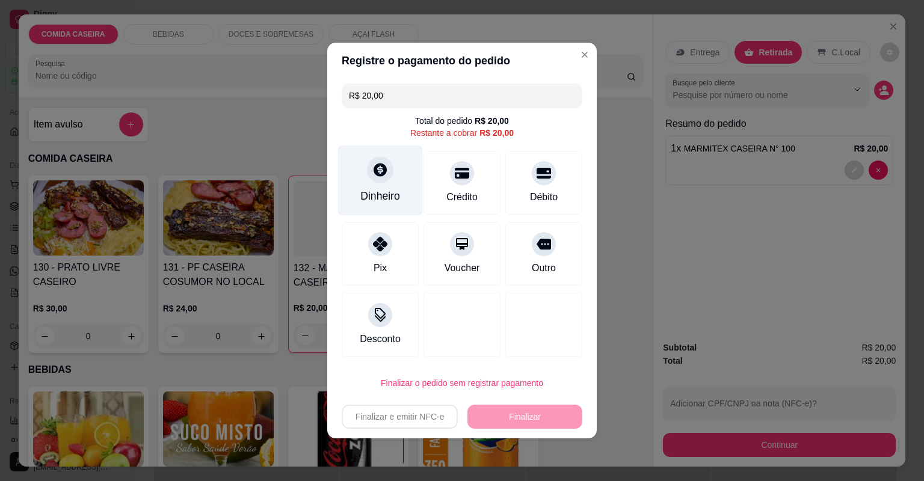
click at [388, 161] on div at bounding box center [380, 169] width 26 height 26
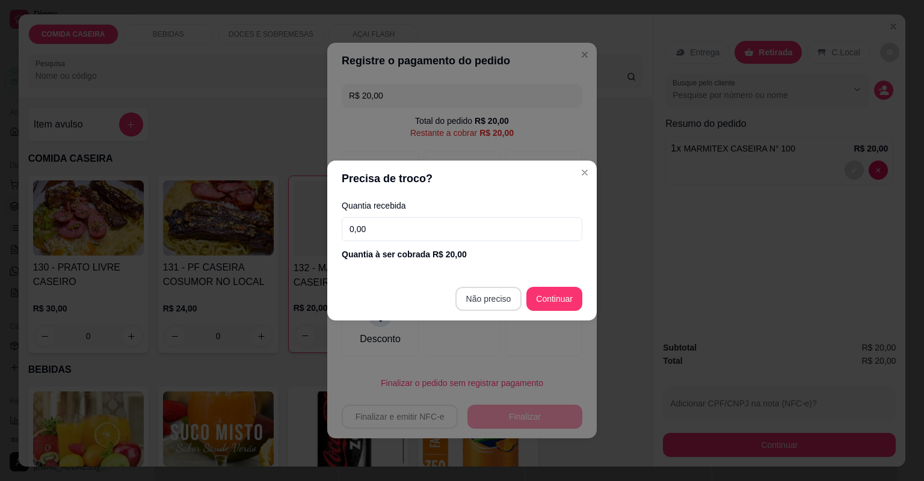
type input "R$ 0,00"
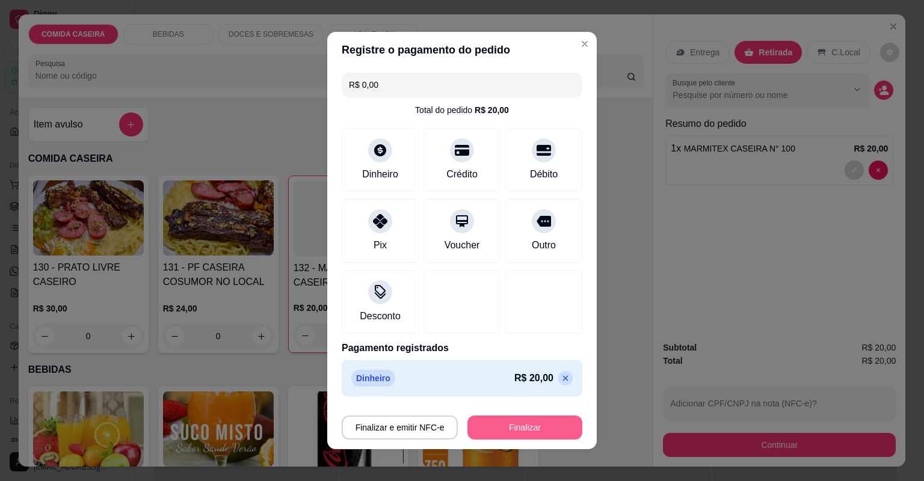
click at [525, 433] on button "Finalizar" at bounding box center [524, 428] width 115 height 24
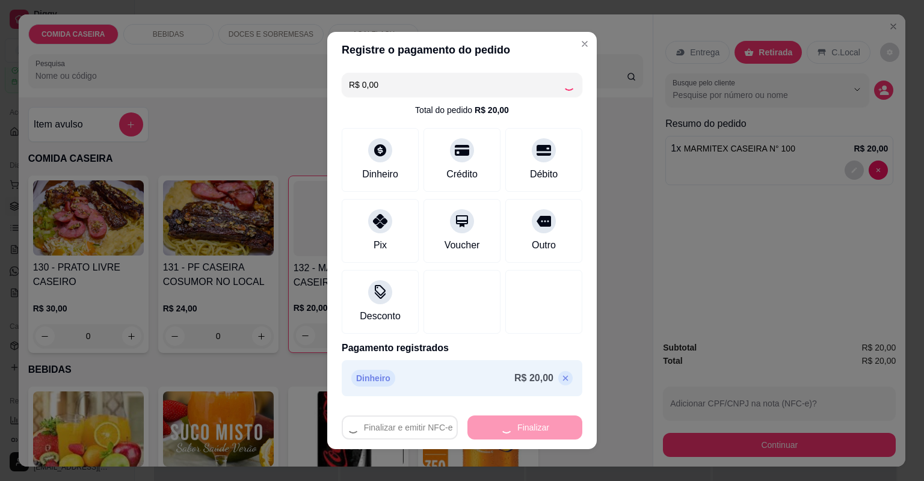
type input "0"
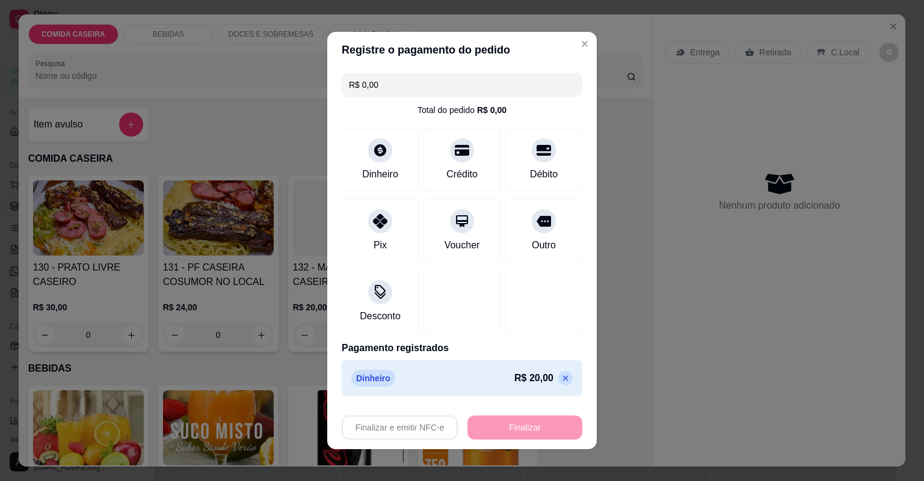
type input "-R$ 20,00"
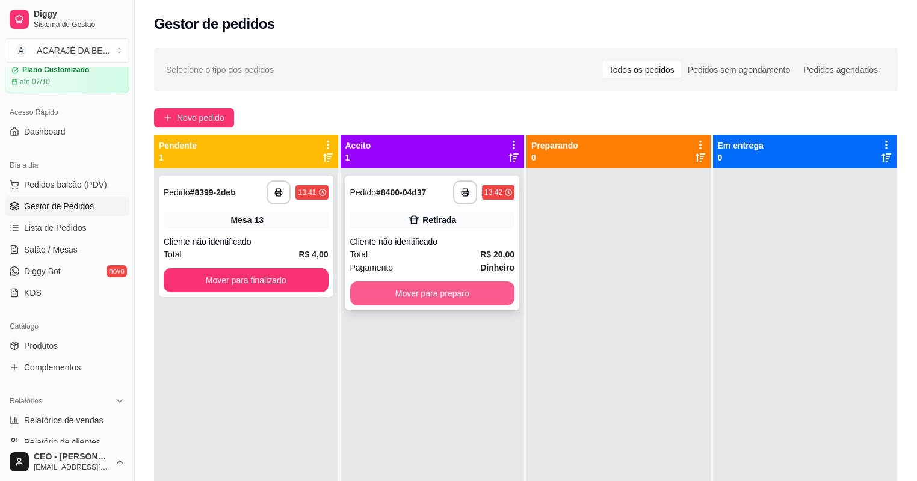
click at [441, 300] on button "Mover para preparo" at bounding box center [432, 293] width 165 height 24
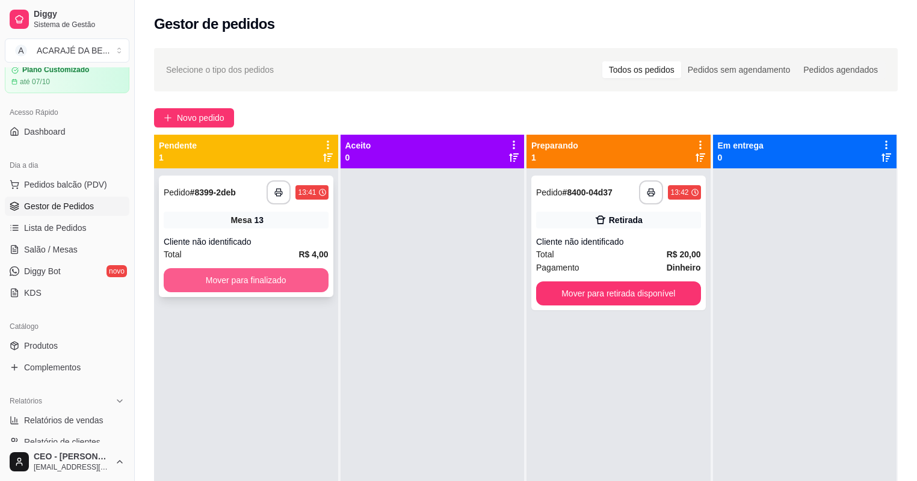
click at [288, 275] on button "Mover para finalizado" at bounding box center [246, 280] width 165 height 24
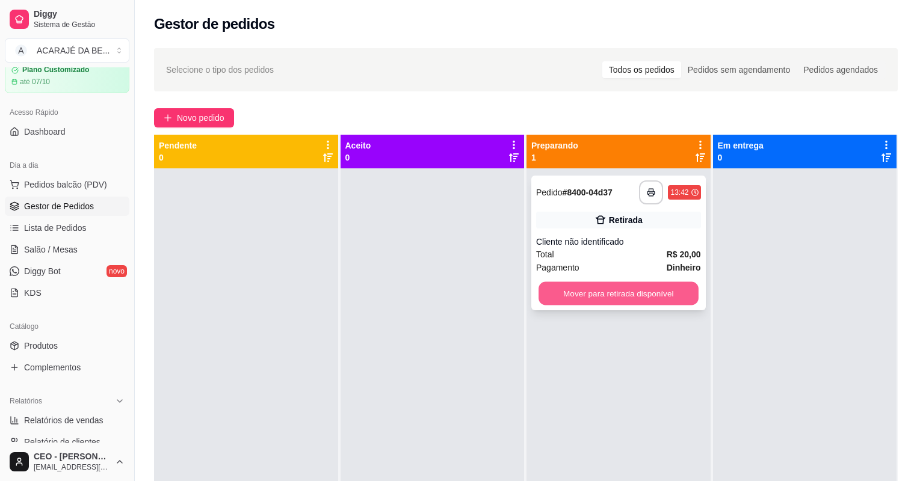
click at [586, 297] on button "Mover para retirada disponível" at bounding box center [617, 293] width 159 height 23
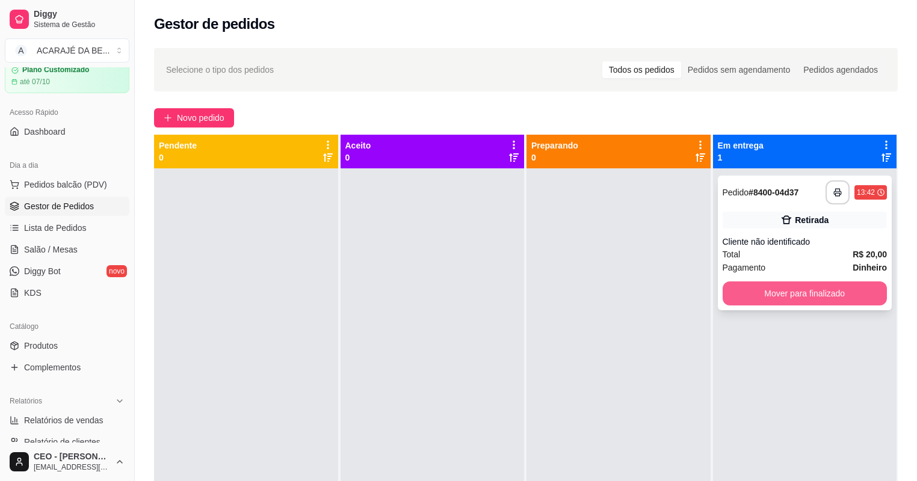
click at [750, 289] on button "Mover para finalizado" at bounding box center [804, 293] width 165 height 24
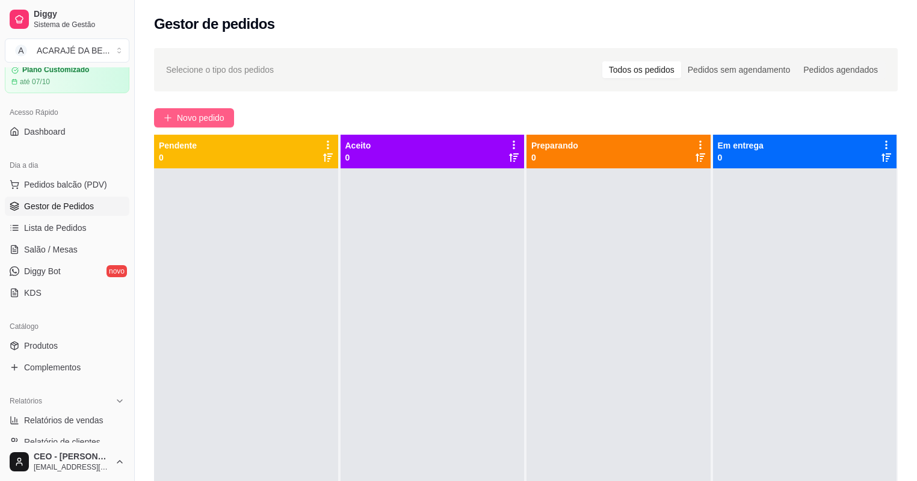
click at [207, 117] on span "Novo pedido" at bounding box center [201, 117] width 48 height 13
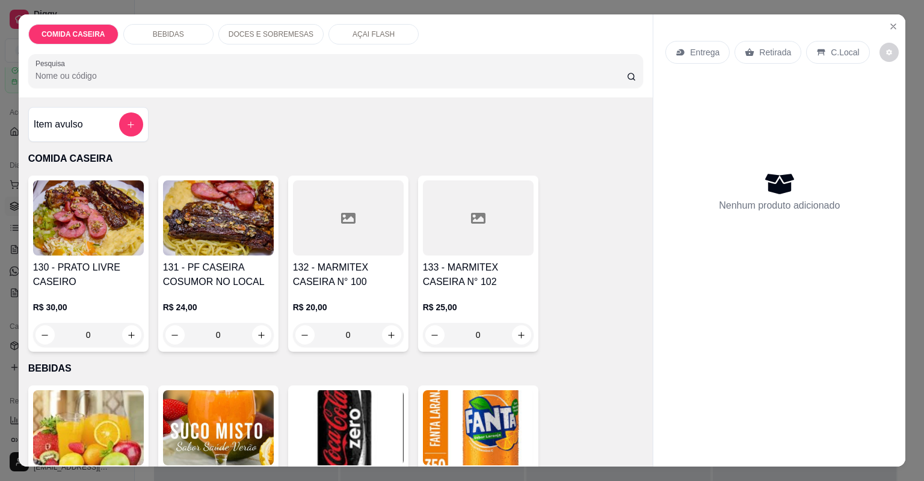
click at [440, 265] on h4 "133 - MARMITEX CASEIRA N° 102" at bounding box center [478, 274] width 111 height 29
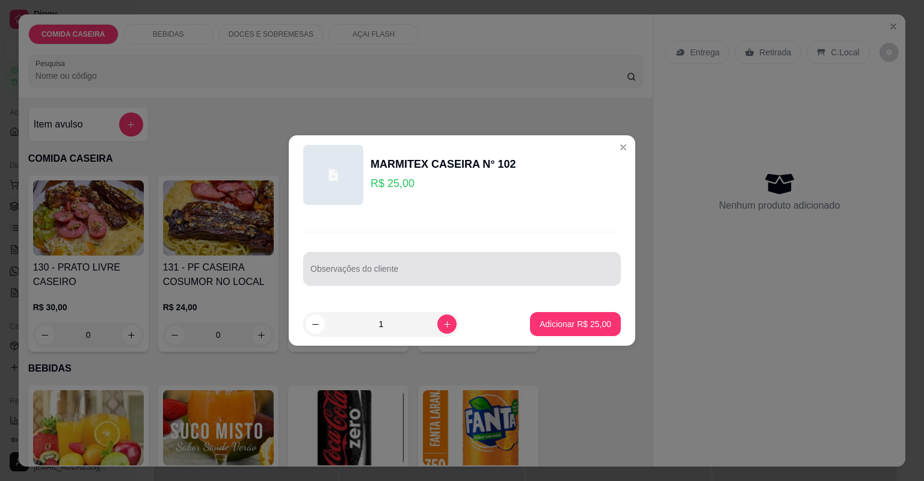
click at [440, 264] on div at bounding box center [461, 269] width 303 height 24
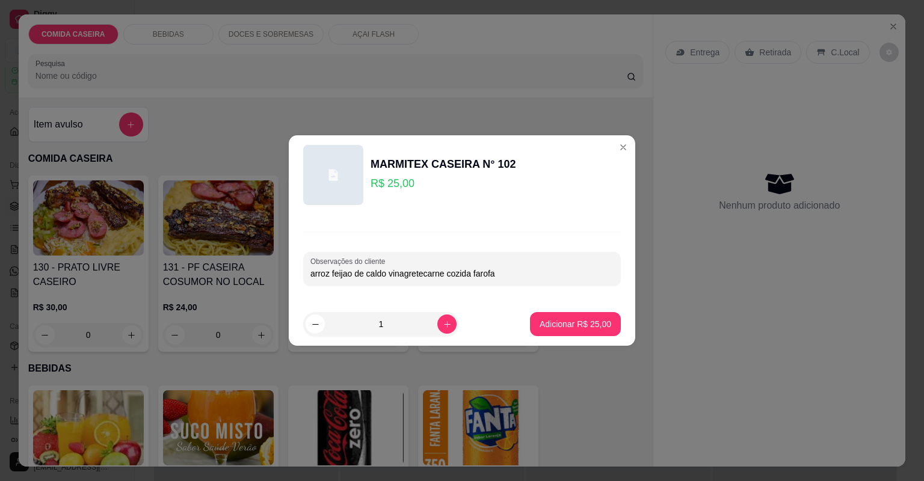
click at [423, 272] on input "arroz feijao de caldo vinagretecarne cozida farofa" at bounding box center [461, 274] width 303 height 12
type input "arroz feijao de caldo vinagrete carne cozida farofa"
click at [550, 314] on button "Adicionar R$ 25,00" at bounding box center [575, 324] width 91 height 24
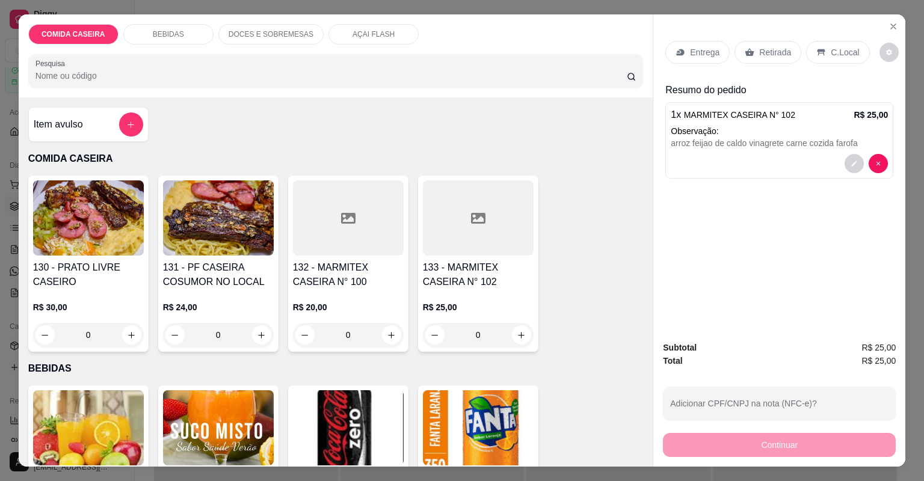
click at [705, 51] on p "Entrega" at bounding box center [704, 52] width 29 height 12
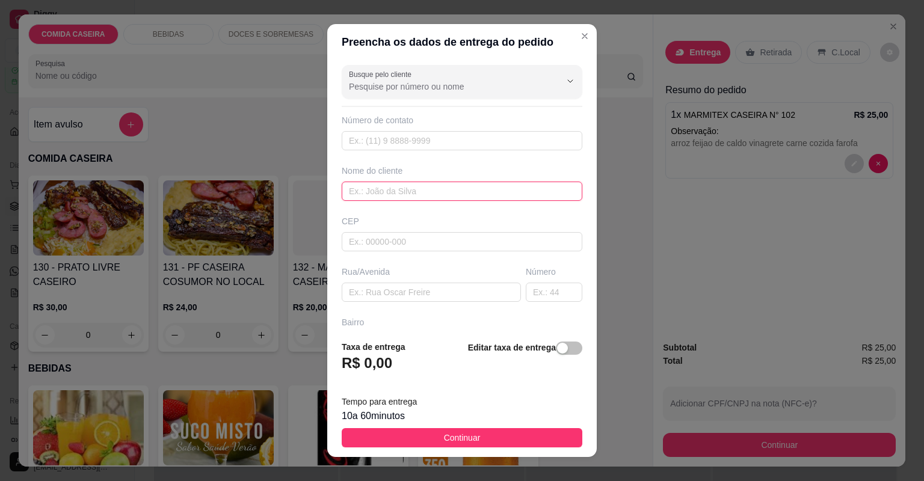
click at [425, 195] on input "text" at bounding box center [462, 191] width 241 height 19
type input "orlando"
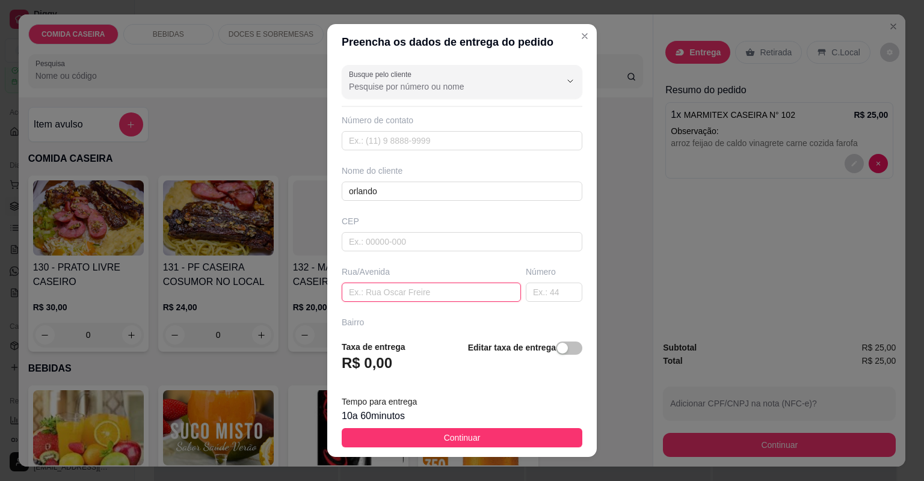
click at [386, 287] on input "text" at bounding box center [431, 292] width 179 height 19
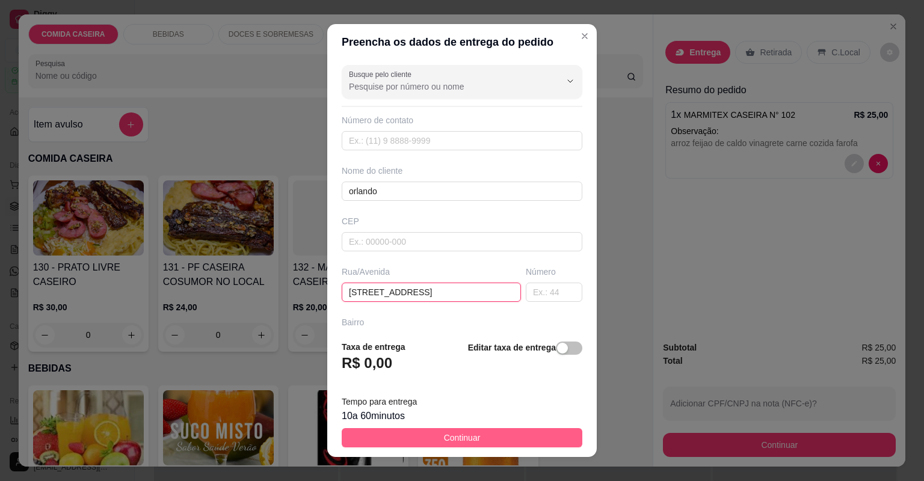
type input "[STREET_ADDRESS]"
click at [378, 432] on button "Continuar" at bounding box center [462, 437] width 241 height 19
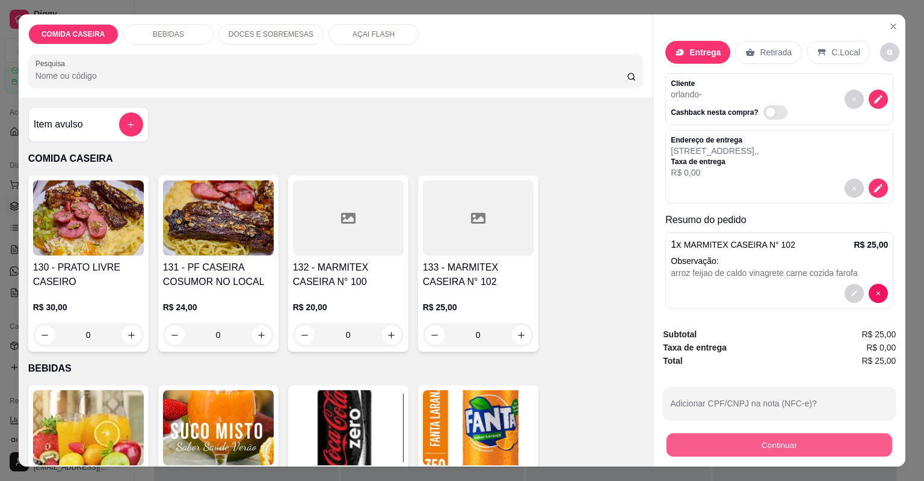
click at [772, 443] on button "Continuar" at bounding box center [779, 445] width 226 height 23
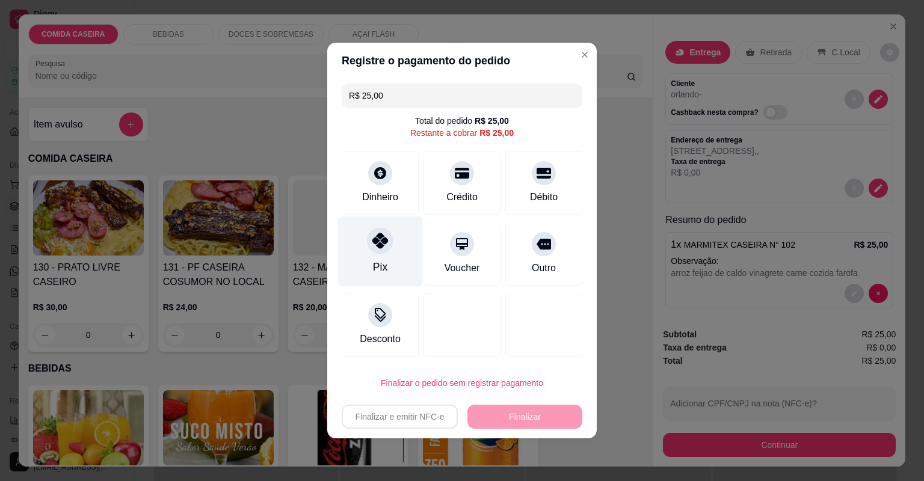
click at [362, 244] on div "Pix" at bounding box center [380, 252] width 85 height 70
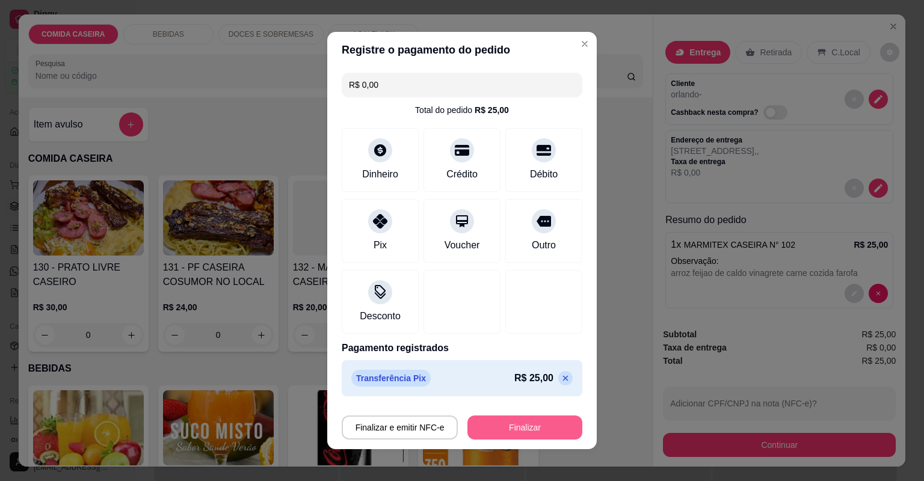
click at [505, 420] on button "Finalizar" at bounding box center [524, 428] width 115 height 24
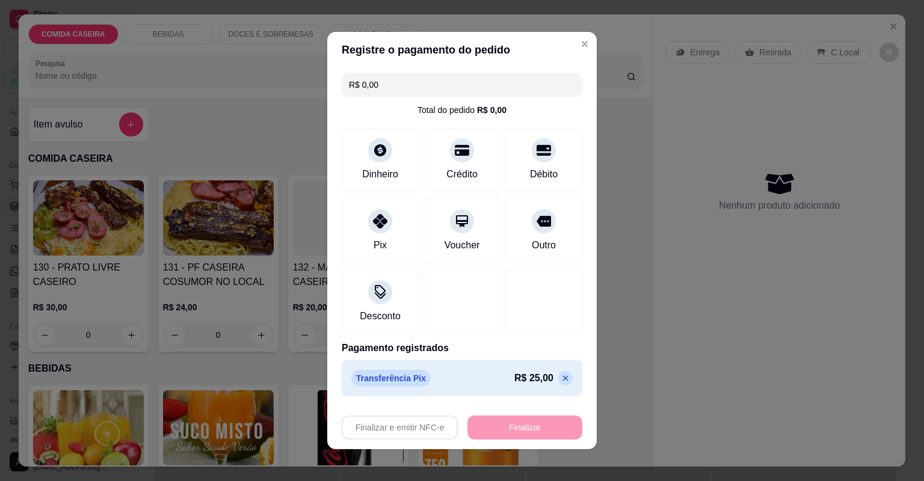
type input "-R$ 25,00"
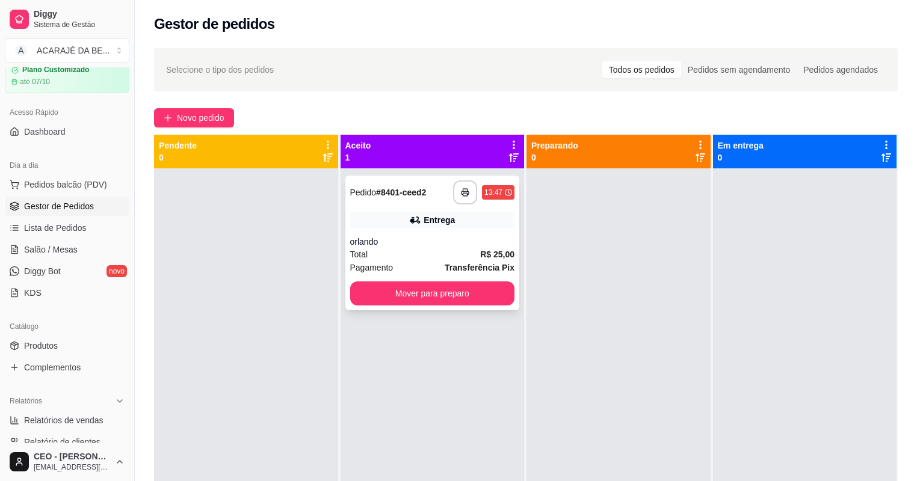
click at [464, 191] on icon "button" at bounding box center [465, 192] width 8 height 8
click at [407, 279] on div "**********" at bounding box center [432, 243] width 174 height 135
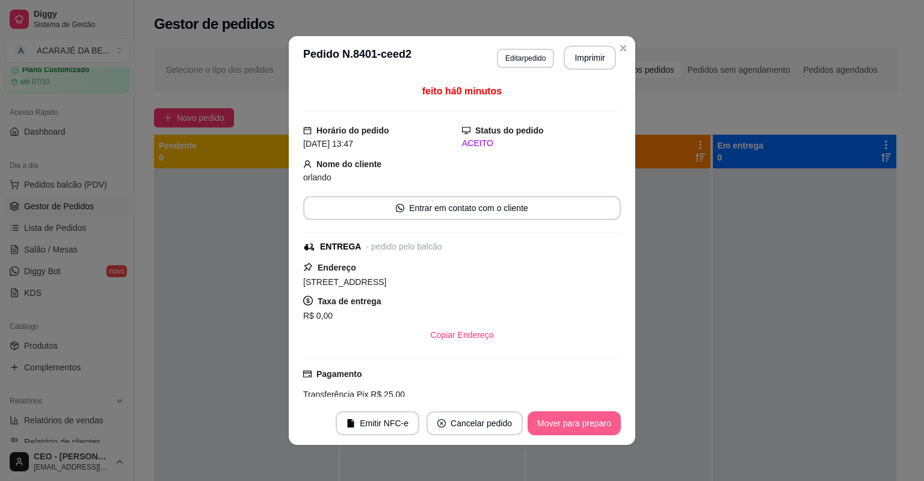
click at [561, 424] on button "Mover para preparo" at bounding box center [573, 423] width 93 height 24
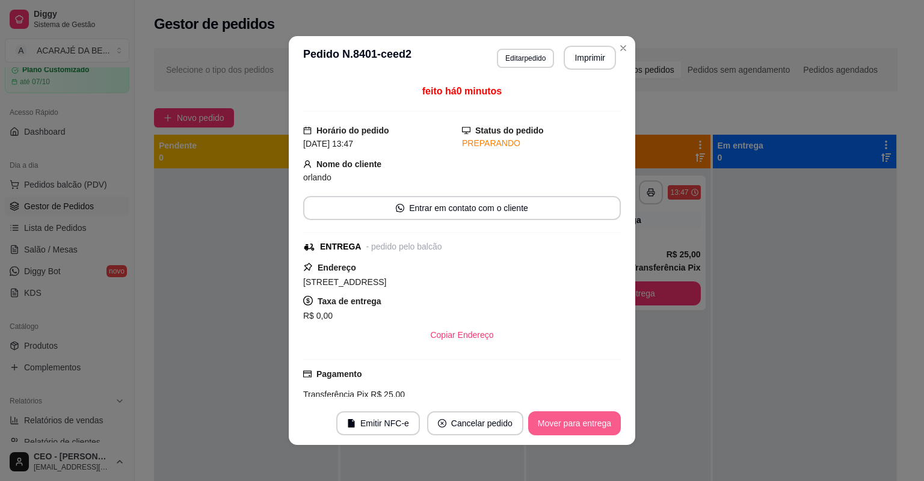
click at [561, 424] on button "Mover para entrega" at bounding box center [574, 423] width 93 height 24
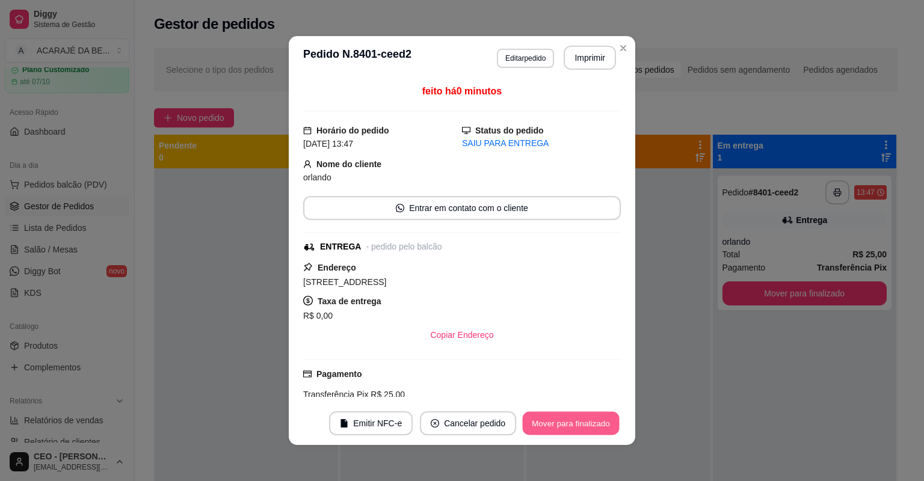
click at [561, 424] on button "Mover para finalizado" at bounding box center [571, 423] width 97 height 23
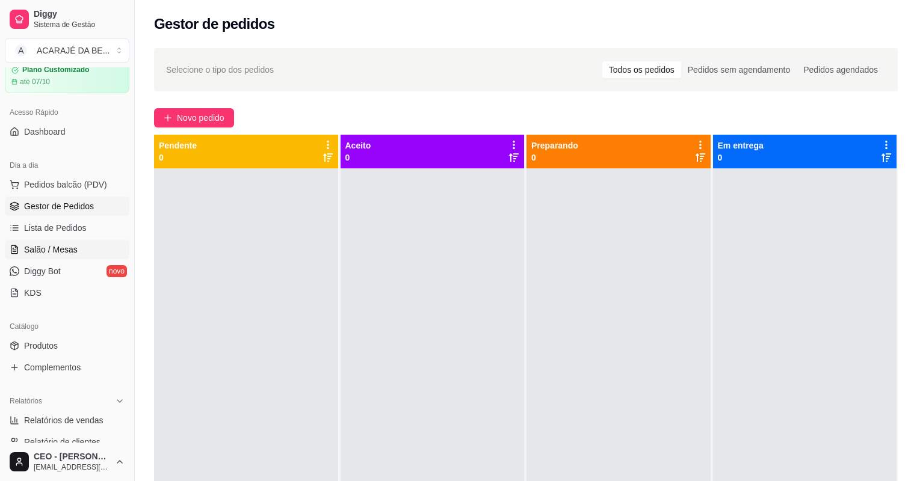
click at [75, 254] on link "Salão / Mesas" at bounding box center [67, 249] width 124 height 19
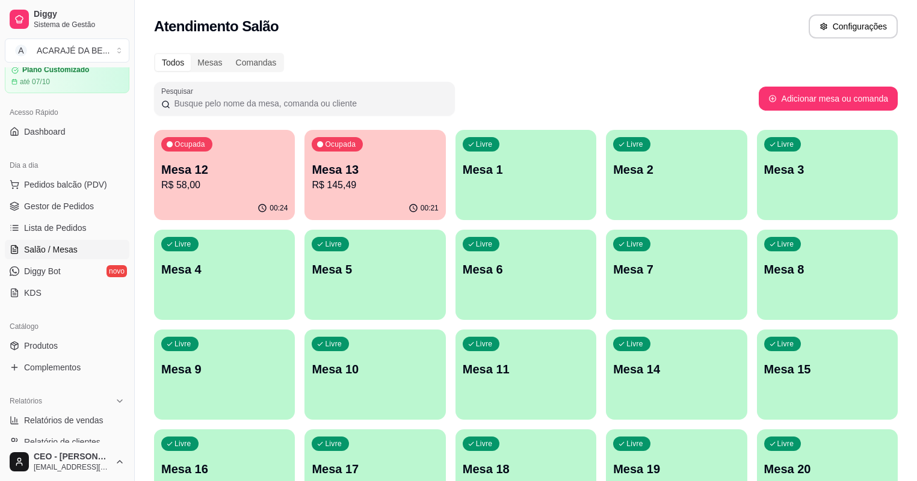
click at [312, 170] on p "Mesa 13" at bounding box center [375, 169] width 126 height 17
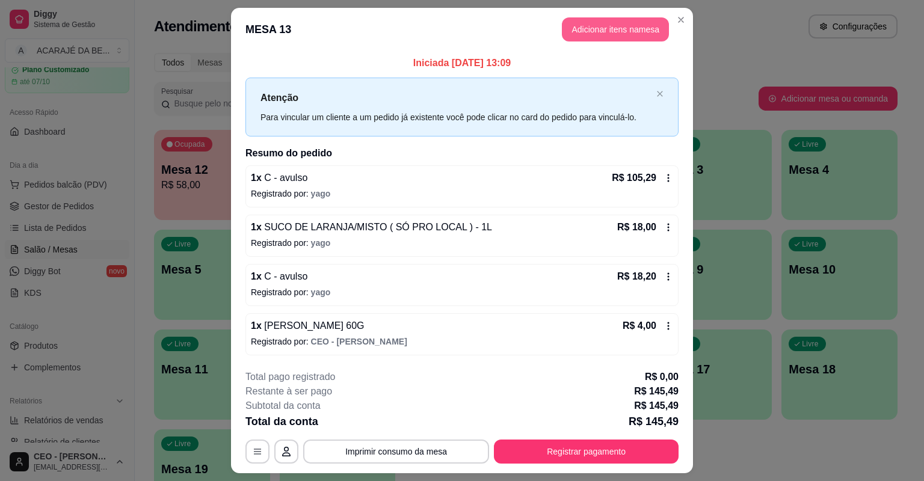
click at [615, 34] on button "Adicionar itens na mesa" at bounding box center [615, 29] width 107 height 24
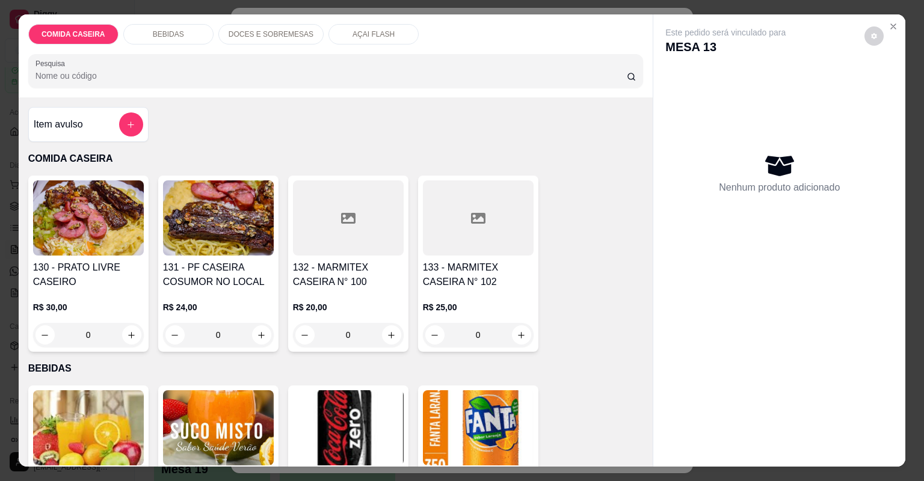
click at [277, 35] on p "DOCES E SOBREMESAS" at bounding box center [271, 34] width 85 height 10
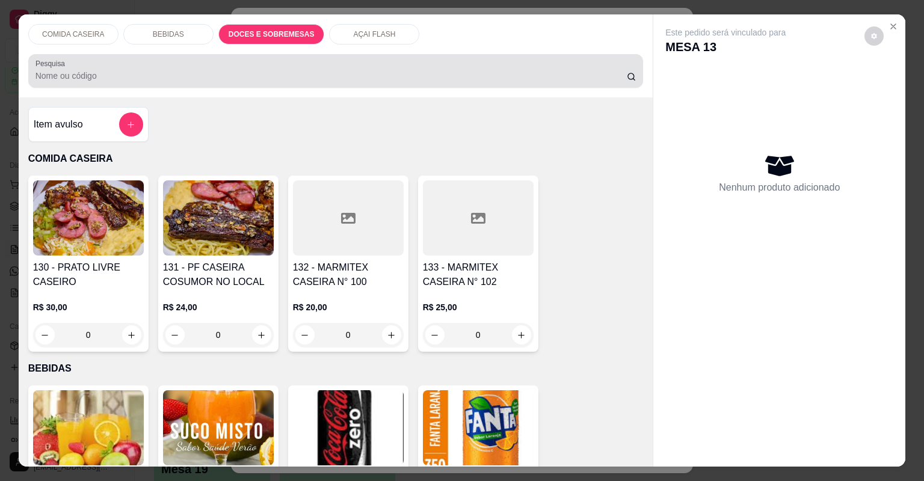
scroll to position [24, 0]
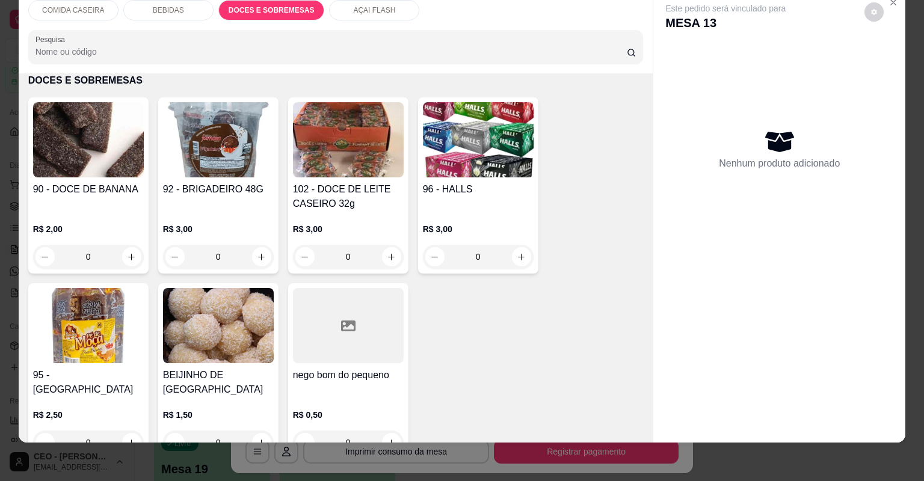
click at [363, 16] on div "AÇAI FLASH" at bounding box center [374, 10] width 90 height 20
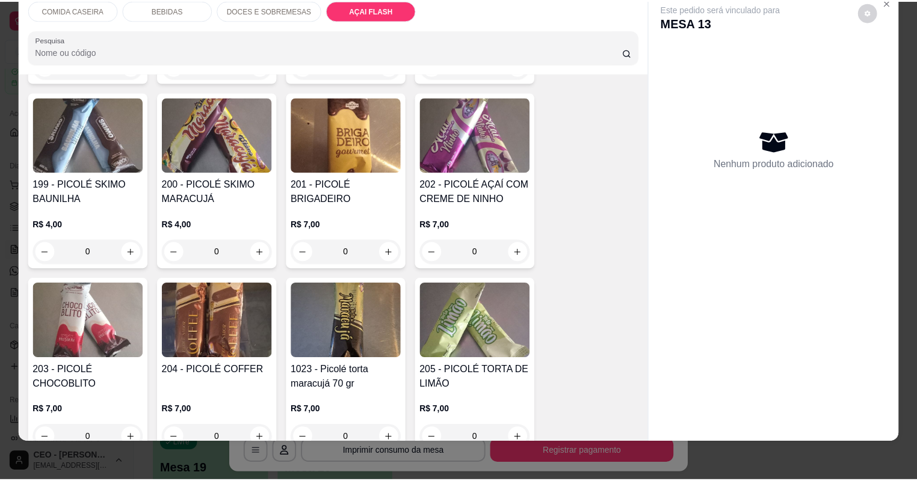
scroll to position [2469, 0]
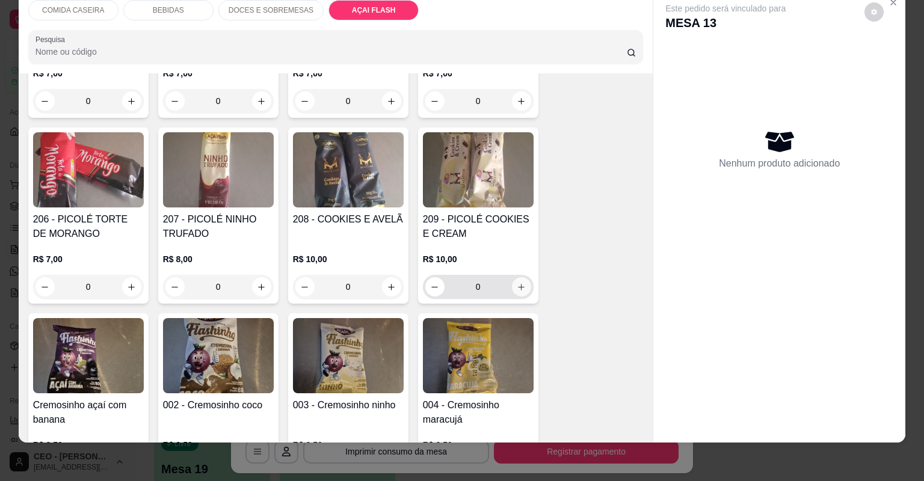
click at [512, 277] on button "increase-product-quantity" at bounding box center [521, 286] width 19 height 19
type input "1"
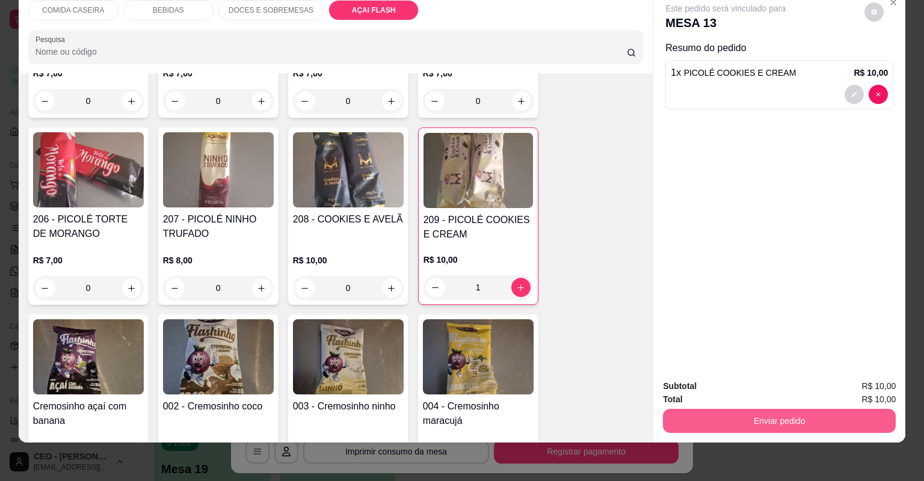
click at [691, 426] on button "Enviar pedido" at bounding box center [779, 421] width 233 height 24
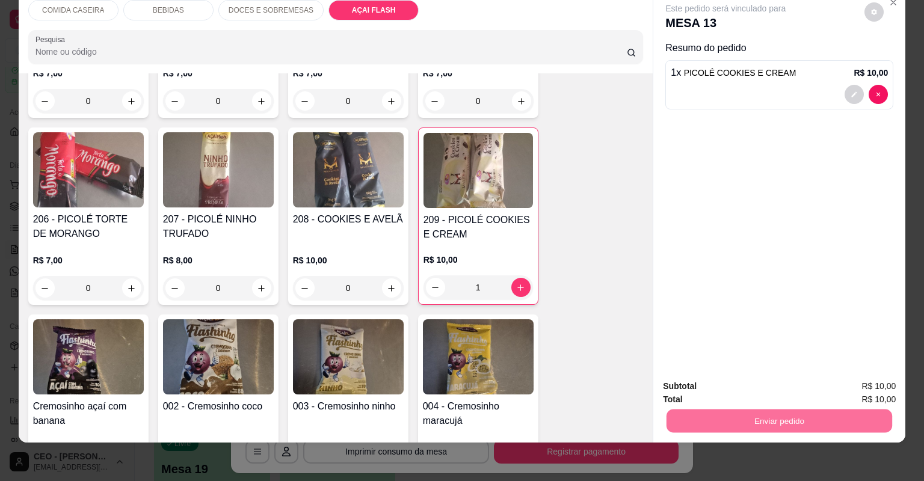
click at [705, 385] on button "Não registrar e enviar pedido" at bounding box center [740, 391] width 125 height 23
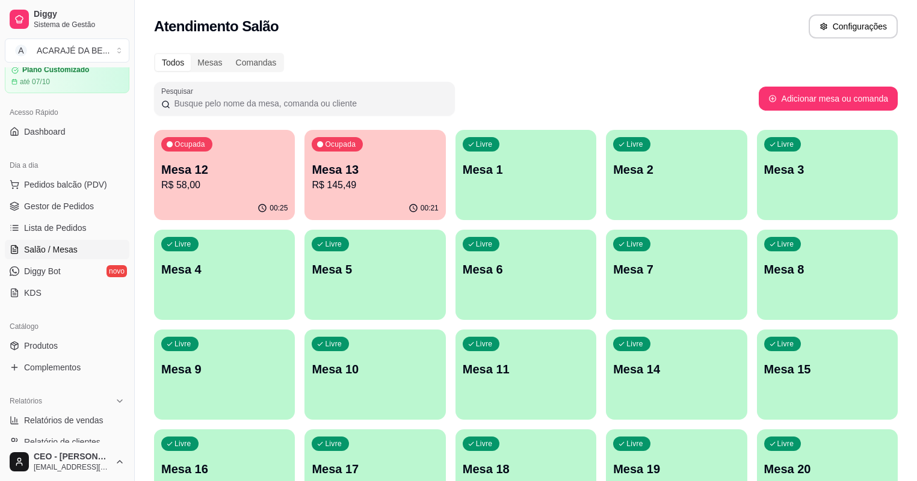
click at [710, 443] on div "Ocupada Mesa 12 R$ 58,00 00:25 Ocupada Mesa 13 R$ 145,49 00:21 Livre Mesa 1 Liv…" at bounding box center [525, 325] width 743 height 390
click at [78, 209] on span "Gestor de Pedidos" at bounding box center [59, 206] width 70 height 12
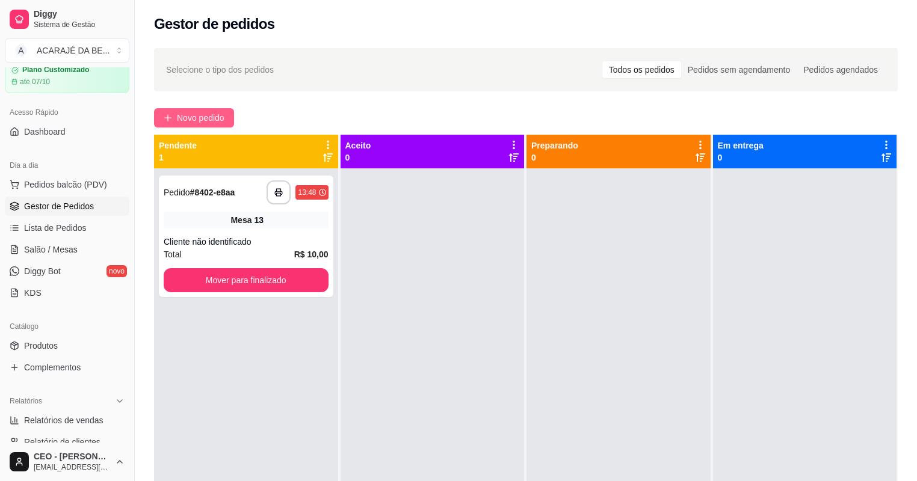
click at [180, 123] on div "**********" at bounding box center [526, 335] width 782 height 589
drag, startPoint x: 180, startPoint y: 123, endPoint x: 190, endPoint y: 118, distance: 10.8
click at [190, 118] on span "Novo pedido" at bounding box center [201, 117] width 48 height 13
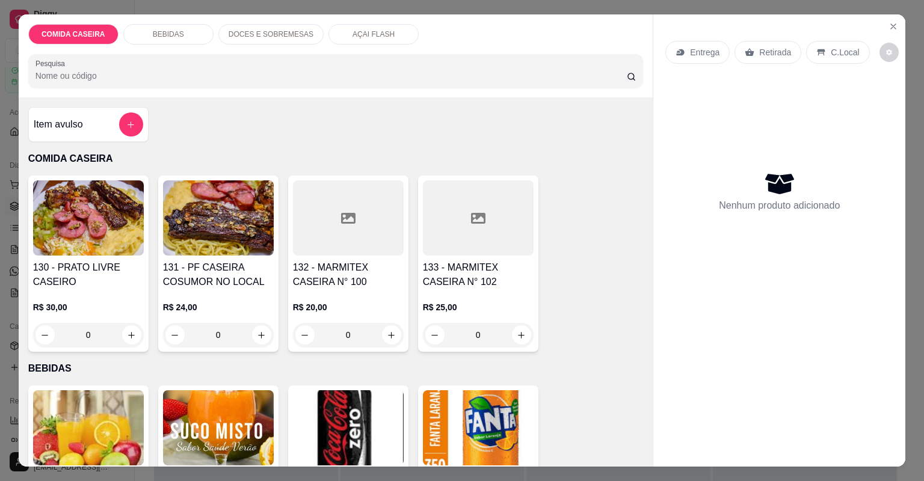
click at [435, 249] on div at bounding box center [478, 217] width 111 height 75
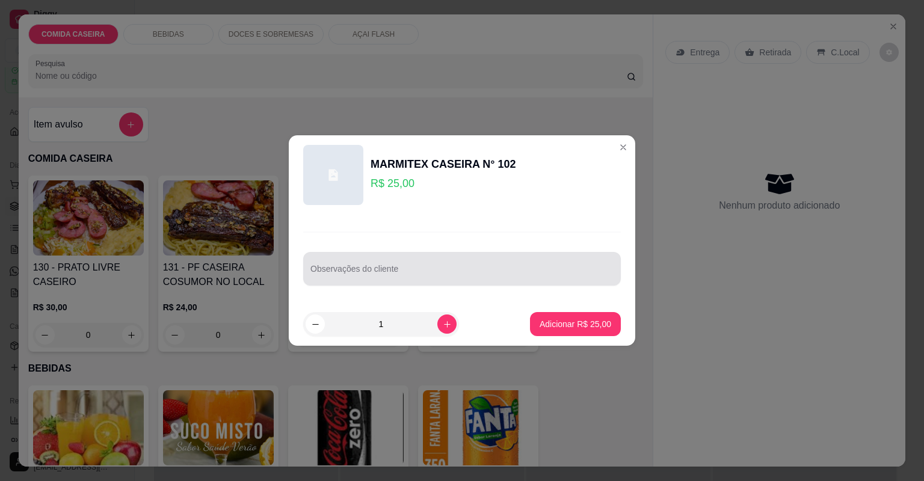
click at [450, 266] on div at bounding box center [461, 269] width 303 height 24
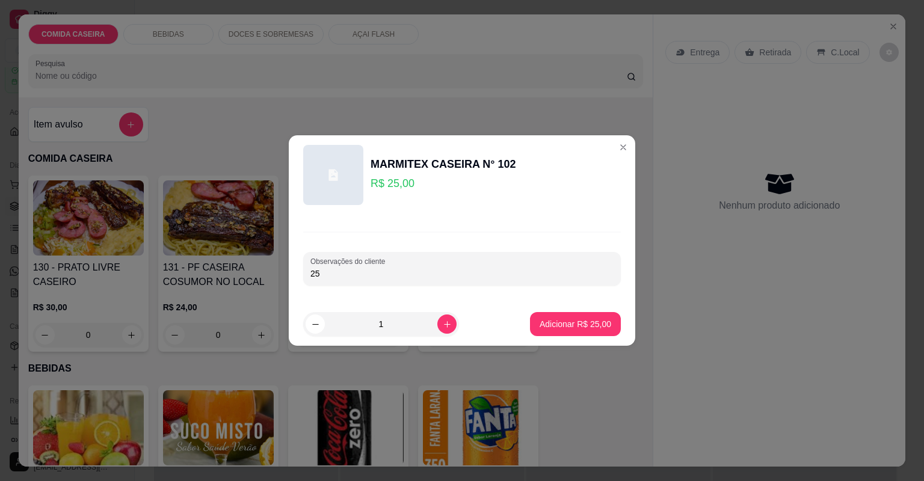
type input "2"
type input "churrasco completa"
click at [555, 323] on p "Adicionar R$ 25,00" at bounding box center [575, 324] width 72 height 12
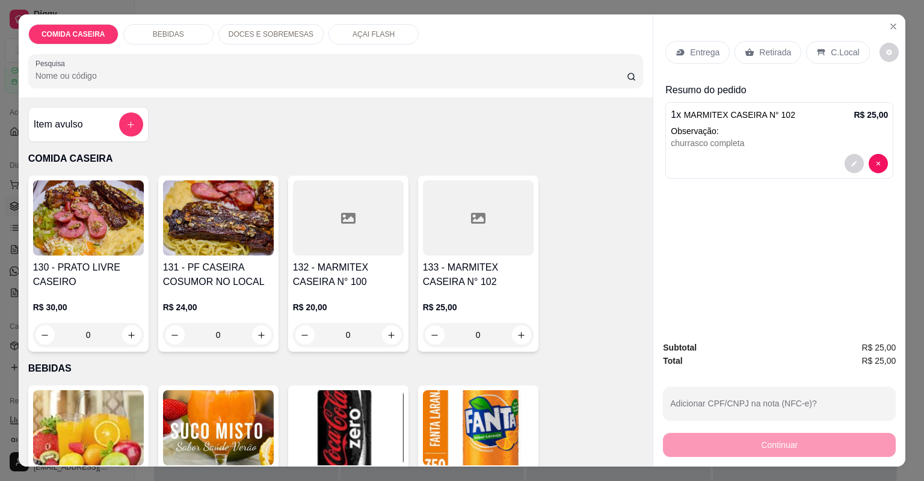
click at [714, 55] on div "Entrega" at bounding box center [697, 52] width 64 height 23
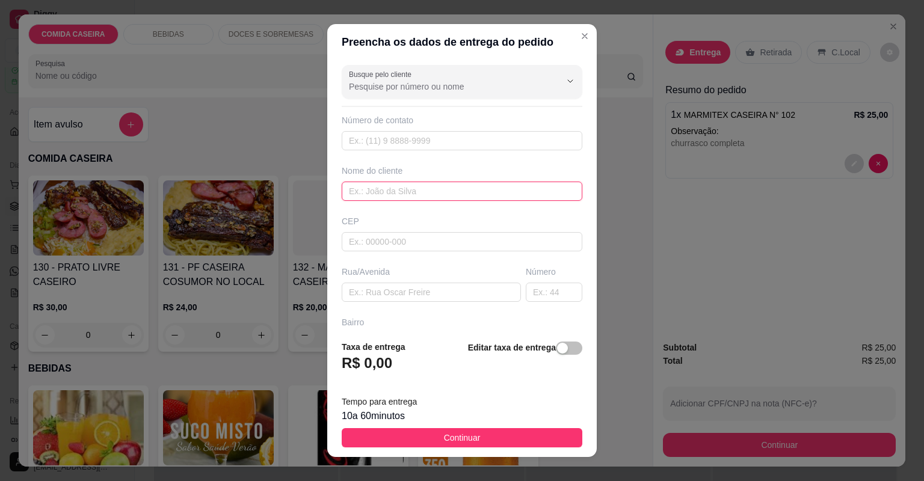
click at [399, 186] on input "text" at bounding box center [462, 191] width 241 height 19
type input "[PERSON_NAME]"
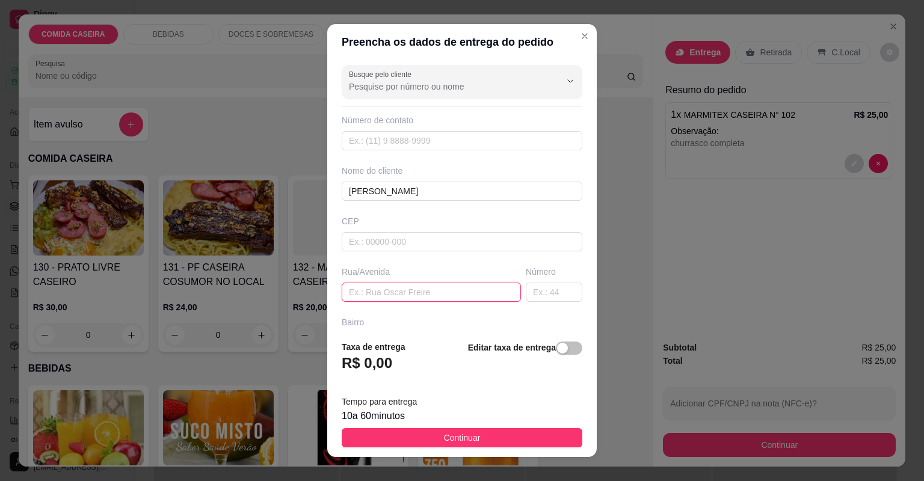
click at [439, 289] on input "text" at bounding box center [431, 292] width 179 height 19
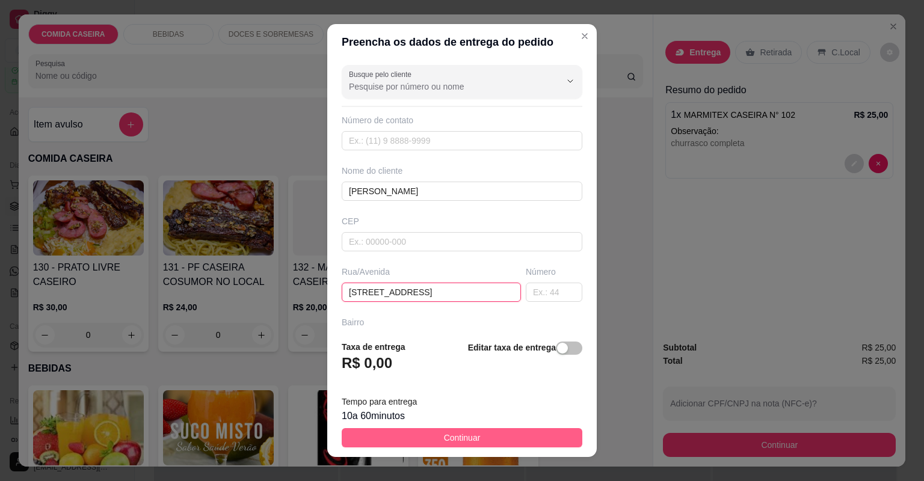
type input "[STREET_ADDRESS]"
click at [493, 428] on button "Continuar" at bounding box center [462, 437] width 241 height 19
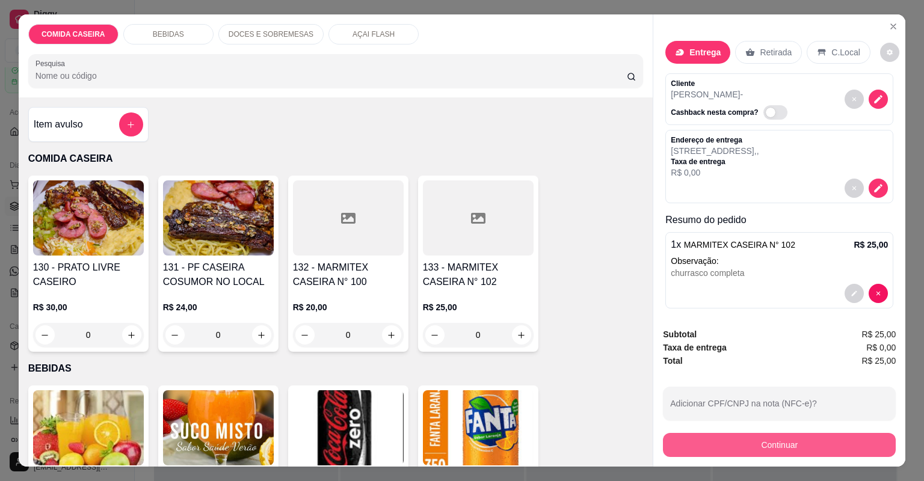
click at [686, 450] on button "Continuar" at bounding box center [779, 445] width 233 height 24
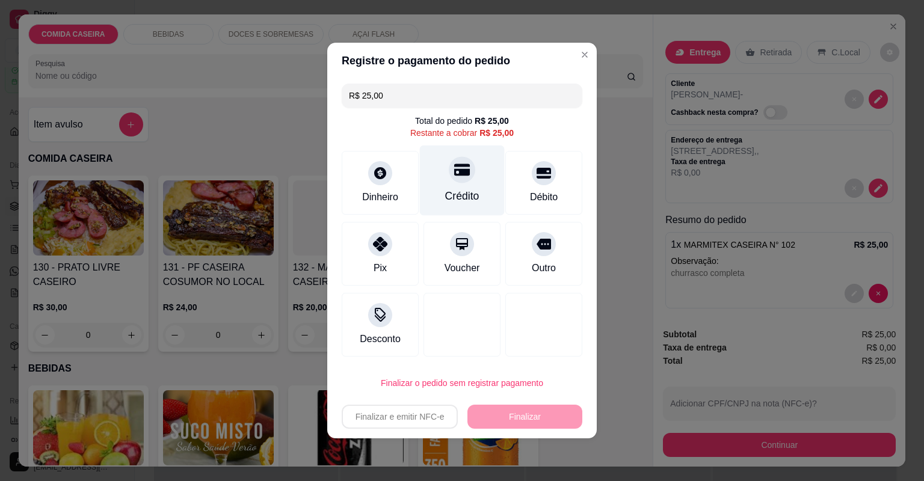
click at [441, 198] on div "Crédito" at bounding box center [462, 181] width 85 height 70
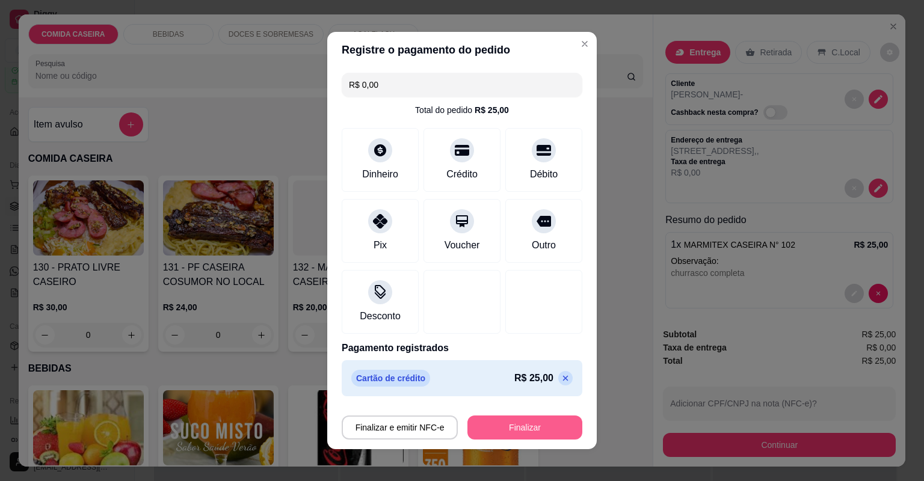
click at [506, 423] on button "Finalizar" at bounding box center [524, 428] width 115 height 24
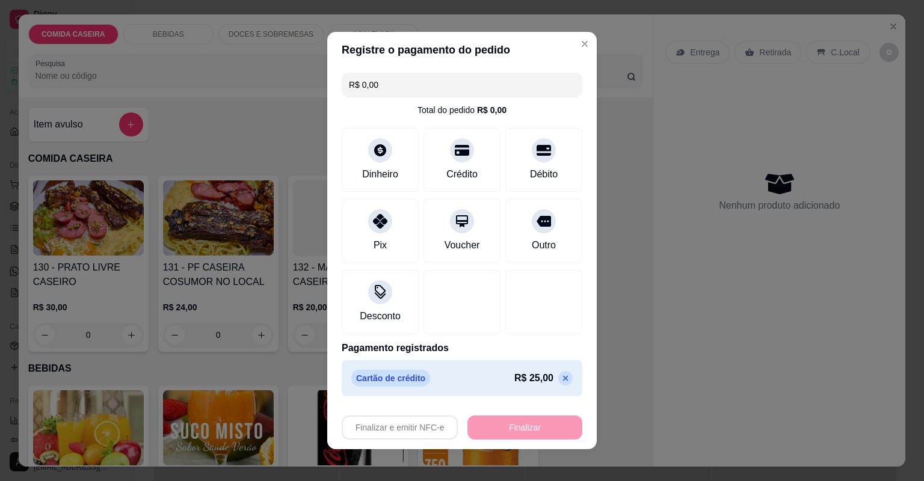
type input "-R$ 25,00"
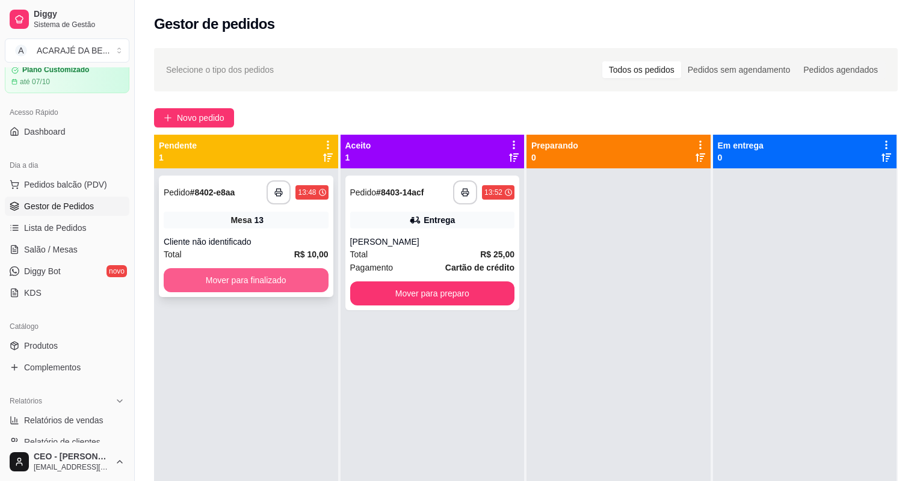
click at [315, 286] on button "Mover para finalizado" at bounding box center [246, 280] width 165 height 24
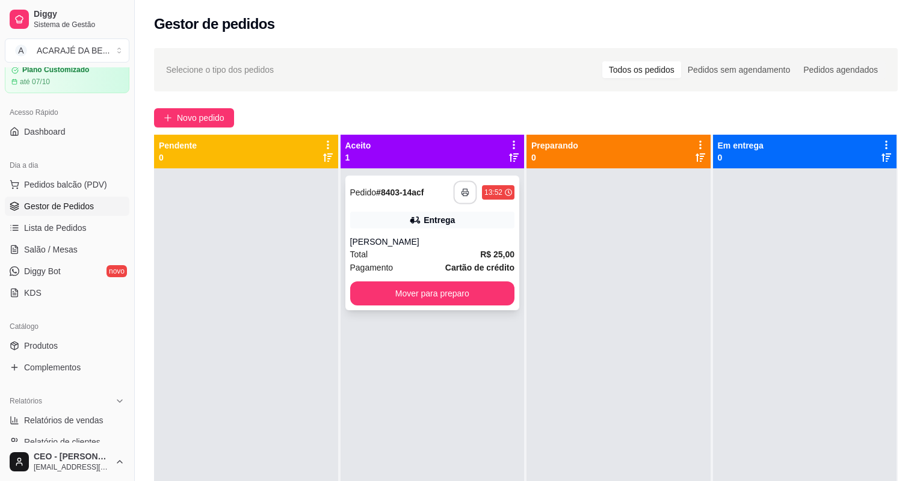
click at [470, 194] on button "button" at bounding box center [464, 192] width 23 height 23
click at [426, 296] on button "Mover para preparo" at bounding box center [431, 293] width 159 height 23
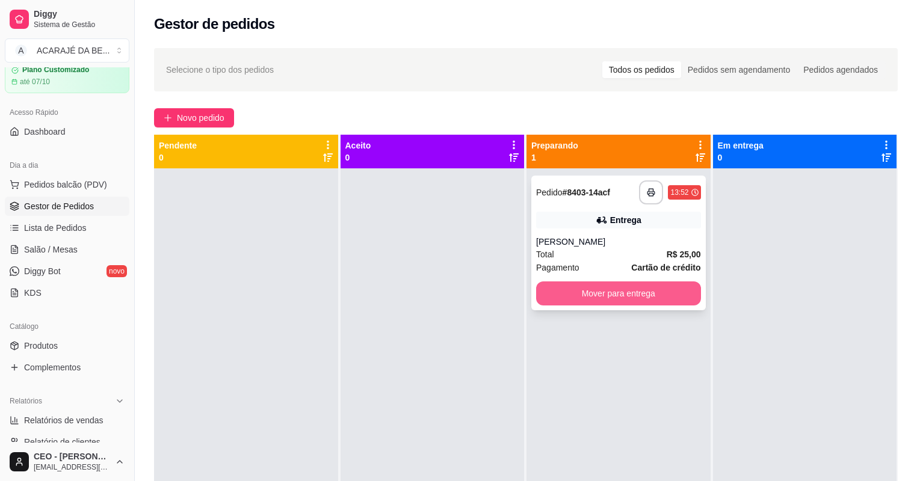
click at [565, 287] on button "Mover para entrega" at bounding box center [618, 293] width 165 height 24
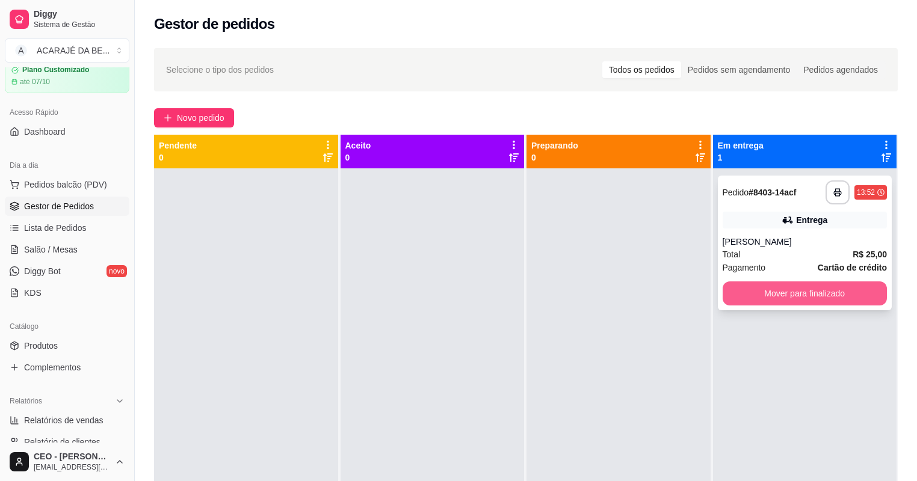
click at [739, 286] on button "Mover para finalizado" at bounding box center [804, 293] width 165 height 24
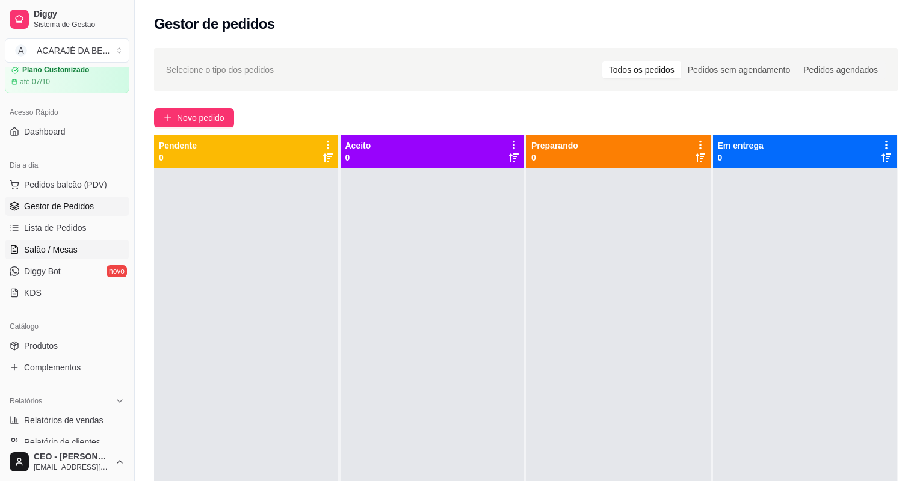
click at [58, 246] on span "Salão / Mesas" at bounding box center [51, 250] width 54 height 12
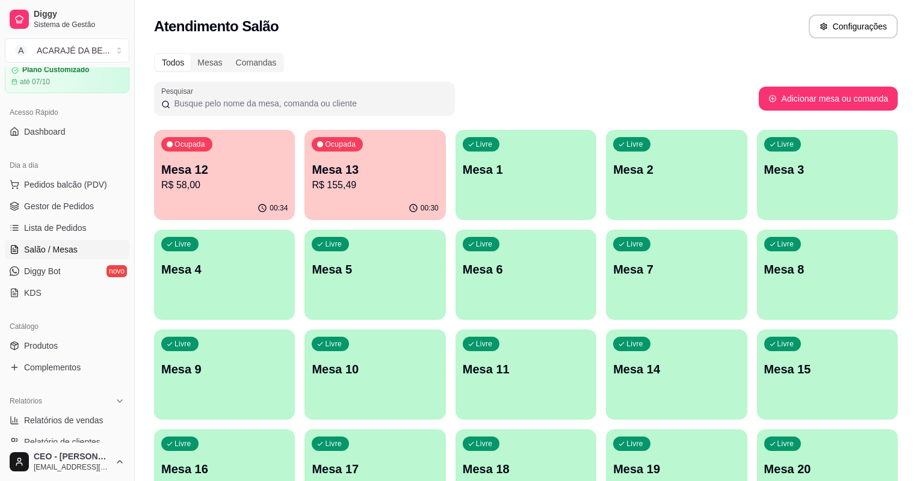
click at [228, 173] on p "Mesa 12" at bounding box center [224, 169] width 126 height 17
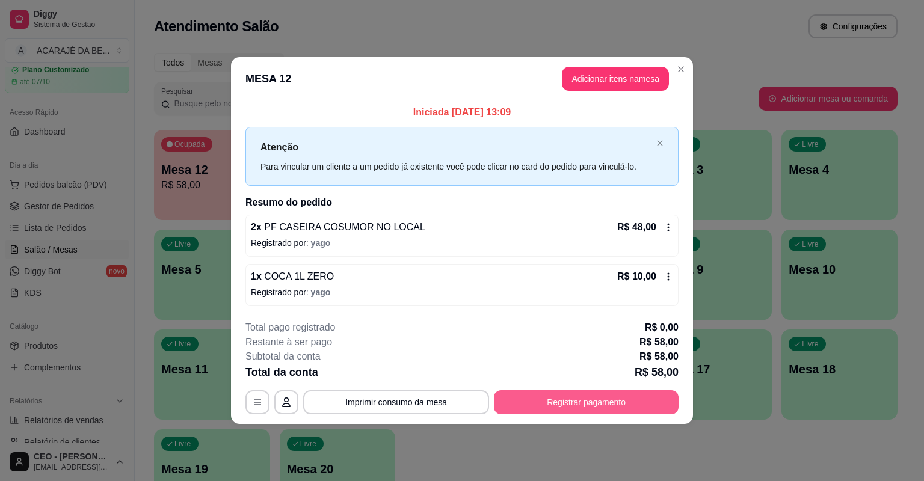
click at [573, 395] on button "Registrar pagamento" at bounding box center [586, 402] width 185 height 24
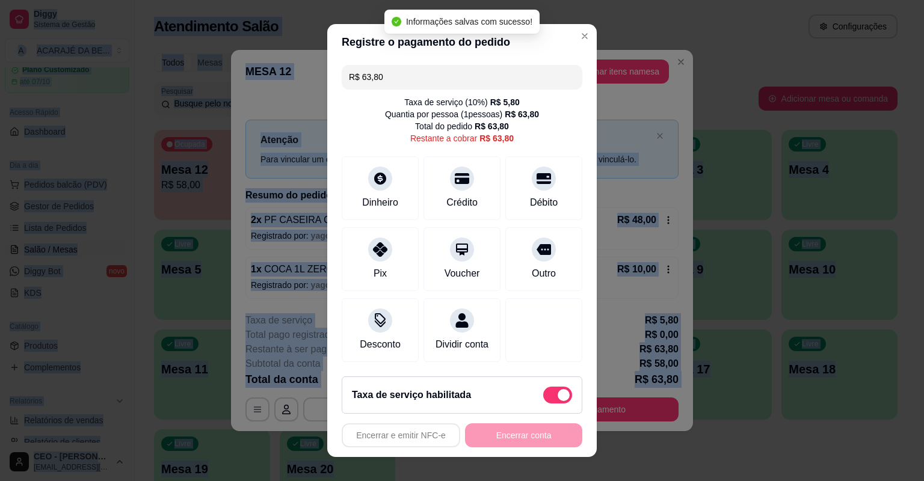
checkbox input "true"
click at [404, 251] on div "Pix" at bounding box center [380, 257] width 85 height 70
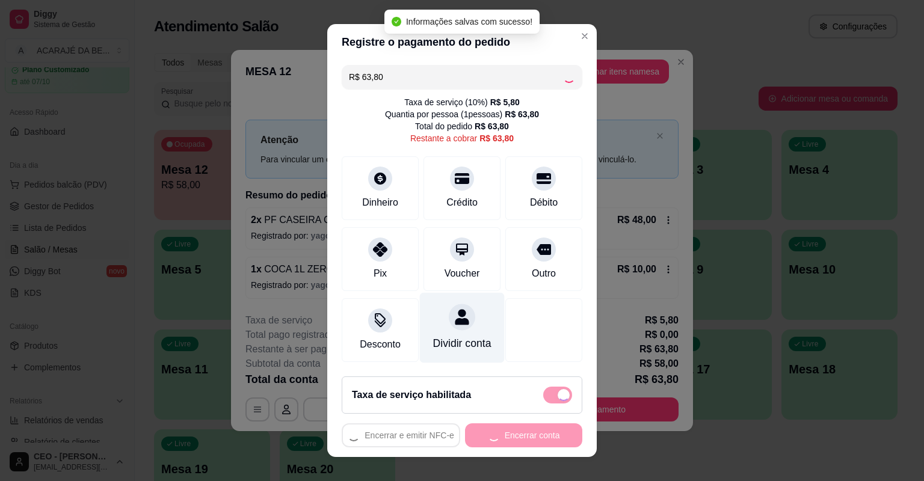
type input "R$ 0,00"
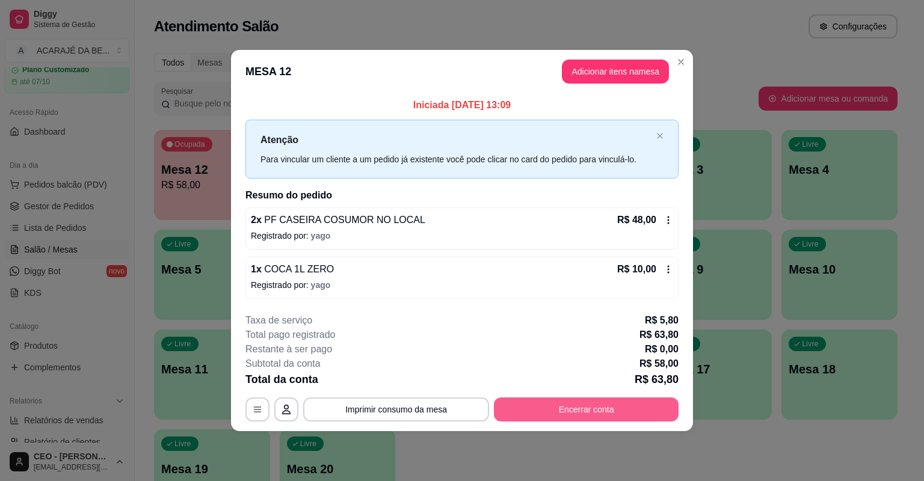
click at [573, 415] on button "Encerrar conta" at bounding box center [586, 410] width 185 height 24
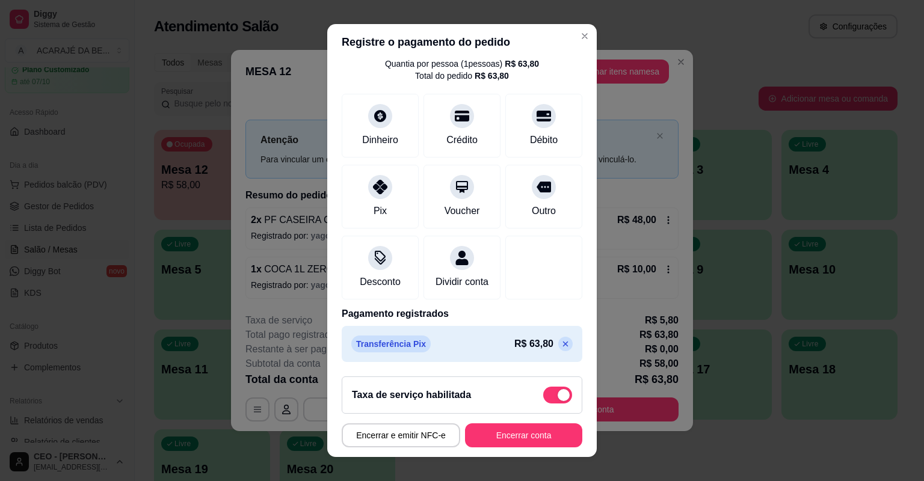
scroll to position [64, 0]
click at [563, 342] on icon at bounding box center [565, 344] width 5 height 5
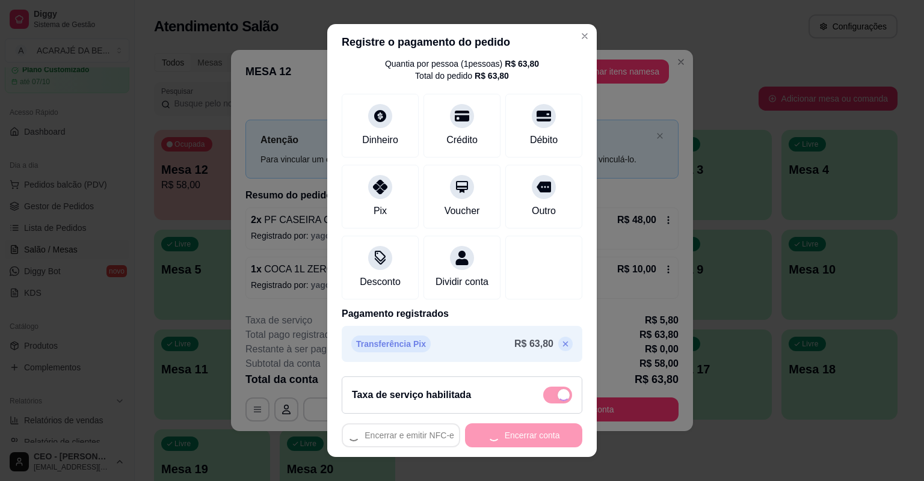
type input "R$ 63,80"
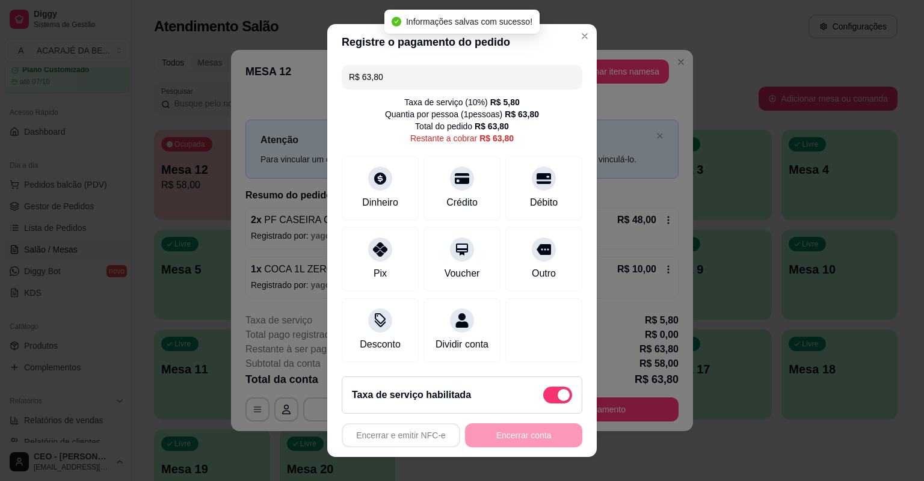
scroll to position [0, 0]
click at [565, 108] on div "Taxa de serviço ( 10 %) R$ 5,80 Quantia por pessoa ( 1 pessoas) R$ 63,80 Total …" at bounding box center [462, 120] width 241 height 48
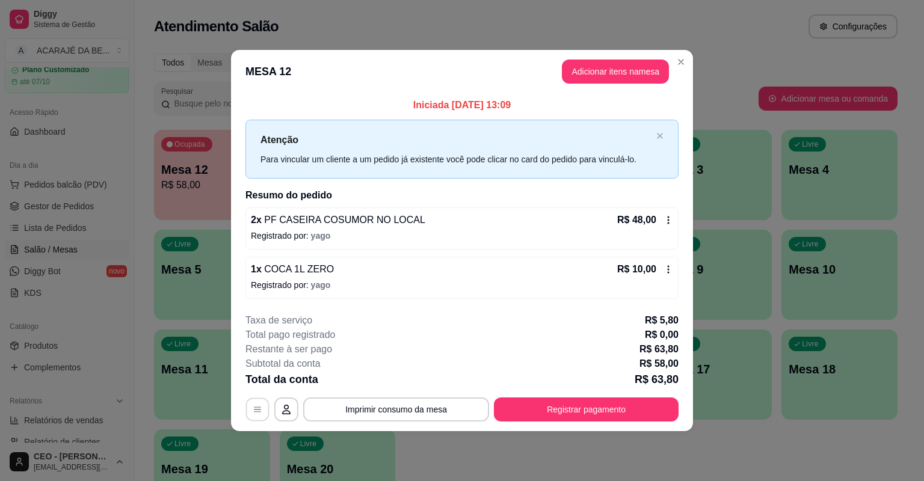
click at [257, 414] on button "button" at bounding box center [257, 409] width 23 height 23
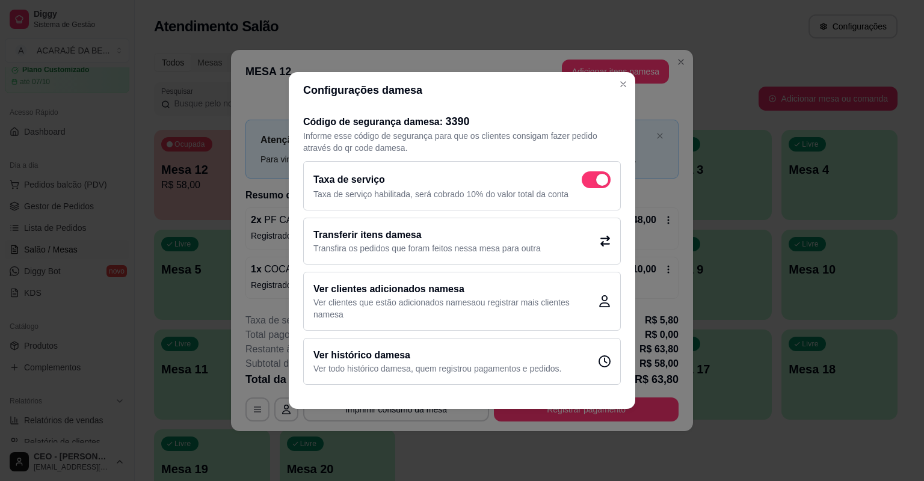
click at [594, 179] on span at bounding box center [596, 179] width 29 height 17
click at [589, 182] on input "checkbox" at bounding box center [585, 186] width 8 height 8
checkbox input "false"
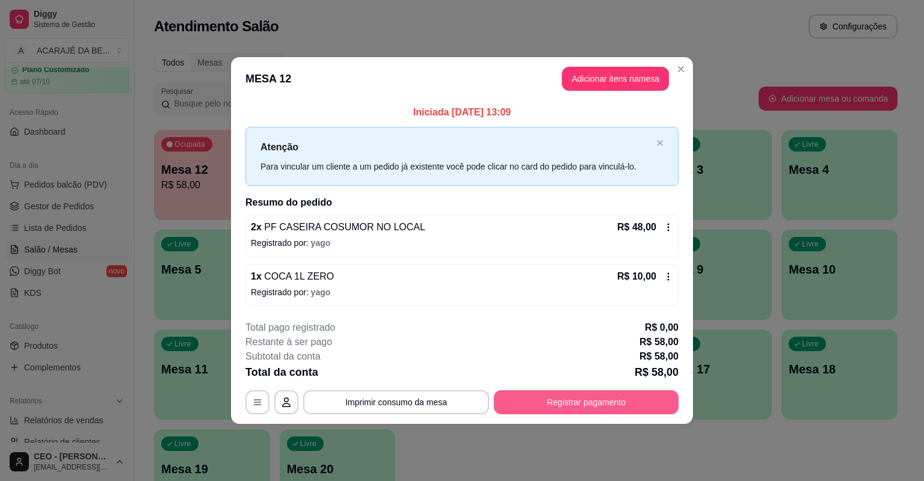
click at [601, 400] on button "Registrar pagamento" at bounding box center [586, 402] width 185 height 24
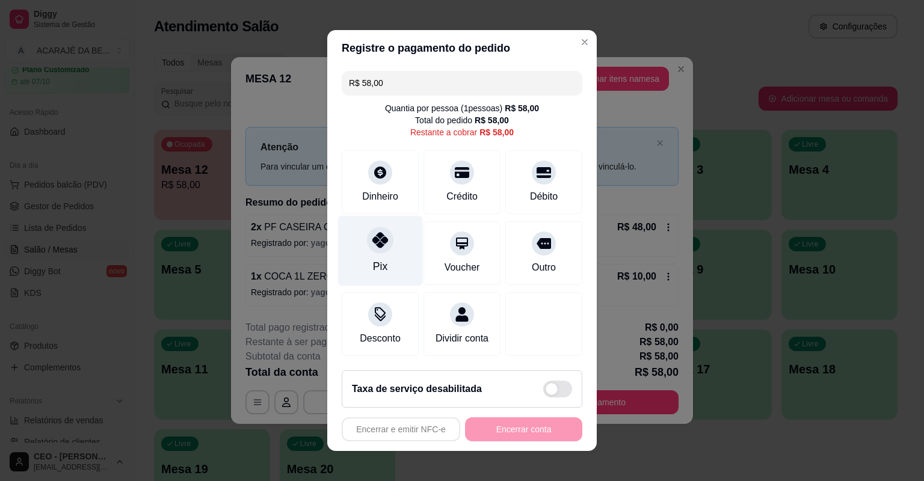
click at [376, 267] on div "Pix" at bounding box center [380, 267] width 14 height 16
type input "R$ 0,00"
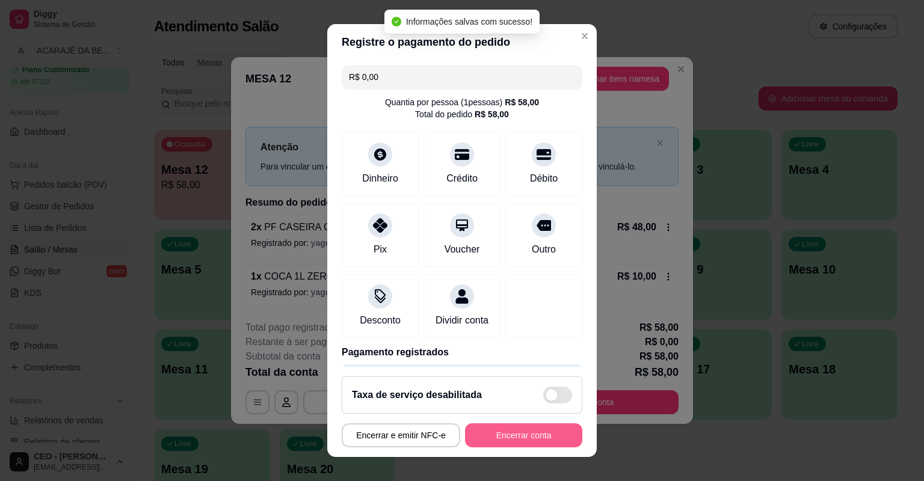
click at [508, 429] on button "Encerrar conta" at bounding box center [523, 435] width 117 height 24
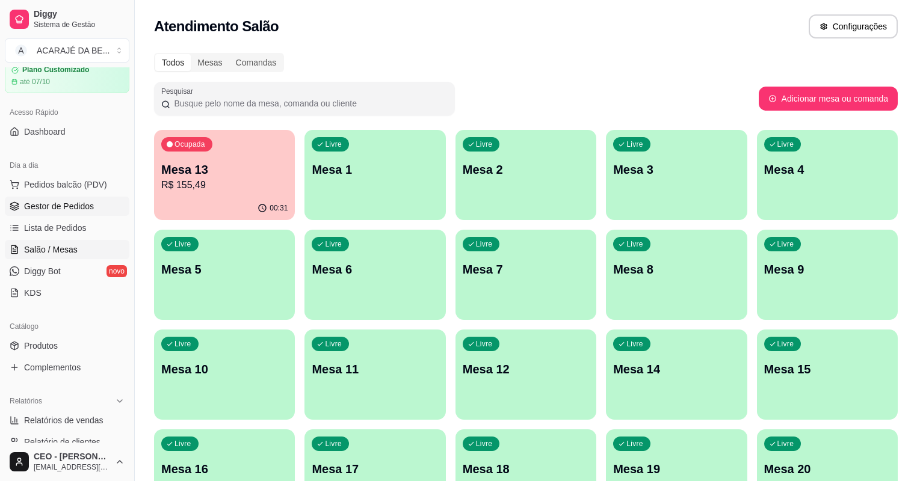
click at [93, 204] on link "Gestor de Pedidos" at bounding box center [67, 206] width 124 height 19
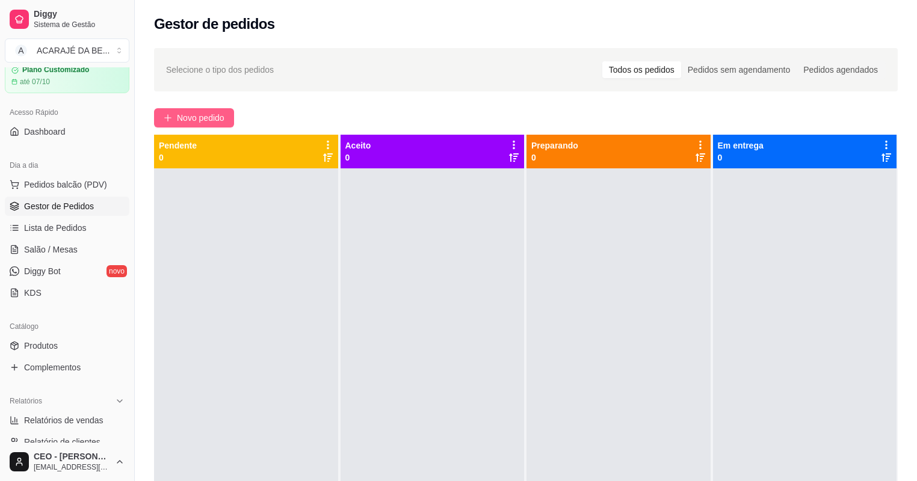
click at [207, 115] on span "Novo pedido" at bounding box center [201, 117] width 48 height 13
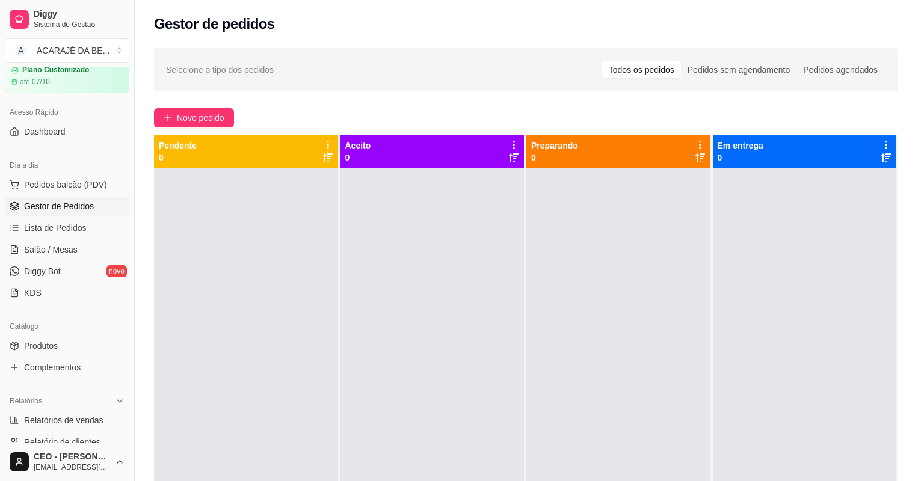
click at [340, 229] on div at bounding box center [348, 217] width 111 height 75
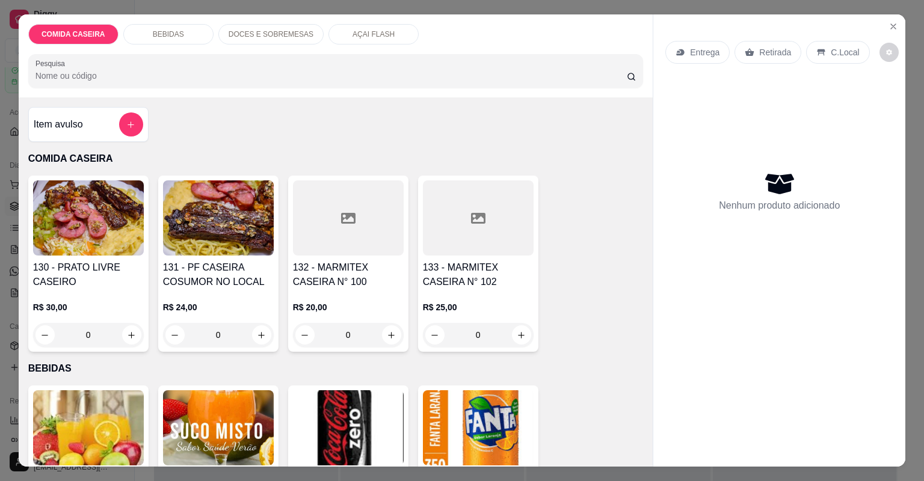
click at [420, 271] on input "Observações do cliente" at bounding box center [461, 274] width 303 height 12
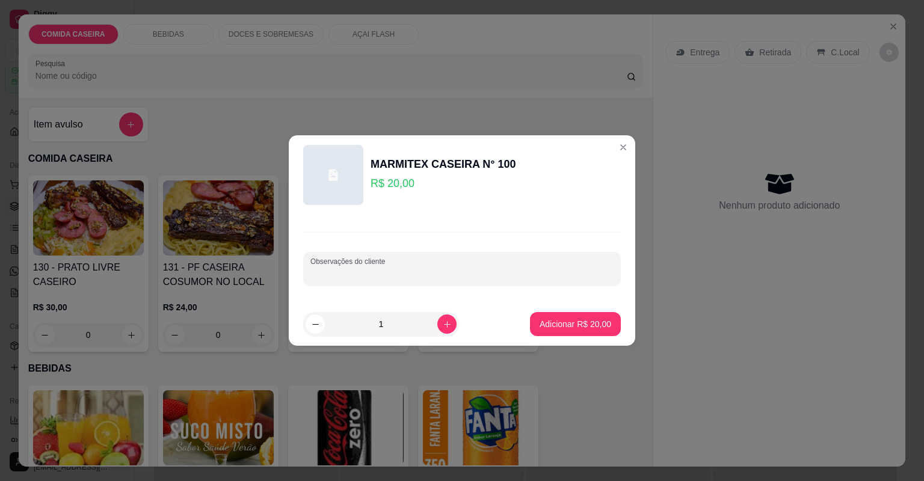
paste input "[PERSON_NAME] (pouco) Feijão preto [PERSON_NAME] suína Couve c tomate"
type input "[PERSON_NAME] (pouco) Feijão preto [PERSON_NAME] suína Couve c tomate"
click at [578, 333] on button "Adicionar R$ 20,00" at bounding box center [575, 324] width 91 height 24
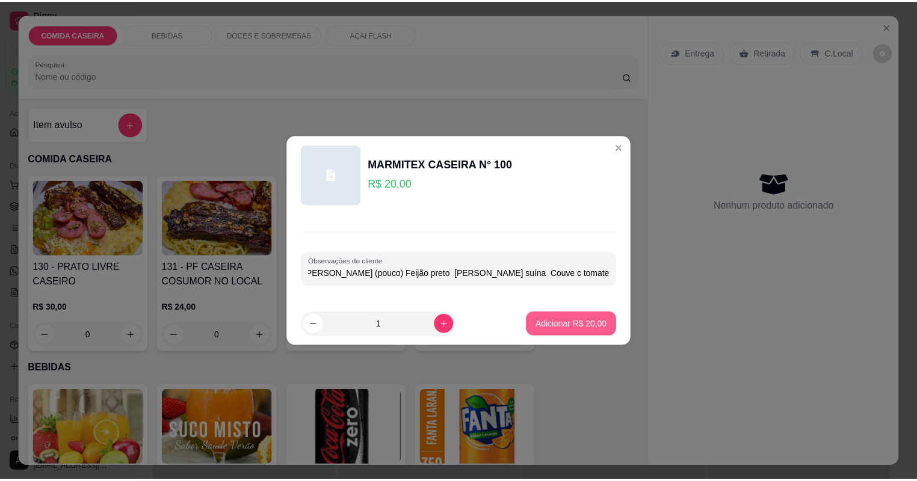
scroll to position [0, 0]
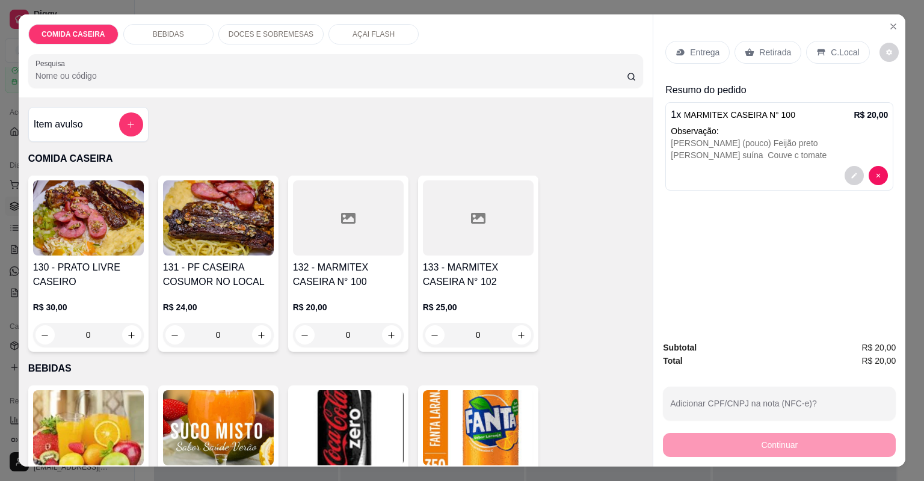
click at [707, 57] on p "Entrega" at bounding box center [704, 52] width 29 height 12
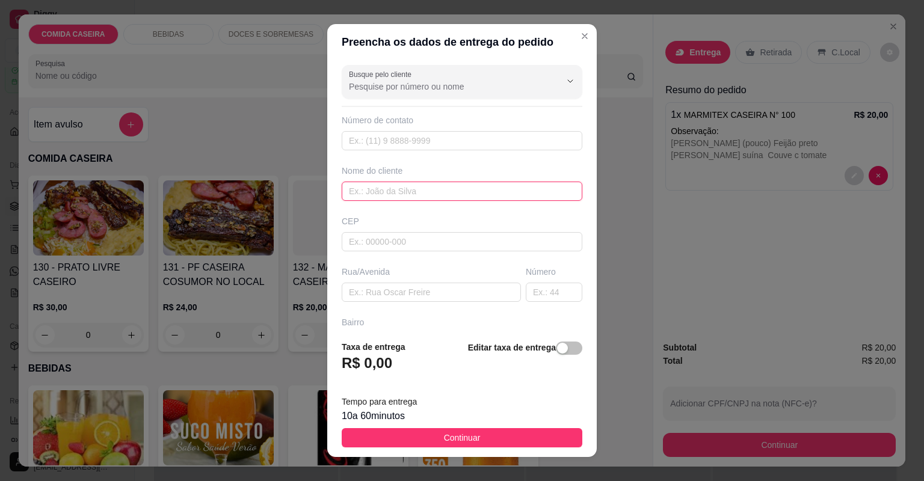
click at [401, 182] on input "text" at bounding box center [462, 191] width 241 height 19
click at [402, 190] on input "text" at bounding box center [462, 191] width 241 height 19
type input "germano"
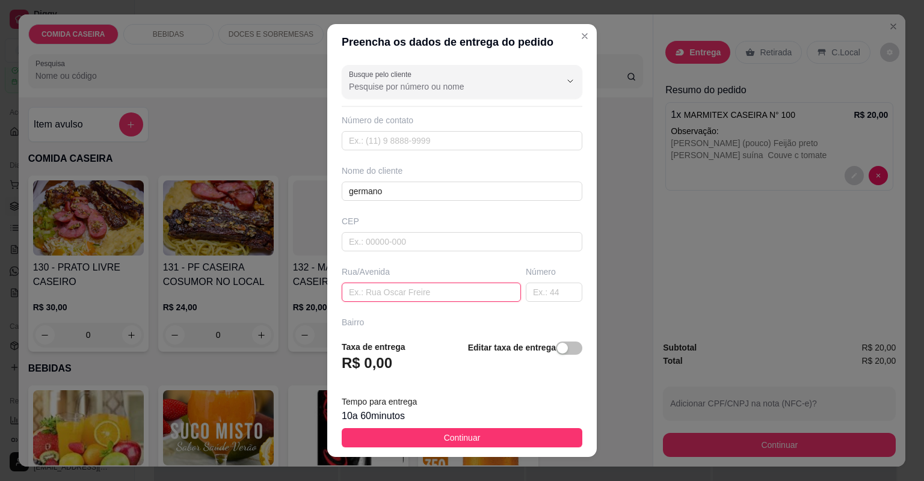
click at [435, 295] on input "text" at bounding box center [431, 292] width 179 height 19
type input "açai"
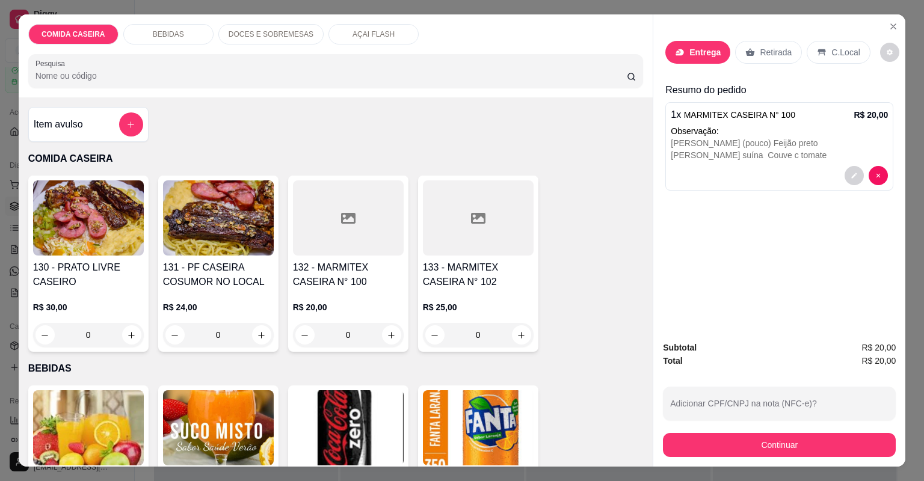
click at [704, 453] on div "Subtotal R$ 20,00 Total R$ 20,00 Adicionar CPF/CNPJ na nota (NFC-e)? Continuar" at bounding box center [779, 398] width 252 height 135
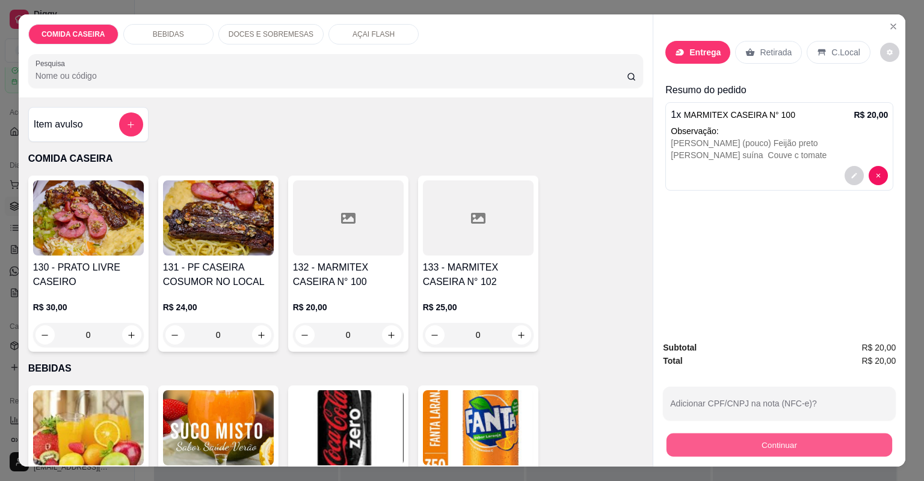
click at [704, 445] on button "Continuar" at bounding box center [779, 445] width 226 height 23
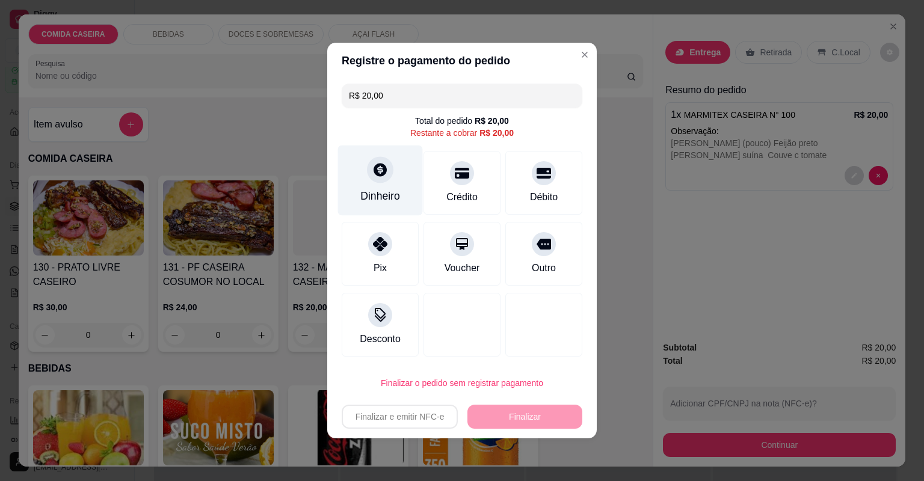
click at [374, 188] on div "Dinheiro" at bounding box center [380, 181] width 85 height 70
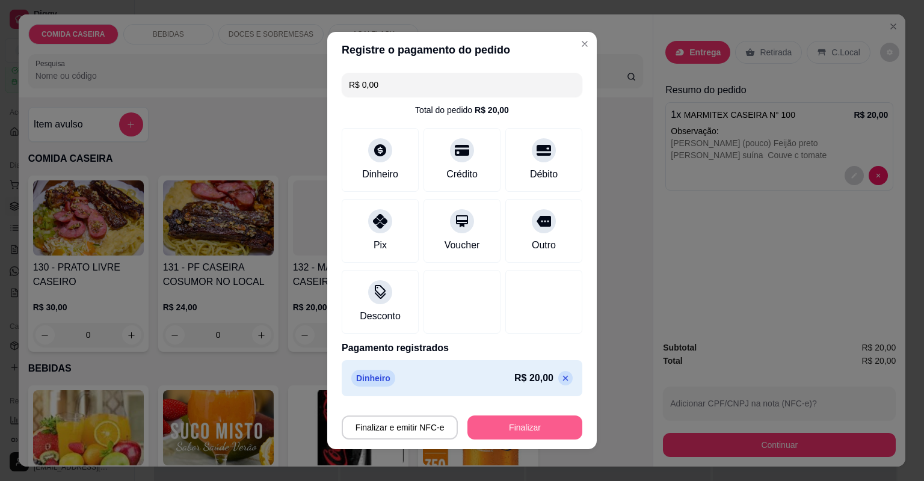
click at [515, 431] on button "Finalizar" at bounding box center [524, 428] width 115 height 24
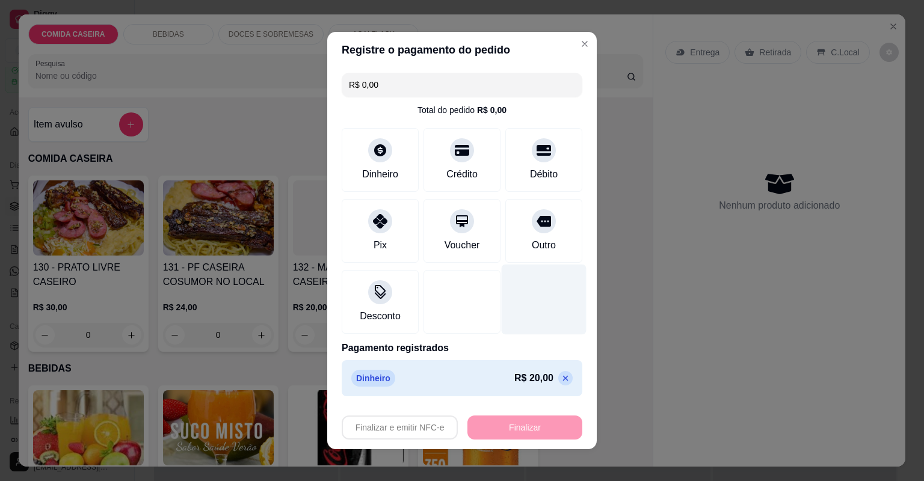
type input "-R$ 20,00"
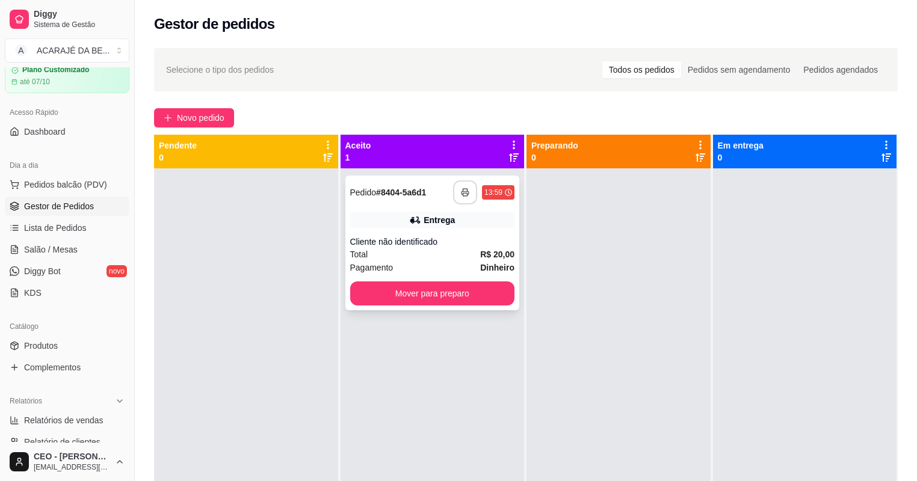
click at [458, 188] on button "button" at bounding box center [465, 192] width 24 height 24
click at [443, 292] on button "Mover para preparo" at bounding box center [432, 293] width 165 height 24
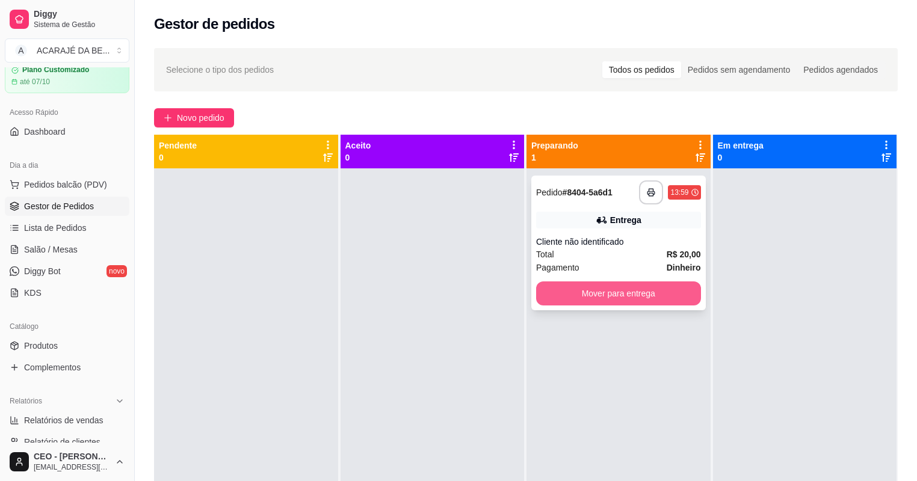
click at [547, 284] on button "Mover para entrega" at bounding box center [618, 293] width 165 height 24
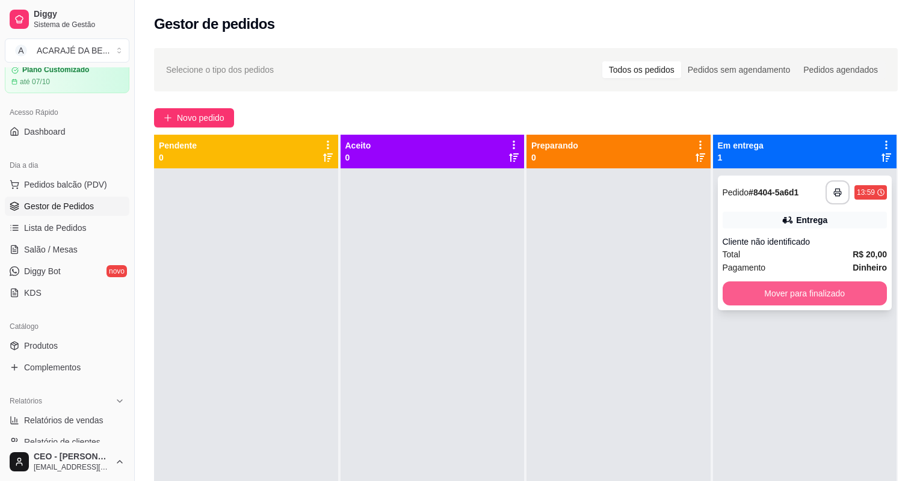
click at [735, 284] on button "Mover para finalizado" at bounding box center [804, 293] width 165 height 24
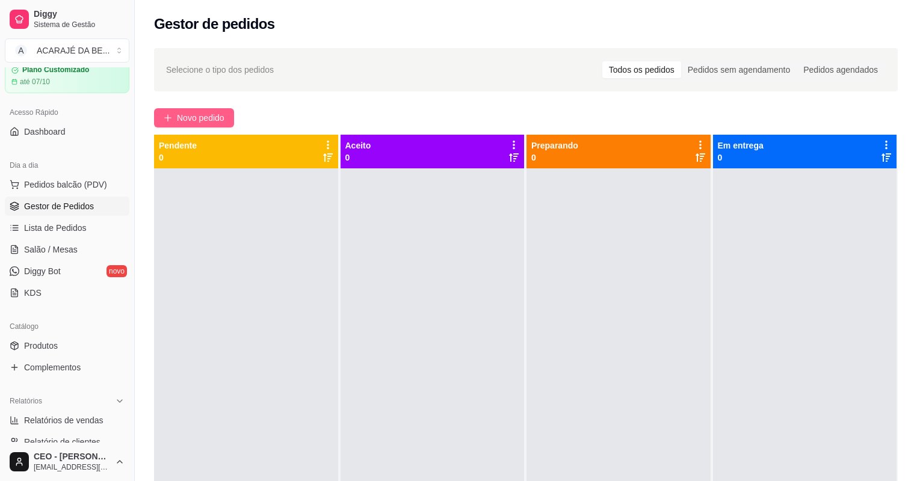
click at [207, 118] on span "Novo pedido" at bounding box center [201, 117] width 48 height 13
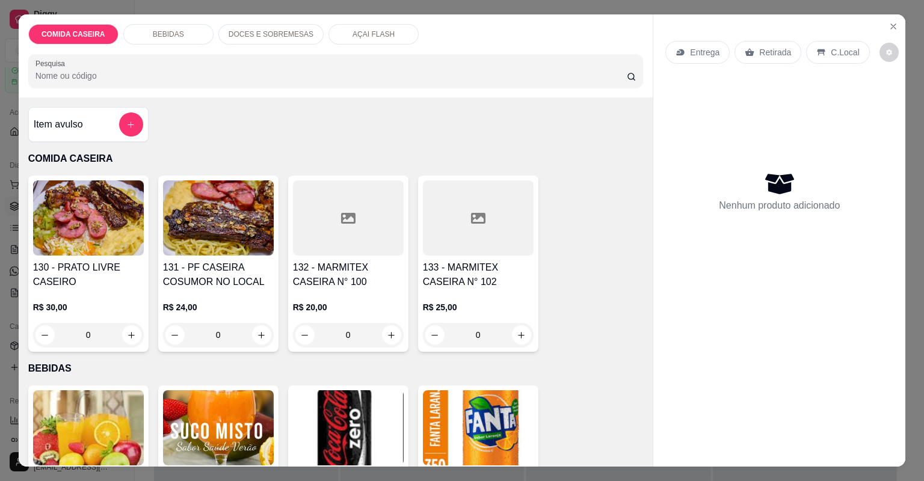
click at [395, 241] on div at bounding box center [348, 217] width 111 height 75
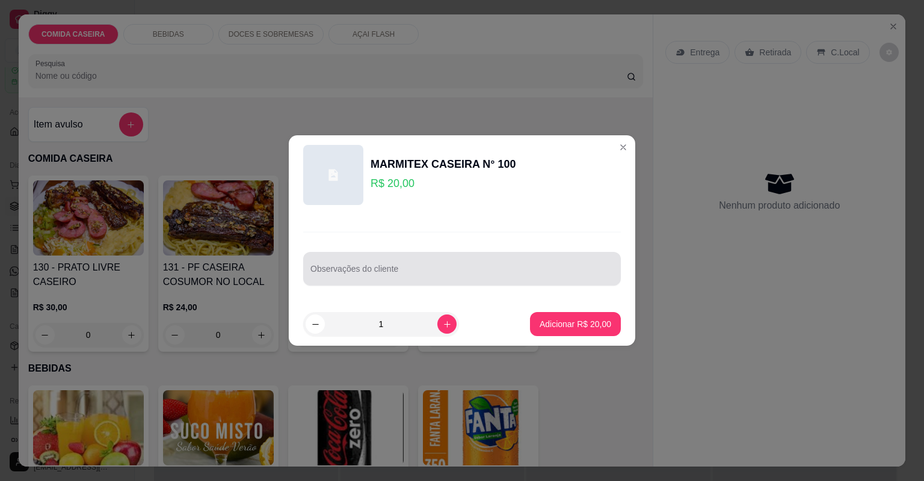
click at [409, 272] on input "Observações do cliente" at bounding box center [461, 274] width 303 height 12
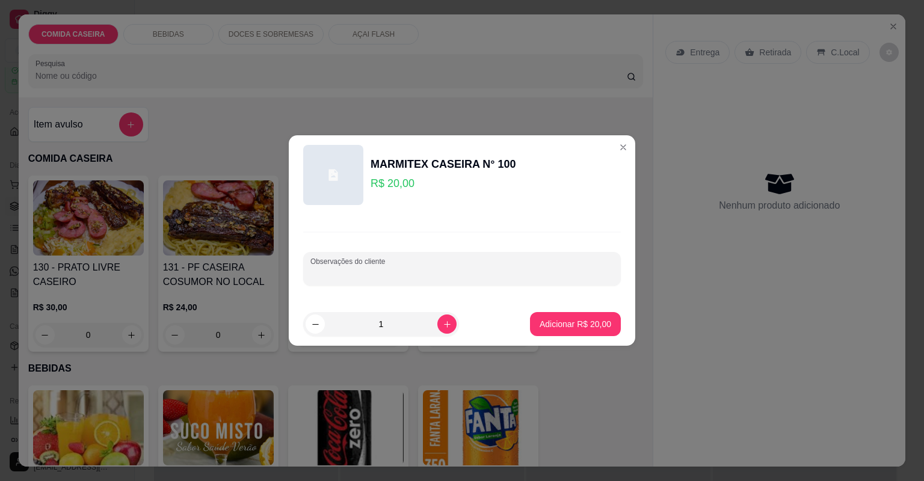
paste input "Quero feijão tropeiro arroz branco purê de batata vinagrete melancia carne do s…"
type input "Quero feijão tropeiro arroz branco purê de batata vinagrete melancia carne do s…"
click at [541, 318] on p "Adicionar R$ 20,00" at bounding box center [576, 323] width 70 height 11
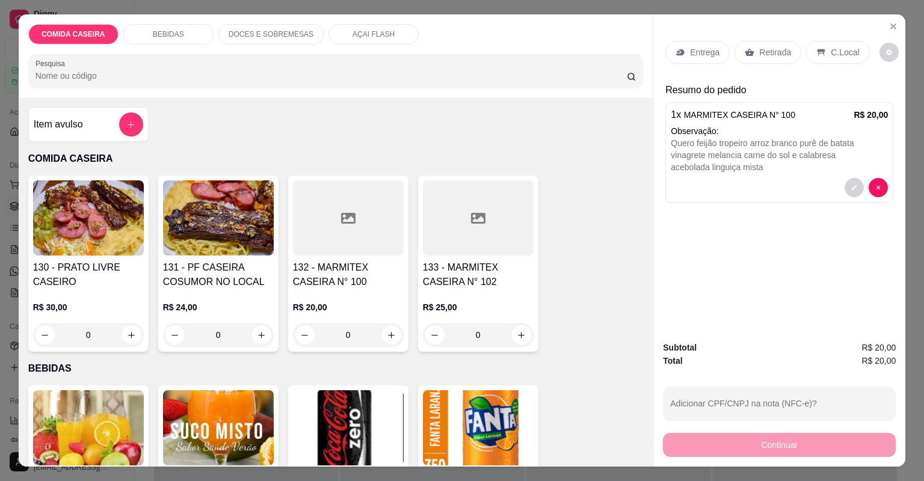
click at [705, 57] on p "Entrega" at bounding box center [704, 52] width 29 height 12
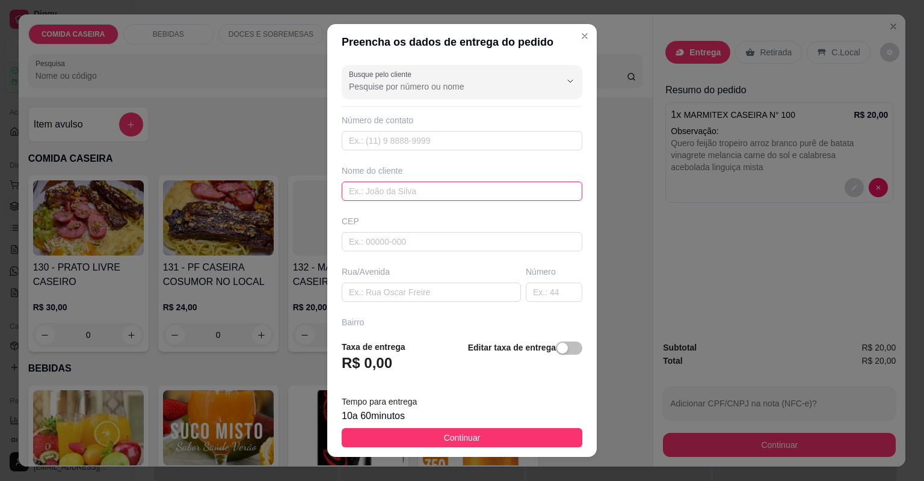
click at [470, 191] on input "text" at bounding box center [462, 191] width 241 height 19
type input "larinha"
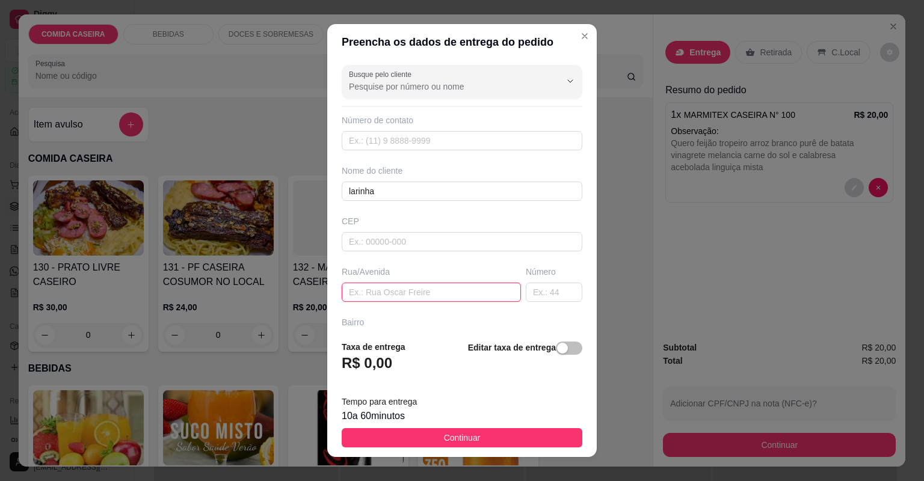
click at [447, 293] on input "text" at bounding box center [431, 292] width 179 height 19
paste input "rua [PERSON_NAME] bairro glória número 120 ponto de referência [PERSON_NAME]"
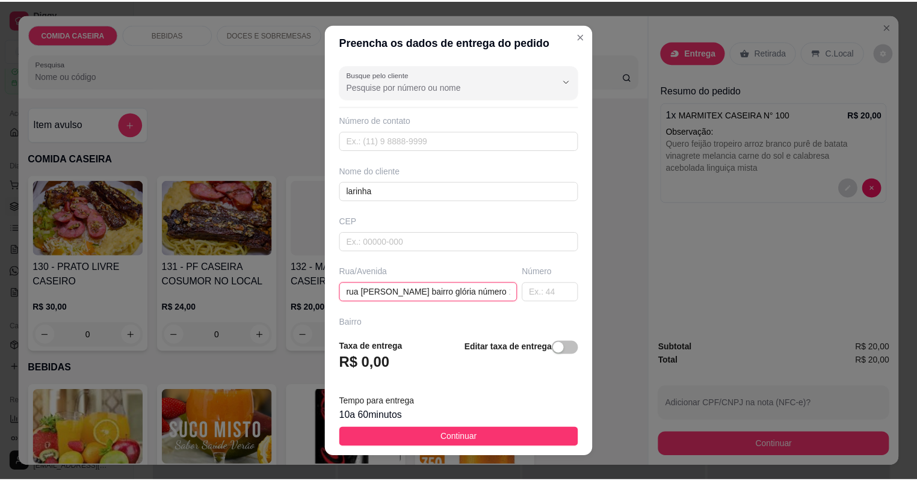
scroll to position [0, 148]
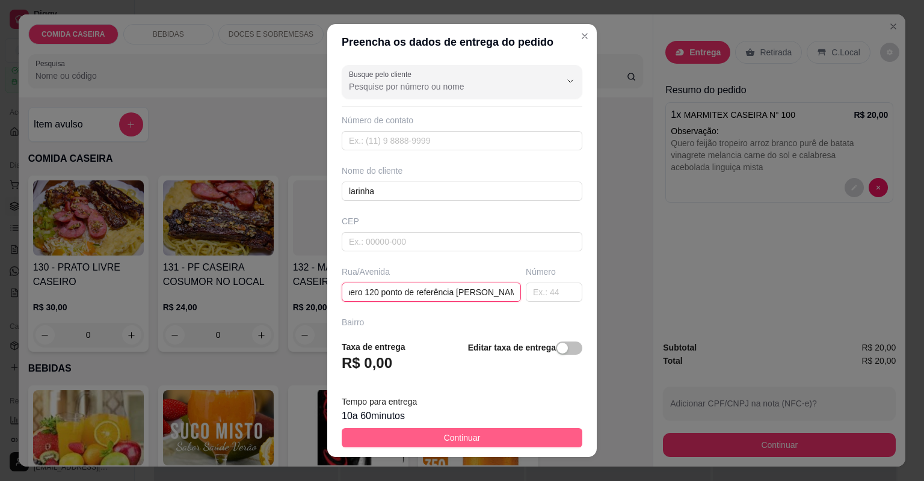
type input "rua [PERSON_NAME] bairro glória número 120 ponto de referência [PERSON_NAME]"
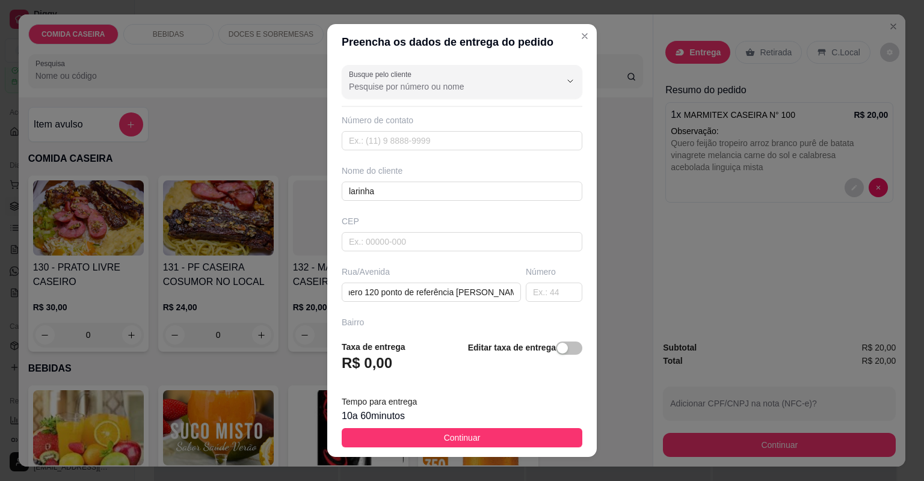
drag, startPoint x: 487, startPoint y: 435, endPoint x: 594, endPoint y: 447, distance: 108.3
click at [487, 435] on button "Continuar" at bounding box center [462, 437] width 241 height 19
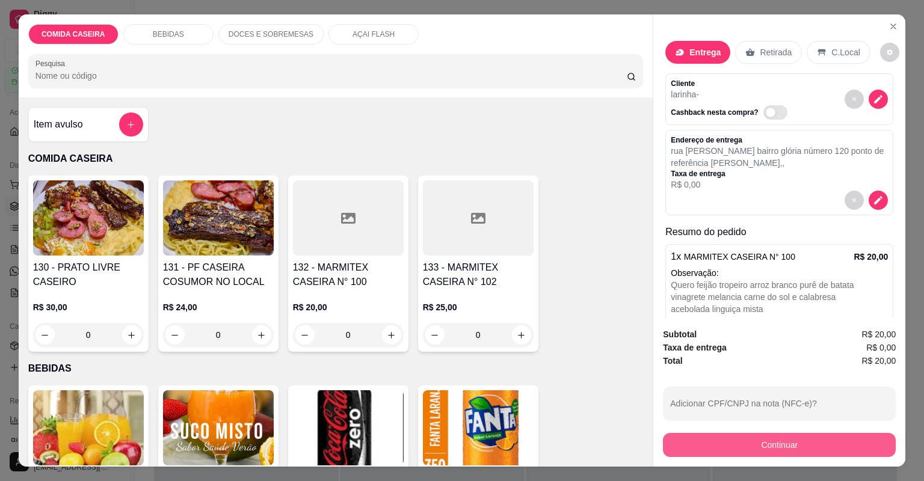
click at [670, 455] on button "Continuar" at bounding box center [779, 445] width 233 height 24
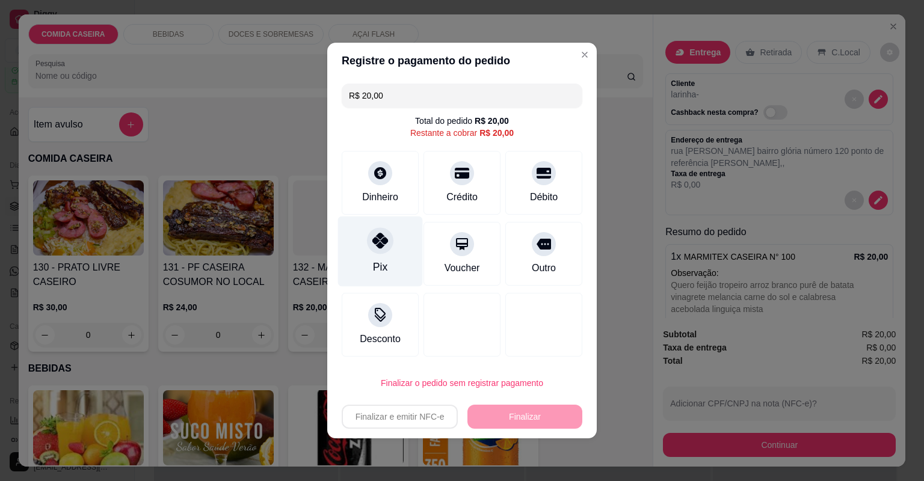
click at [371, 224] on div "Pix" at bounding box center [380, 252] width 85 height 70
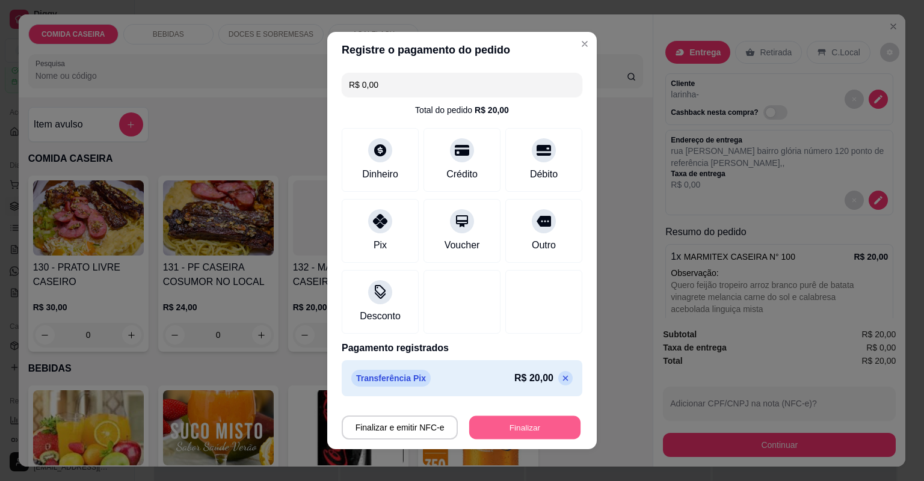
click at [523, 425] on button "Finalizar" at bounding box center [524, 427] width 111 height 23
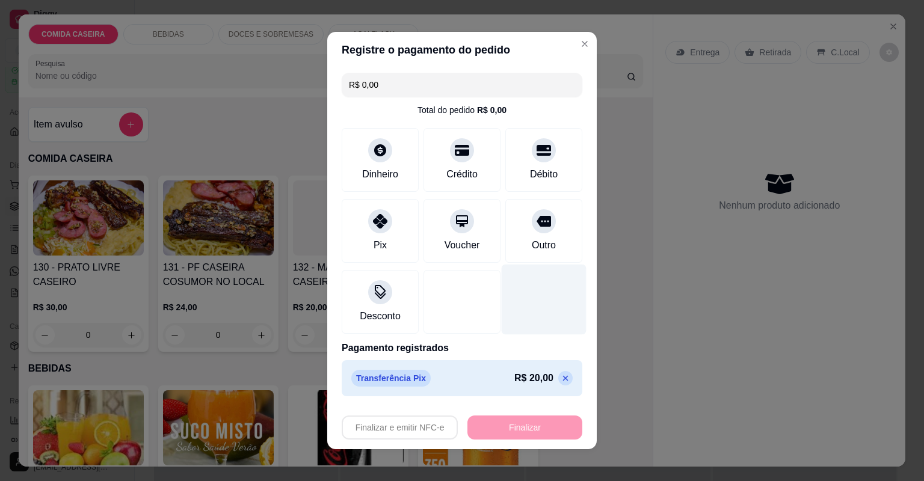
type input "-R$ 20,00"
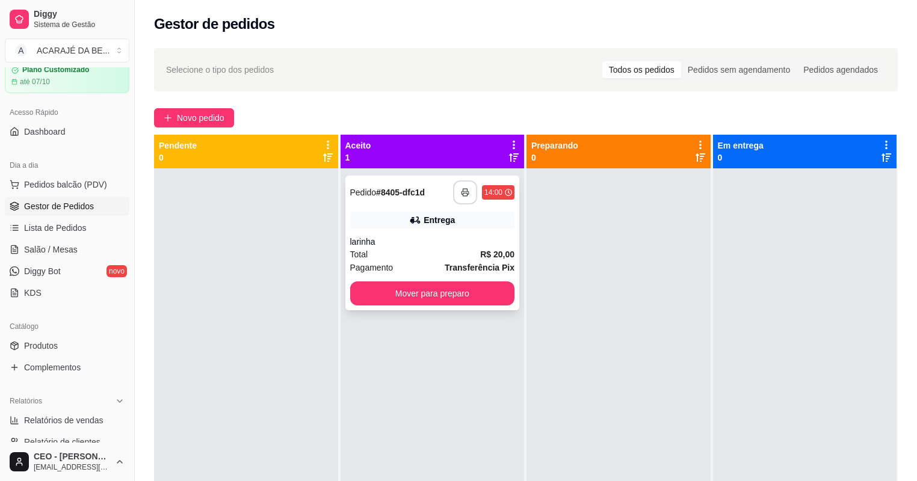
click at [468, 192] on button "button" at bounding box center [465, 192] width 24 height 24
click at [465, 293] on button "Mover para preparo" at bounding box center [432, 293] width 165 height 24
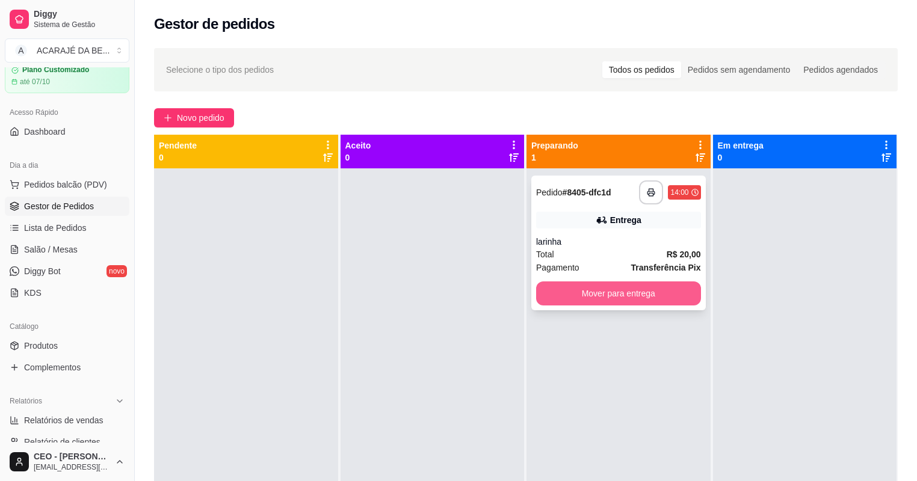
click at [612, 293] on button "Mover para entrega" at bounding box center [618, 293] width 165 height 24
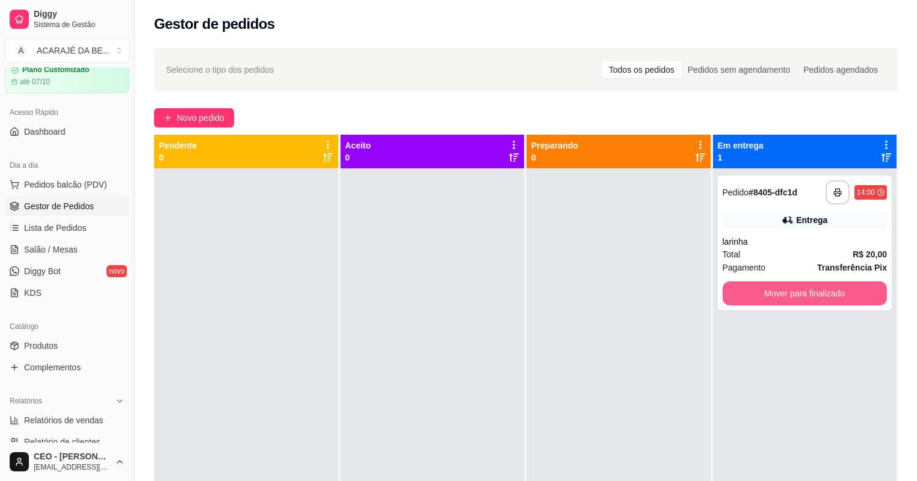
click at [746, 290] on button "Mover para finalizado" at bounding box center [804, 293] width 165 height 24
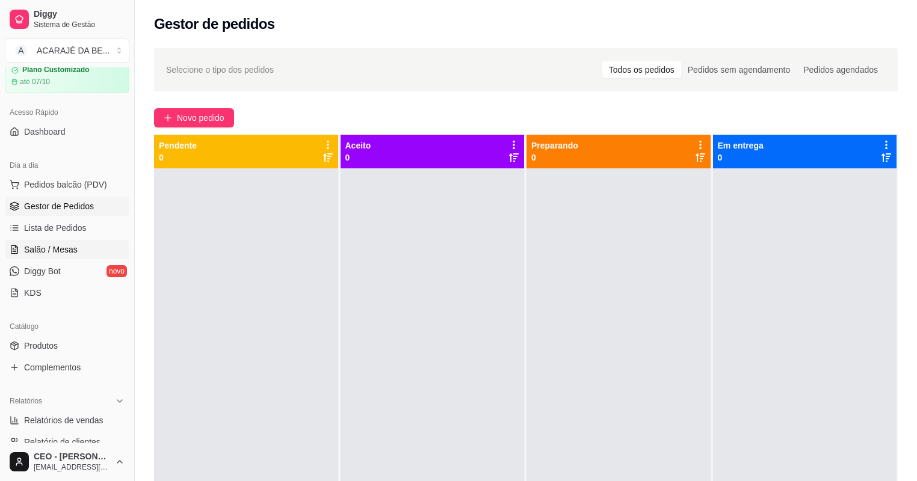
click at [60, 247] on span "Salão / Mesas" at bounding box center [51, 250] width 54 height 12
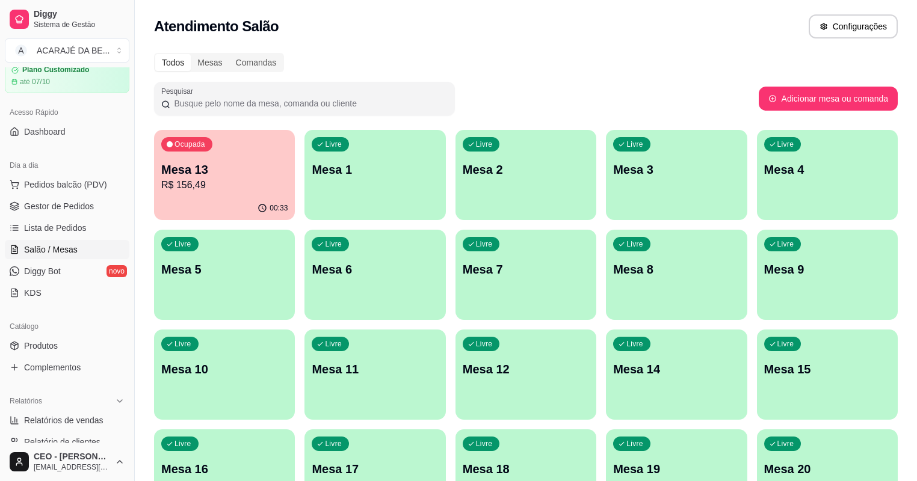
click at [178, 193] on div "Ocupada Mesa 13 R$ 156,49" at bounding box center [224, 163] width 141 height 67
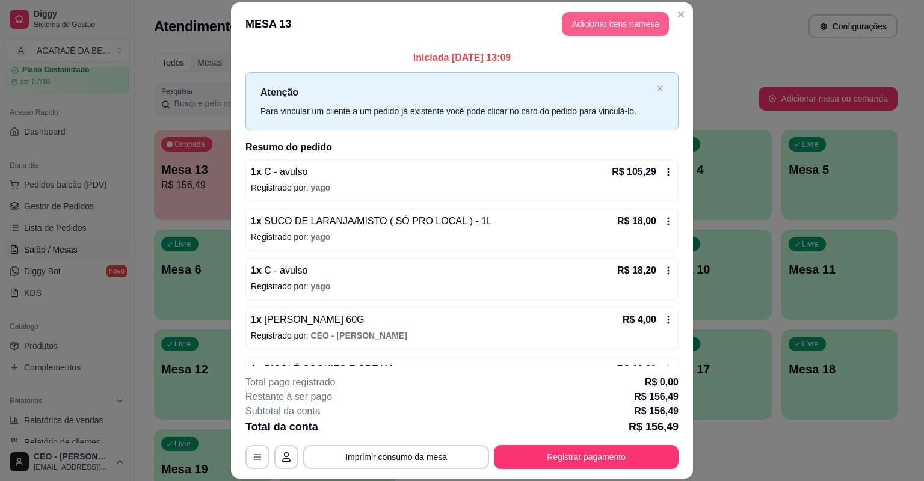
click at [625, 24] on button "Adicionar itens na mesa" at bounding box center [615, 24] width 107 height 24
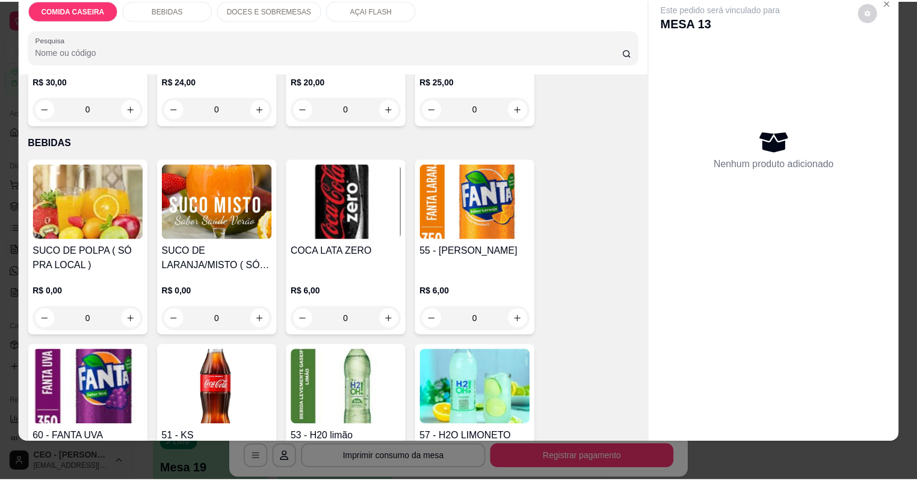
scroll to position [241, 0]
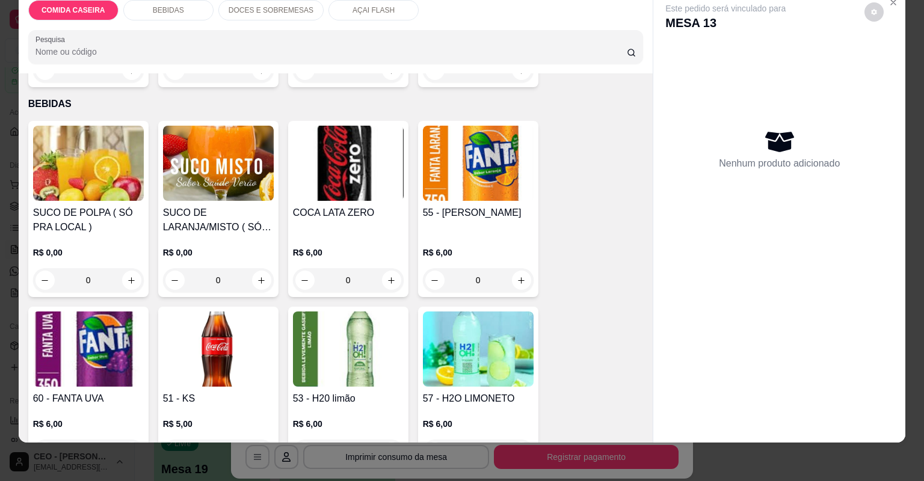
click at [255, 278] on div "0" at bounding box center [218, 280] width 111 height 24
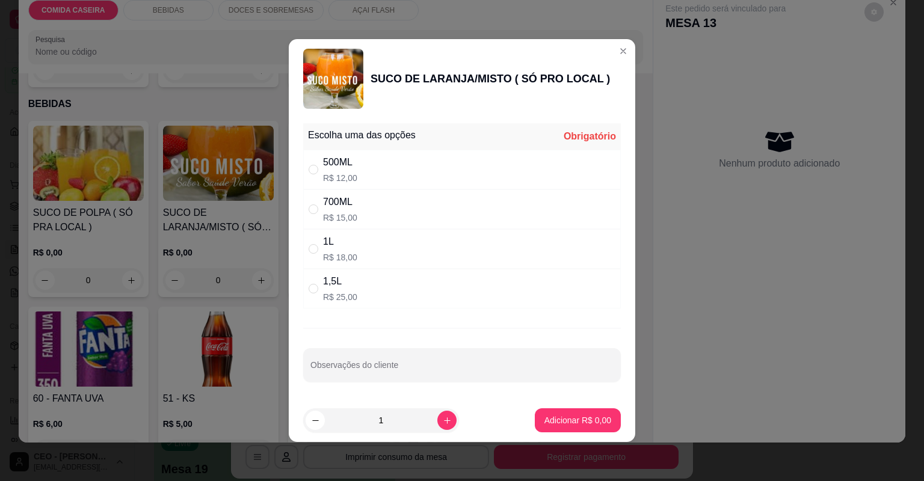
click at [400, 249] on div "1L R$ 18,00" at bounding box center [462, 249] width 318 height 40
radio input "true"
click at [539, 414] on p "Adicionar R$ 18,00" at bounding box center [575, 420] width 72 height 12
type input "1"
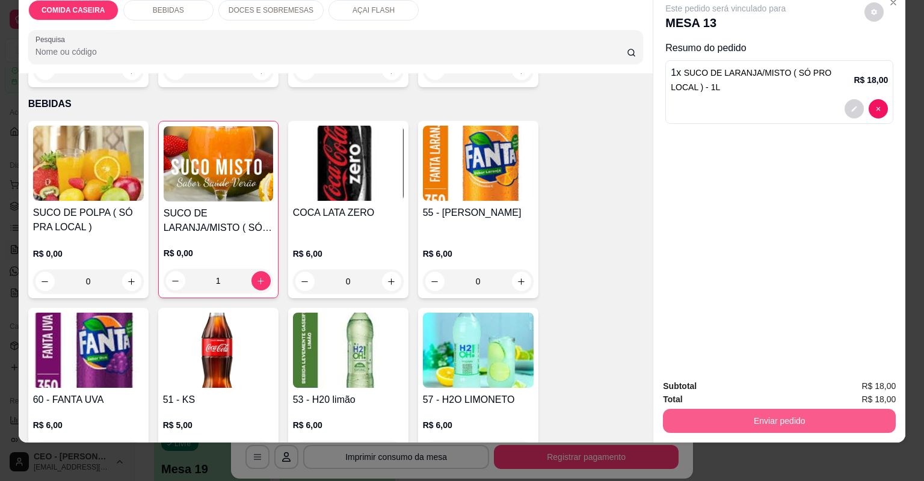
click at [726, 417] on button "Enviar pedido" at bounding box center [779, 421] width 233 height 24
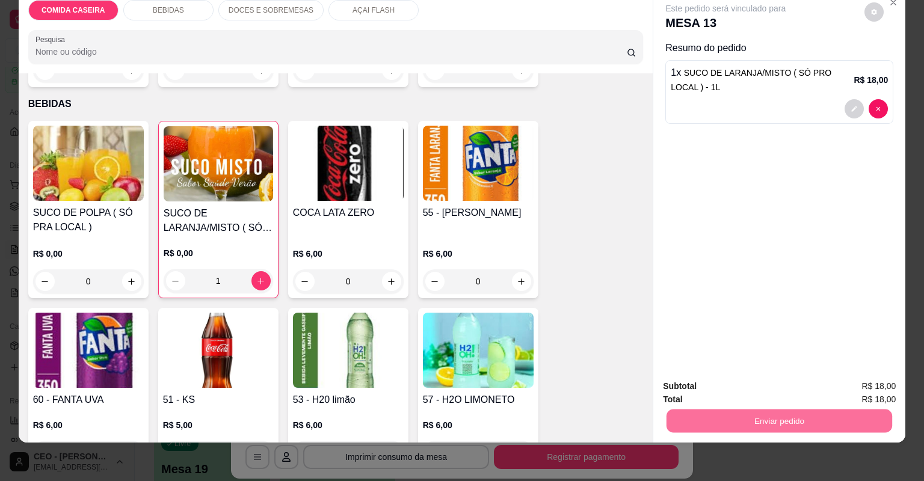
click at [717, 390] on button "Não registrar e enviar pedido" at bounding box center [740, 391] width 125 height 23
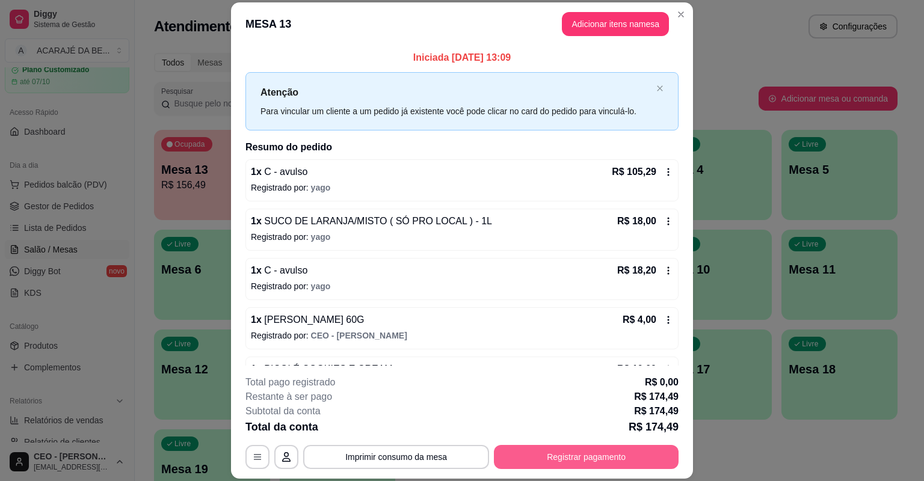
click at [589, 463] on button "Registrar pagamento" at bounding box center [586, 457] width 185 height 24
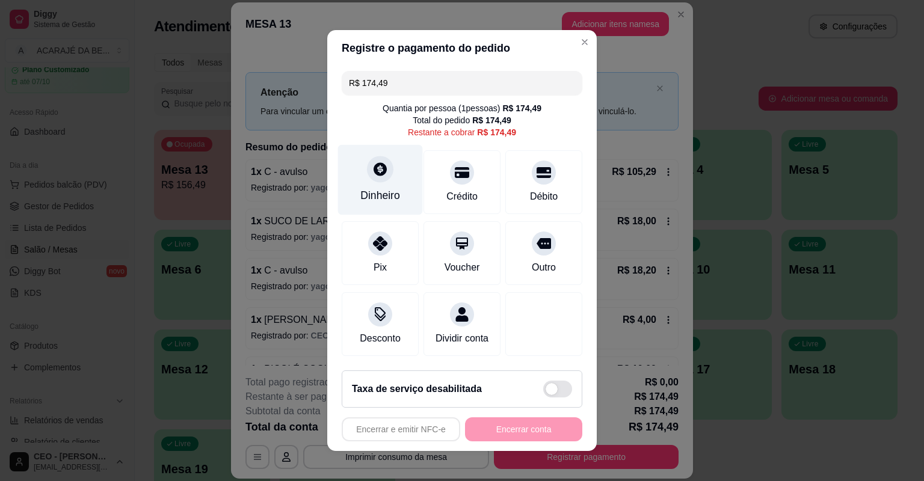
click at [381, 198] on div "Dinheiro" at bounding box center [380, 196] width 40 height 16
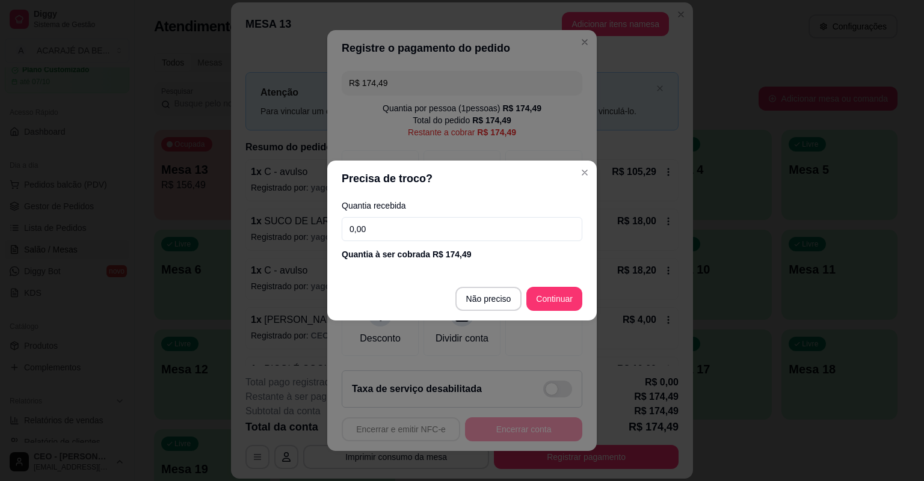
click at [455, 224] on input "0,00" at bounding box center [462, 229] width 241 height 24
type input "0,00"
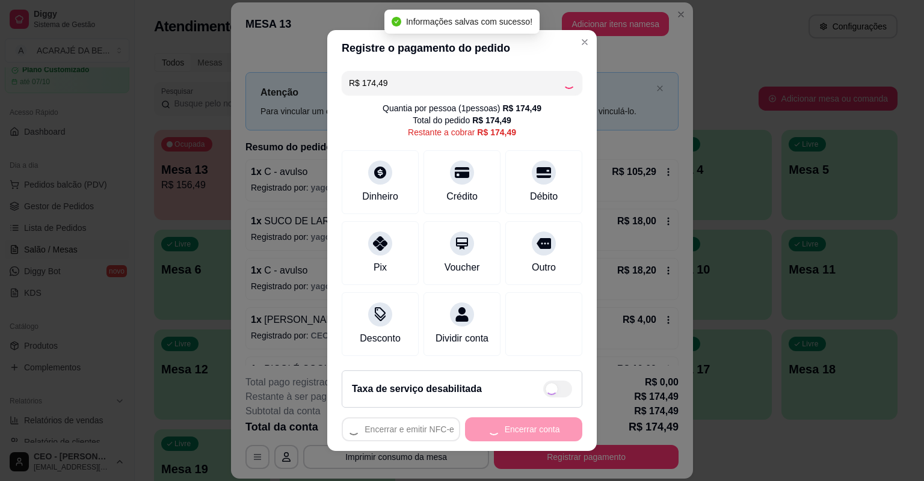
type input "R$ 0,00"
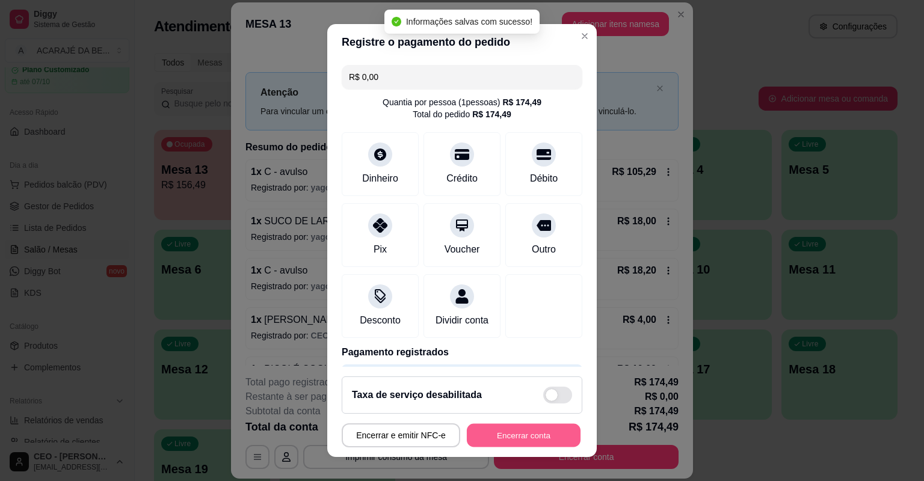
click at [517, 439] on button "Encerrar conta" at bounding box center [524, 435] width 114 height 23
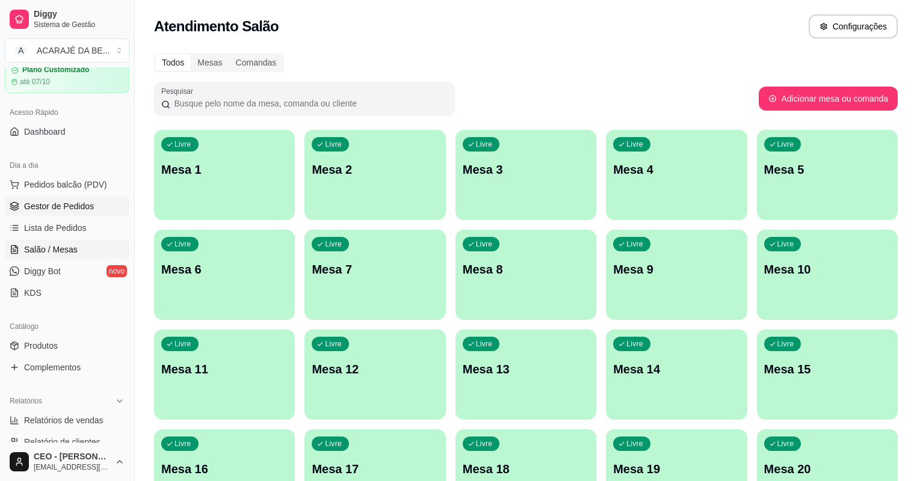
click at [75, 209] on span "Gestor de Pedidos" at bounding box center [59, 206] width 70 height 12
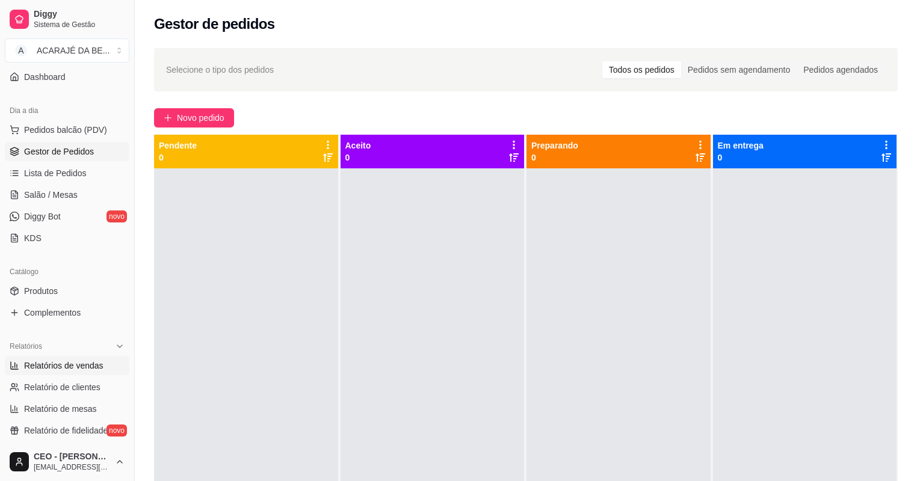
scroll to position [192, 0]
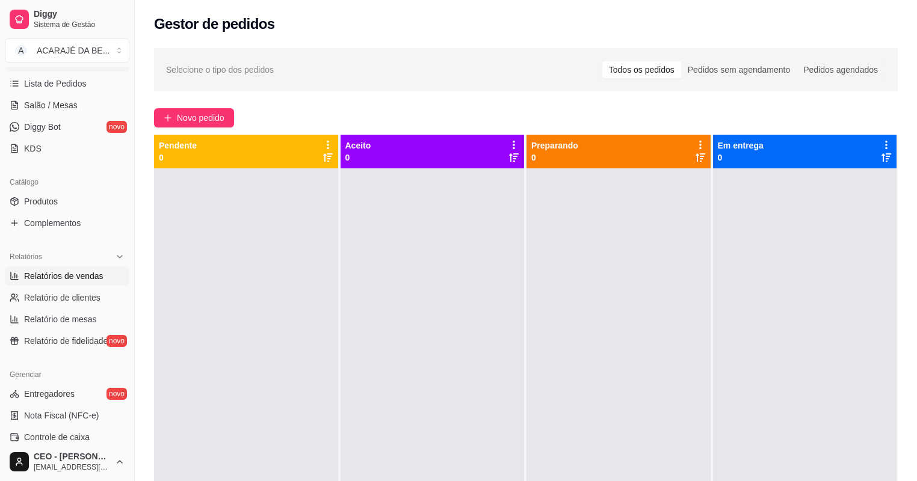
click at [49, 282] on link "Relatórios de vendas" at bounding box center [67, 275] width 124 height 19
select select "ALL"
select select "0"
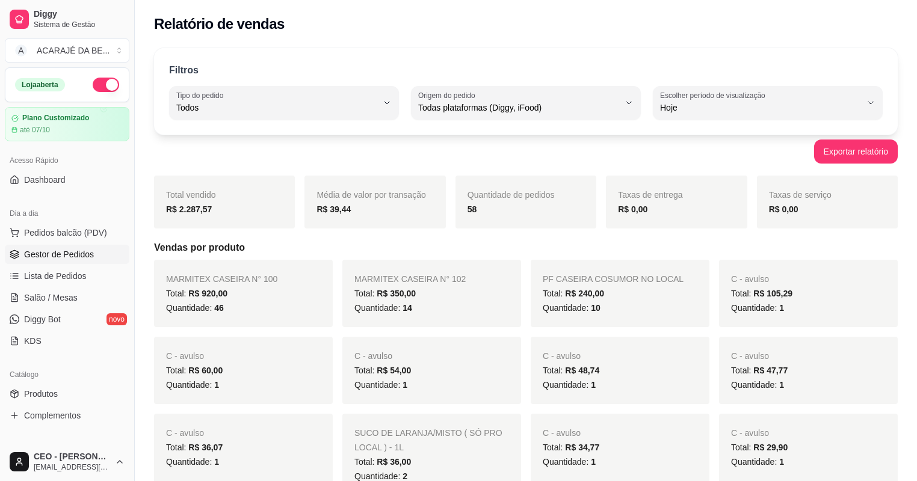
click at [63, 254] on span "Gestor de Pedidos" at bounding box center [59, 254] width 70 height 12
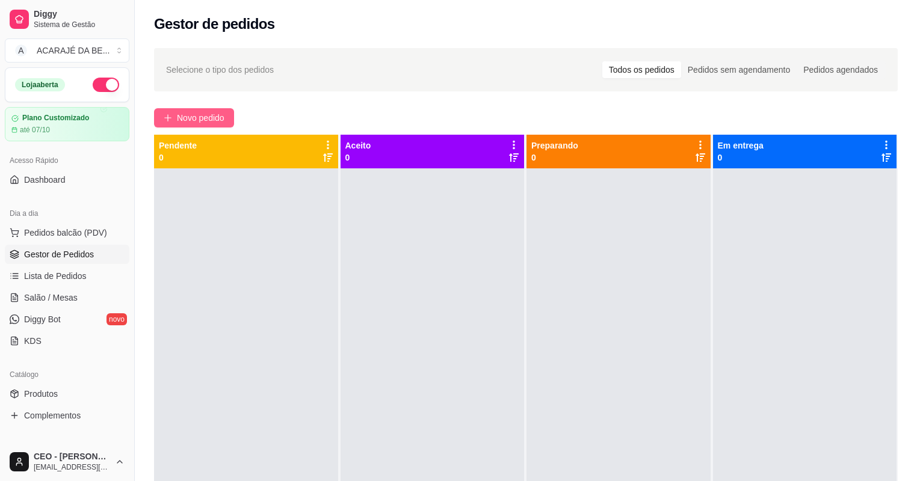
click at [229, 111] on button "Novo pedido" at bounding box center [194, 117] width 80 height 19
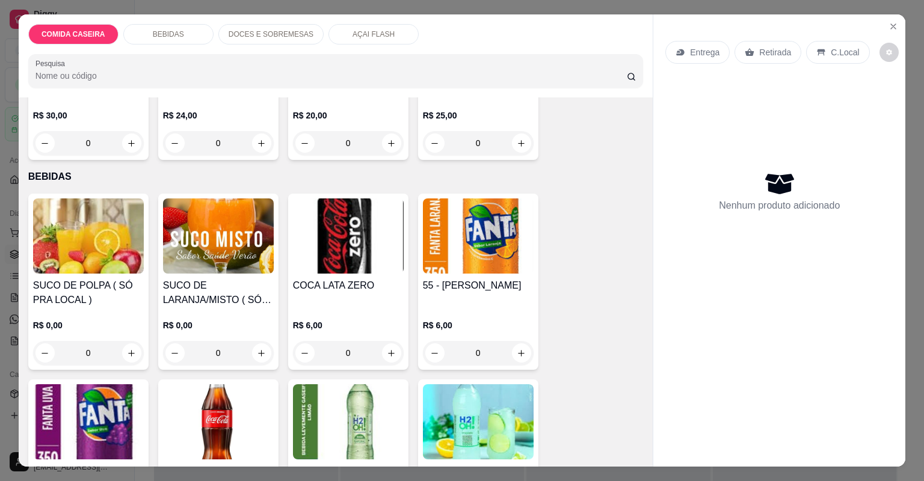
scroll to position [241, 0]
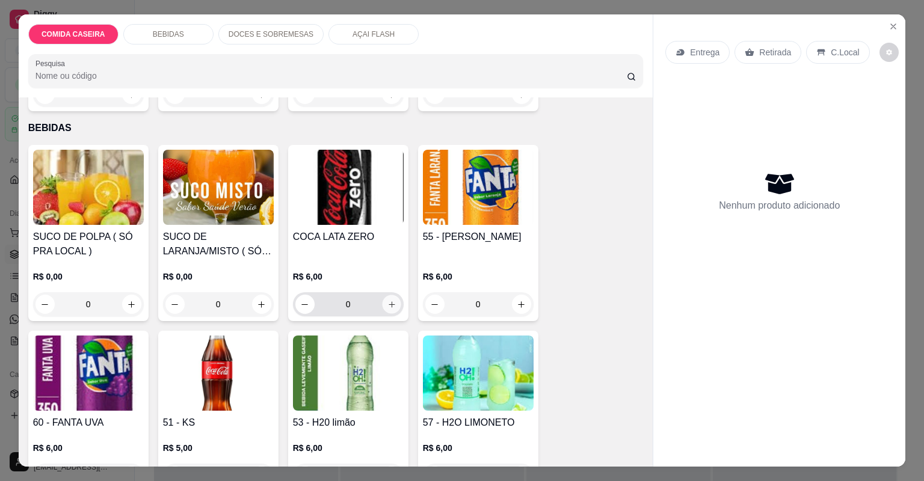
click at [387, 307] on icon "increase-product-quantity" at bounding box center [391, 304] width 9 height 9
type input "1"
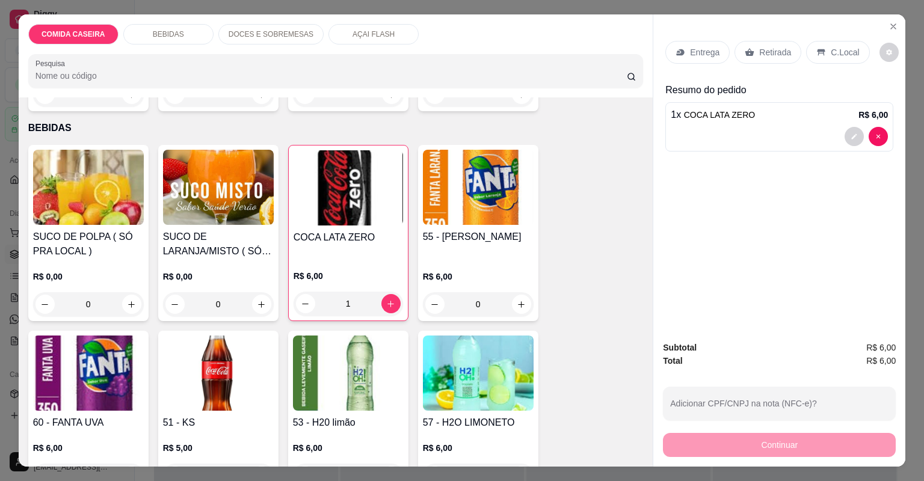
click at [700, 47] on p "Entrega" at bounding box center [704, 52] width 29 height 12
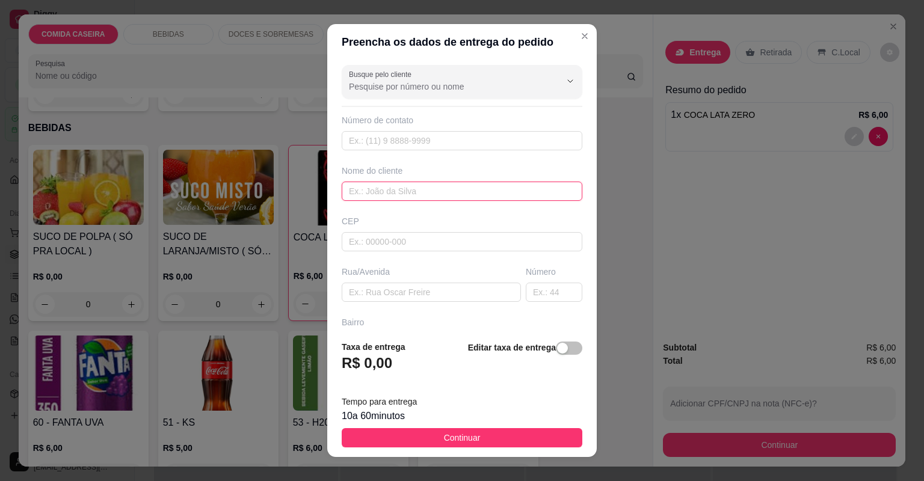
click at [409, 192] on input "text" at bounding box center [462, 191] width 241 height 19
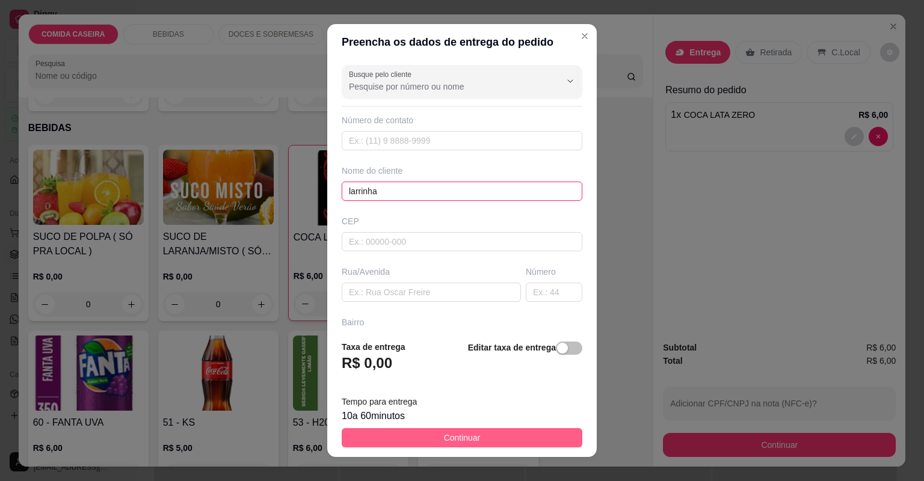
type input "larrinha"
click at [509, 433] on button "Continuar" at bounding box center [462, 437] width 241 height 19
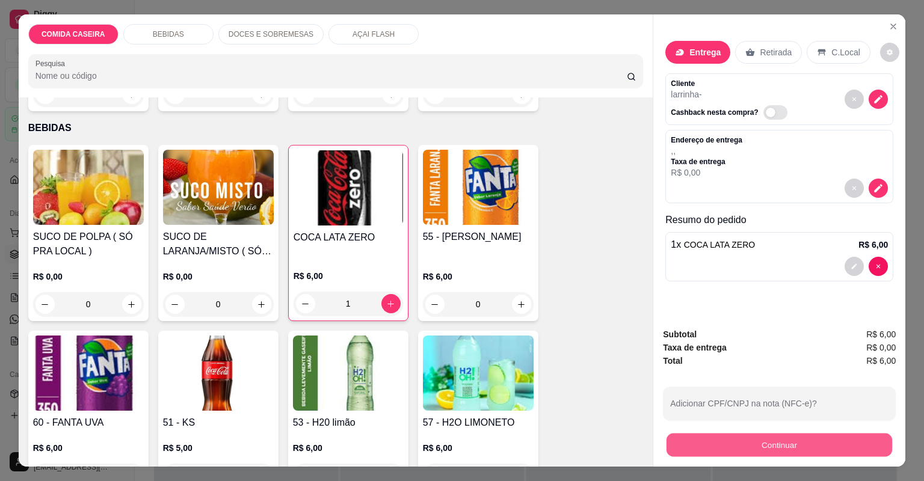
click at [755, 443] on button "Continuar" at bounding box center [779, 445] width 226 height 23
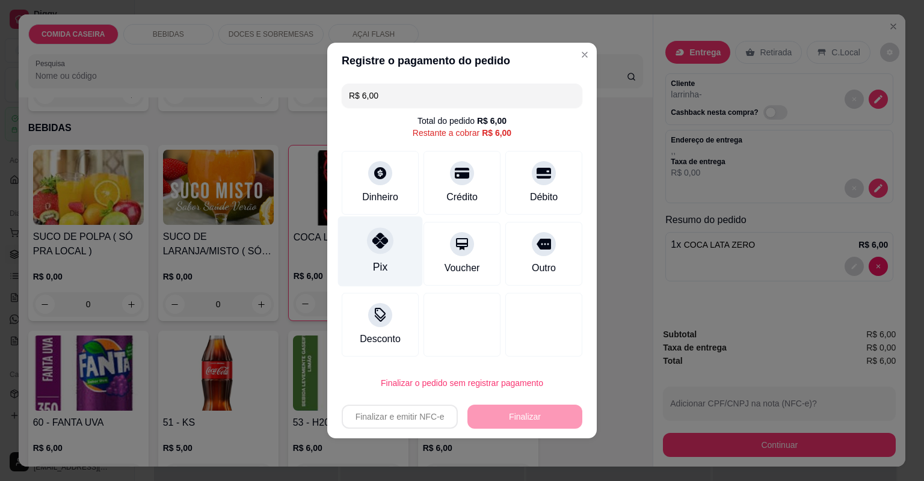
click at [372, 231] on div at bounding box center [380, 240] width 26 height 26
type input "R$ 0,00"
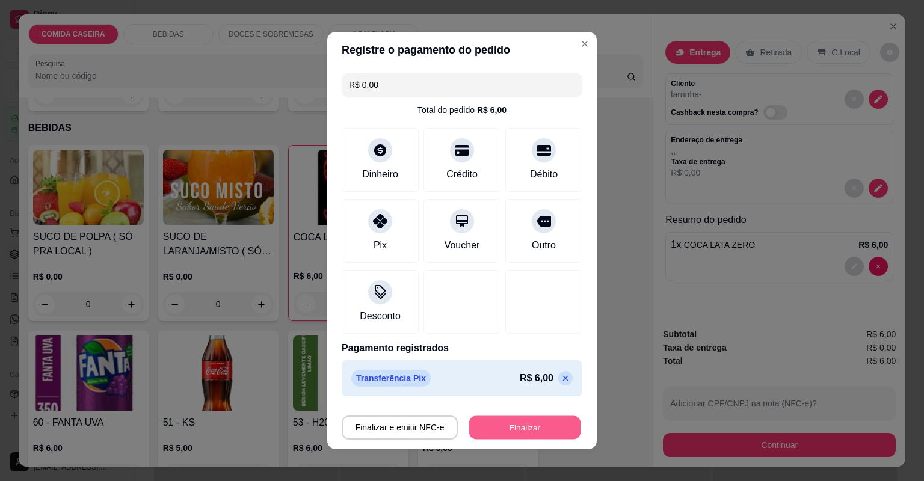
click at [524, 423] on button "Finalizar" at bounding box center [524, 427] width 111 height 23
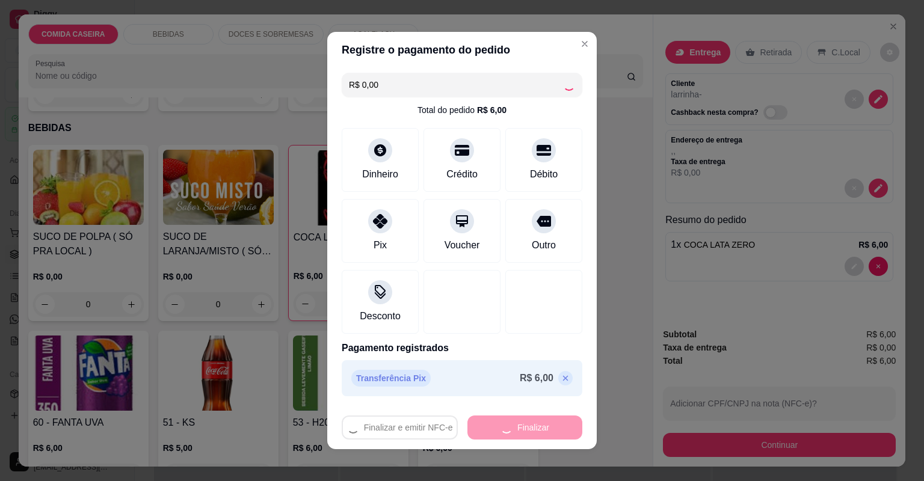
type input "0"
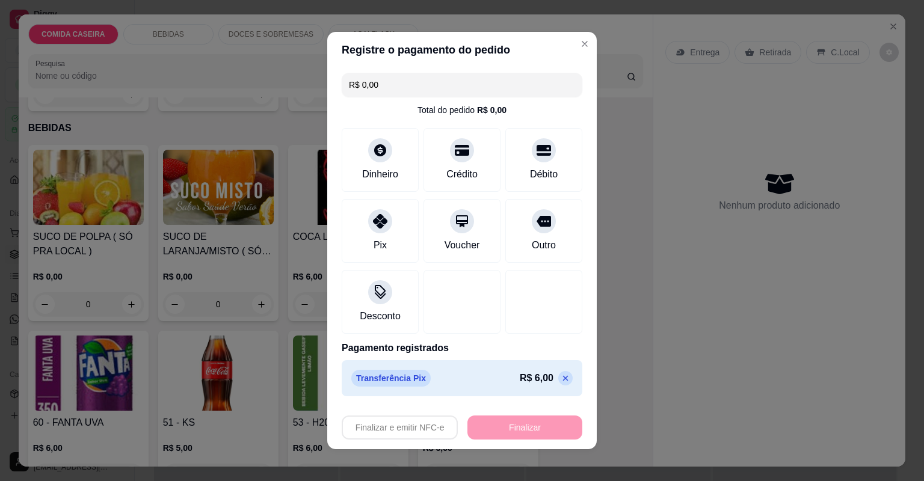
type input "-R$ 6,00"
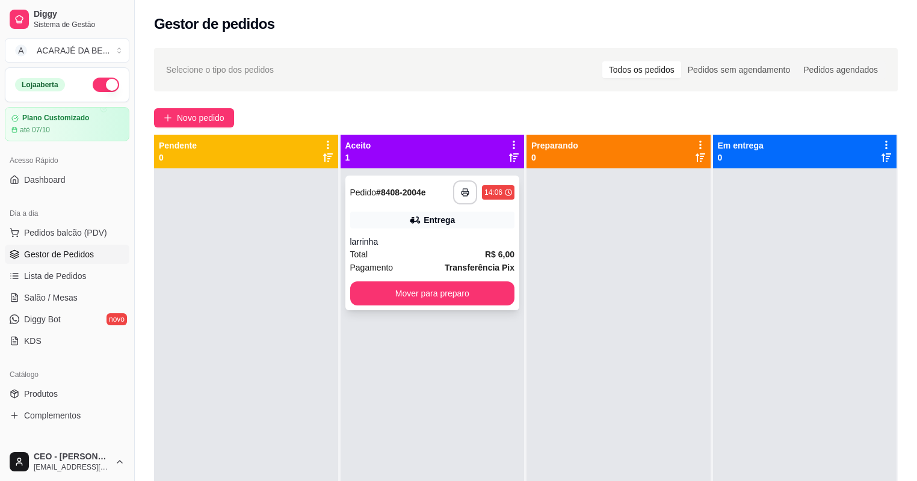
click at [468, 307] on div "**********" at bounding box center [432, 243] width 174 height 135
click at [491, 299] on button "Mover para preparo" at bounding box center [431, 293] width 159 height 23
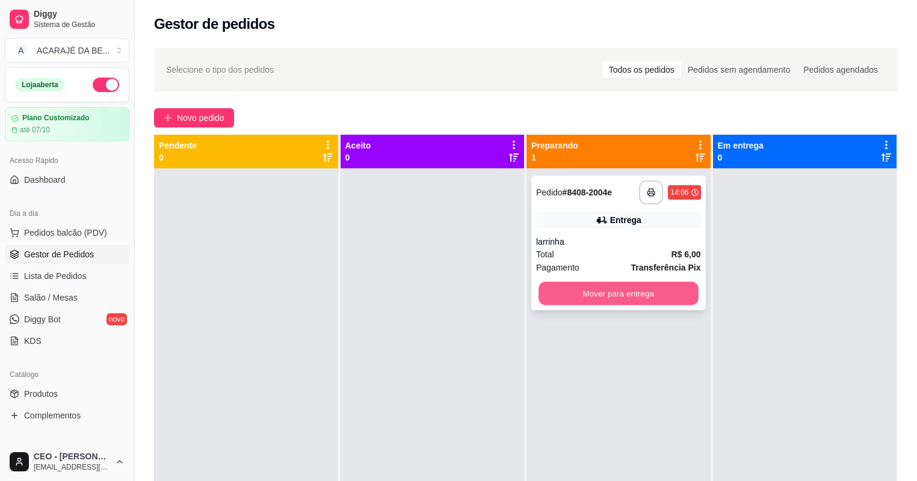
click at [640, 291] on button "Mover para entrega" at bounding box center [617, 293] width 159 height 23
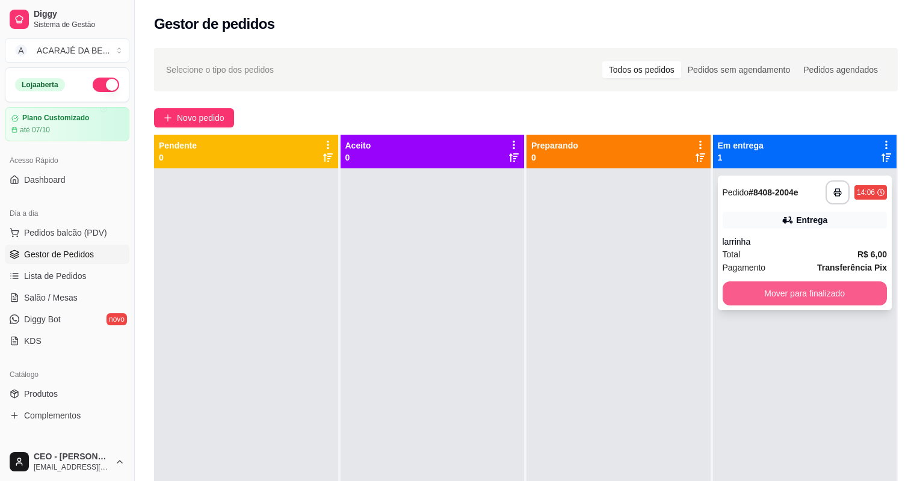
click at [811, 293] on button "Mover para finalizado" at bounding box center [804, 293] width 165 height 24
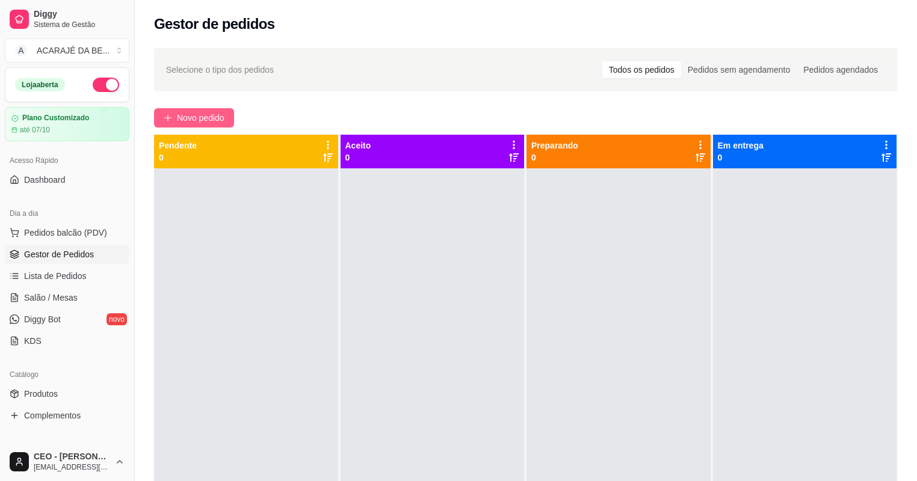
click at [200, 108] on button "Novo pedido" at bounding box center [194, 117] width 80 height 19
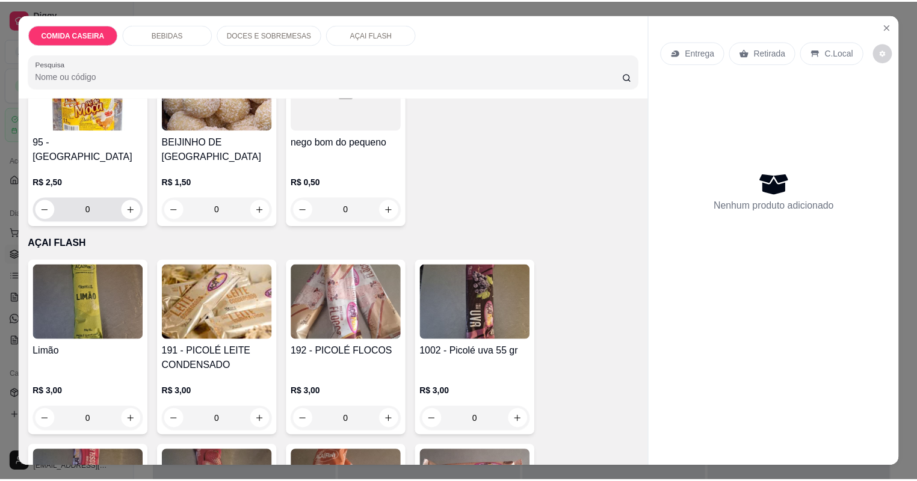
scroll to position [1347, 0]
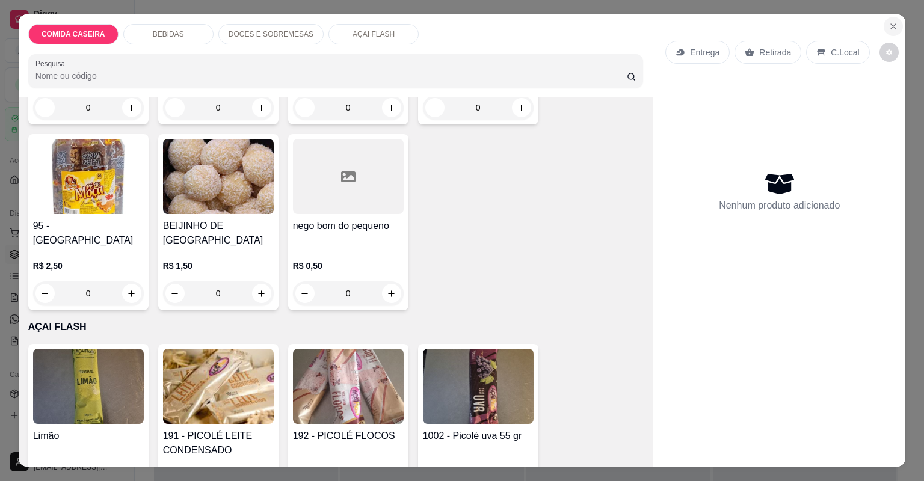
click at [892, 32] on button "Close" at bounding box center [892, 26] width 19 height 19
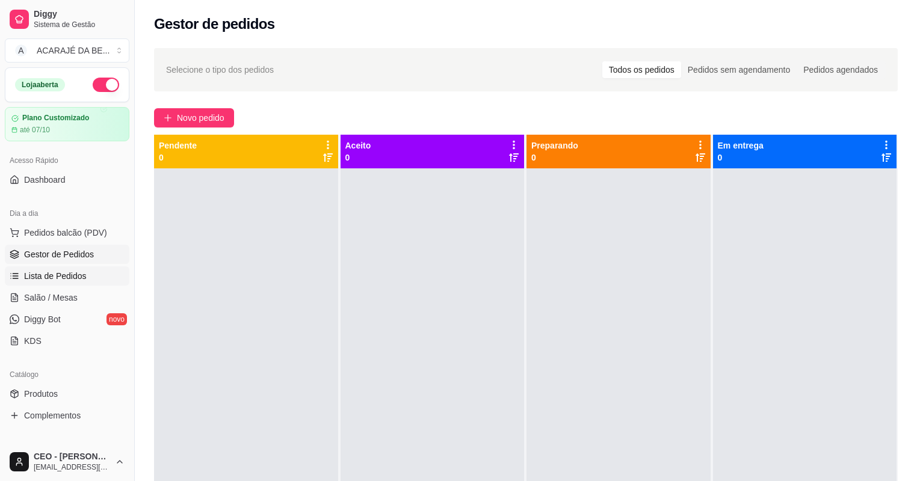
click at [55, 277] on span "Lista de Pedidos" at bounding box center [55, 276] width 63 height 12
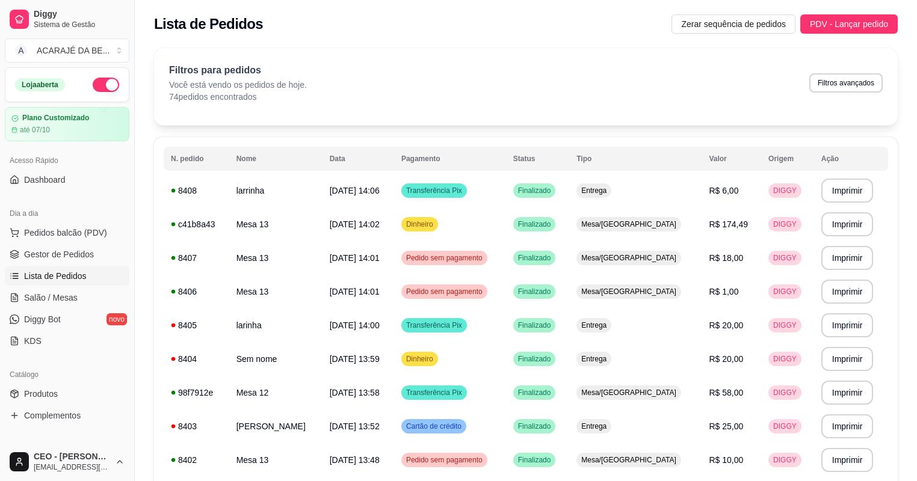
scroll to position [144, 0]
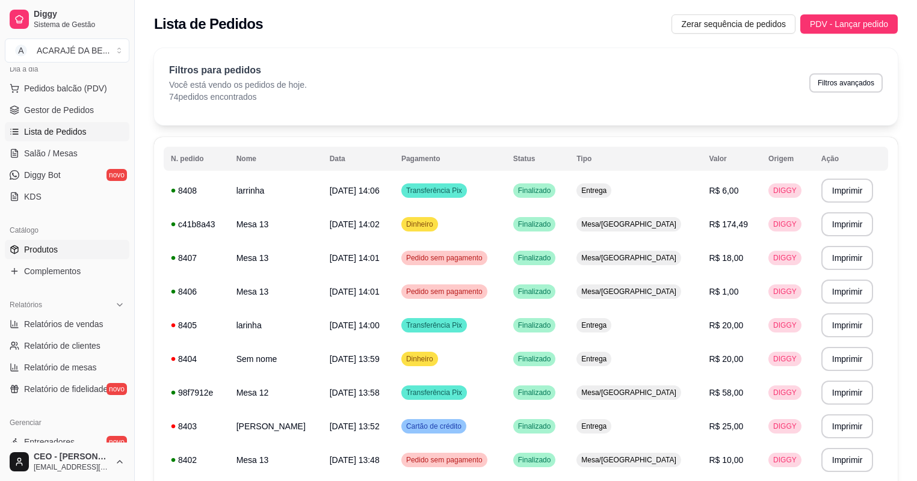
click at [67, 251] on link "Produtos" at bounding box center [67, 249] width 124 height 19
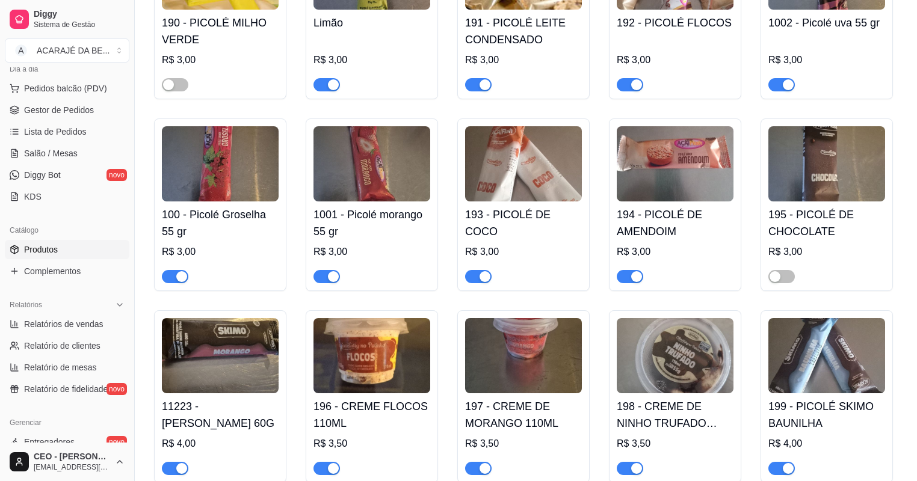
scroll to position [3801, 0]
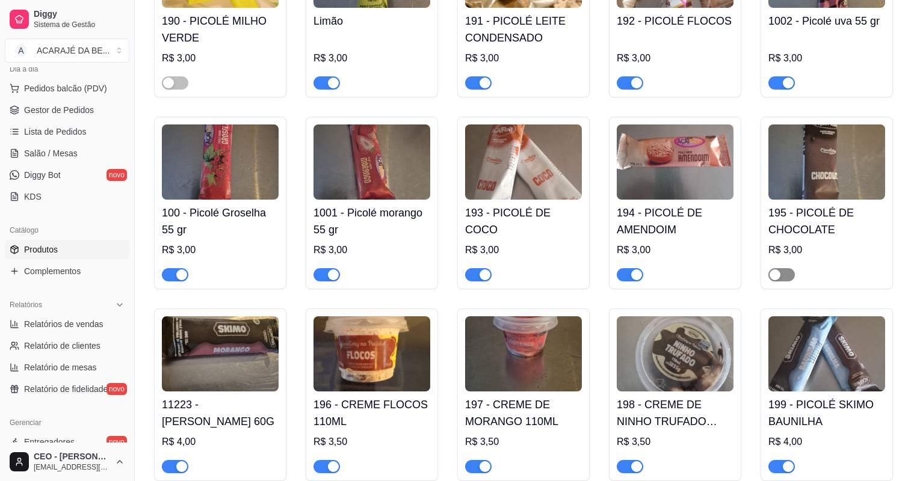
click at [774, 272] on div "button" at bounding box center [774, 274] width 11 height 11
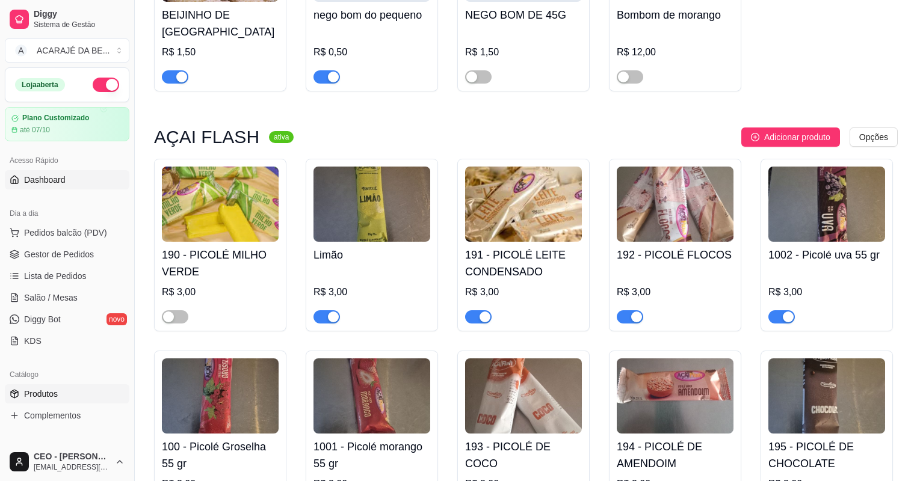
scroll to position [3560, 0]
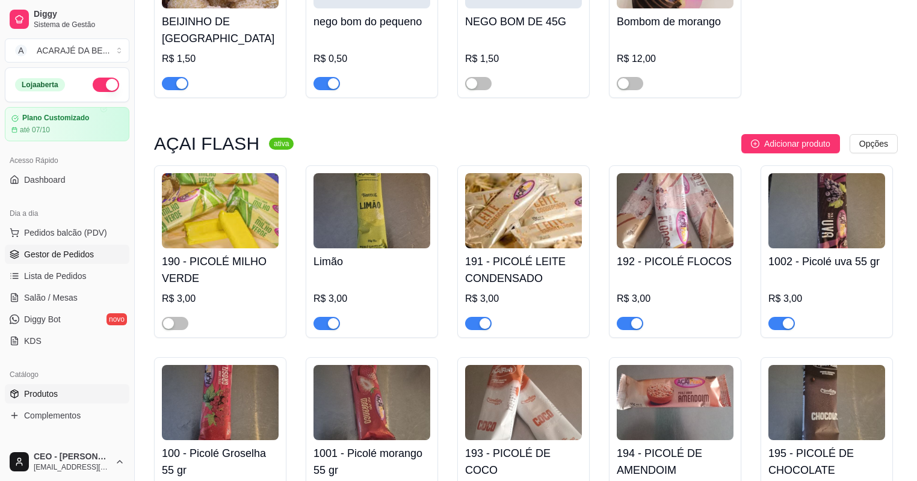
click at [75, 252] on span "Gestor de Pedidos" at bounding box center [59, 254] width 70 height 12
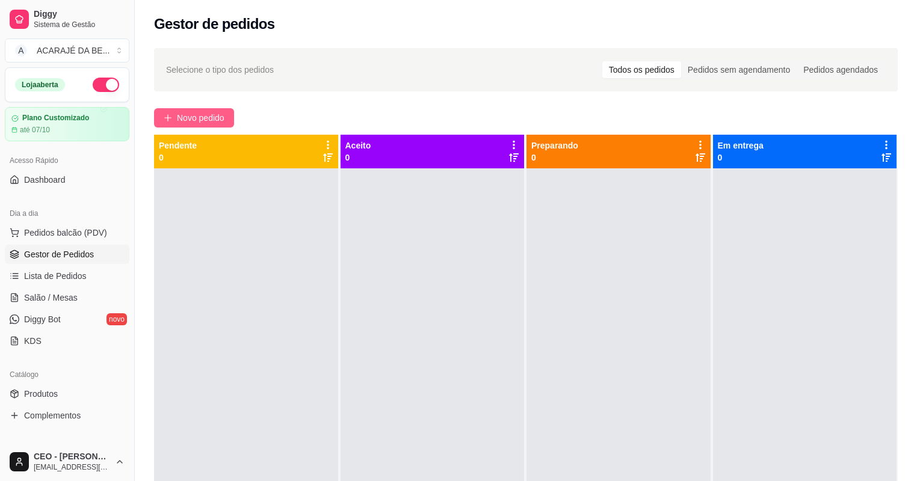
click at [212, 120] on span "Novo pedido" at bounding box center [201, 117] width 48 height 13
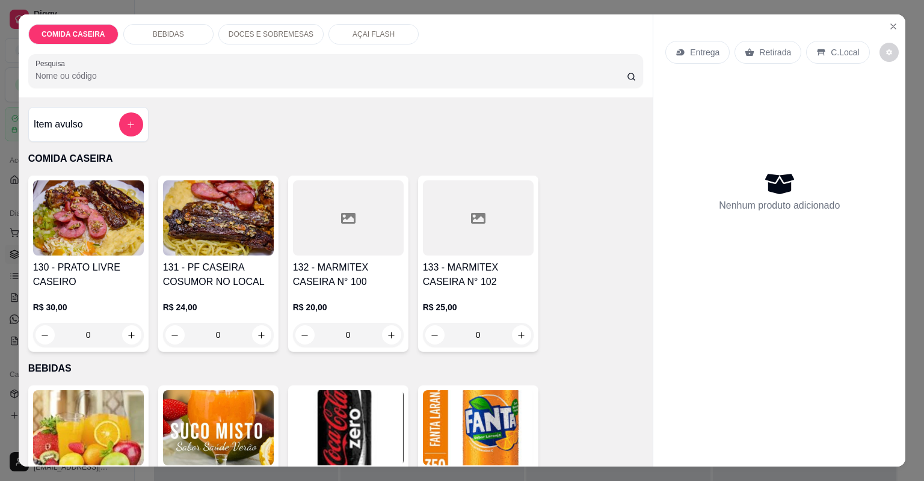
click at [119, 132] on div at bounding box center [131, 124] width 24 height 24
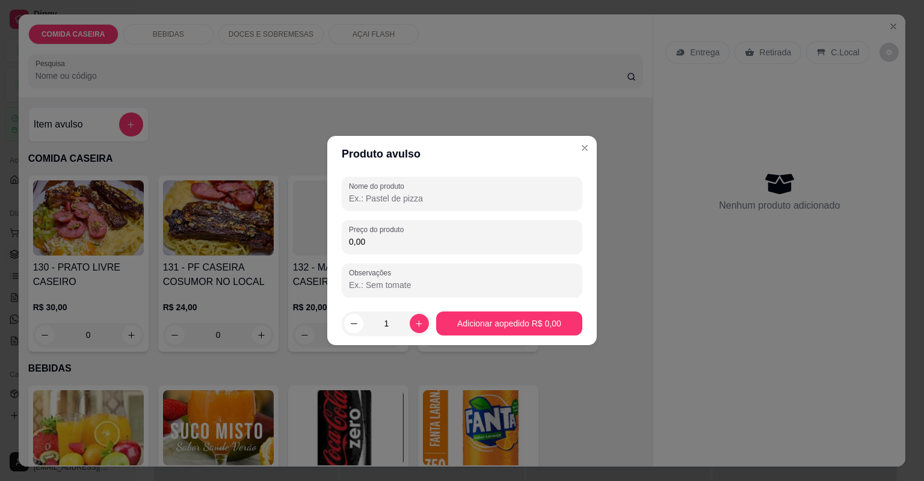
click at [441, 194] on input "Nome do produto" at bounding box center [462, 198] width 226 height 12
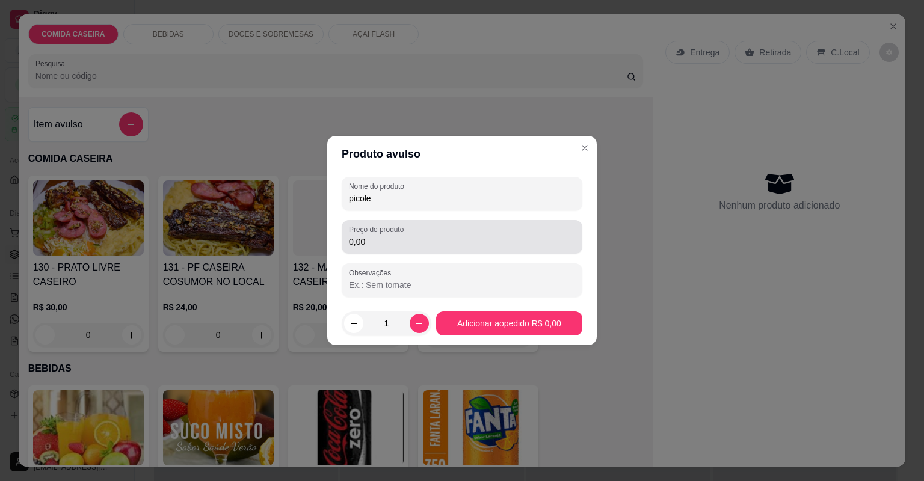
type input "picole"
click at [404, 235] on div "0,00" at bounding box center [462, 237] width 226 height 24
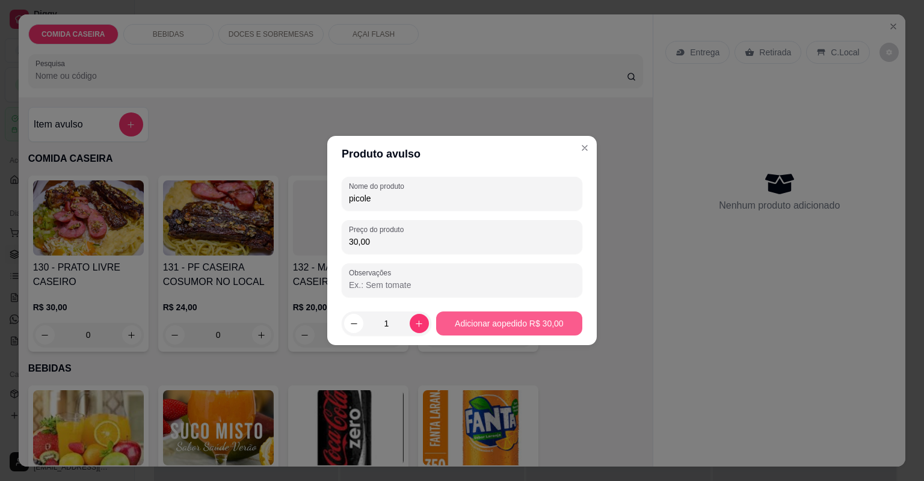
type input "30,00"
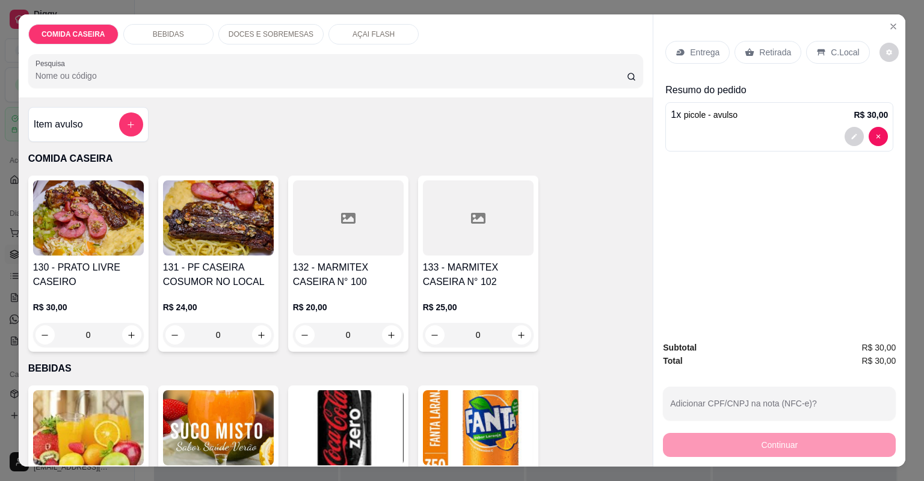
click at [767, 55] on p "Retirada" at bounding box center [775, 52] width 32 height 12
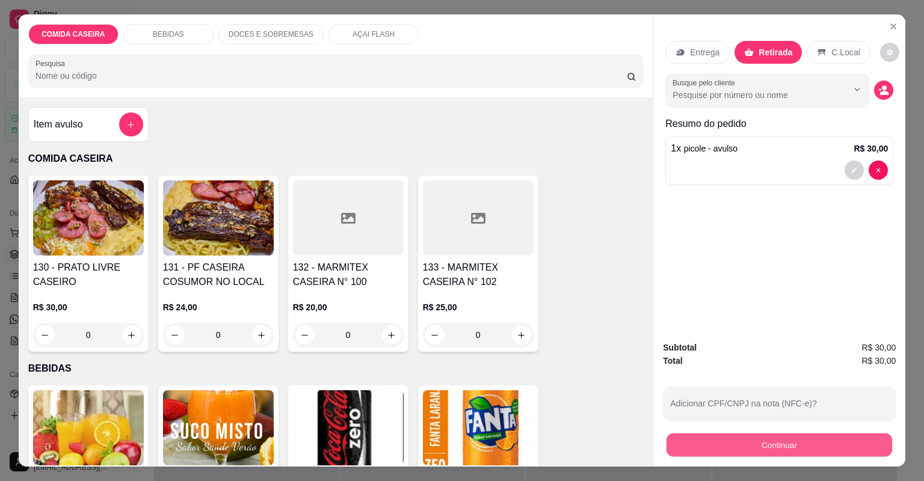
click at [797, 444] on button "Continuar" at bounding box center [779, 445] width 226 height 23
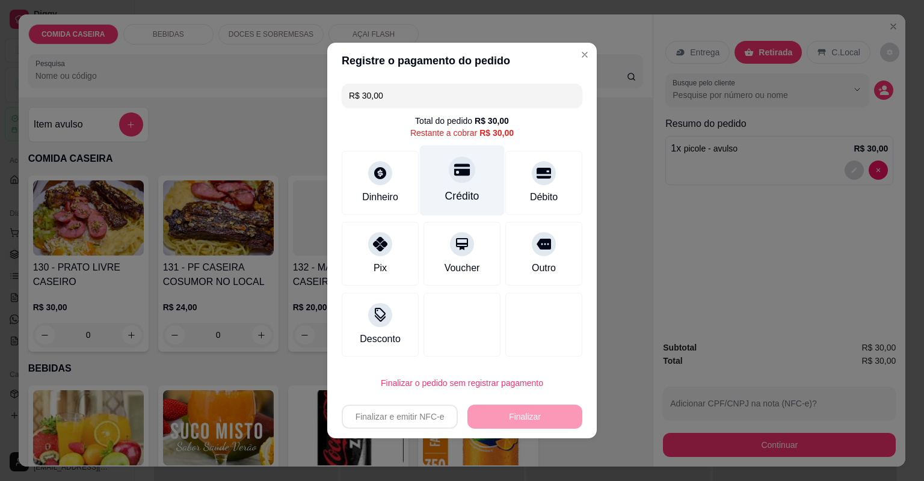
click at [459, 158] on div at bounding box center [462, 169] width 26 height 26
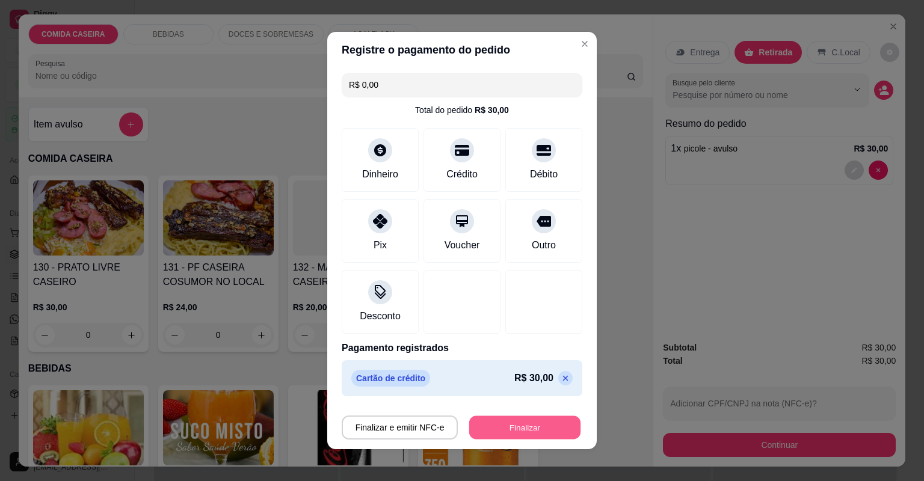
click at [532, 427] on button "Finalizar" at bounding box center [524, 427] width 111 height 23
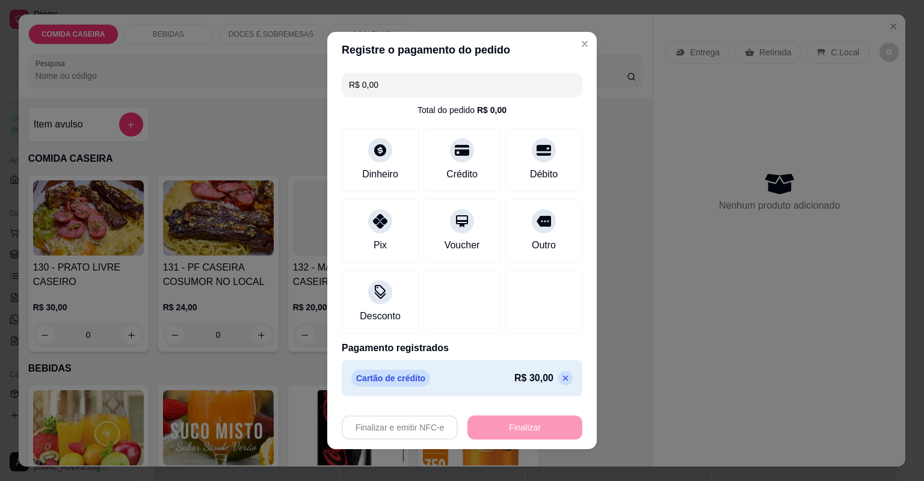
type input "-R$ 30,00"
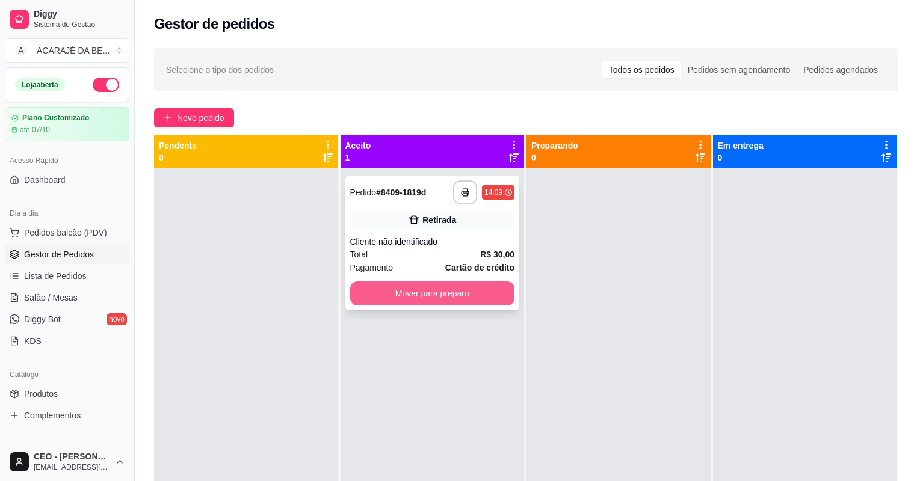
click at [488, 293] on button "Mover para preparo" at bounding box center [432, 293] width 165 height 24
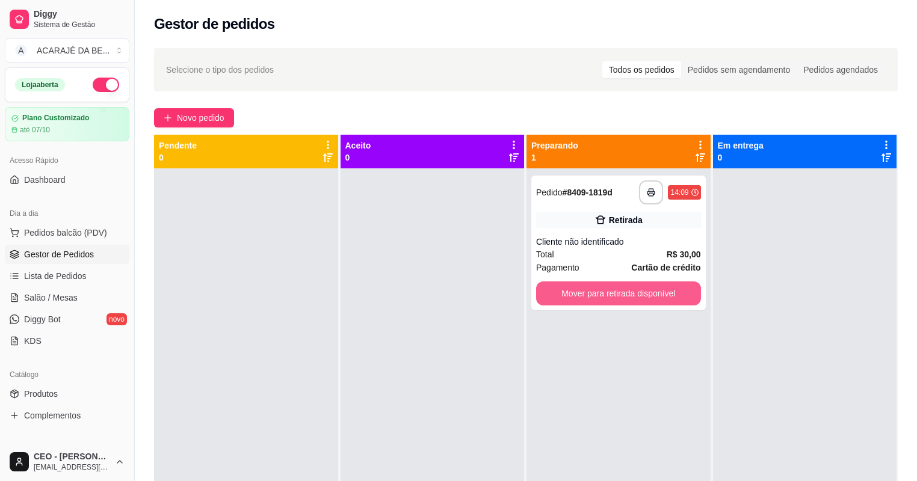
click at [598, 292] on button "Mover para retirada disponível" at bounding box center [618, 293] width 165 height 24
click at [598, 292] on div "Mover para retirada disponível" at bounding box center [618, 293] width 165 height 24
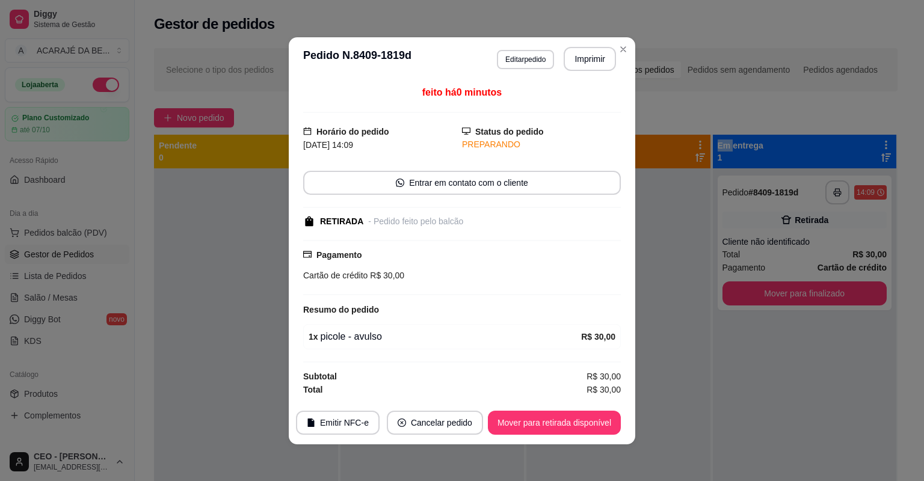
click at [768, 296] on button "Mover para finalizado" at bounding box center [804, 293] width 165 height 24
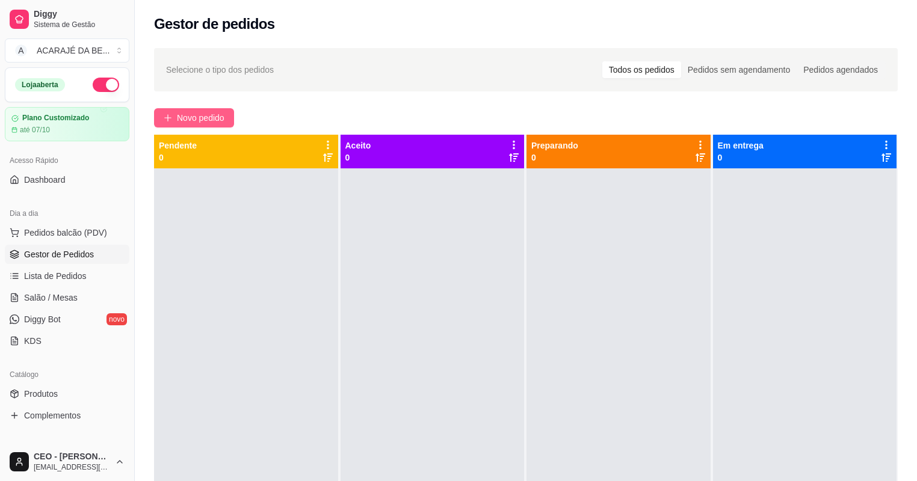
click at [219, 118] on span "Novo pedido" at bounding box center [201, 117] width 48 height 13
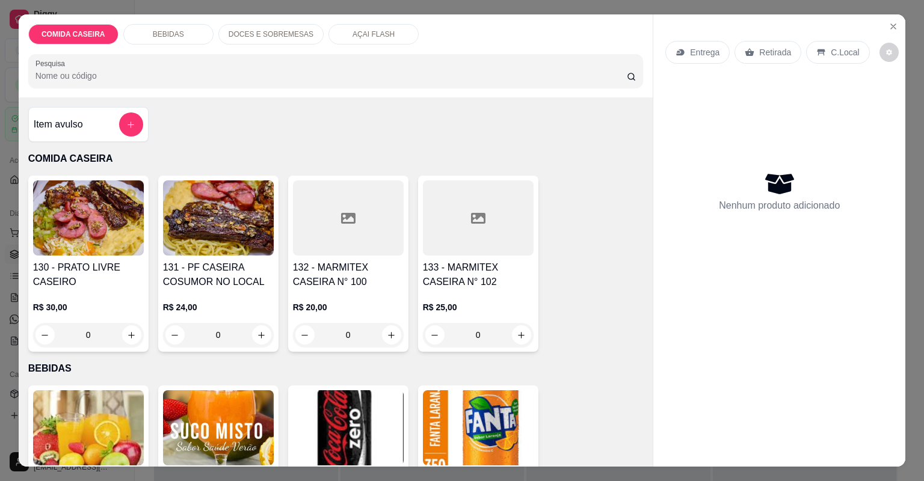
click at [365, 214] on div at bounding box center [348, 217] width 111 height 75
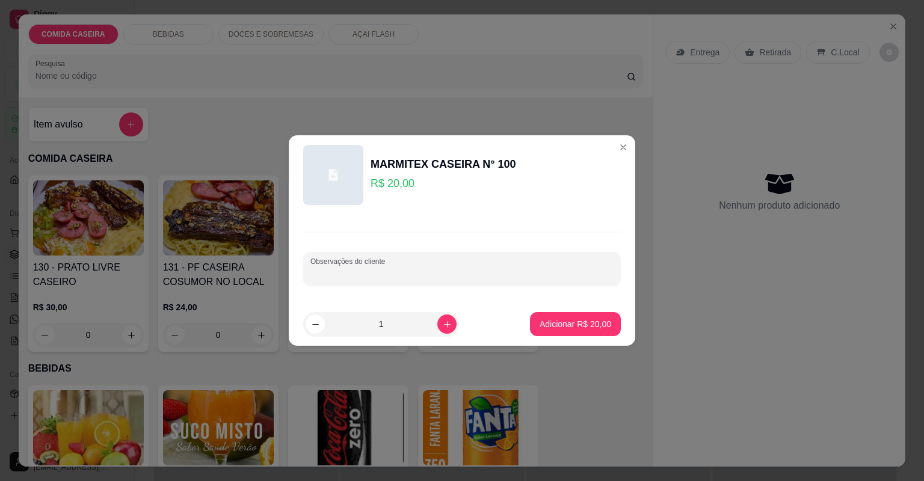
click at [455, 276] on input "Observações do cliente" at bounding box center [461, 274] width 303 height 12
paste input "Feijão preto Macarrão [PERSON_NAME]"
type input "Feijão preto Macarrão [PERSON_NAME] beterraba"
click at [443, 322] on icon "increase-product-quantity" at bounding box center [447, 324] width 9 height 9
type input "2"
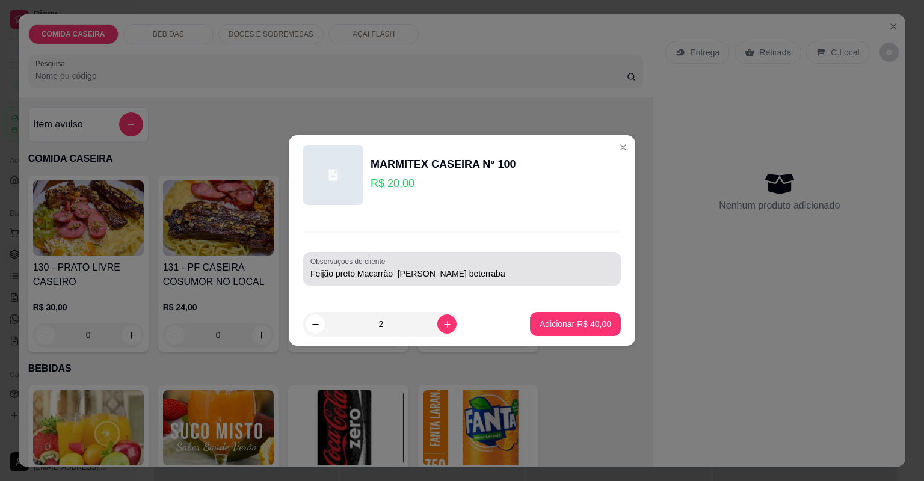
click at [501, 271] on input "Feijão preto Macarrão [PERSON_NAME] beterraba" at bounding box center [461, 274] width 303 height 12
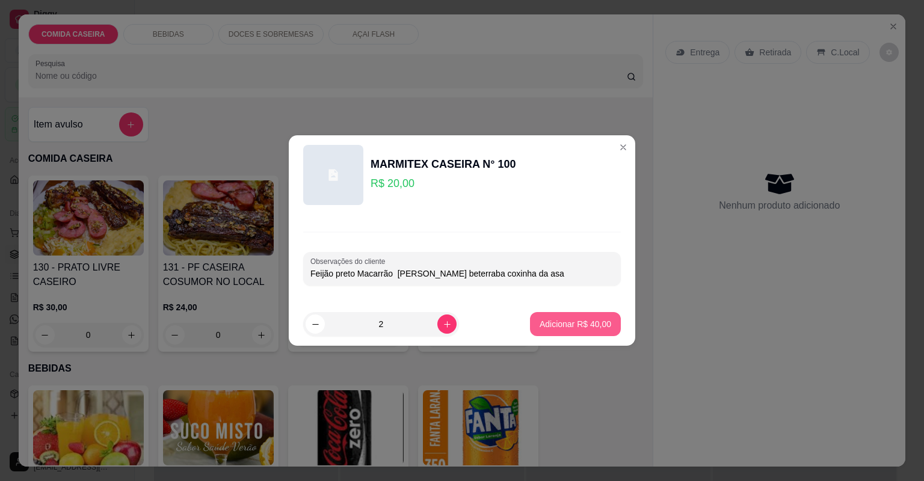
type input "Feijão preto Macarrão [PERSON_NAME] beterraba coxinha da asa"
click at [568, 340] on footer "2 Adicionar R$ 40,00" at bounding box center [462, 324] width 346 height 43
click at [593, 329] on p "Adicionar R$ 40,00" at bounding box center [575, 324] width 72 height 12
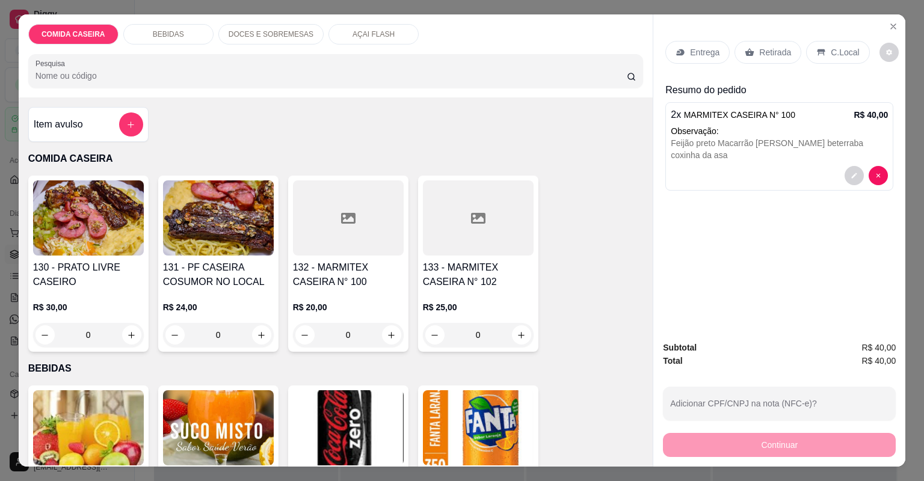
click at [695, 54] on p "Entrega" at bounding box center [704, 52] width 29 height 12
click at [705, 48] on p "Entrega" at bounding box center [704, 52] width 29 height 12
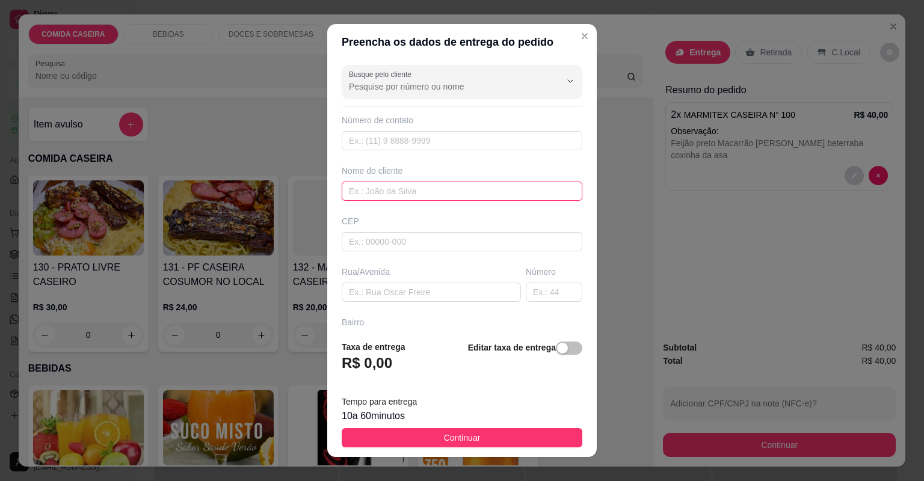
click at [438, 193] on input "text" at bounding box center [462, 191] width 241 height 19
type input "c"
type input "[PERSON_NAME]"
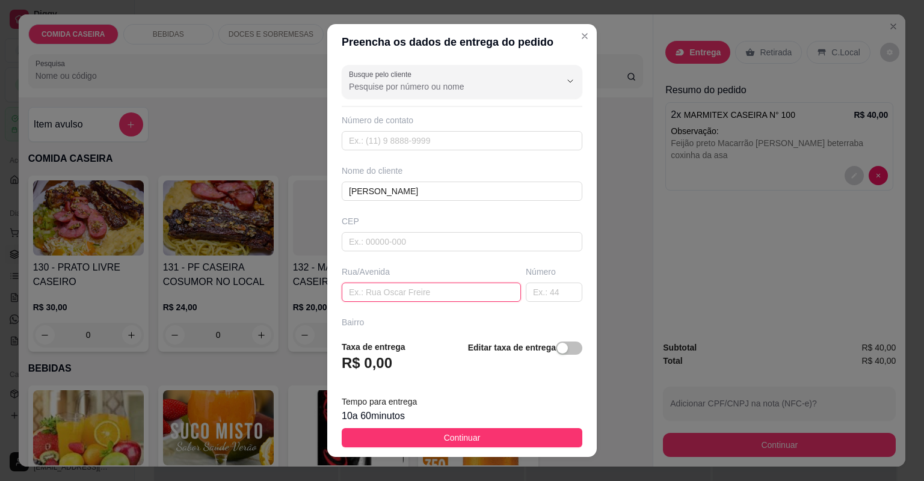
click at [397, 291] on input "text" at bounding box center [431, 292] width 179 height 19
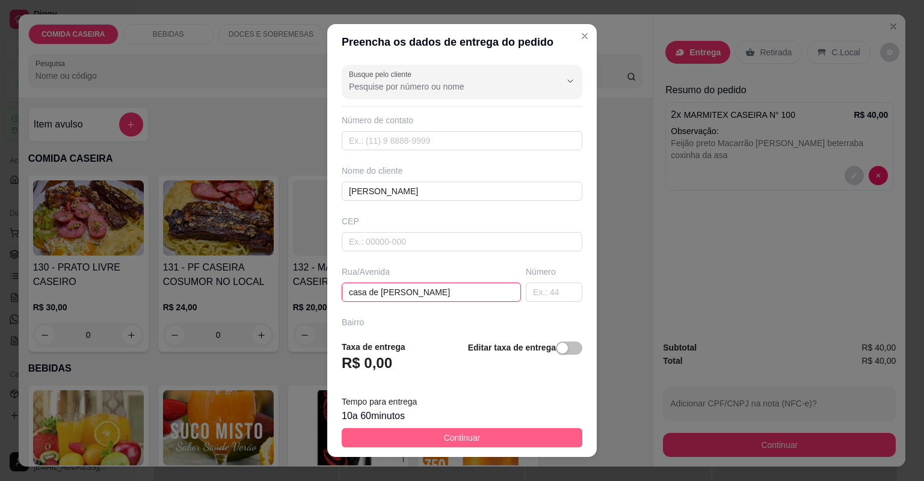
type input "casa de [PERSON_NAME]"
click at [444, 433] on span "Continuar" at bounding box center [462, 437] width 37 height 13
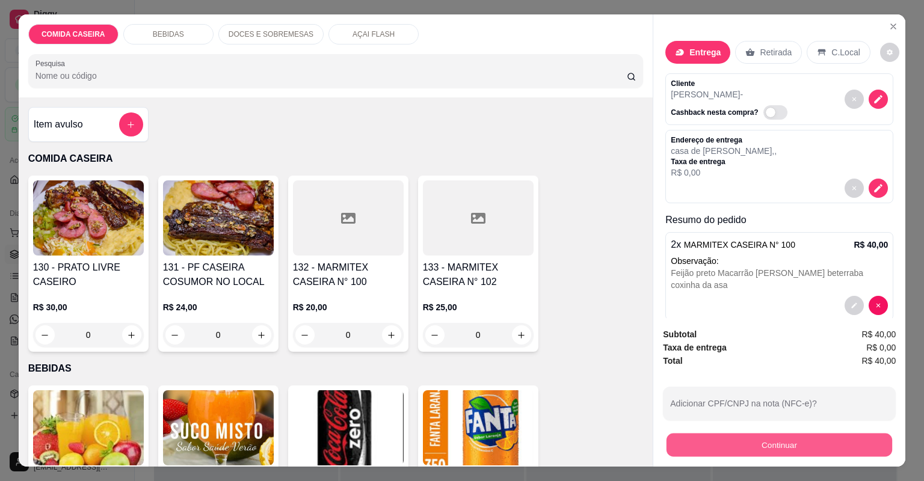
click at [685, 444] on button "Continuar" at bounding box center [779, 445] width 226 height 23
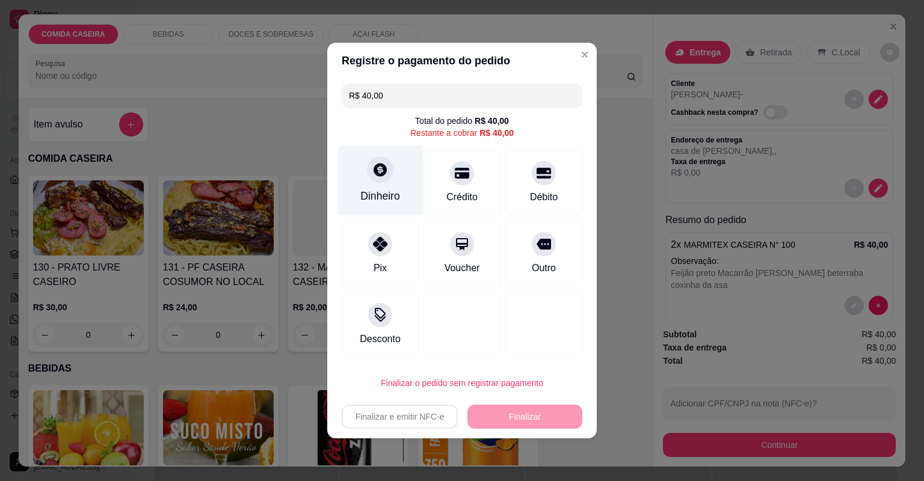
click at [381, 161] on div "Dinheiro" at bounding box center [380, 181] width 85 height 70
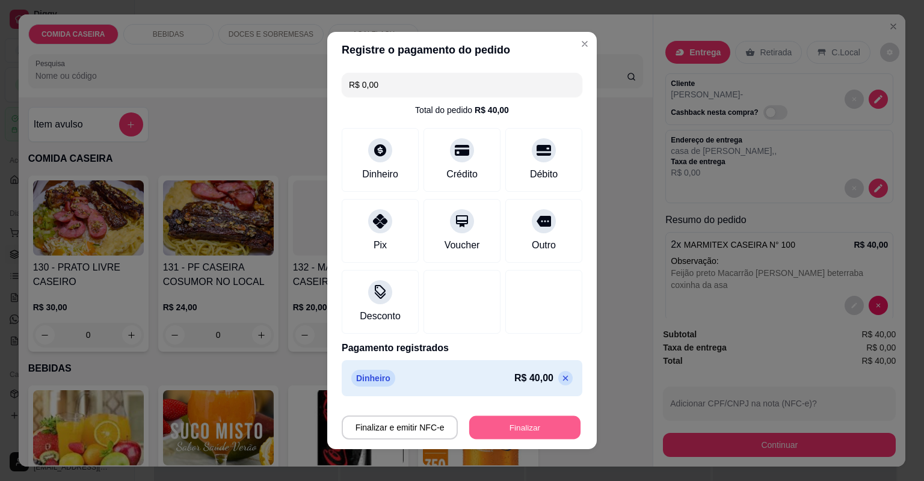
click at [511, 422] on button "Finalizar" at bounding box center [524, 427] width 111 height 23
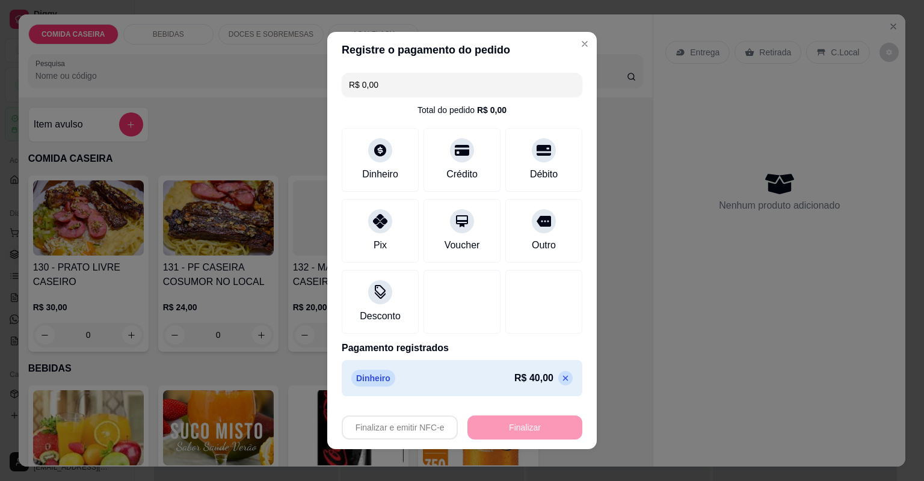
type input "-R$ 40,00"
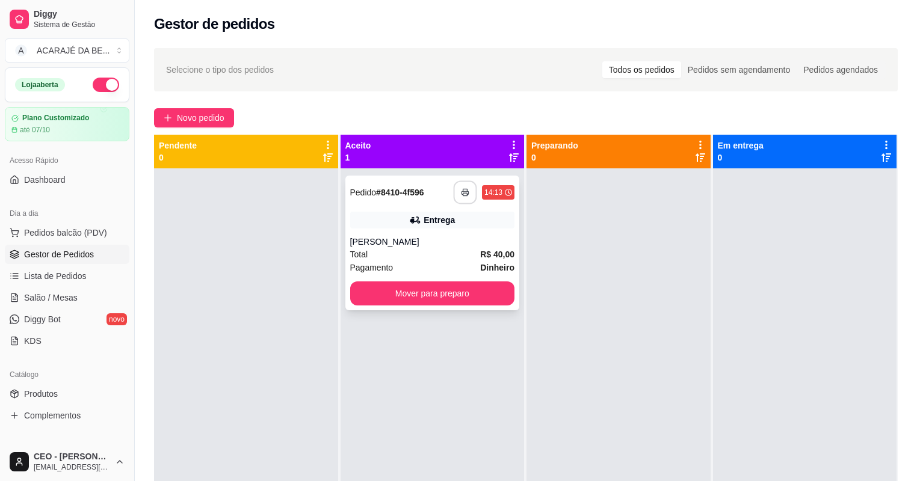
click at [456, 191] on button "button" at bounding box center [464, 192] width 23 height 23
click at [457, 292] on button "Mover para preparo" at bounding box center [432, 293] width 165 height 24
click at [502, 293] on button "Mover para preparo" at bounding box center [432, 293] width 165 height 24
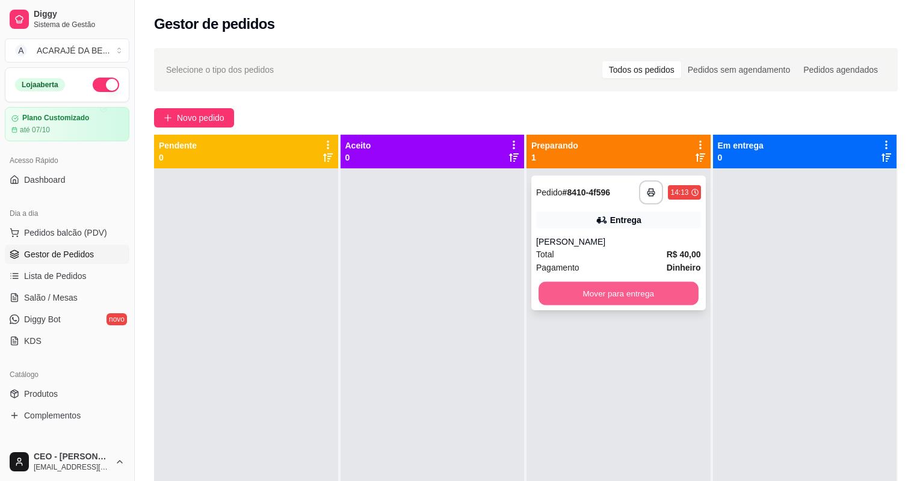
click at [632, 292] on button "Mover para entrega" at bounding box center [617, 293] width 159 height 23
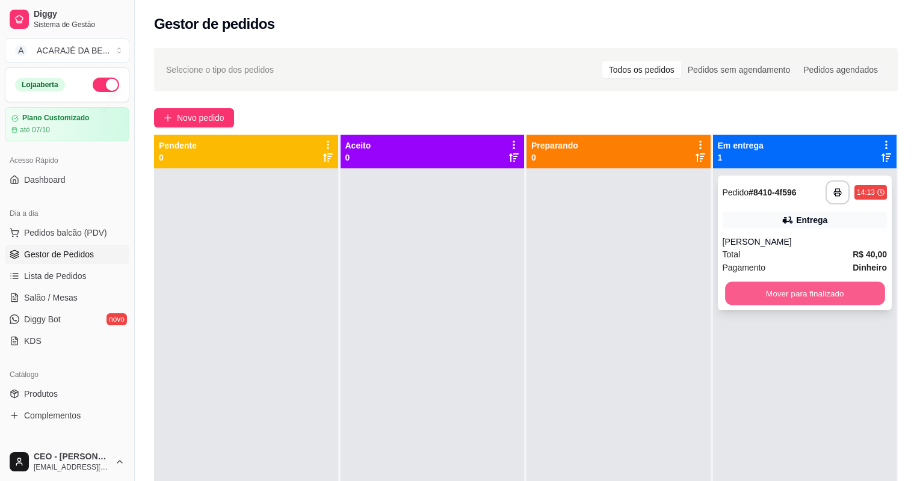
click at [768, 285] on button "Mover para finalizado" at bounding box center [804, 293] width 159 height 23
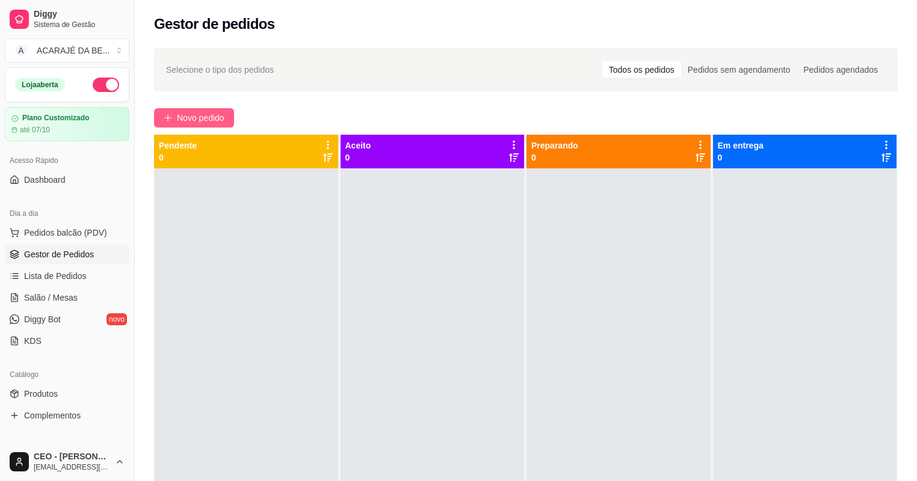
click at [207, 121] on span "Novo pedido" at bounding box center [201, 117] width 48 height 13
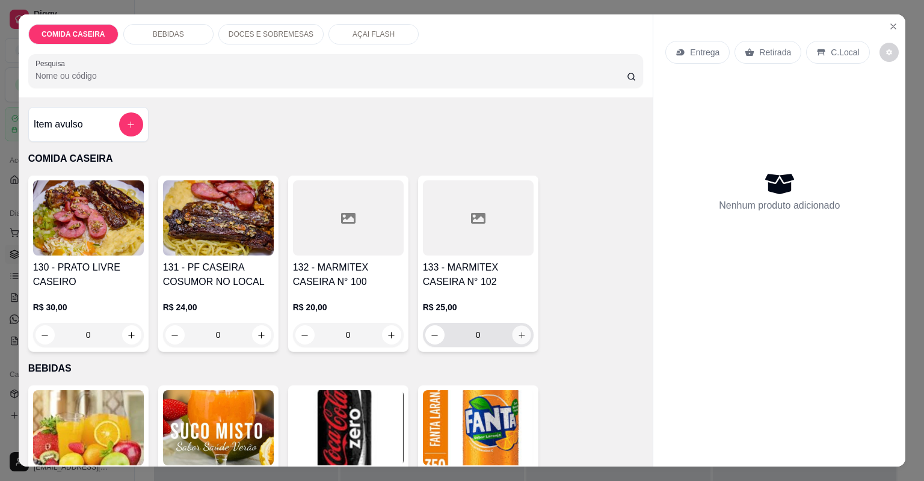
click at [523, 336] on button "increase-product-quantity" at bounding box center [521, 334] width 19 height 19
type input "1"
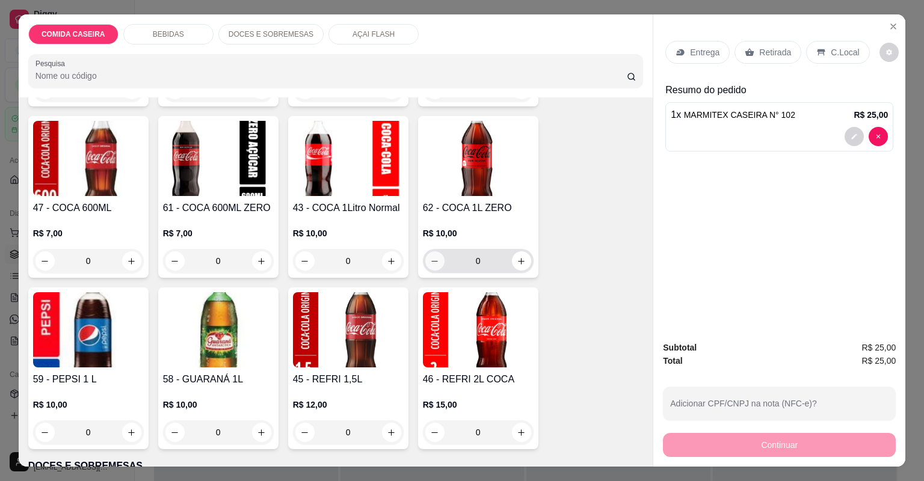
scroll to position [818, 0]
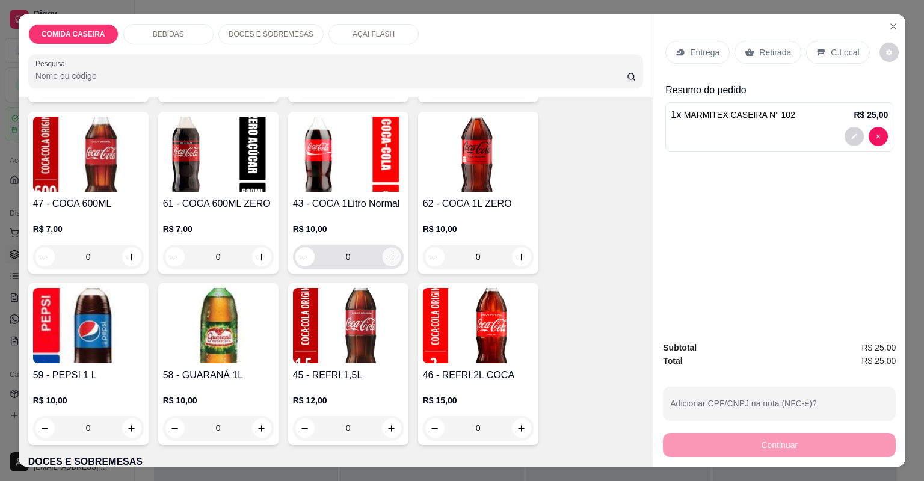
click at [387, 253] on icon "increase-product-quantity" at bounding box center [391, 257] width 9 height 9
type input "1"
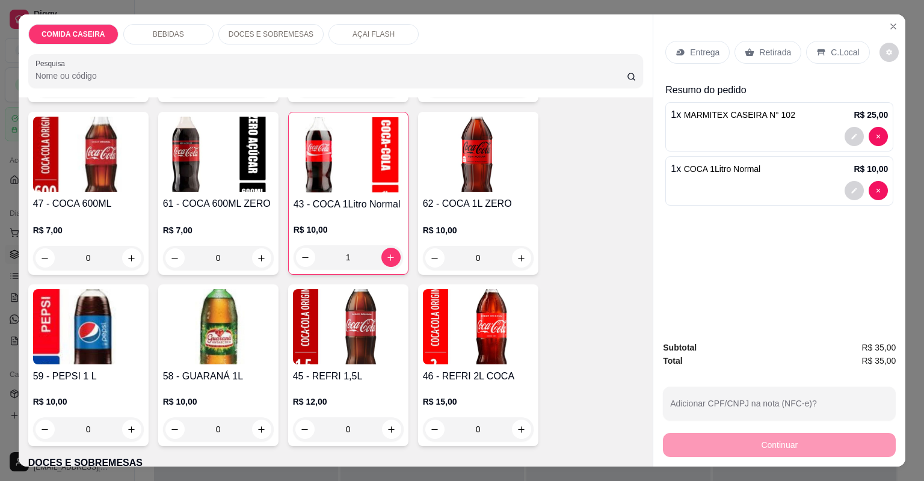
drag, startPoint x: 764, startPoint y: 46, endPoint x: 746, endPoint y: 112, distance: 68.6
click at [764, 48] on p "Retirada" at bounding box center [775, 52] width 32 height 12
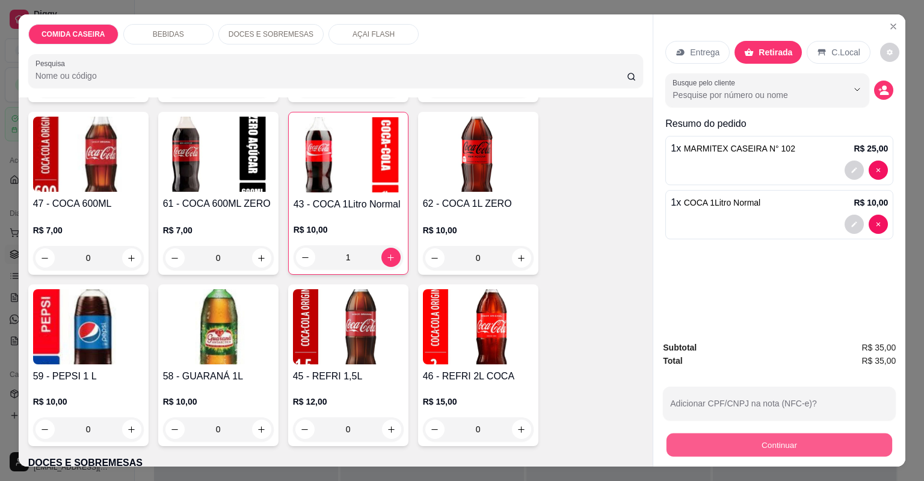
click at [775, 450] on button "Continuar" at bounding box center [779, 445] width 226 height 23
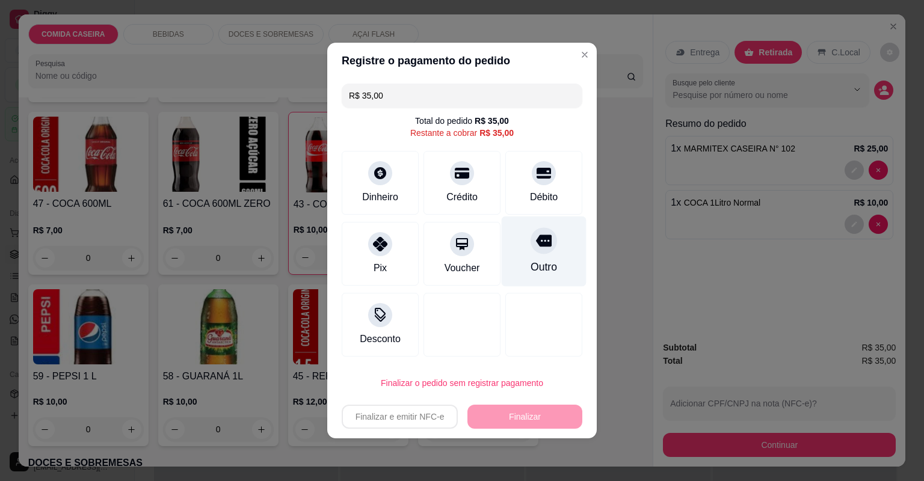
click at [553, 254] on div "Outro" at bounding box center [544, 252] width 85 height 70
type input "R$ 0,00"
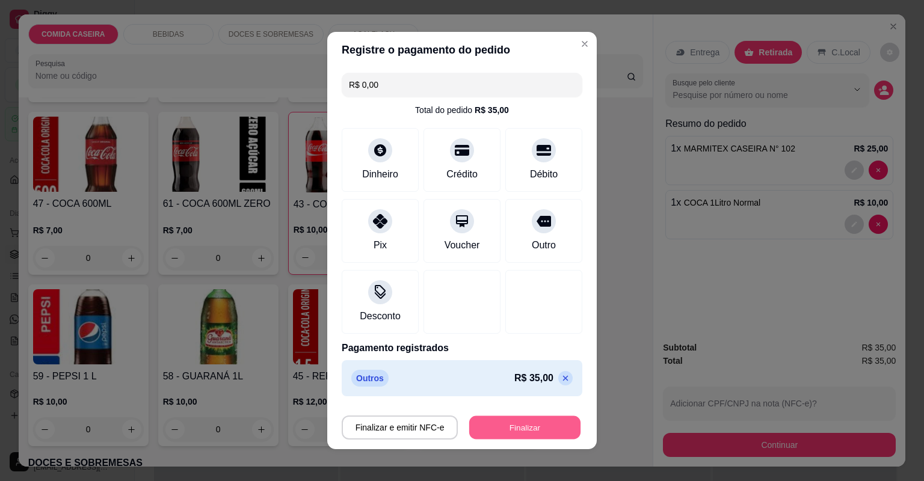
click at [529, 423] on button "Finalizar" at bounding box center [524, 427] width 111 height 23
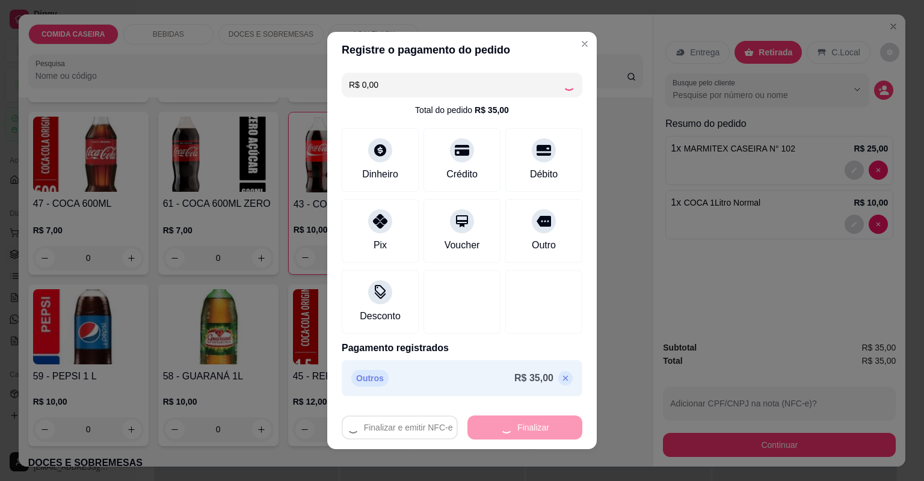
type input "0"
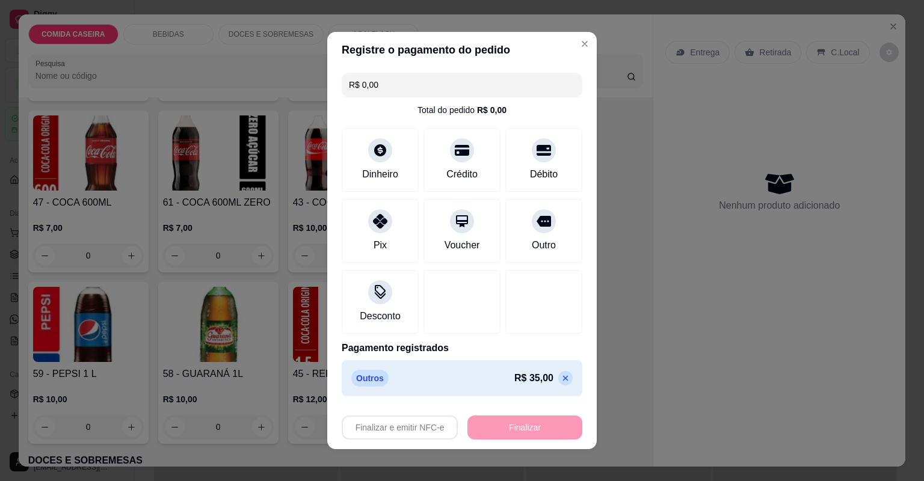
type input "-R$ 35,00"
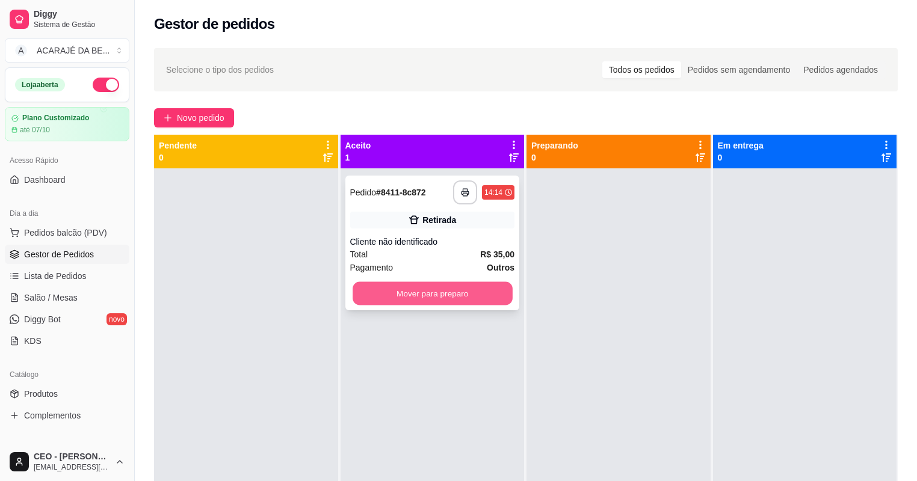
click at [494, 290] on button "Mover para preparo" at bounding box center [431, 293] width 159 height 23
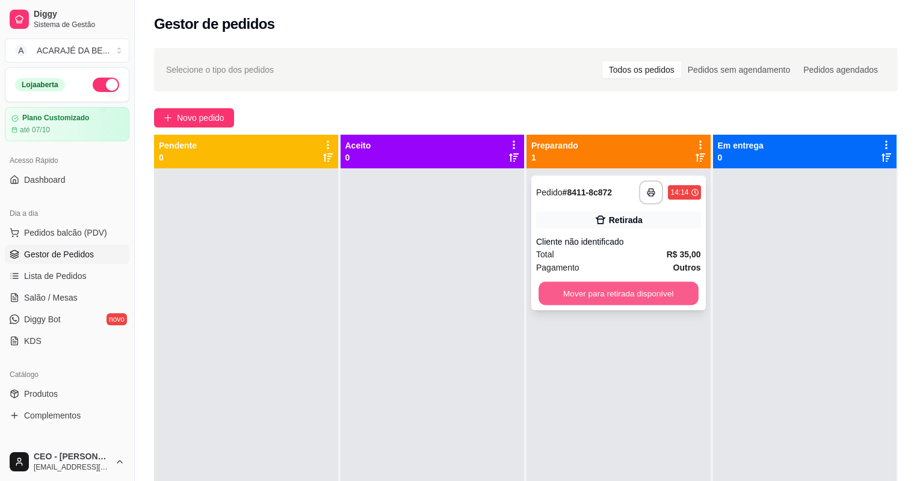
click at [585, 298] on button "Mover para retirada disponível" at bounding box center [617, 293] width 159 height 23
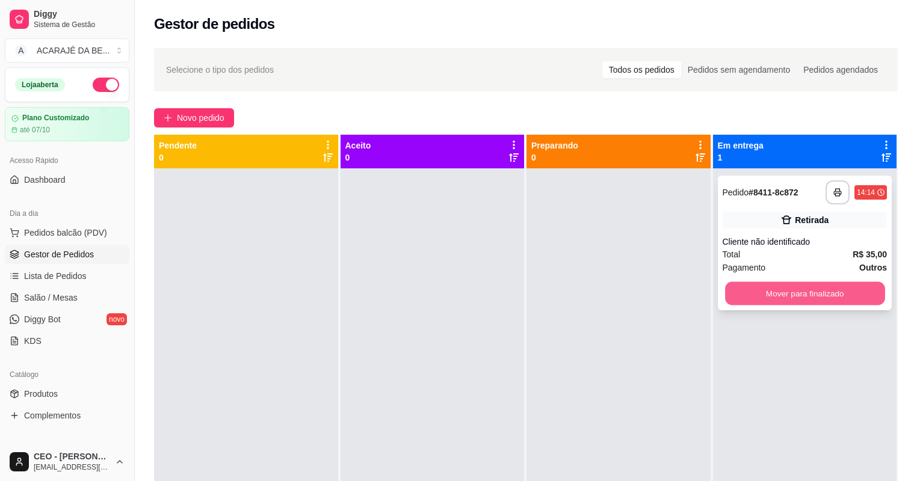
click at [814, 295] on button "Mover para finalizado" at bounding box center [804, 293] width 159 height 23
click at [814, 295] on div "Mover para finalizado" at bounding box center [804, 293] width 165 height 24
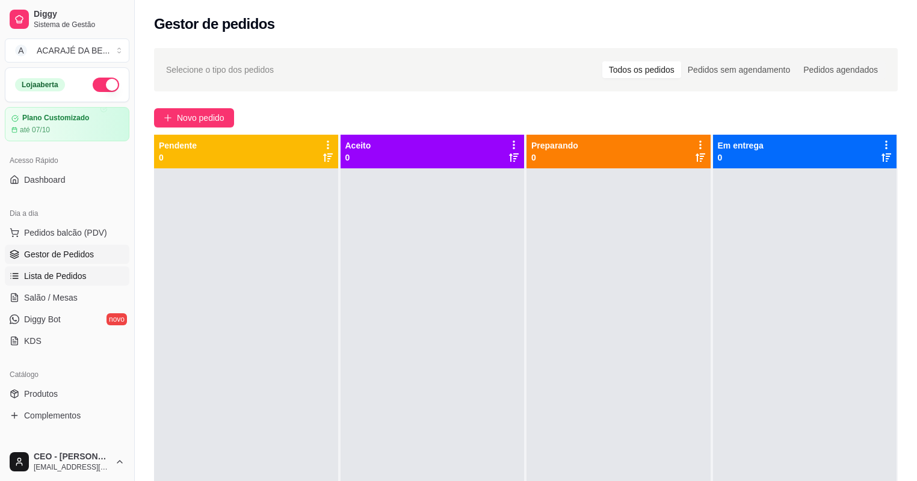
click at [65, 273] on span "Lista de Pedidos" at bounding box center [55, 276] width 63 height 12
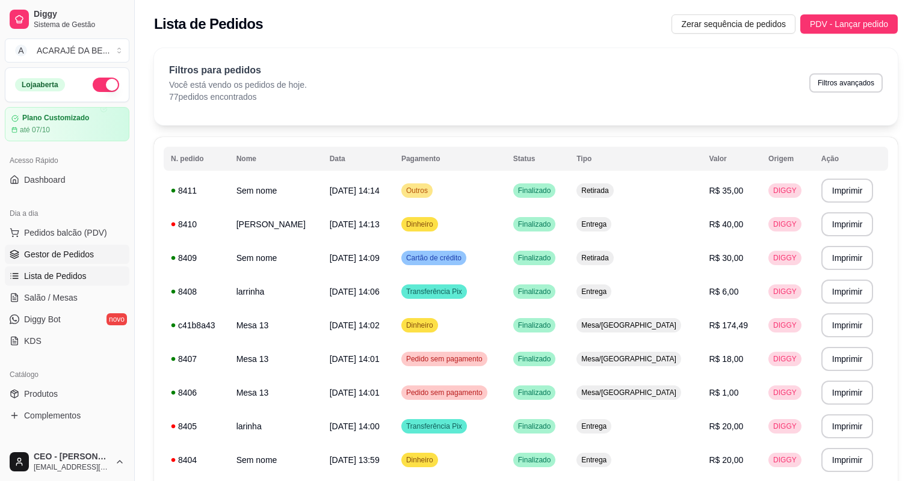
click at [75, 246] on link "Gestor de Pedidos" at bounding box center [67, 254] width 124 height 19
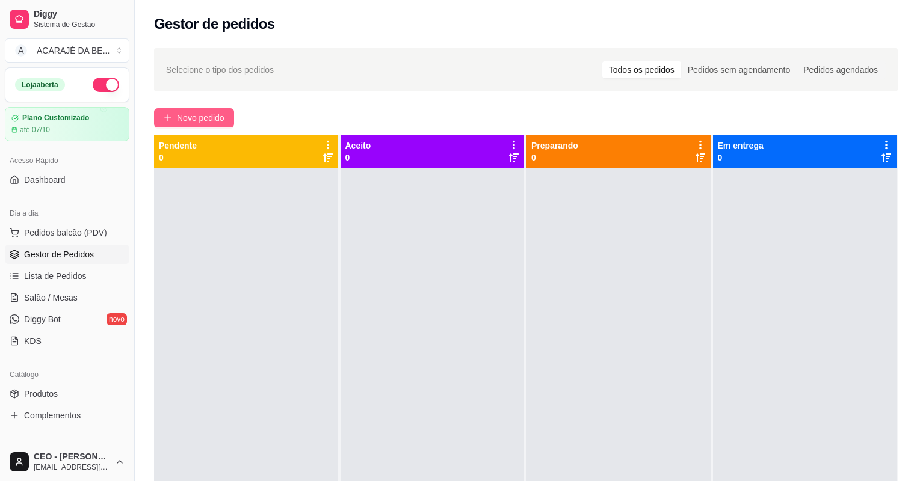
click at [194, 118] on span "Novo pedido" at bounding box center [201, 117] width 48 height 13
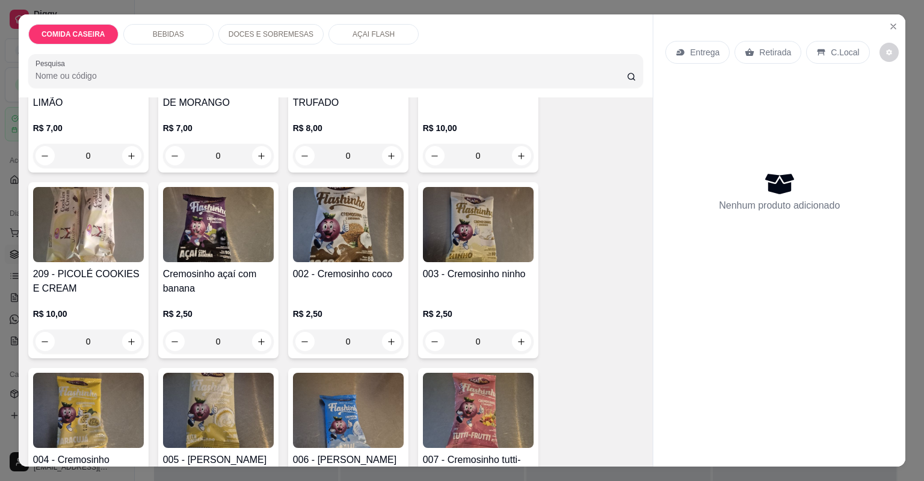
scroll to position [2694, 0]
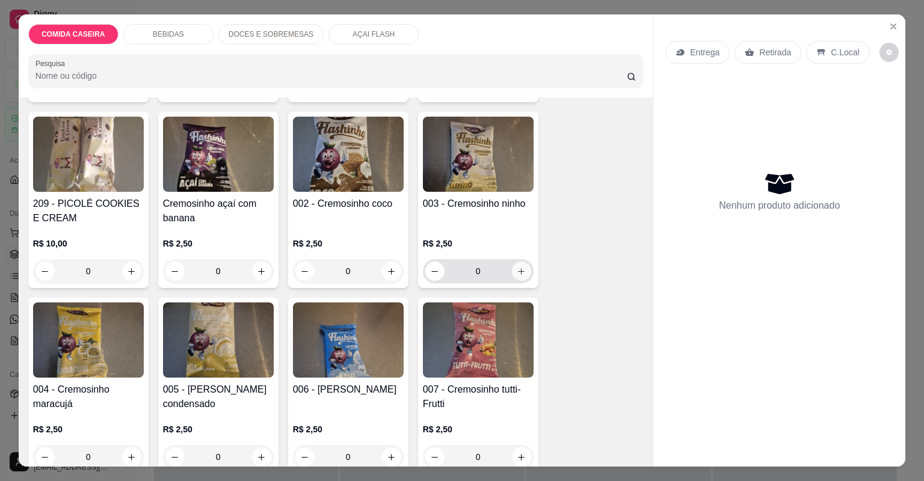
click at [518, 267] on icon "increase-product-quantity" at bounding box center [521, 271] width 9 height 9
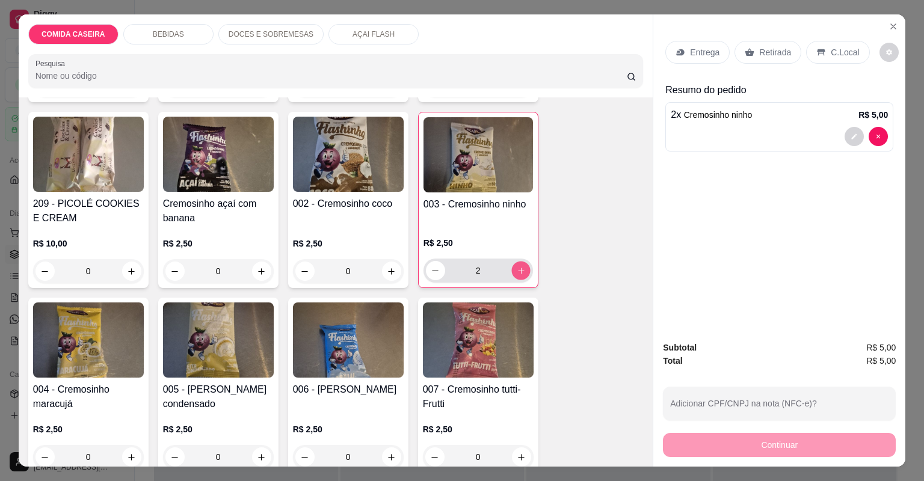
click at [518, 266] on icon "increase-product-quantity" at bounding box center [520, 270] width 9 height 9
click at [434, 266] on icon "decrease-product-quantity" at bounding box center [435, 270] width 9 height 9
type input "2"
click at [752, 58] on div "Retirada" at bounding box center [767, 52] width 67 height 23
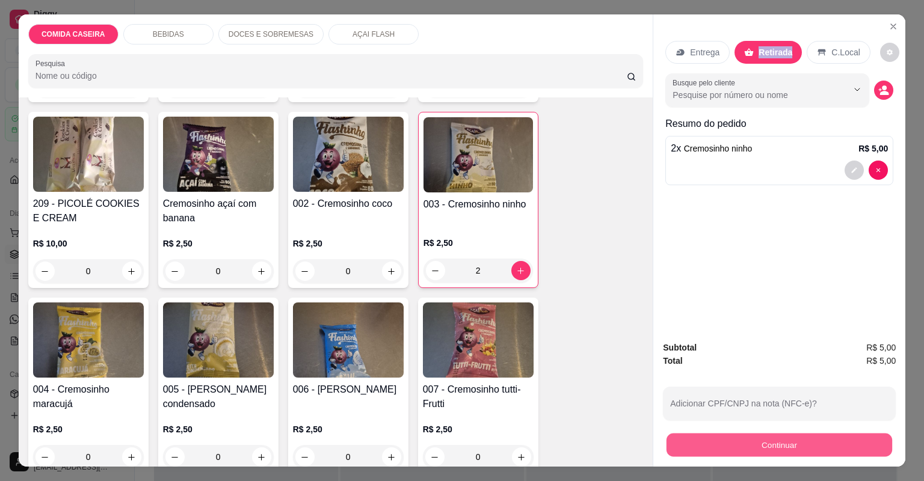
click at [729, 441] on button "Continuar" at bounding box center [779, 445] width 226 height 23
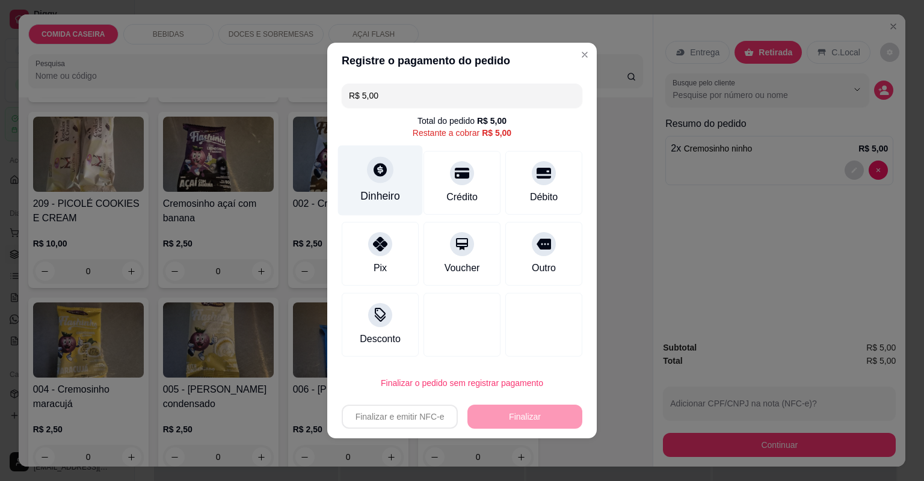
click at [379, 179] on div at bounding box center [380, 169] width 26 height 26
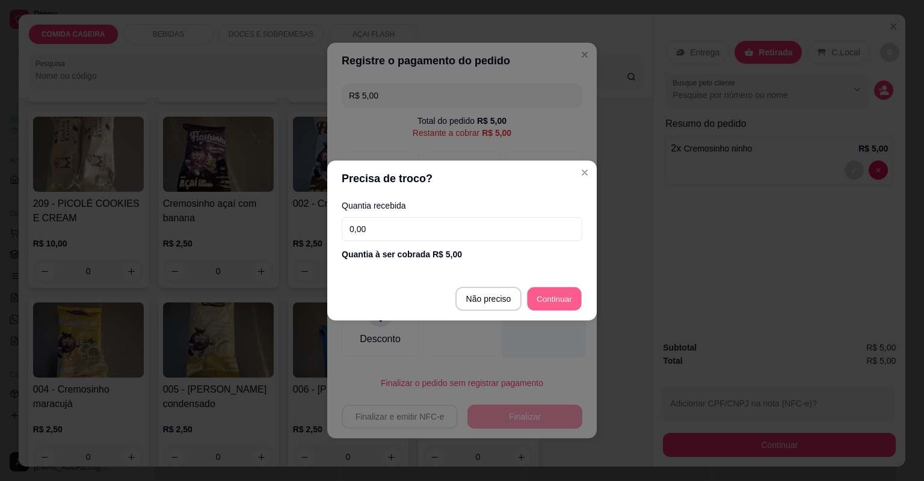
type input "R$ 0,00"
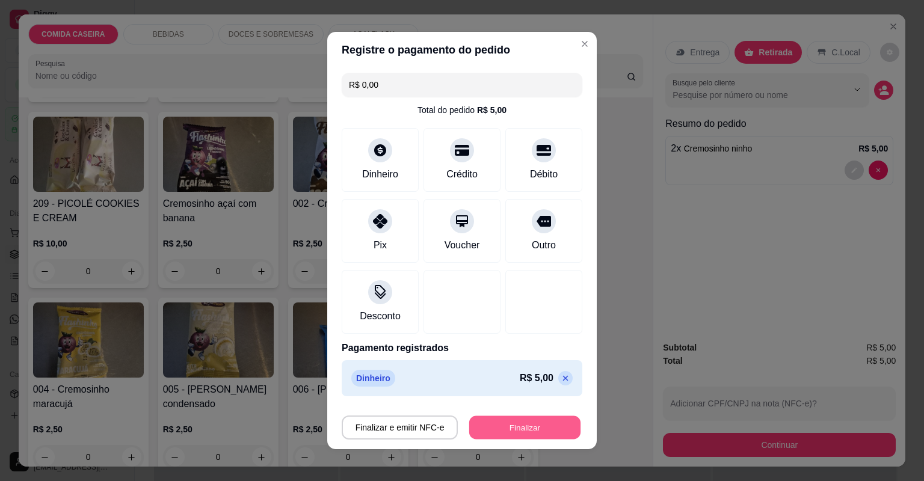
click at [546, 433] on button "Finalizar" at bounding box center [524, 427] width 111 height 23
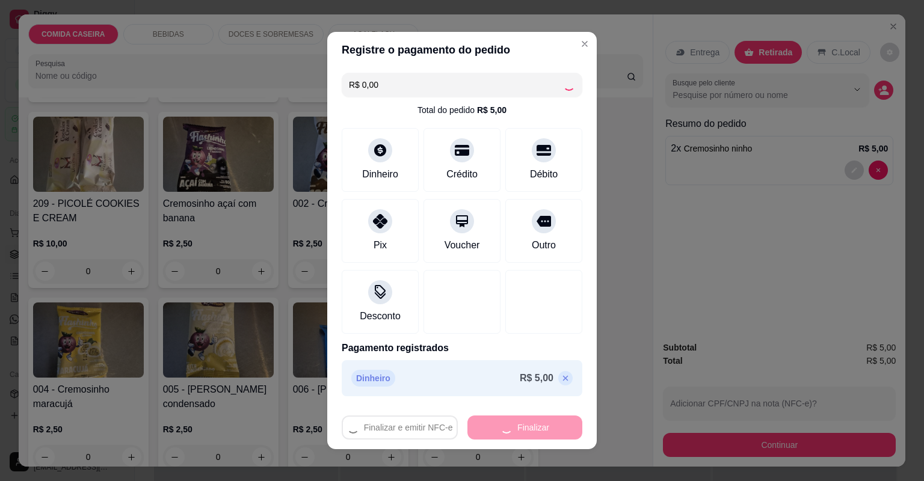
type input "0"
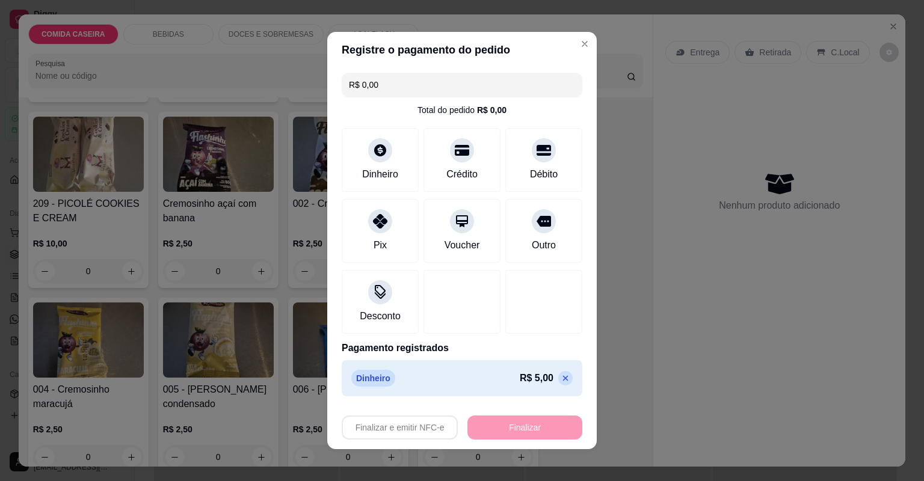
type input "-R$ 5,00"
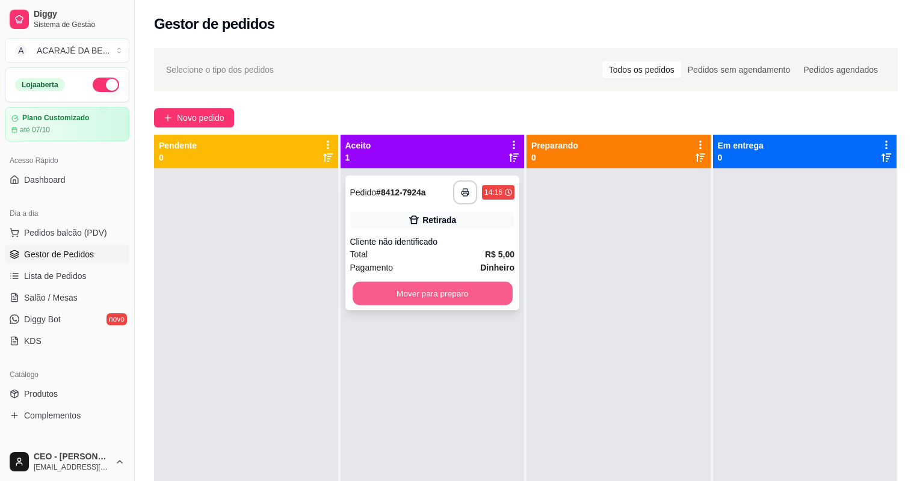
click at [469, 292] on button "Mover para preparo" at bounding box center [431, 293] width 159 height 23
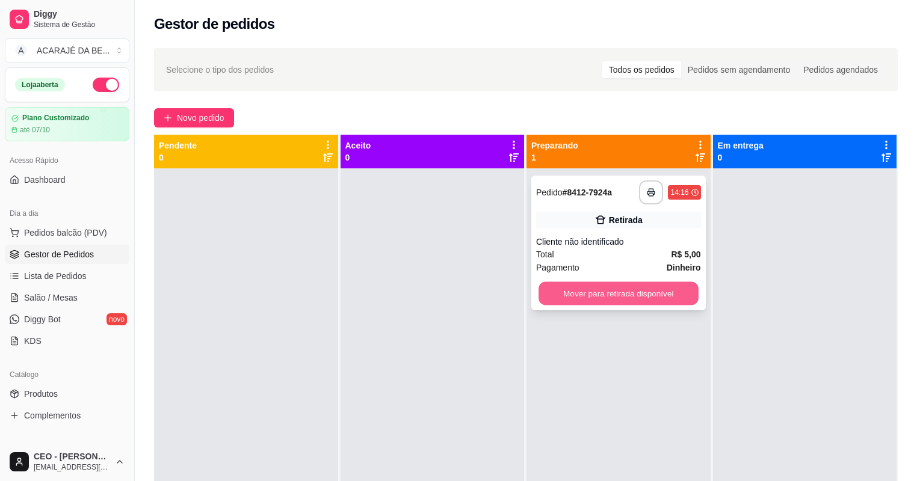
click at [651, 294] on button "Mover para retirada disponível" at bounding box center [617, 293] width 159 height 23
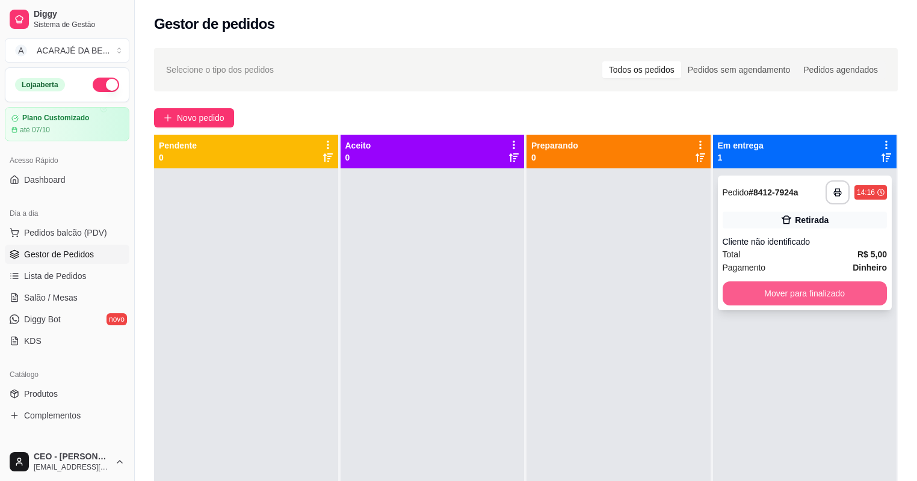
click at [772, 298] on button "Mover para finalizado" at bounding box center [804, 293] width 165 height 24
click at [772, 298] on div "Mover para finalizado" at bounding box center [804, 293] width 165 height 24
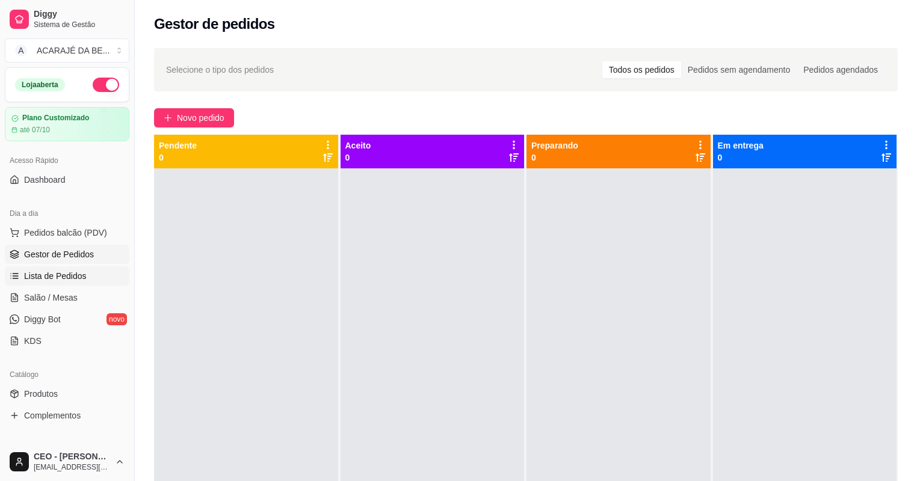
click at [108, 273] on link "Lista de Pedidos" at bounding box center [67, 275] width 124 height 19
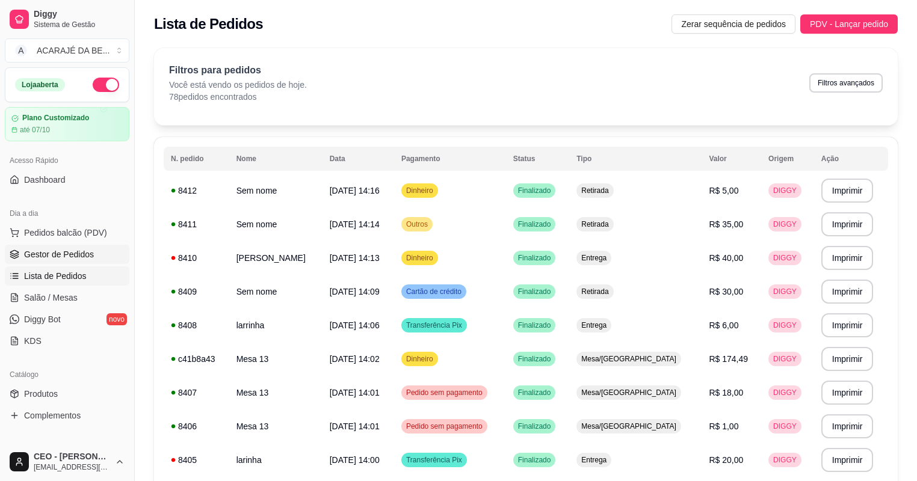
click at [96, 245] on link "Gestor de Pedidos" at bounding box center [67, 254] width 124 height 19
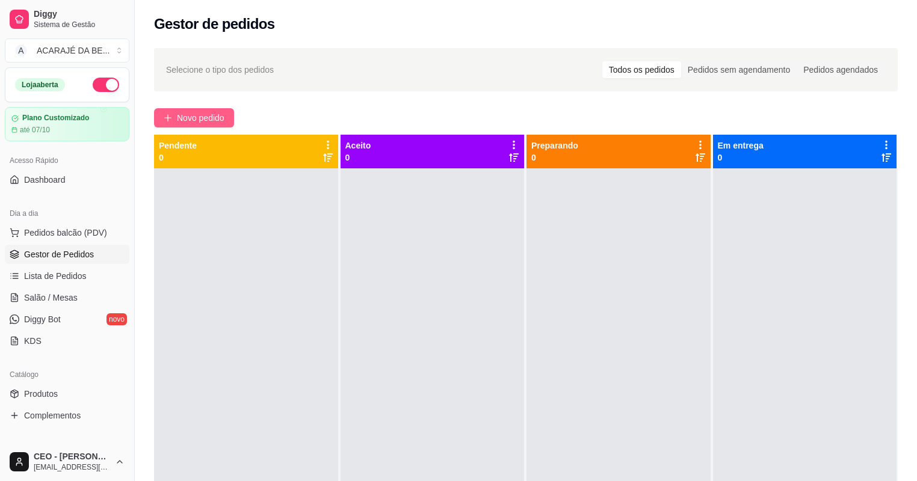
click at [173, 115] on button "Novo pedido" at bounding box center [194, 117] width 80 height 19
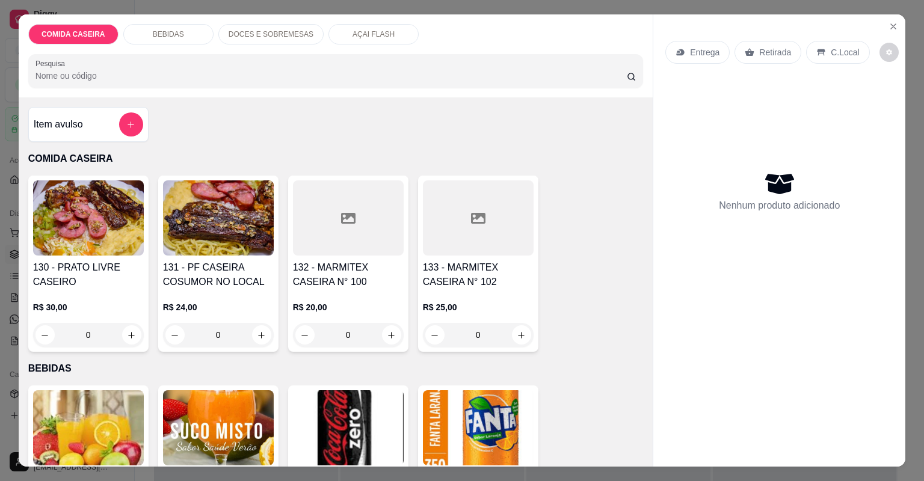
click at [352, 203] on div at bounding box center [348, 217] width 111 height 75
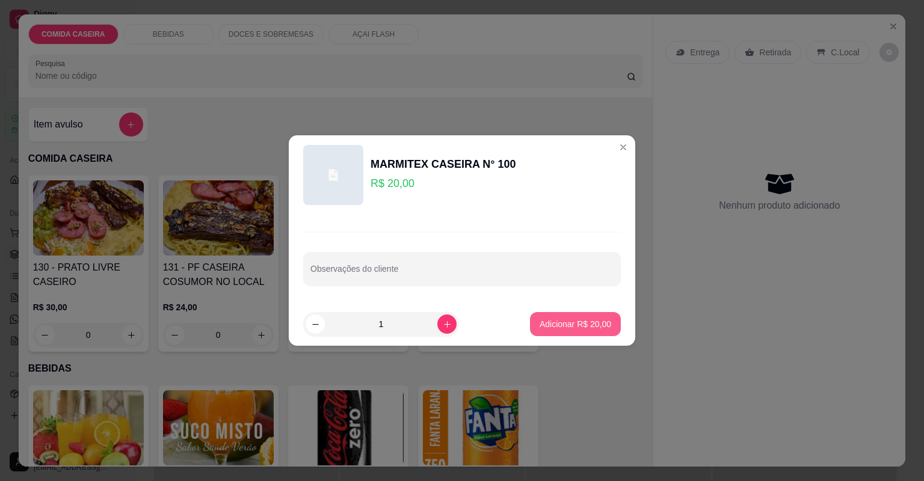
click at [574, 316] on button "Adicionar R$ 20,00" at bounding box center [575, 324] width 91 height 24
type input "1"
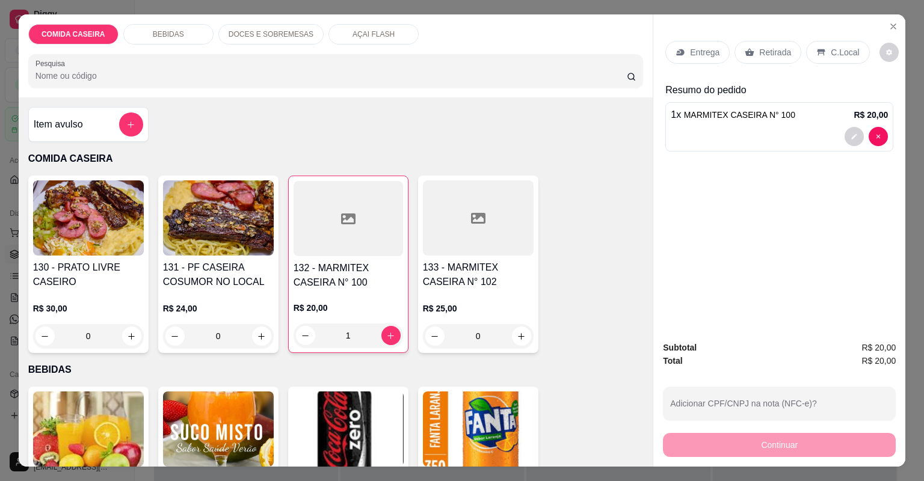
click at [761, 43] on div "Retirada" at bounding box center [767, 52] width 67 height 23
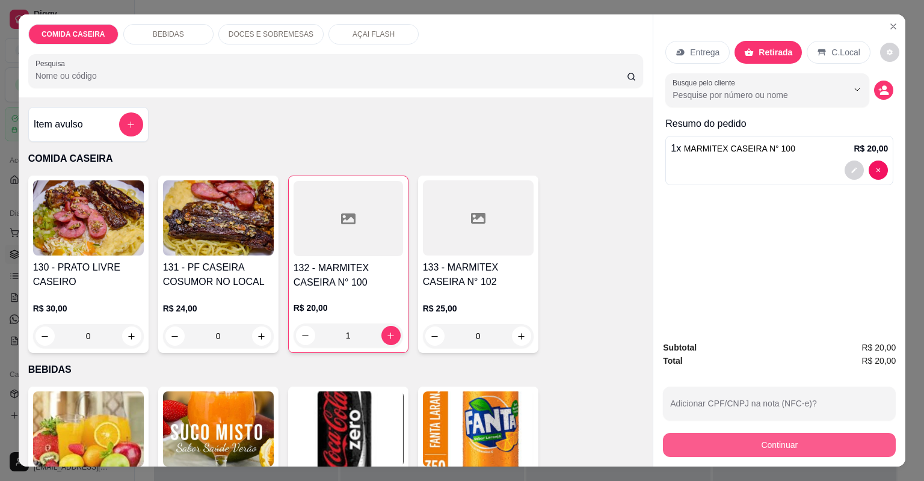
click at [751, 448] on button "Continuar" at bounding box center [779, 445] width 233 height 24
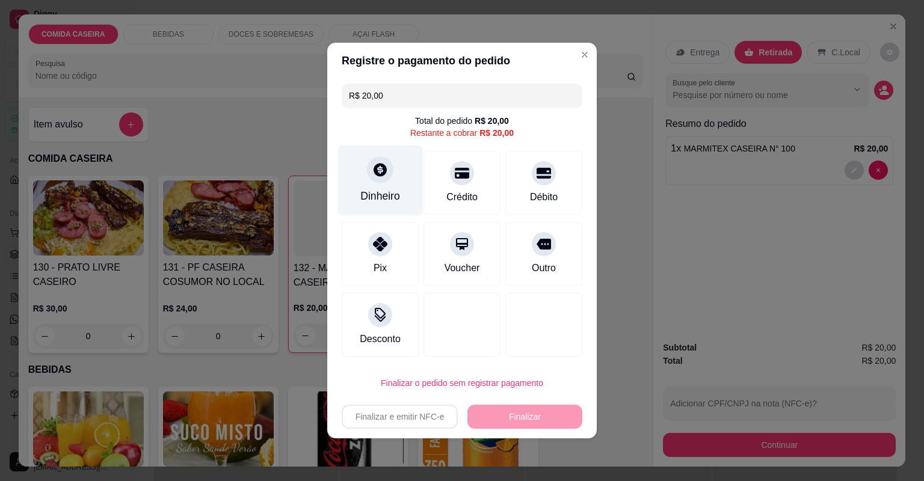
click at [375, 190] on div "Dinheiro" at bounding box center [380, 196] width 40 height 16
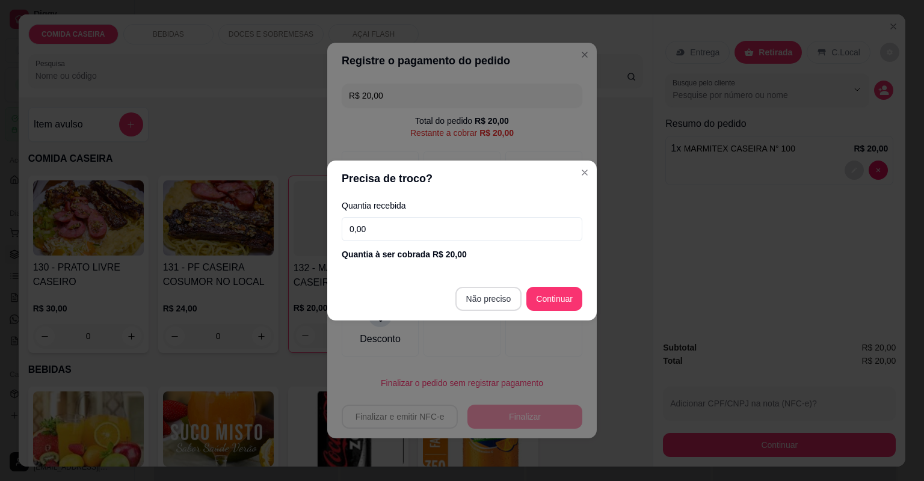
type input "R$ 0,00"
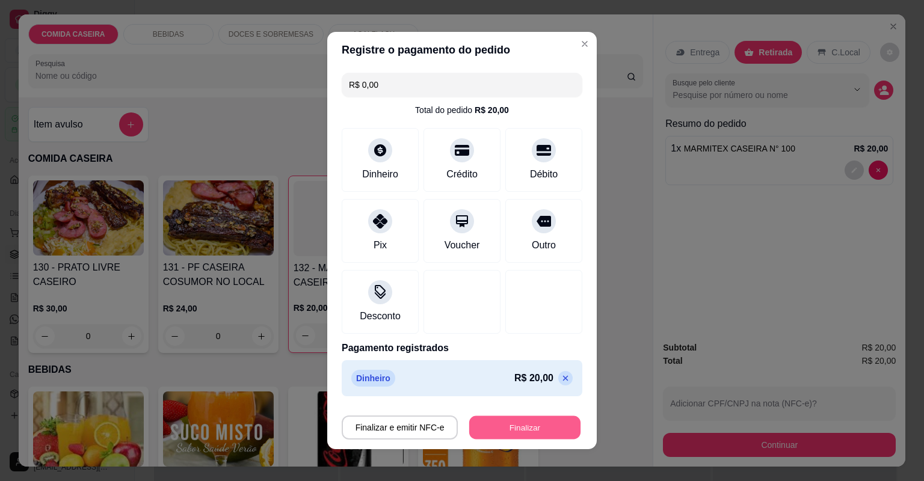
click at [533, 425] on button "Finalizar" at bounding box center [524, 427] width 111 height 23
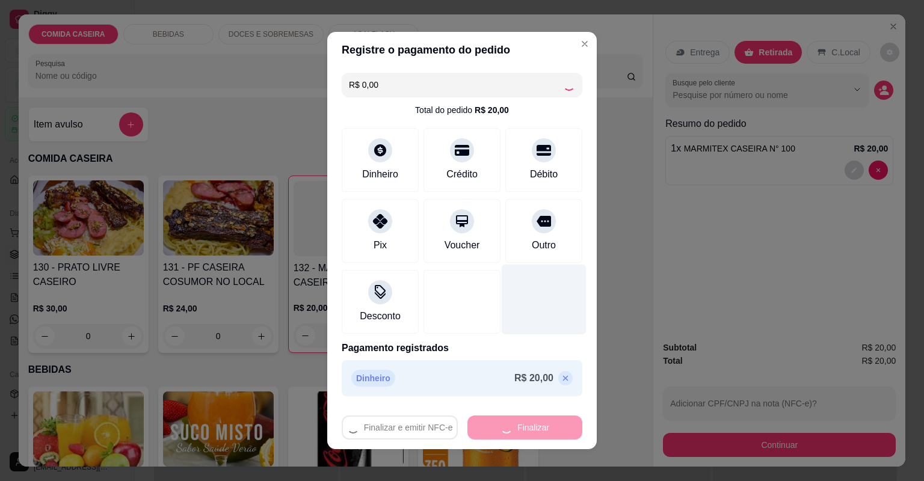
type input "0"
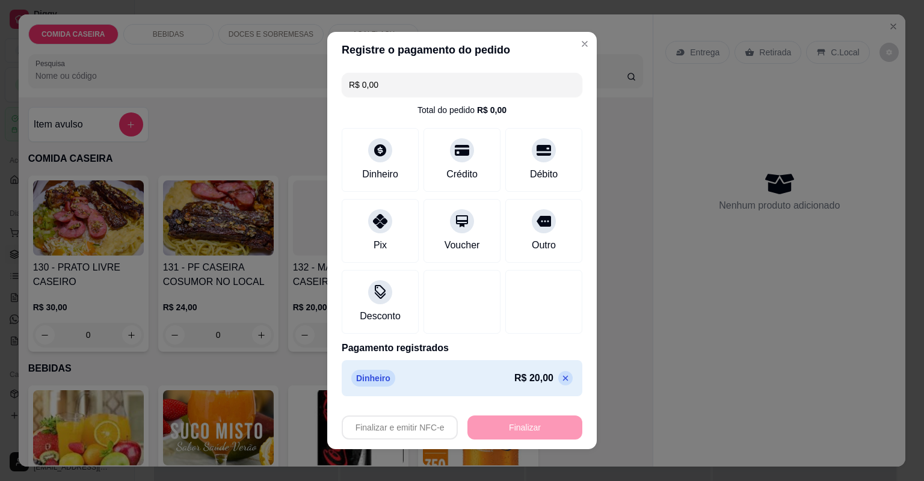
type input "-R$ 20,00"
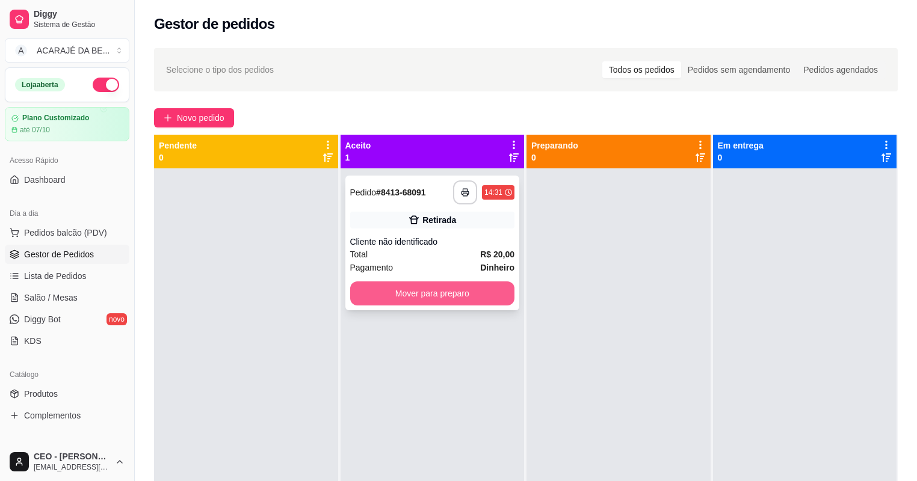
click at [479, 298] on button "Mover para preparo" at bounding box center [432, 293] width 165 height 24
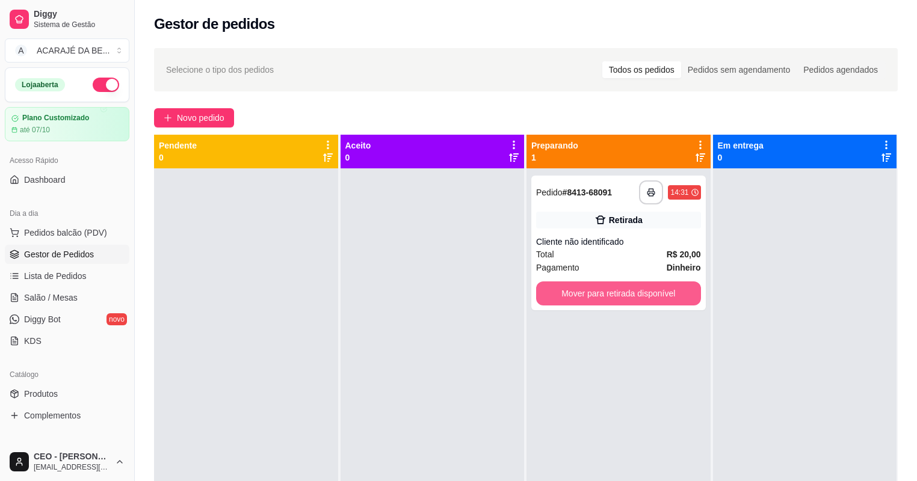
click at [639, 304] on button "Mover para retirada disponível" at bounding box center [618, 293] width 165 height 24
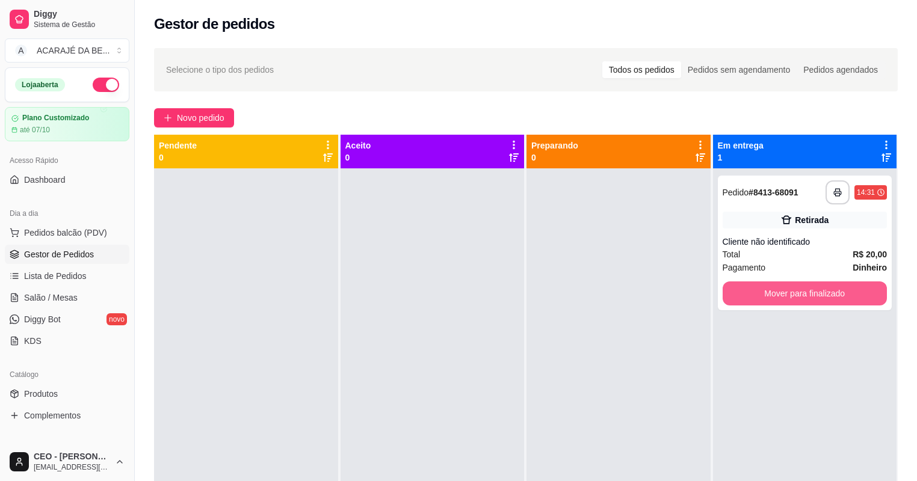
click at [724, 293] on button "Mover para finalizado" at bounding box center [804, 293] width 165 height 24
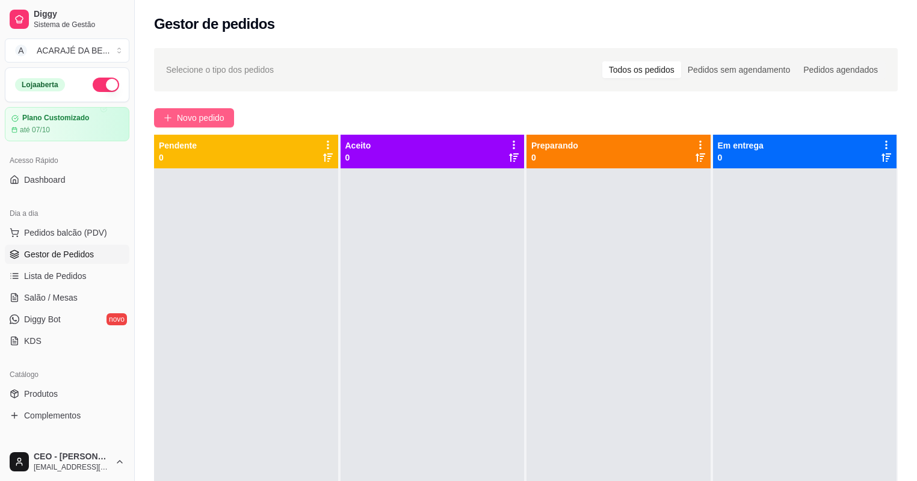
click at [209, 117] on span "Novo pedido" at bounding box center [201, 117] width 48 height 13
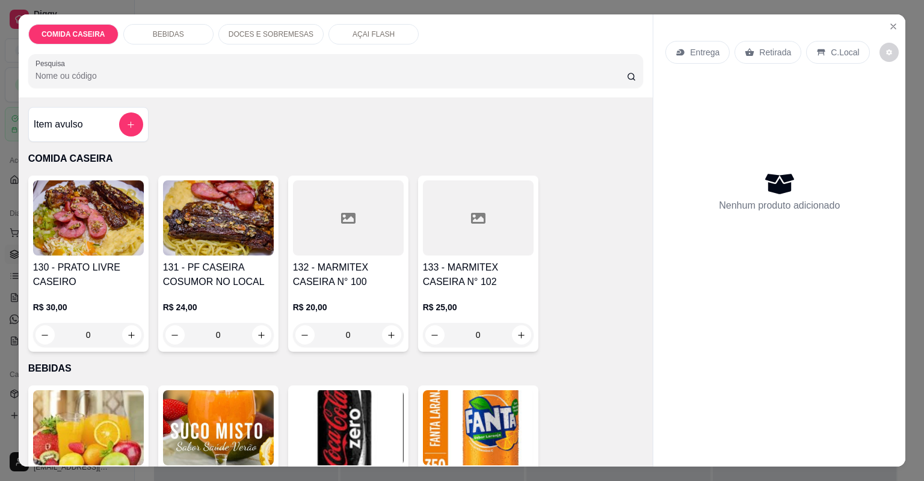
click at [346, 221] on icon at bounding box center [348, 218] width 14 height 11
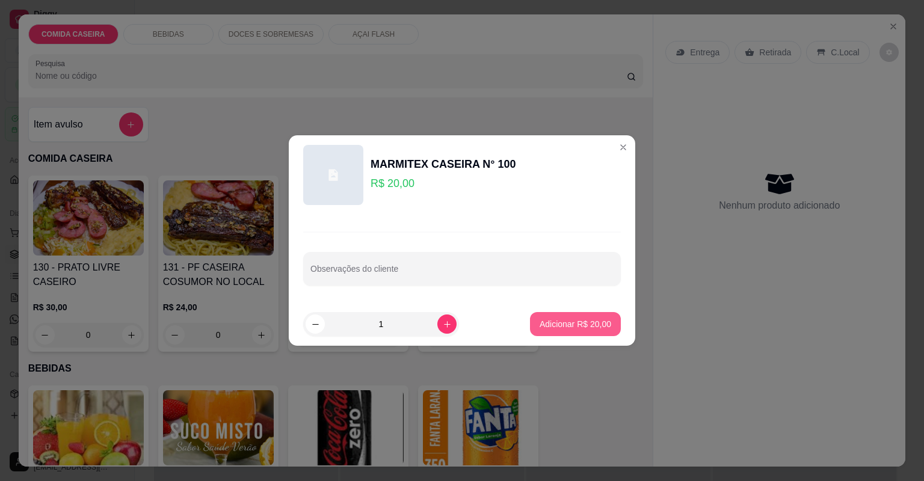
click at [606, 329] on button "Adicionar R$ 20,00" at bounding box center [575, 324] width 91 height 24
type input "1"
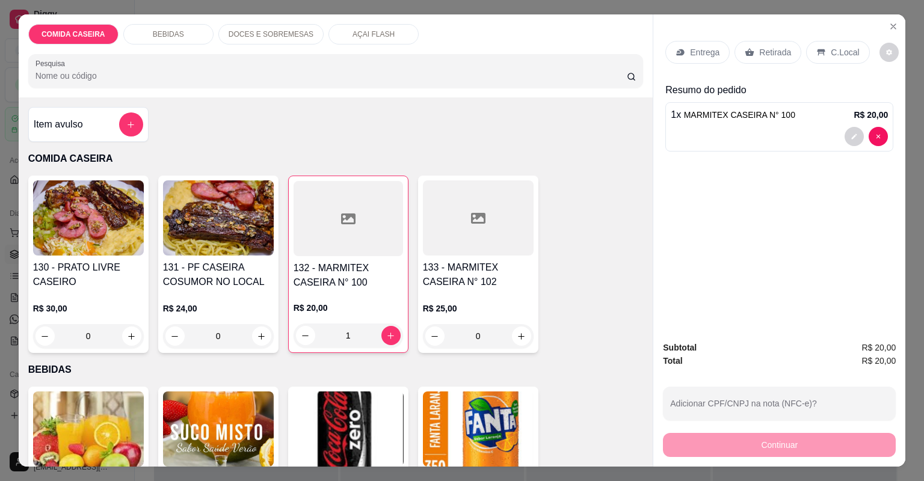
click at [745, 52] on icon at bounding box center [749, 52] width 9 height 8
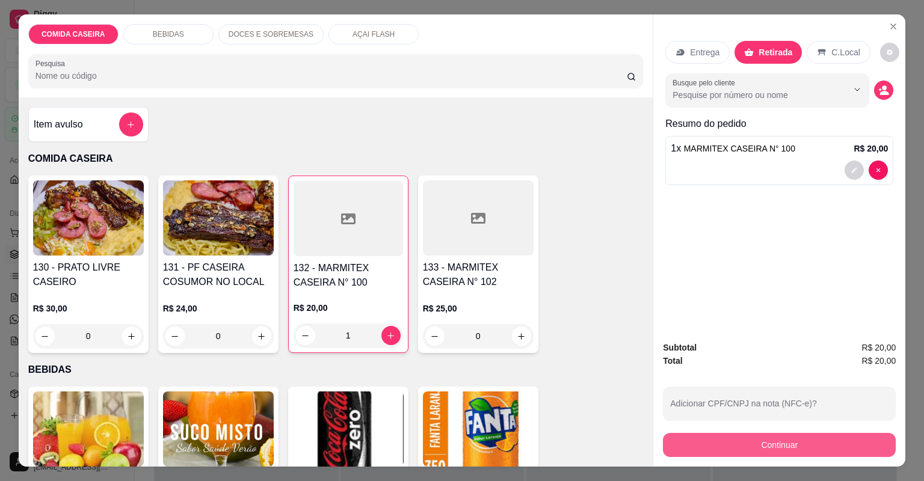
click at [696, 436] on button "Continuar" at bounding box center [779, 445] width 233 height 24
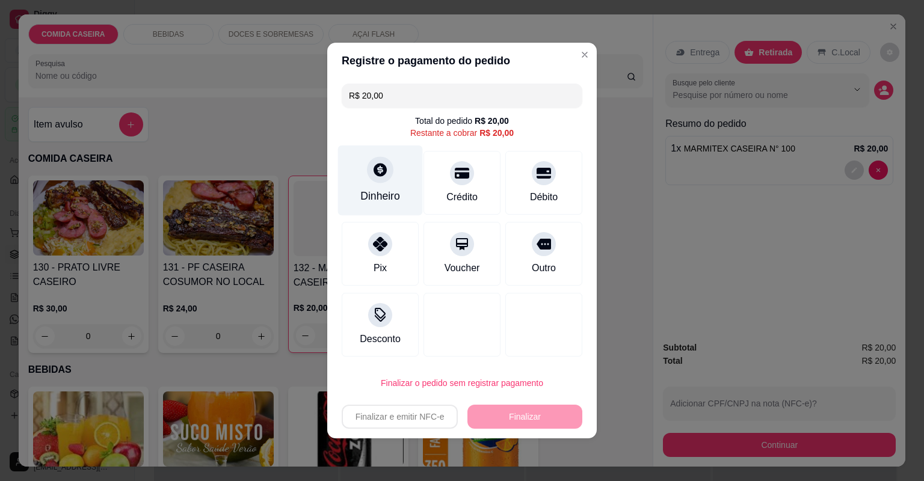
click at [407, 173] on div "Dinheiro" at bounding box center [380, 181] width 85 height 70
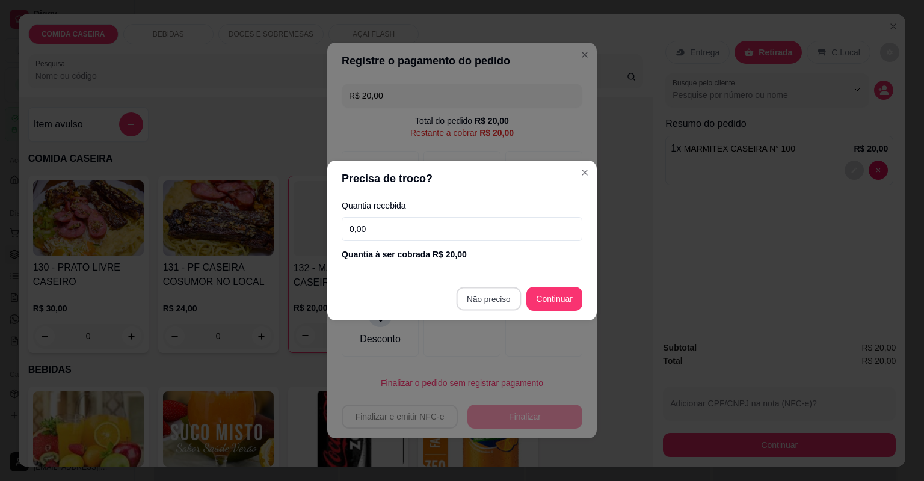
type input "R$ 0,00"
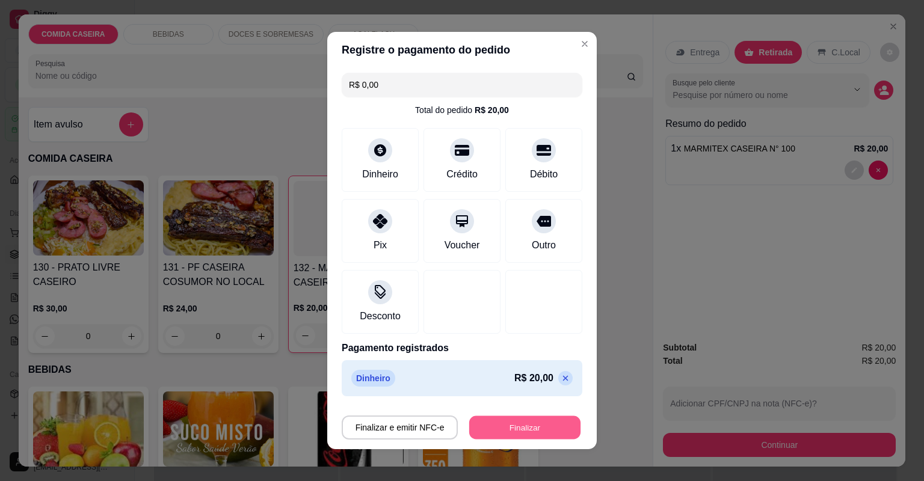
click at [533, 426] on button "Finalizar" at bounding box center [524, 427] width 111 height 23
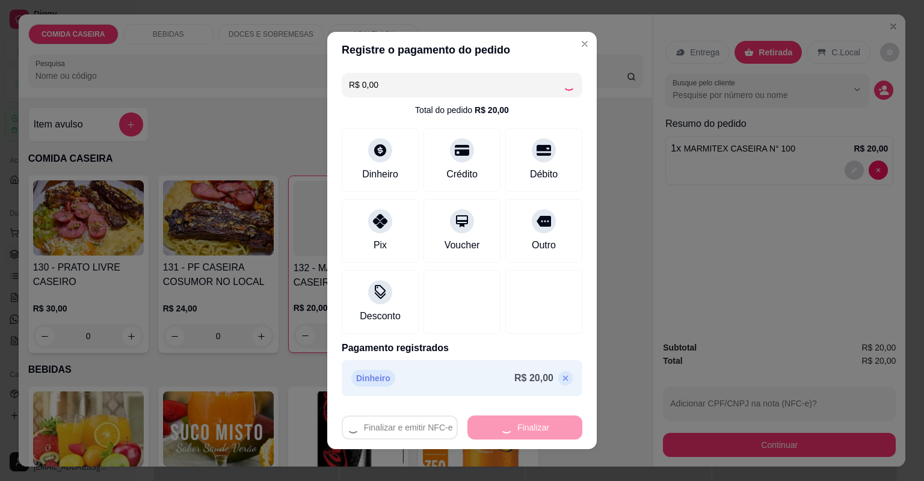
type input "0"
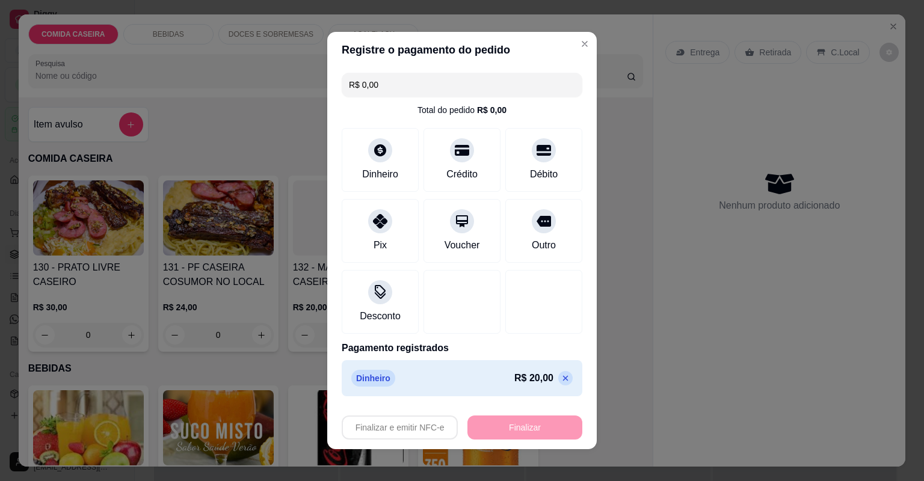
type input "-R$ 20,00"
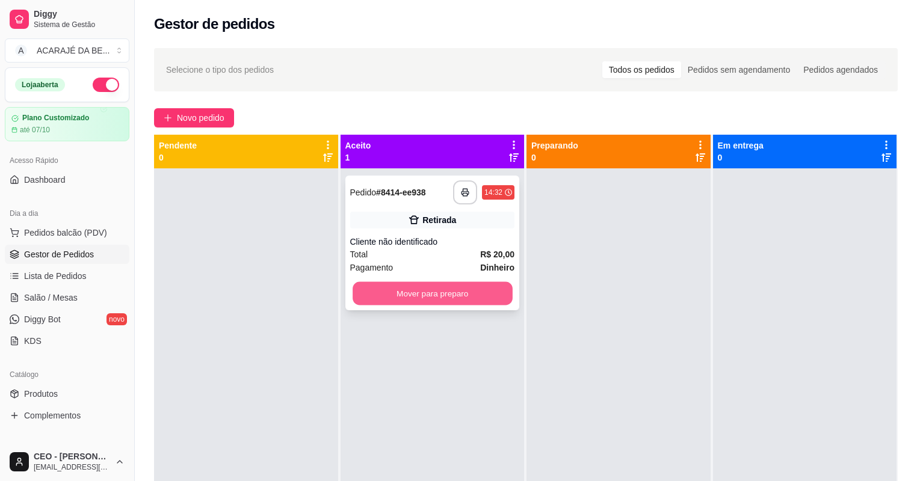
click at [478, 298] on button "Mover para preparo" at bounding box center [431, 293] width 159 height 23
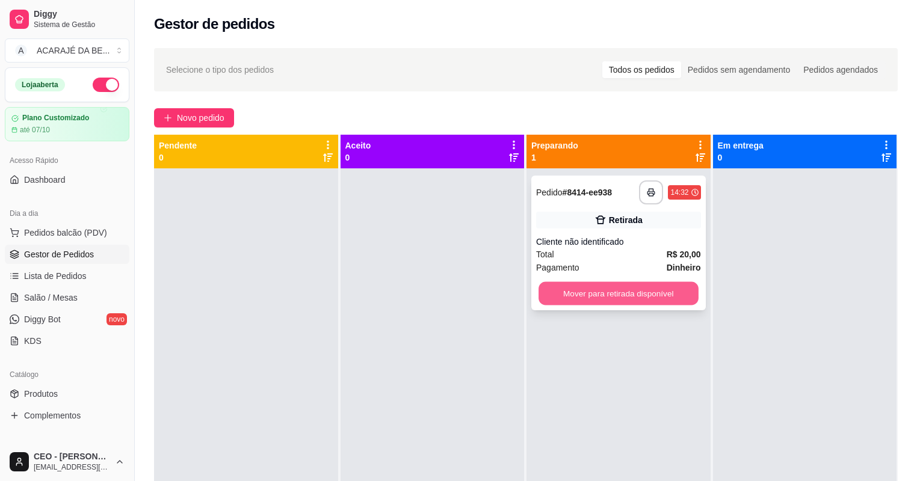
click at [575, 301] on button "Mover para retirada disponível" at bounding box center [617, 293] width 159 height 23
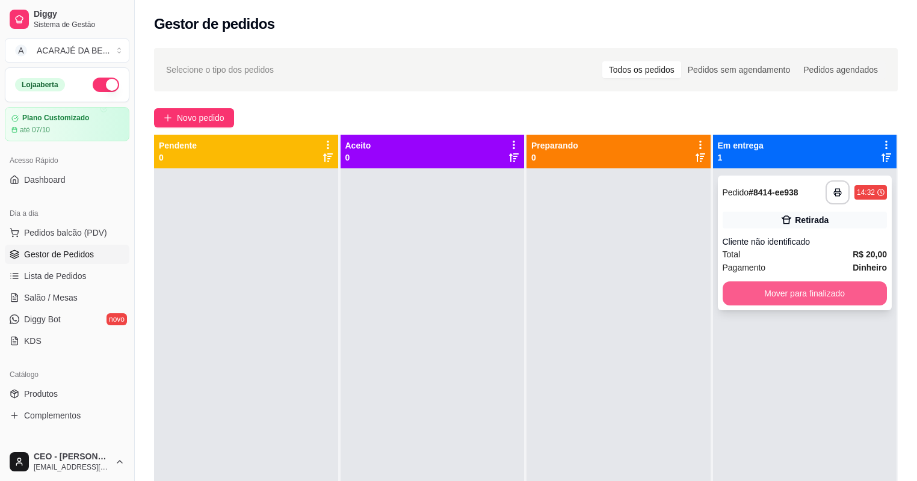
click at [734, 289] on button "Mover para finalizado" at bounding box center [804, 293] width 165 height 24
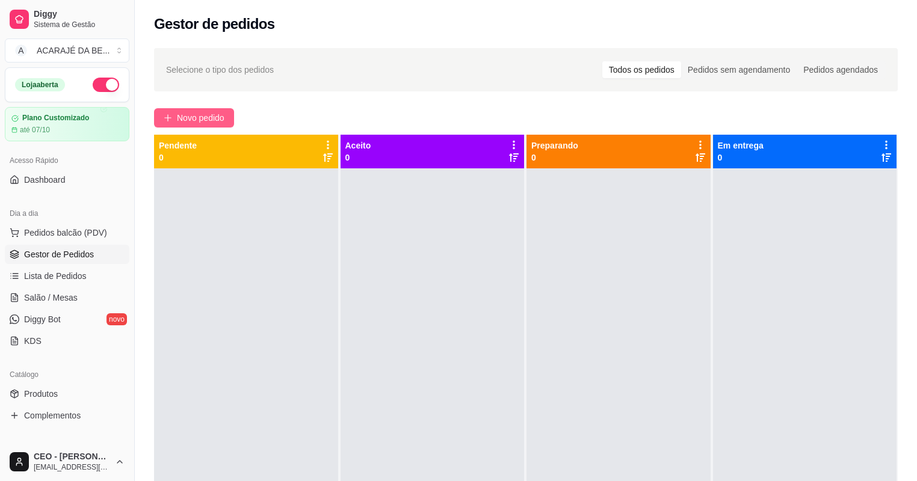
click at [204, 118] on span "Novo pedido" at bounding box center [201, 117] width 48 height 13
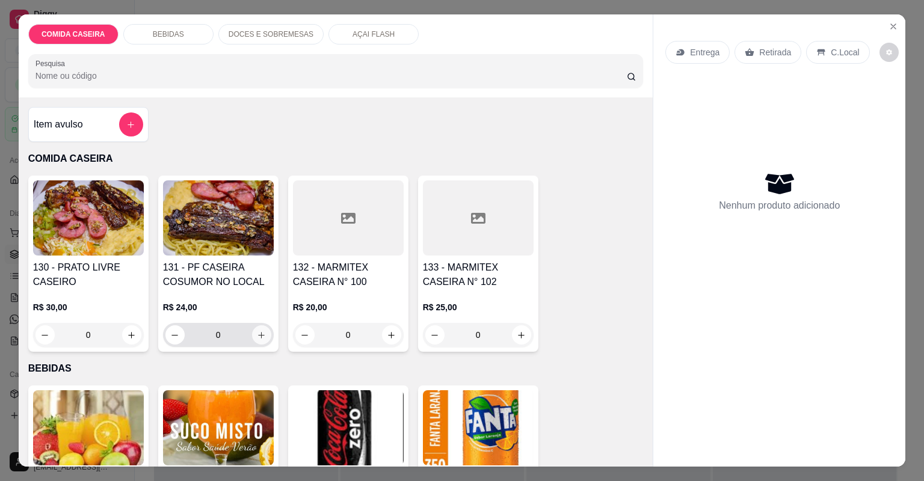
click at [259, 331] on icon "increase-product-quantity" at bounding box center [261, 335] width 9 height 9
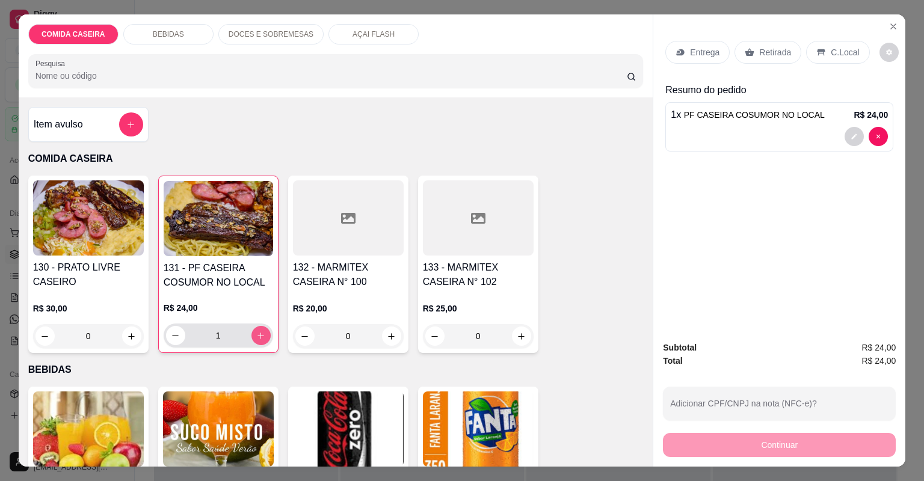
click at [260, 327] on button "increase-product-quantity" at bounding box center [260, 335] width 19 height 19
type input "4"
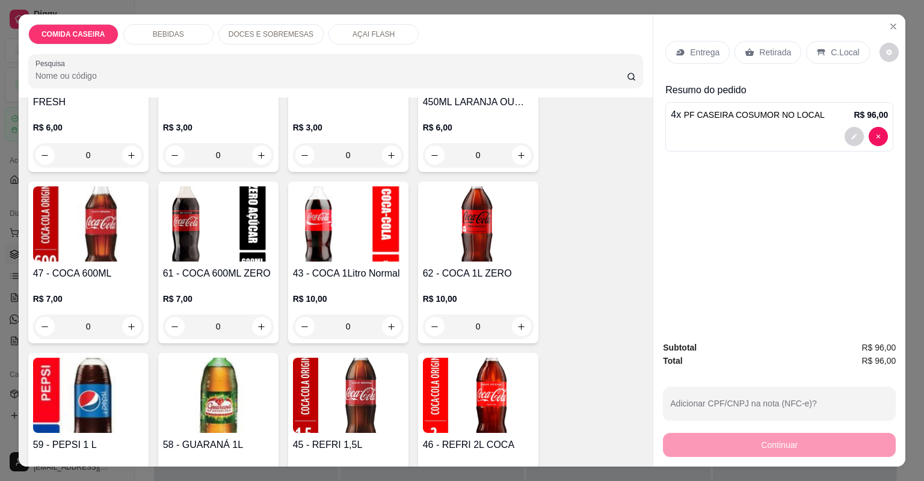
scroll to position [818, 0]
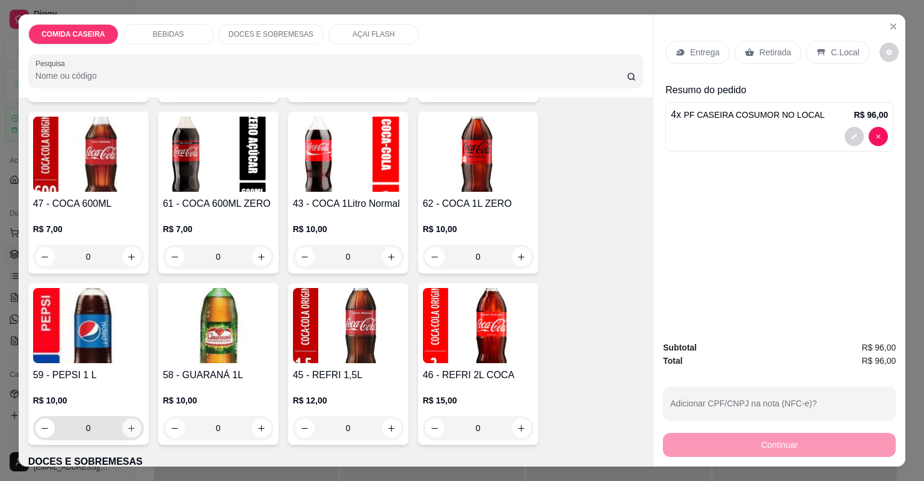
click at [130, 431] on icon "increase-product-quantity" at bounding box center [131, 428] width 9 height 9
type input "1"
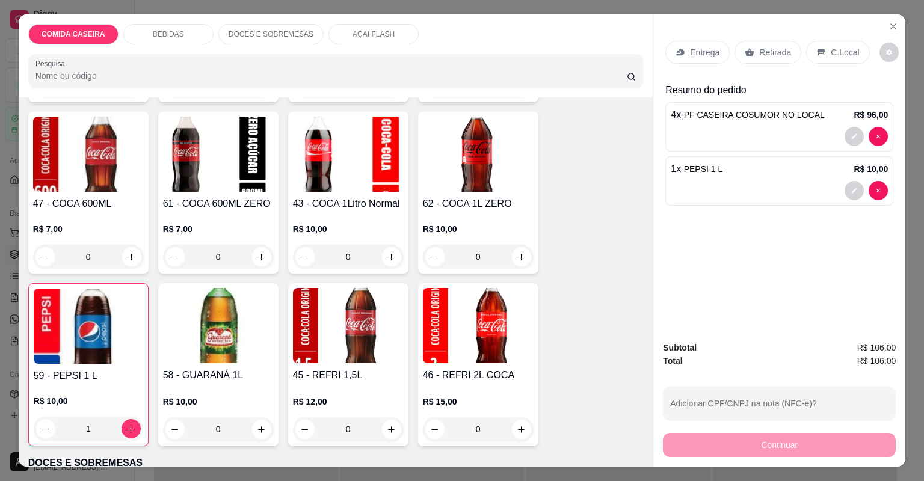
click at [748, 43] on div "Retirada" at bounding box center [767, 52] width 67 height 23
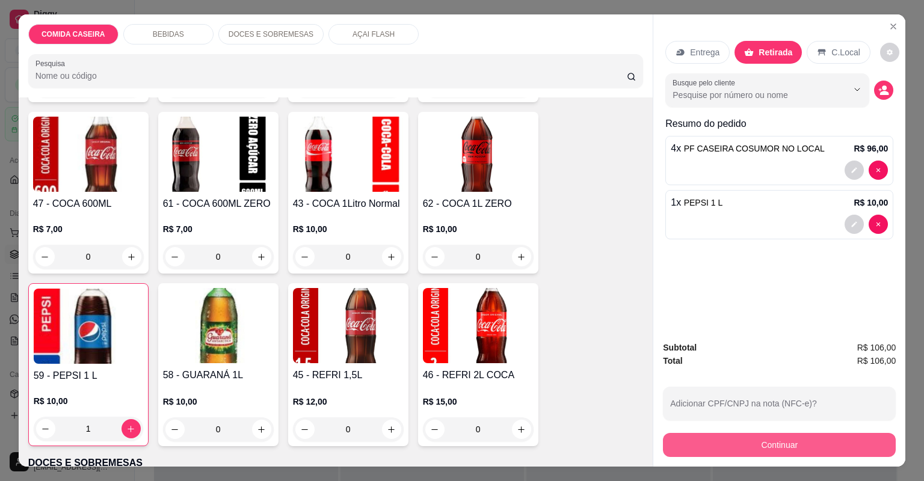
click at [731, 441] on button "Continuar" at bounding box center [779, 445] width 233 height 24
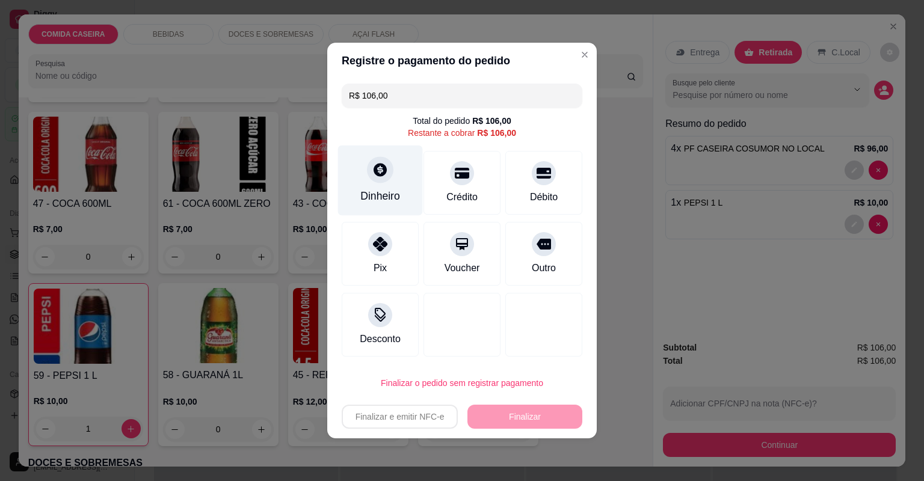
click at [387, 185] on div "Dinheiro" at bounding box center [380, 181] width 85 height 70
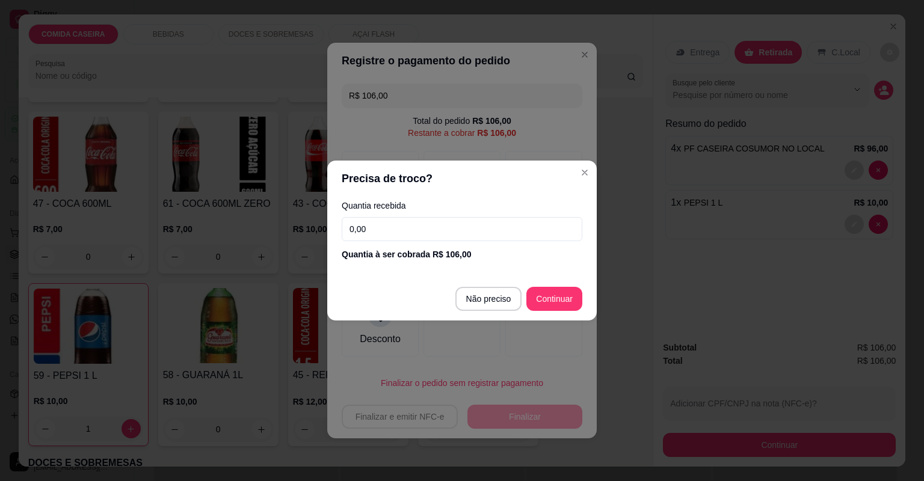
click at [471, 229] on input "0,00" at bounding box center [462, 229] width 241 height 24
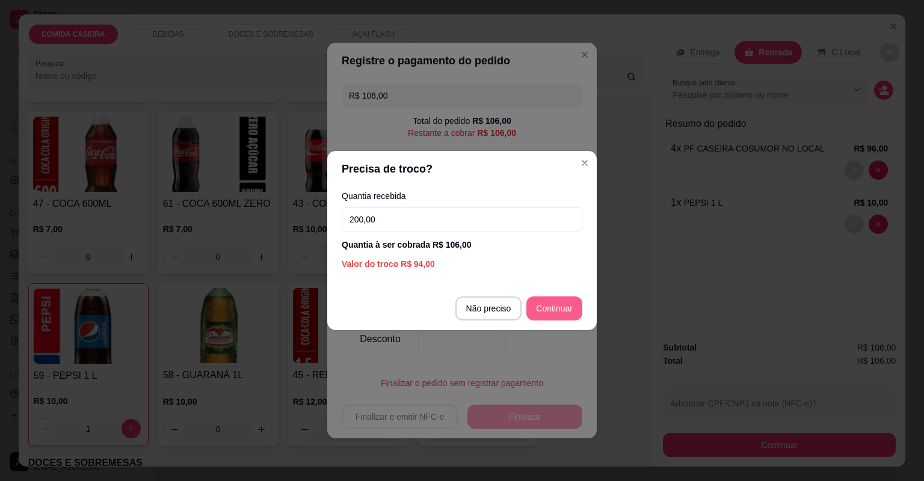
type input "200,00"
type input "R$ 0,00"
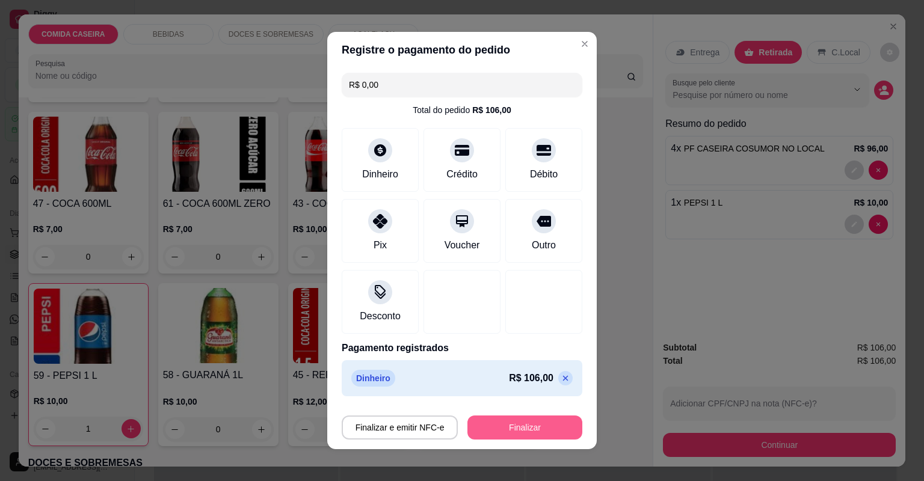
click at [550, 437] on button "Finalizar" at bounding box center [524, 428] width 115 height 24
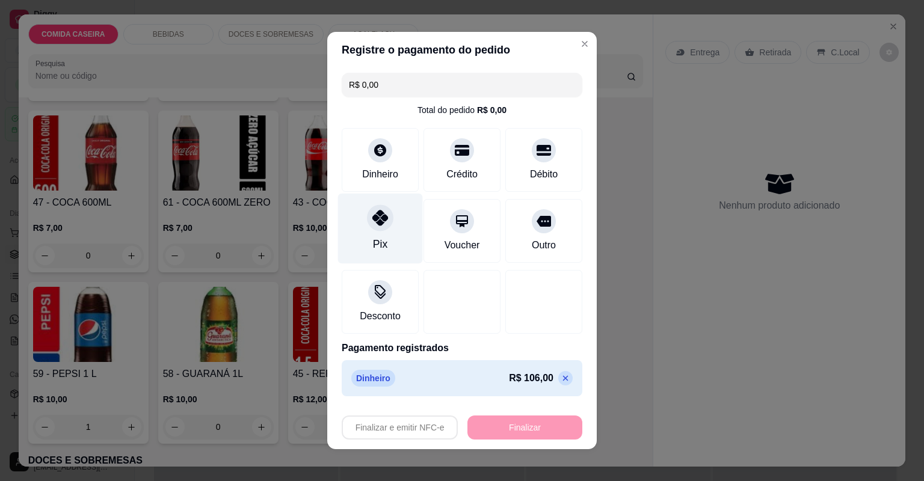
type input "0"
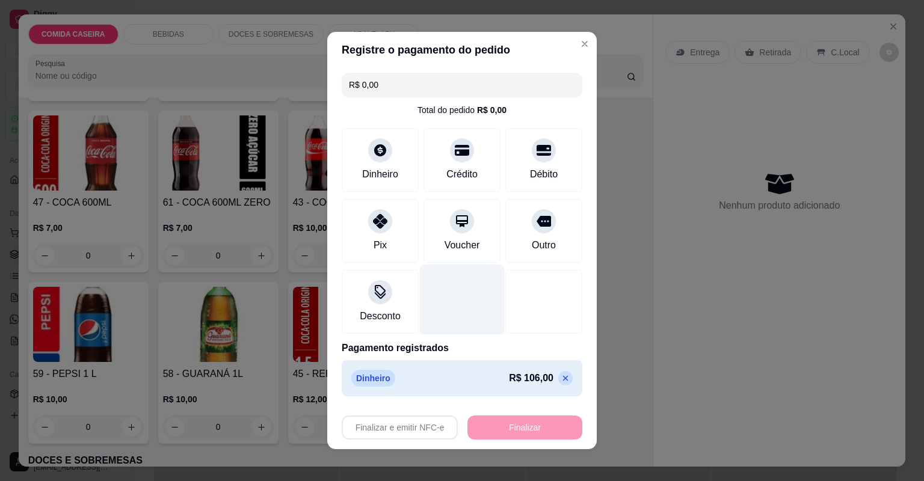
type input "-R$ 106,00"
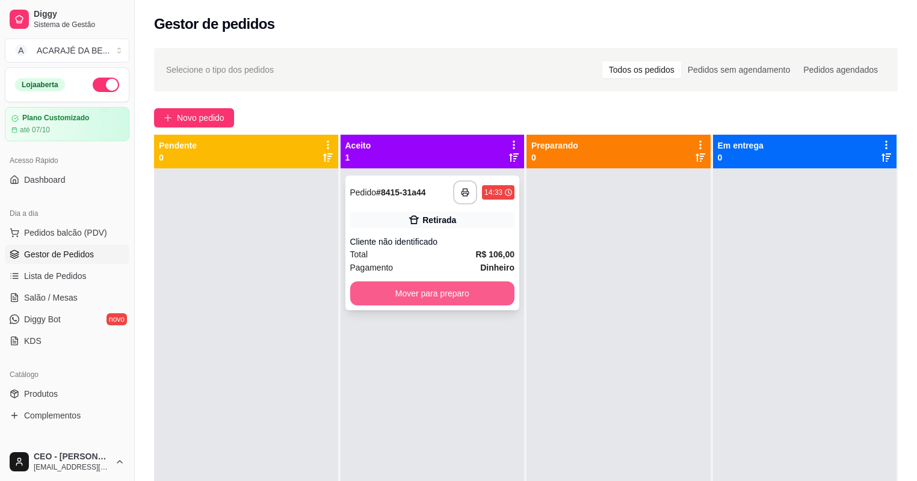
click at [470, 284] on button "Mover para preparo" at bounding box center [432, 293] width 165 height 24
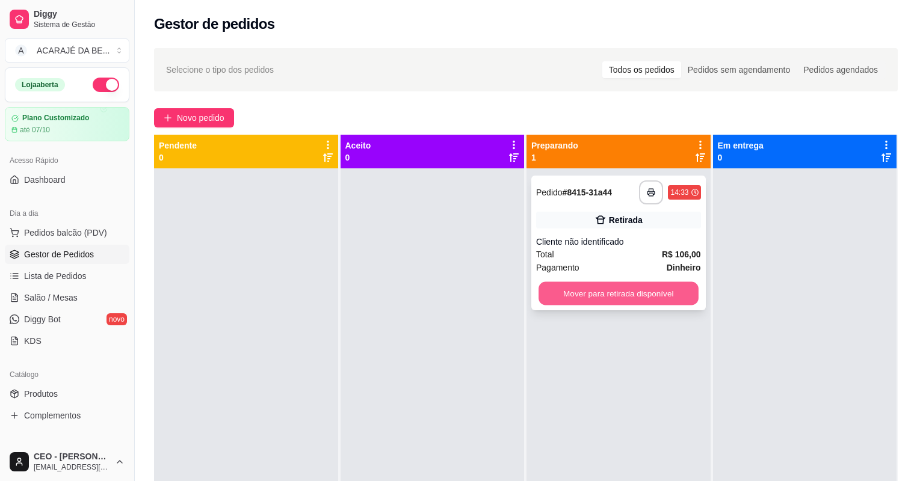
click at [683, 293] on button "Mover para retirada disponível" at bounding box center [617, 293] width 159 height 23
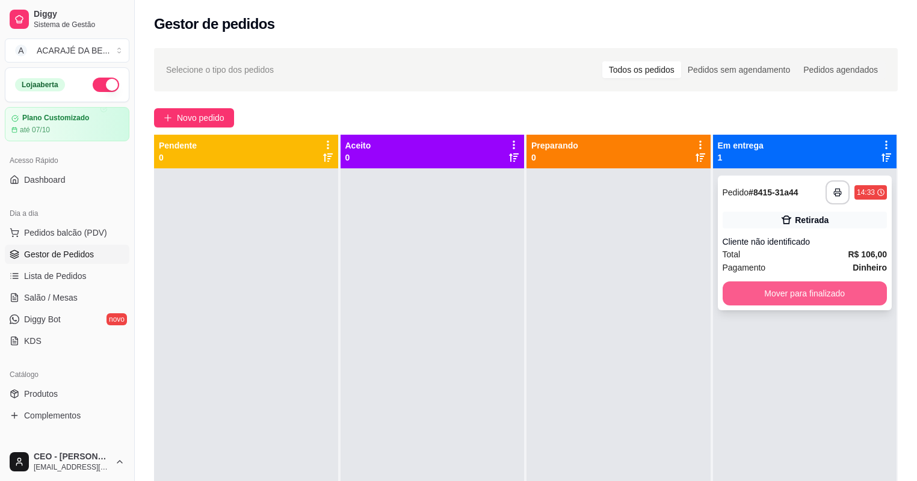
click at [868, 288] on button "Mover para finalizado" at bounding box center [804, 293] width 165 height 24
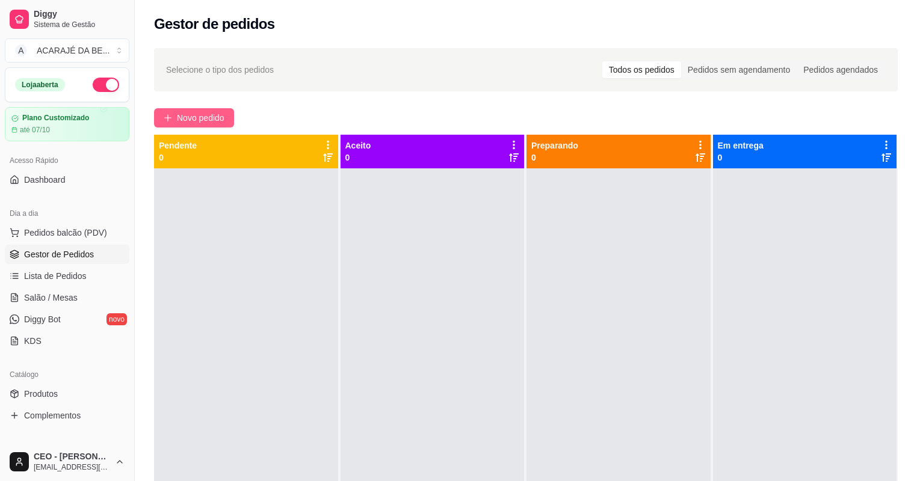
click at [191, 123] on span "Novo pedido" at bounding box center [201, 117] width 48 height 13
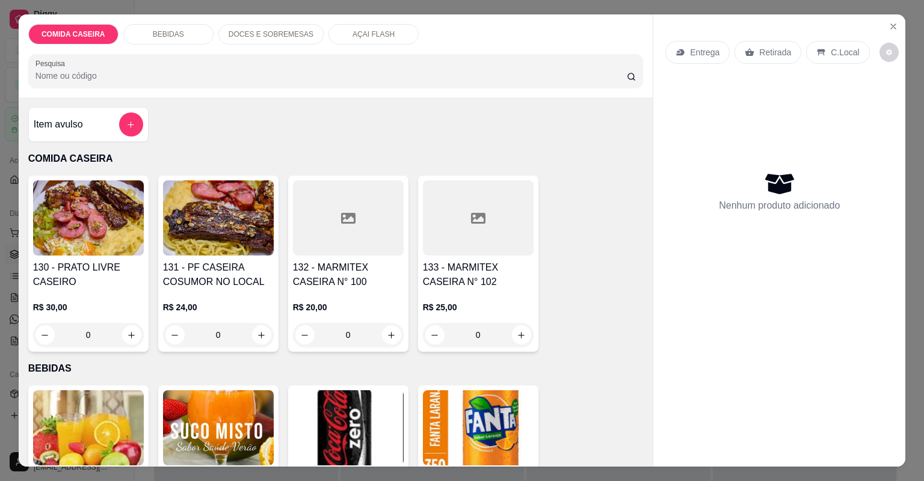
click at [418, 236] on div "133 - MARMITEX CASEIRA N° 102 R$ 25,00 0" at bounding box center [478, 264] width 120 height 176
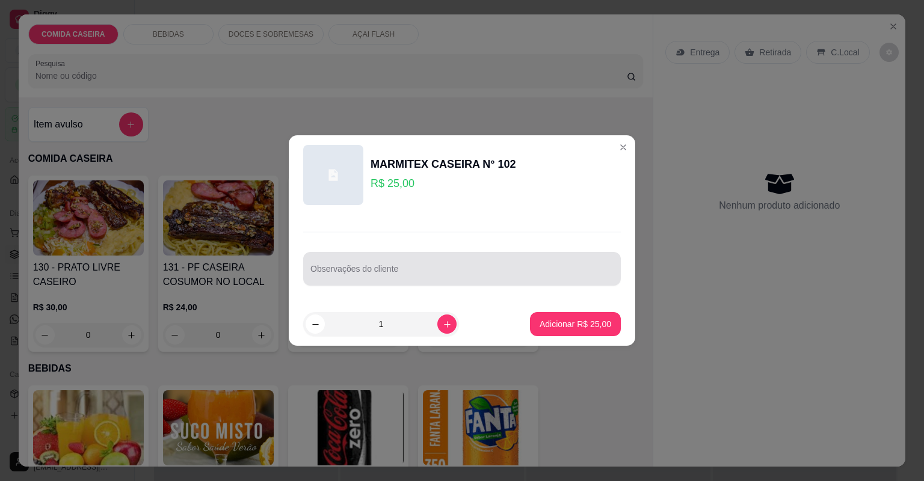
click at [501, 272] on input "Observações do cliente" at bounding box center [461, 274] width 303 height 12
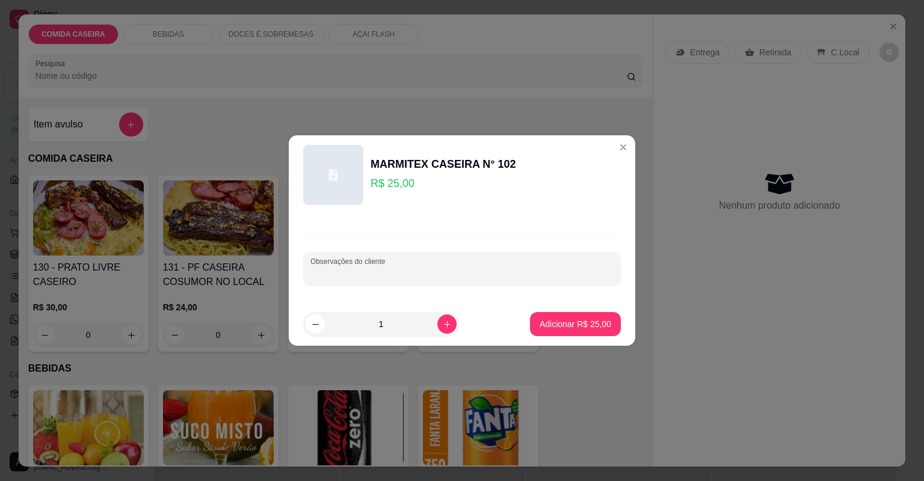
paste input "Feijão preto [PERSON_NAME] Purê Farofa Repolho Tangerina Carne conzida E carne …"
type input "Feijão preto [PERSON_NAME] Purê Farofa Repolho Tangerina Carne conzida E carne …"
click at [597, 330] on button "Adicionar R$ 25,00" at bounding box center [575, 324] width 88 height 23
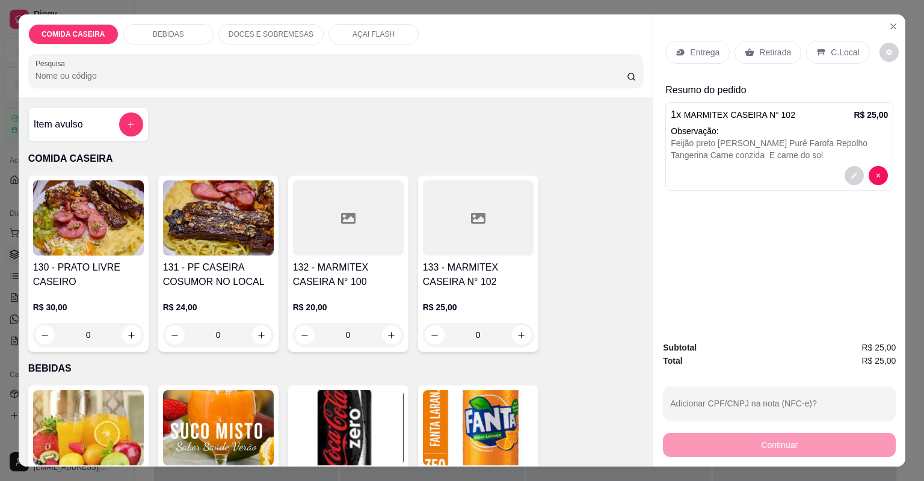
click at [684, 59] on div "Entrega" at bounding box center [697, 52] width 64 height 23
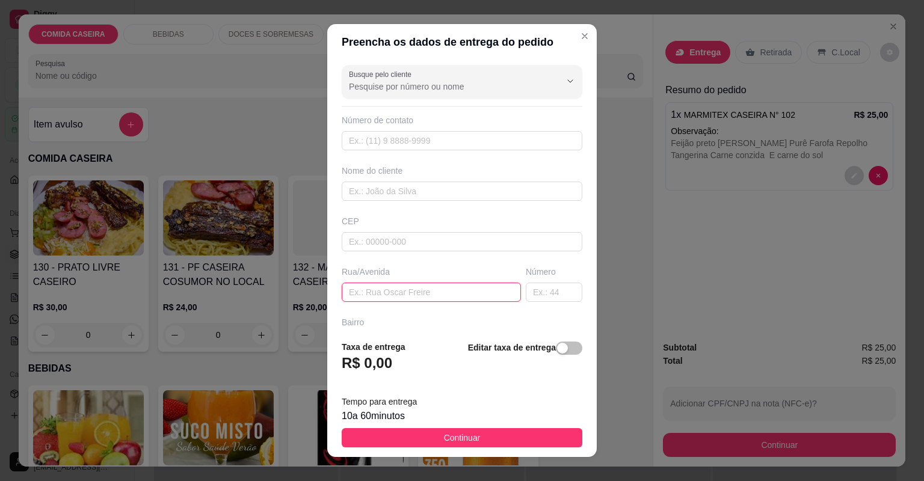
click at [404, 294] on input "text" at bounding box center [431, 292] width 179 height 19
paste input "[STREET_ADDRESS][PERSON_NAME] bela vista Casa de teddy love Em frente casa de n…"
type input "[STREET_ADDRESS][PERSON_NAME] bela vista Casa de teddy love Em frente casa de n…"
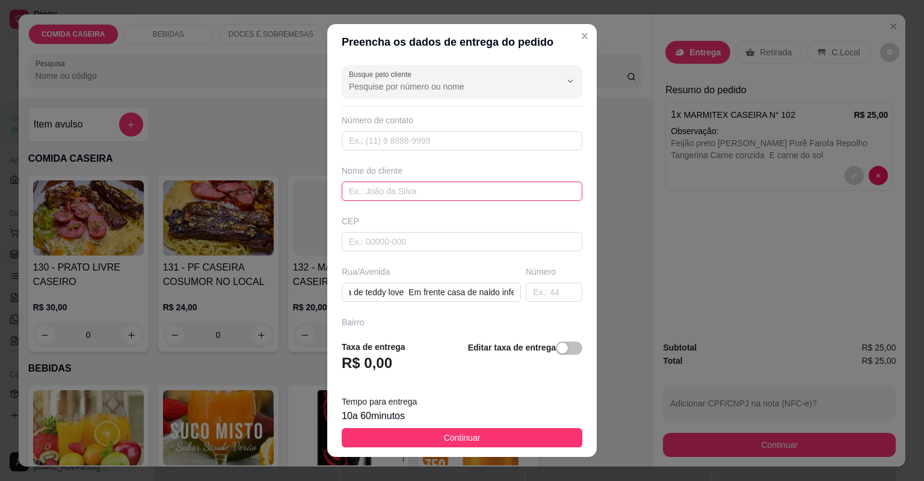
click at [492, 189] on input "text" at bounding box center [462, 191] width 241 height 19
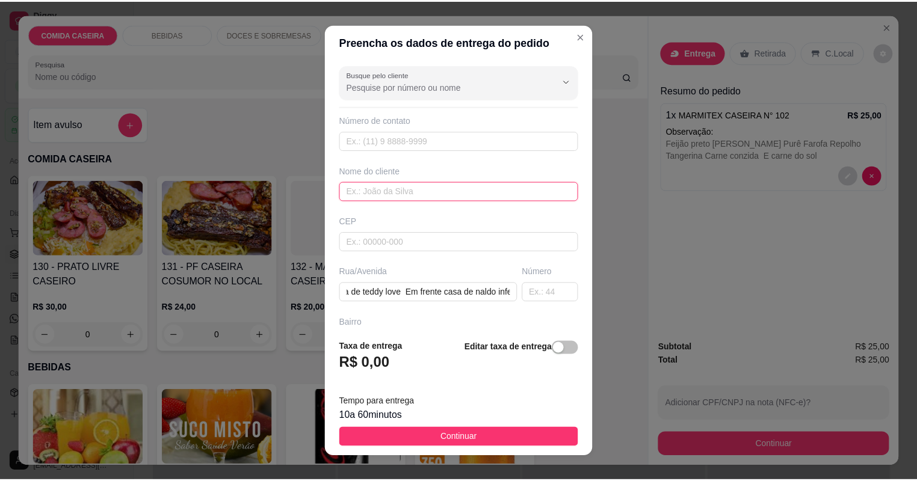
scroll to position [0, 0]
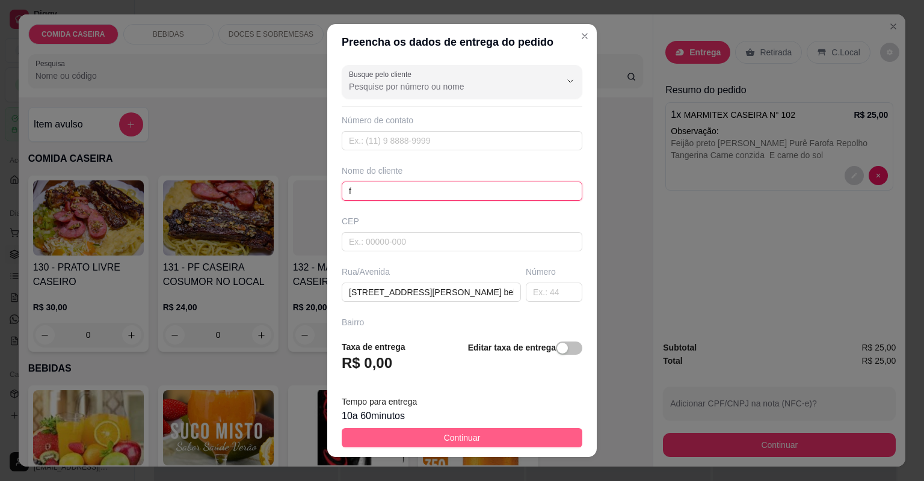
type input "f"
click at [479, 434] on button "Continuar" at bounding box center [462, 437] width 241 height 19
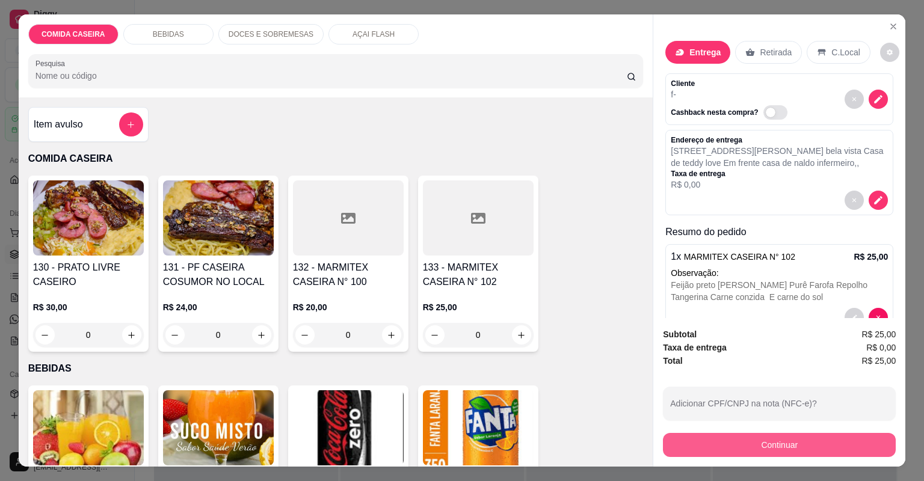
click at [780, 447] on button "Continuar" at bounding box center [779, 445] width 233 height 24
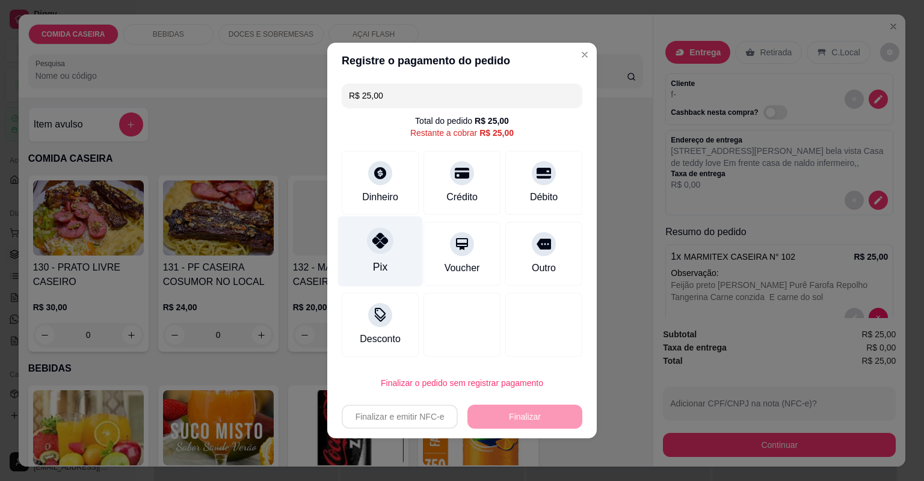
click at [386, 226] on div "Pix" at bounding box center [380, 252] width 85 height 70
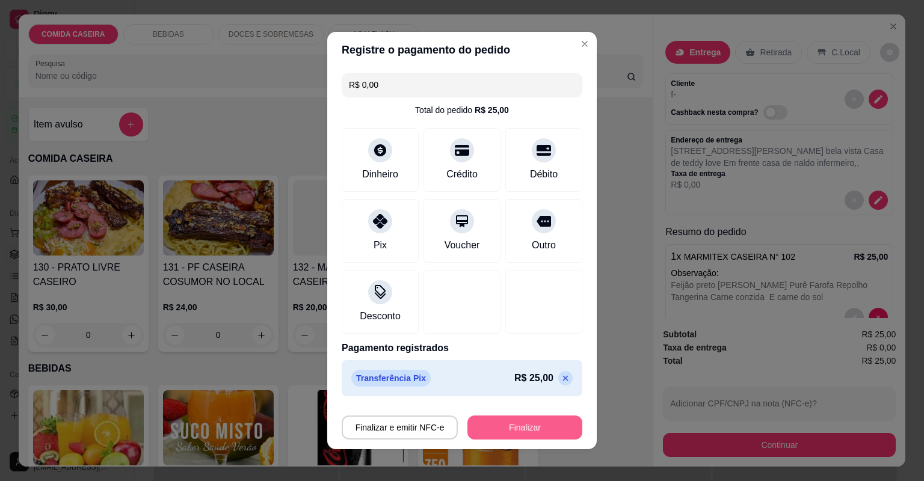
click at [536, 416] on button "Finalizar" at bounding box center [524, 428] width 115 height 24
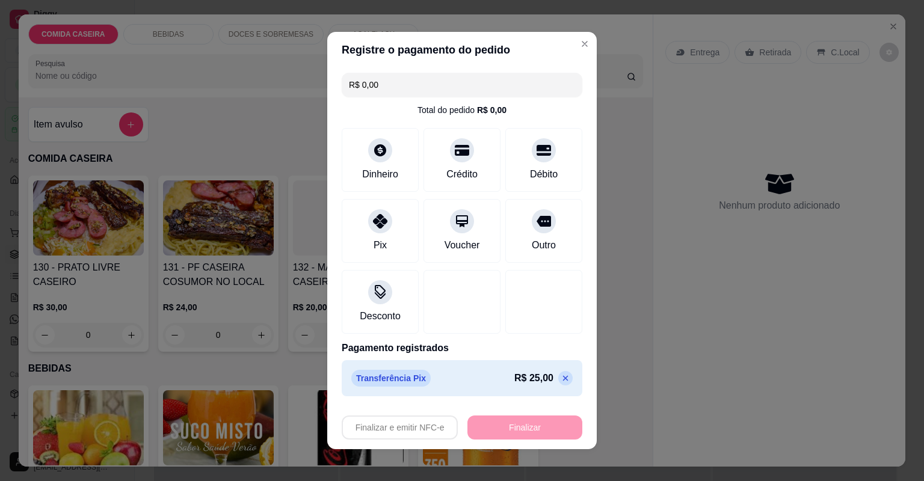
type input "-R$ 25,00"
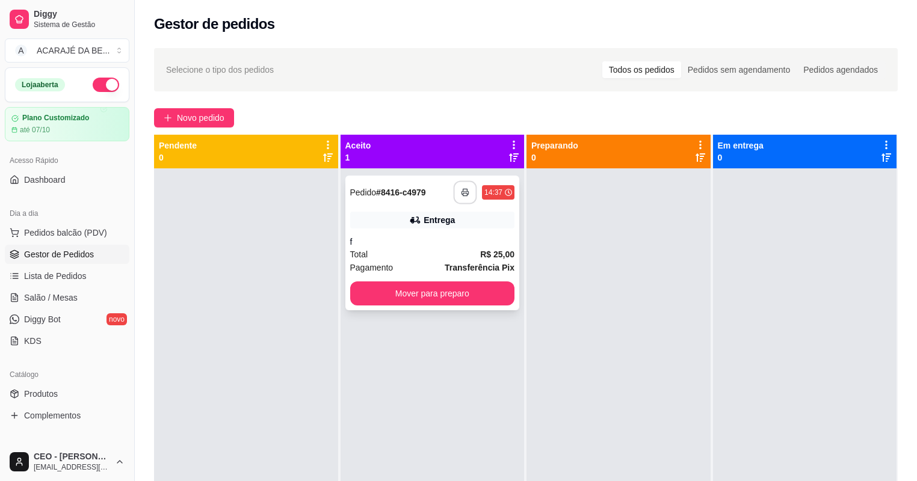
click at [465, 183] on button "button" at bounding box center [464, 192] width 23 height 23
click at [496, 293] on button "Mover para preparo" at bounding box center [431, 293] width 159 height 23
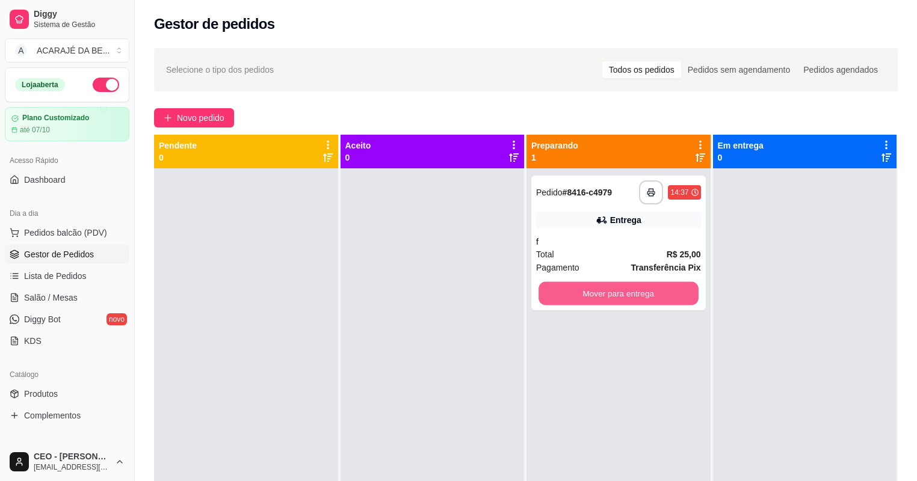
click at [574, 299] on button "Mover para entrega" at bounding box center [617, 293] width 159 height 23
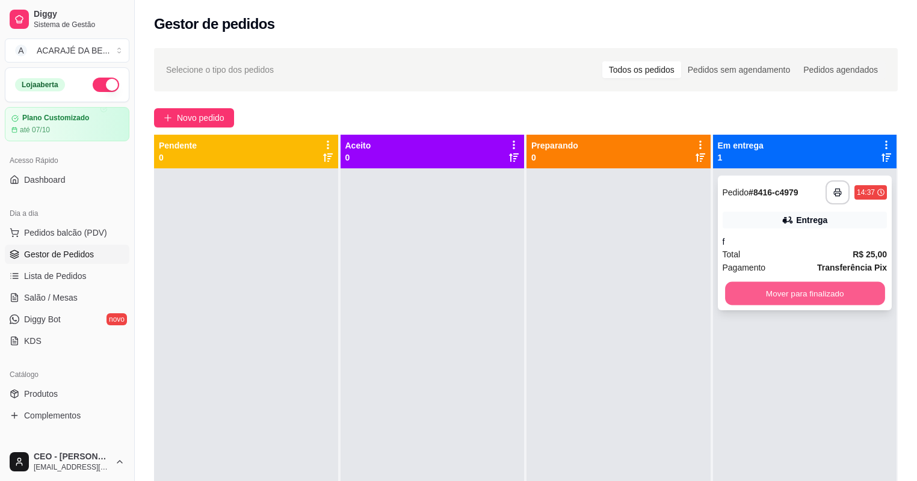
click at [767, 296] on button "Mover para finalizado" at bounding box center [804, 293] width 159 height 23
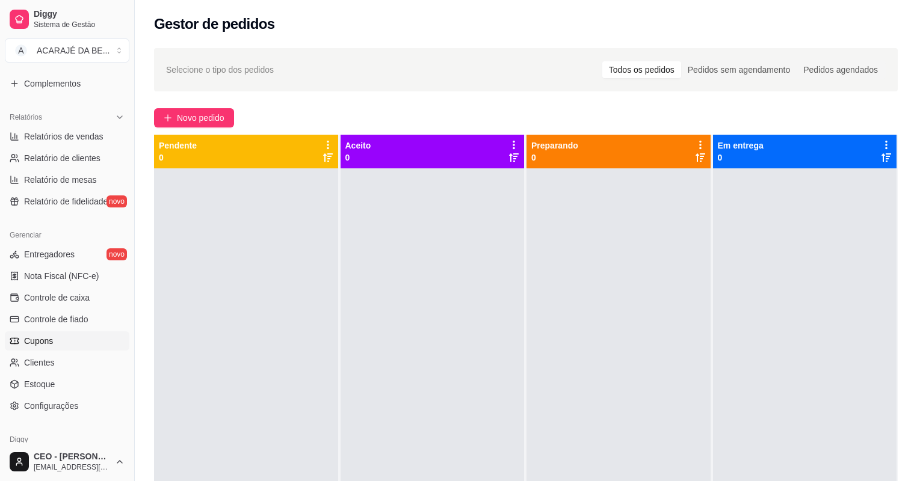
scroll to position [337, 0]
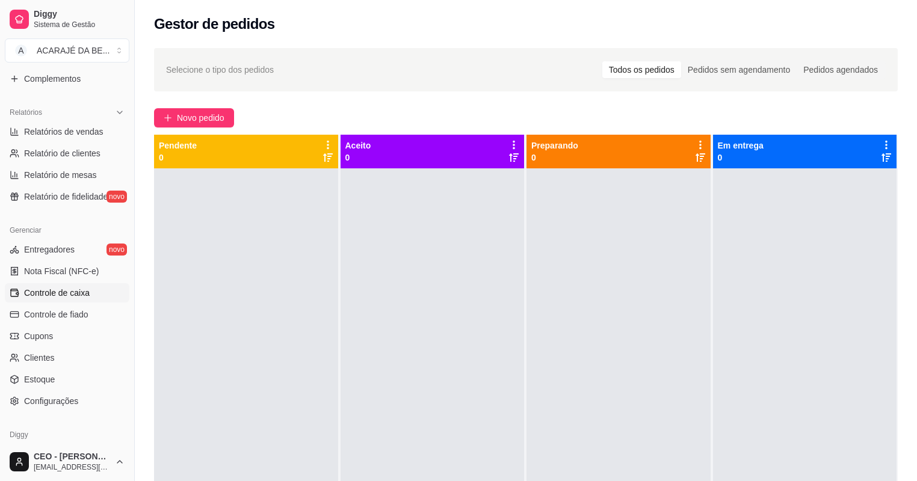
click at [76, 291] on span "Controle de caixa" at bounding box center [57, 293] width 66 height 12
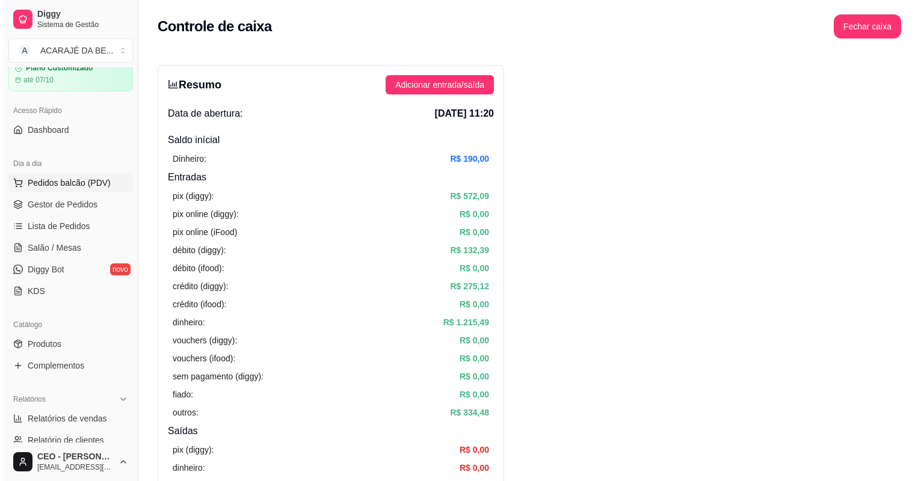
scroll to position [48, 0]
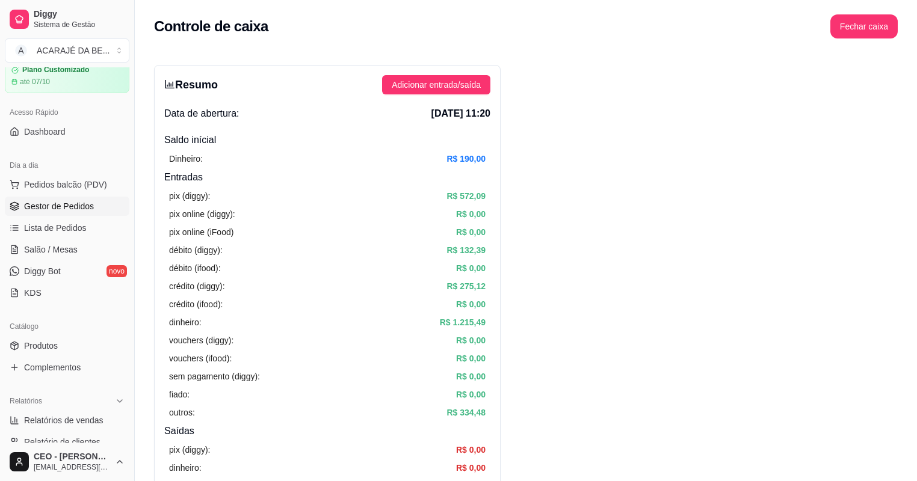
click at [81, 204] on span "Gestor de Pedidos" at bounding box center [59, 206] width 70 height 12
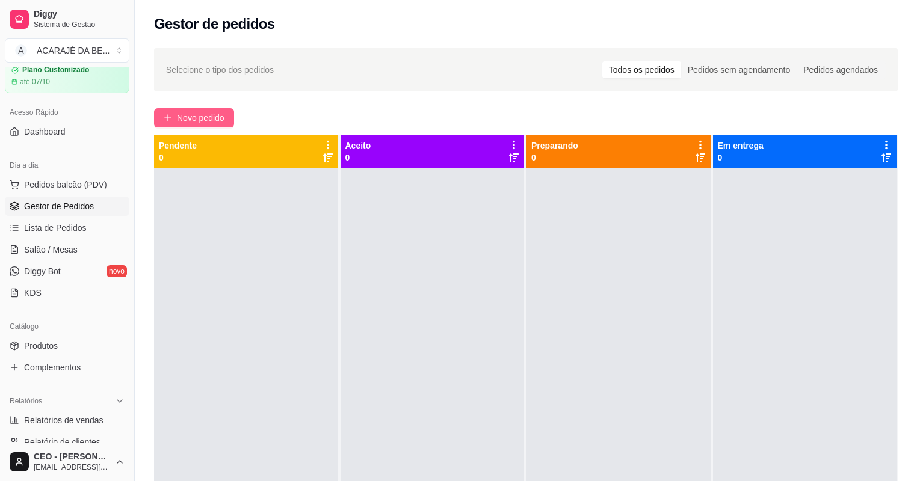
click at [198, 121] on span "Novo pedido" at bounding box center [201, 117] width 48 height 13
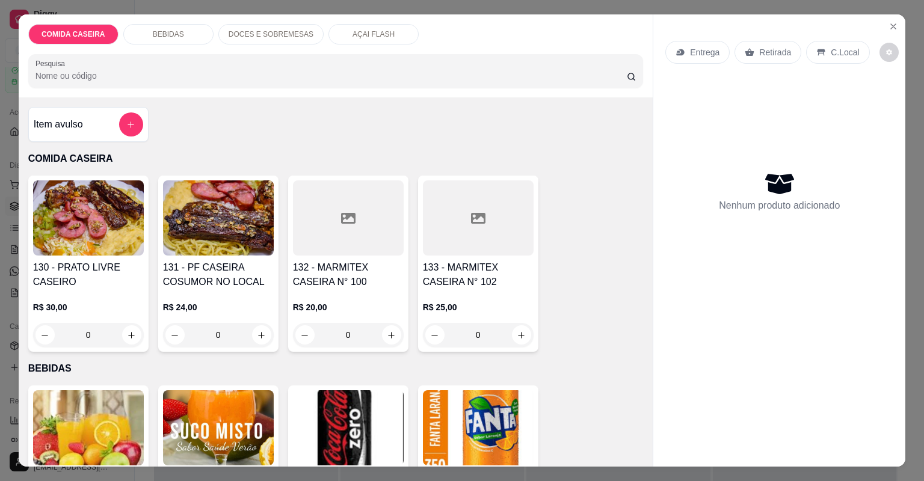
click at [368, 211] on div at bounding box center [348, 217] width 111 height 75
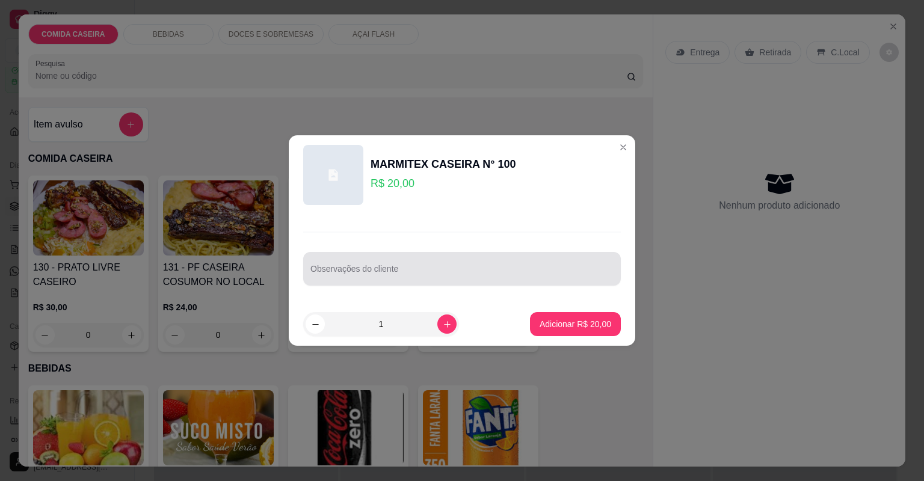
click at [428, 262] on div at bounding box center [461, 269] width 303 height 24
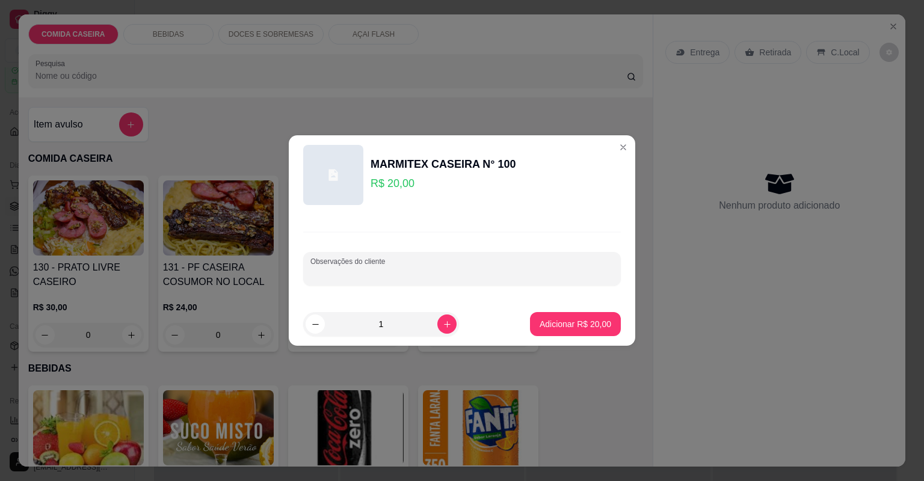
paste input "Arroz branco,purê,farofa,salada vinagrete,carne cozida com verduras,feijão preto"
type input "Arroz branco,purê,farofa,salada vinagrete,carne cozida com verduras,feijão preto"
click at [578, 318] on p "Adicionar R$ 20,00" at bounding box center [575, 324] width 72 height 12
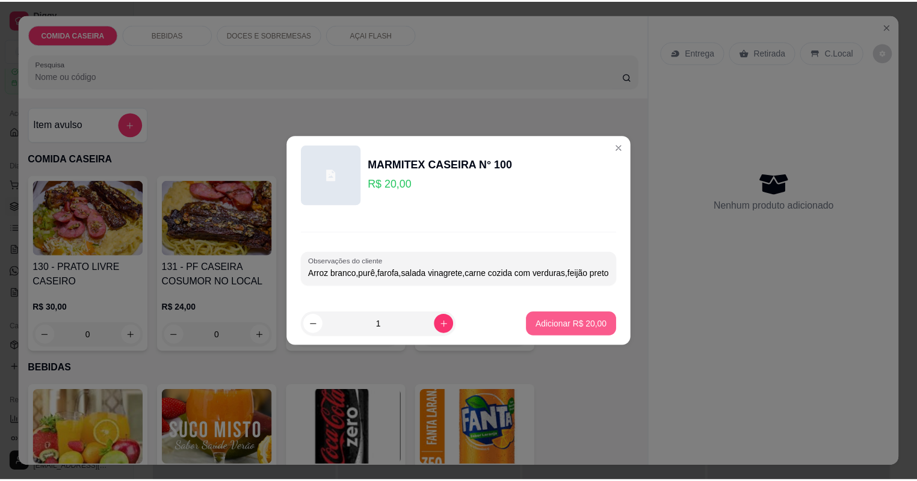
scroll to position [0, 0]
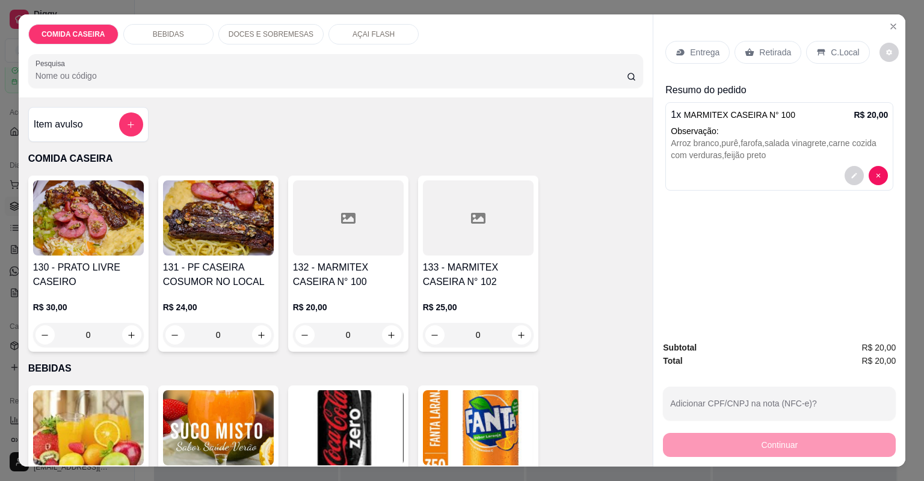
click at [686, 45] on div "Entrega" at bounding box center [697, 52] width 64 height 23
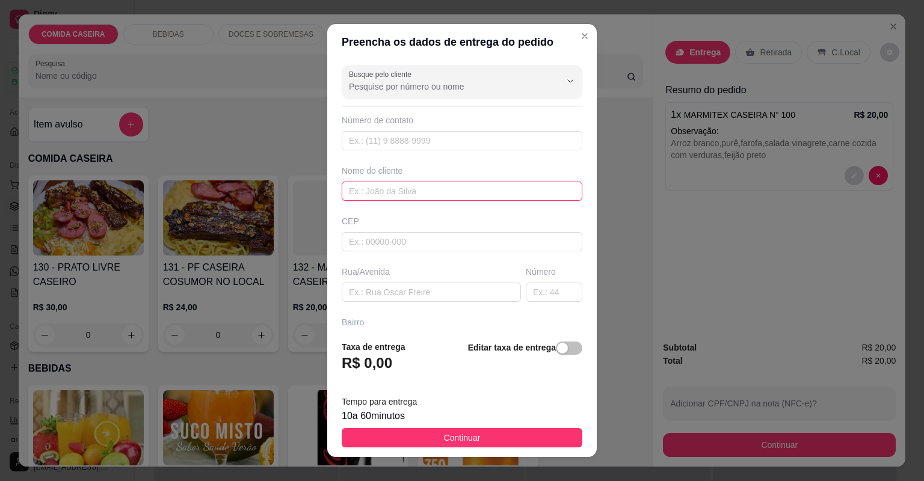
click at [386, 192] on input "text" at bounding box center [462, 191] width 241 height 19
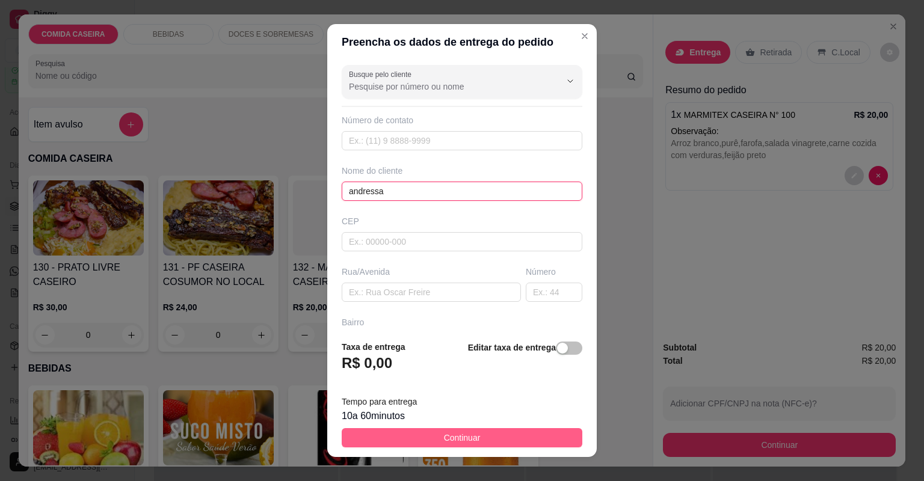
type input "andressa"
drag, startPoint x: 536, startPoint y: 432, endPoint x: 630, endPoint y: 447, distance: 95.0
click at [534, 435] on button "Continuar" at bounding box center [462, 437] width 241 height 19
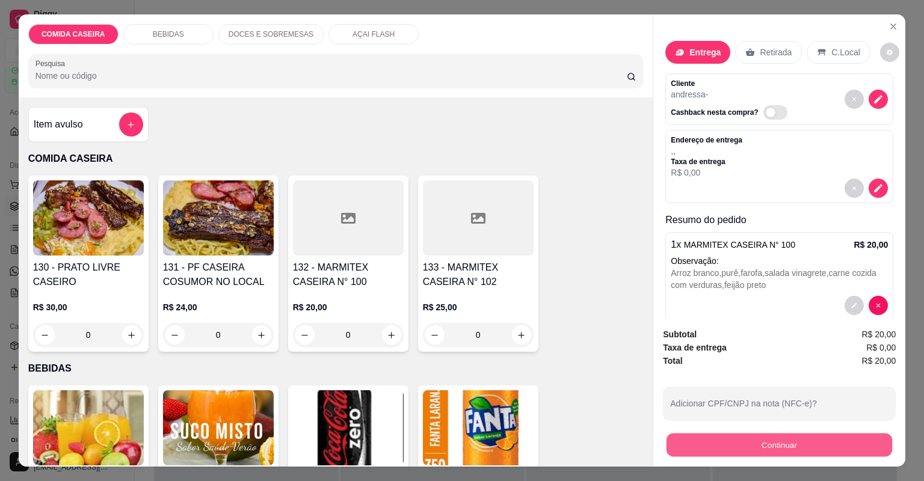
click at [682, 452] on button "Continuar" at bounding box center [779, 445] width 226 height 23
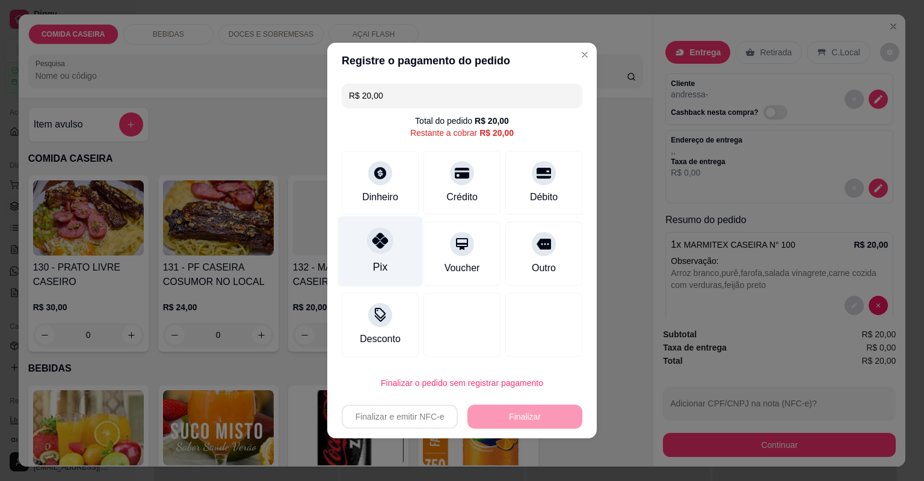
click at [391, 242] on div at bounding box center [380, 240] width 26 height 26
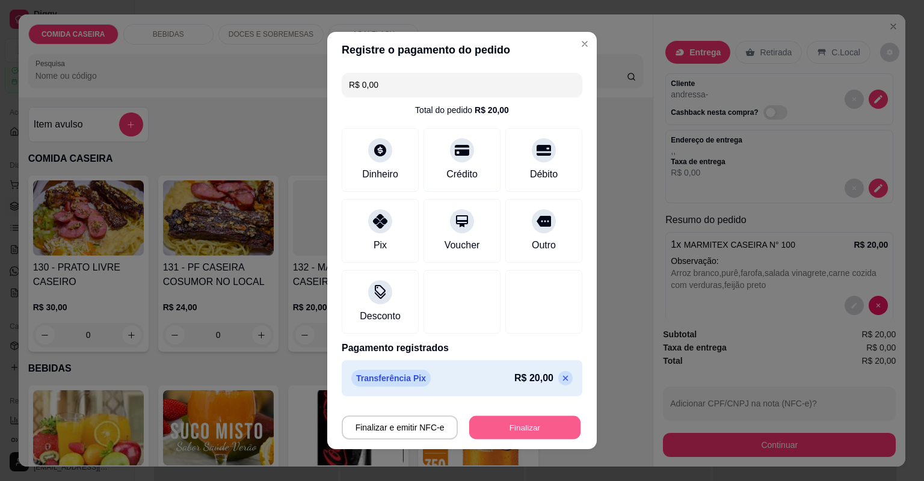
click at [536, 422] on button "Finalizar" at bounding box center [524, 427] width 111 height 23
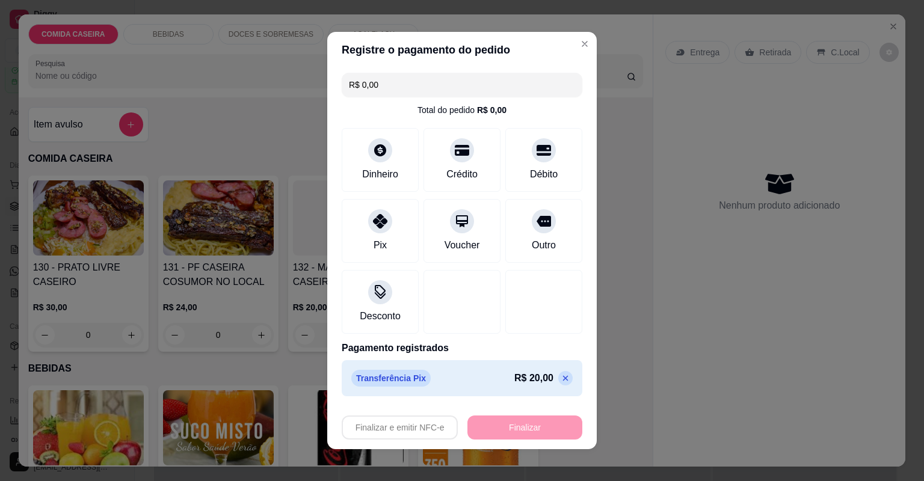
type input "-R$ 20,00"
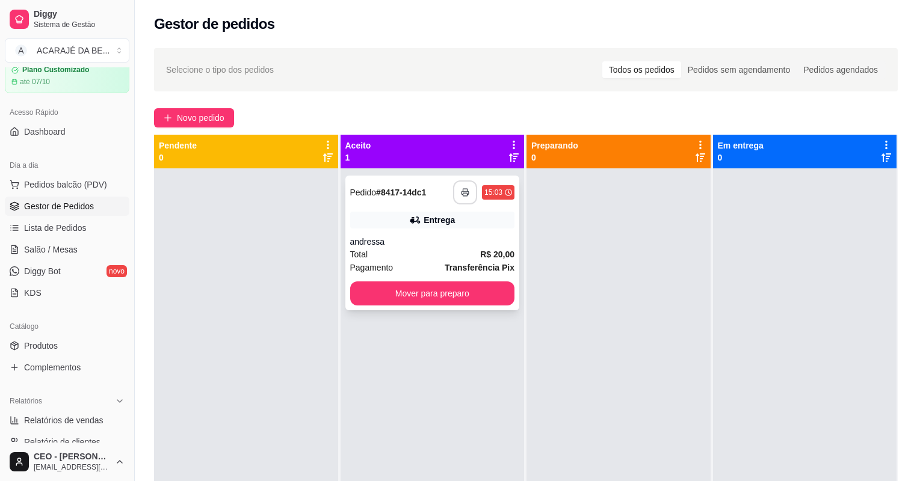
click at [456, 194] on button "button" at bounding box center [465, 192] width 24 height 24
click at [479, 297] on button "Mover para preparo" at bounding box center [431, 293] width 159 height 23
click at [479, 297] on div "Mover para preparo" at bounding box center [432, 293] width 165 height 24
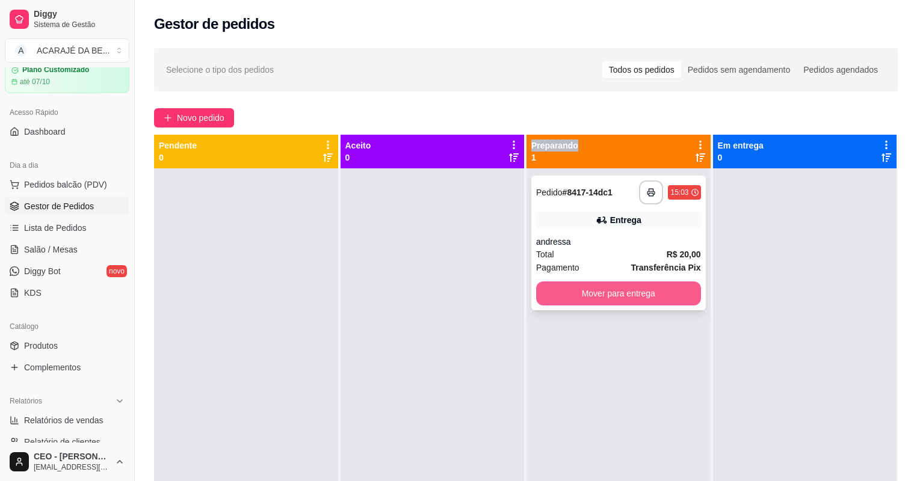
click at [659, 296] on button "Mover para entrega" at bounding box center [618, 293] width 165 height 24
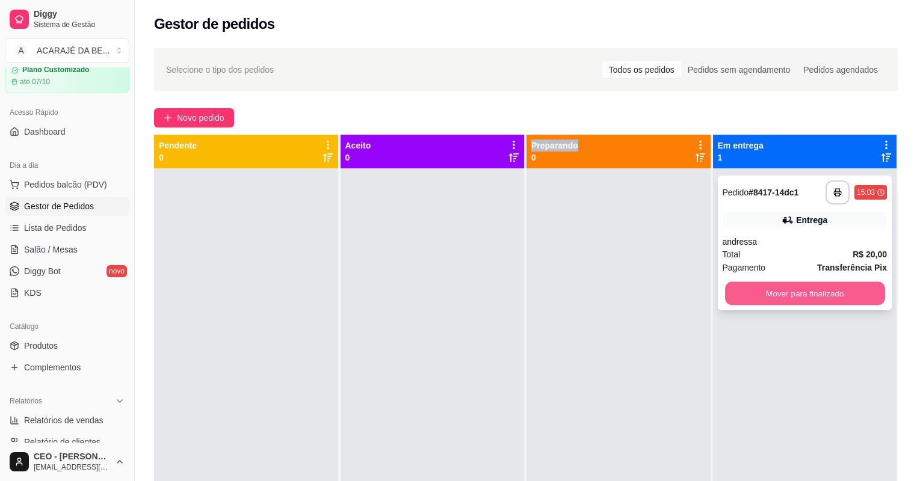
click at [794, 303] on button "Mover para finalizado" at bounding box center [804, 293] width 159 height 23
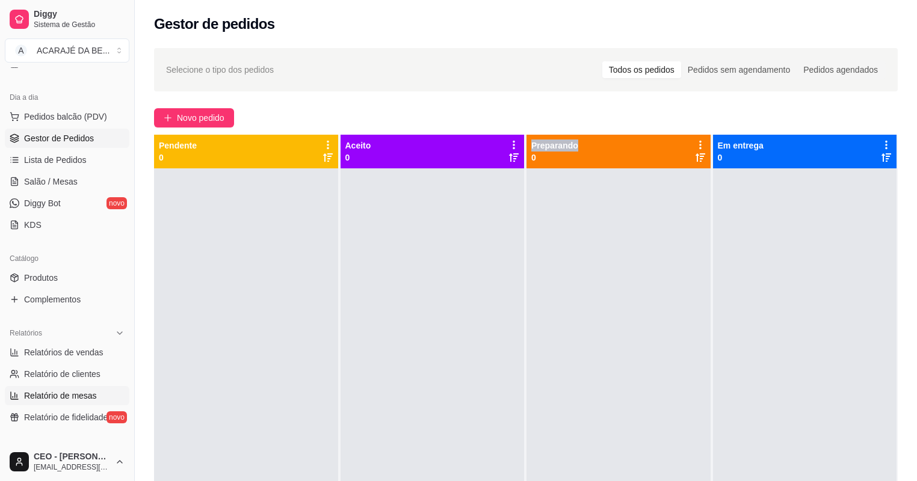
scroll to position [241, 0]
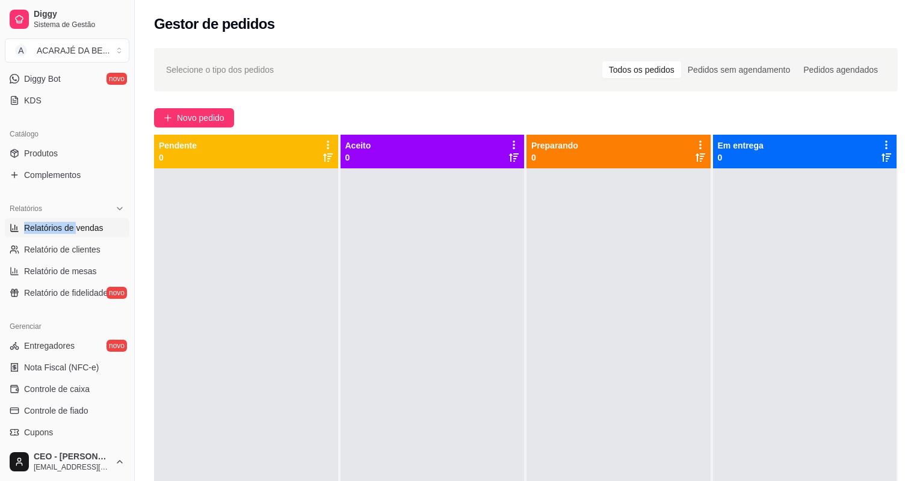
click at [74, 221] on div "Relatórios Relatórios de vendas Relatório de clientes Relatório de mesas Relató…" at bounding box center [67, 250] width 124 height 103
click at [74, 227] on span "Relatórios de vendas" at bounding box center [63, 228] width 79 height 12
select select "ALL"
select select "0"
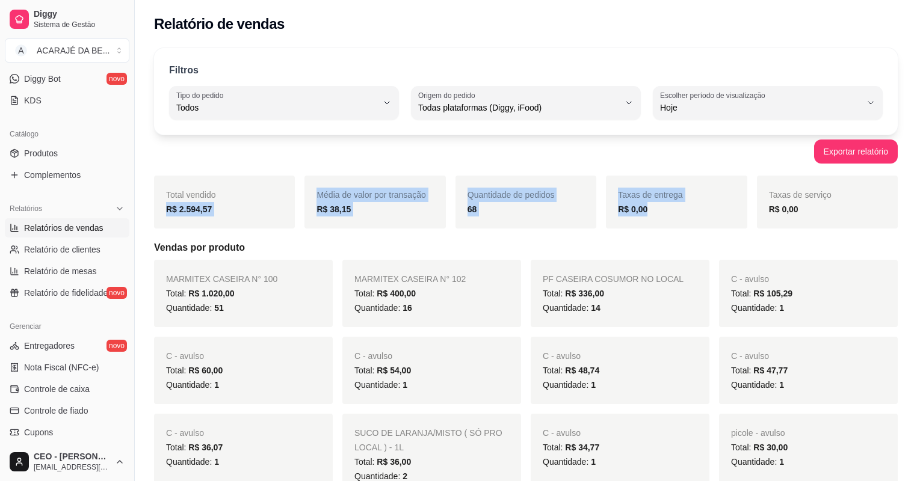
drag, startPoint x: 156, startPoint y: 216, endPoint x: 698, endPoint y: 207, distance: 541.3
click at [698, 207] on div "Total vendido R$ 2.594,57 Média de valor por transação R$ 38,15 Quantidade de p…" at bounding box center [525, 202] width 743 height 53
copy div "R$ 2.594,57 Média de valor por transação R$ 38,15 Quantidade de pedidos 68 Taxa…"
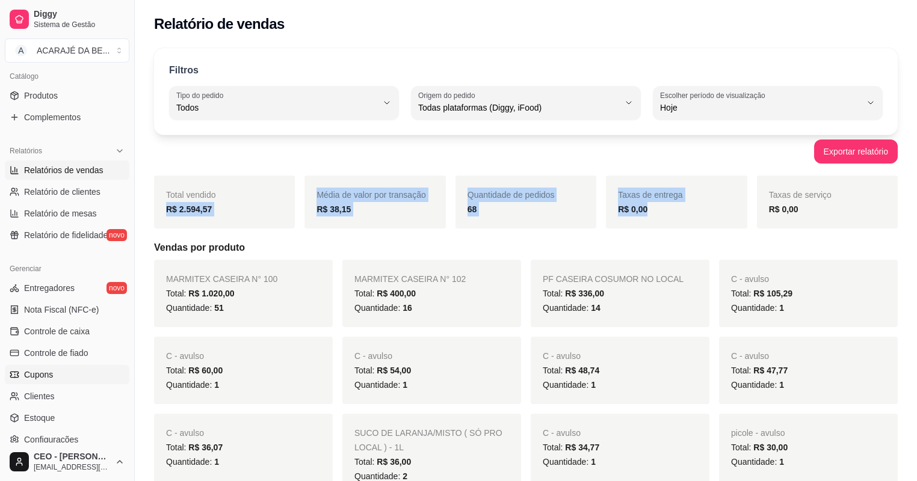
scroll to position [384, 0]
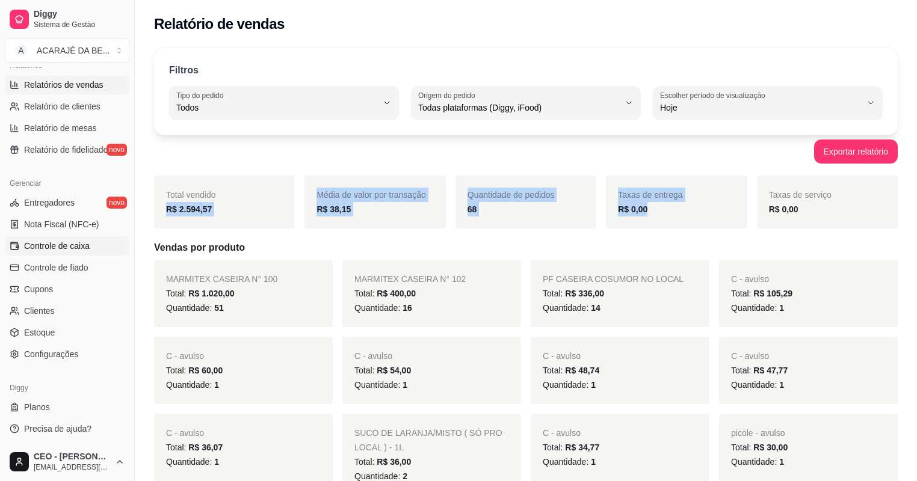
click at [78, 237] on link "Controle de caixa" at bounding box center [67, 245] width 124 height 19
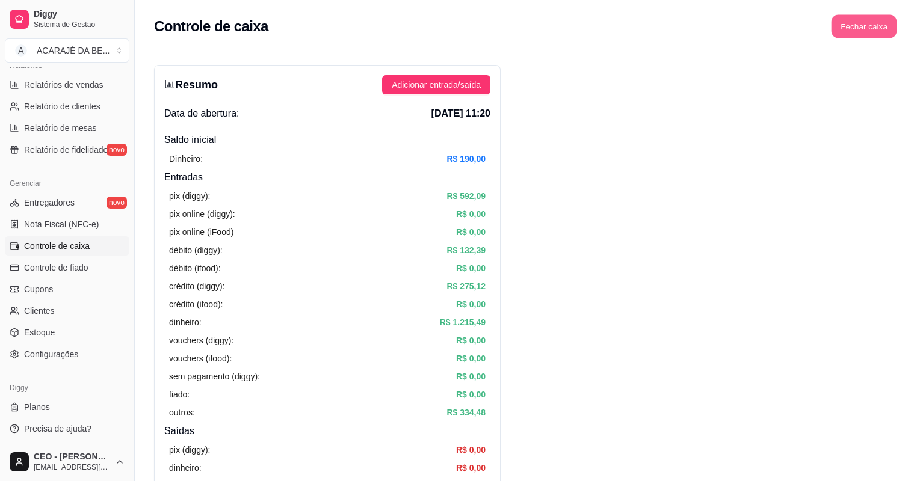
click at [876, 26] on button "Fechar caixa" at bounding box center [864, 26] width 66 height 23
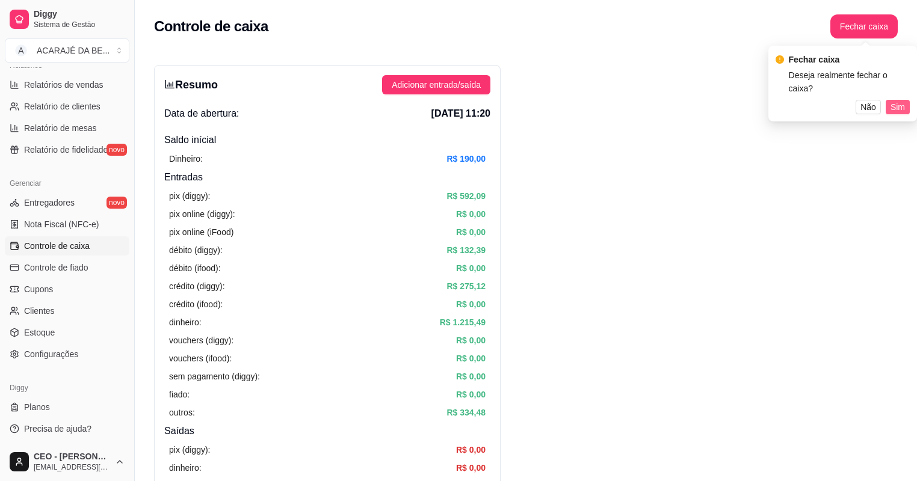
click at [903, 100] on span "Sim" at bounding box center [897, 106] width 14 height 13
